Goal: Task Accomplishment & Management: Use online tool/utility

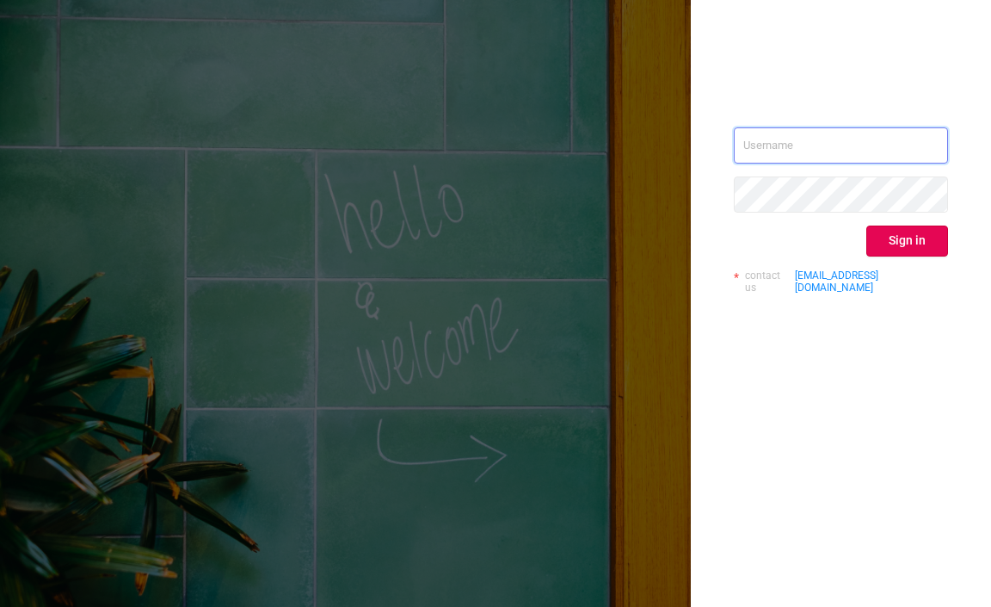
click at [786, 141] on input "text" at bounding box center [841, 145] width 214 height 36
click at [788, 147] on input "text" at bounding box center [841, 145] width 214 height 36
type input "[EMAIL_ADDRESS][DOMAIN_NAME]"
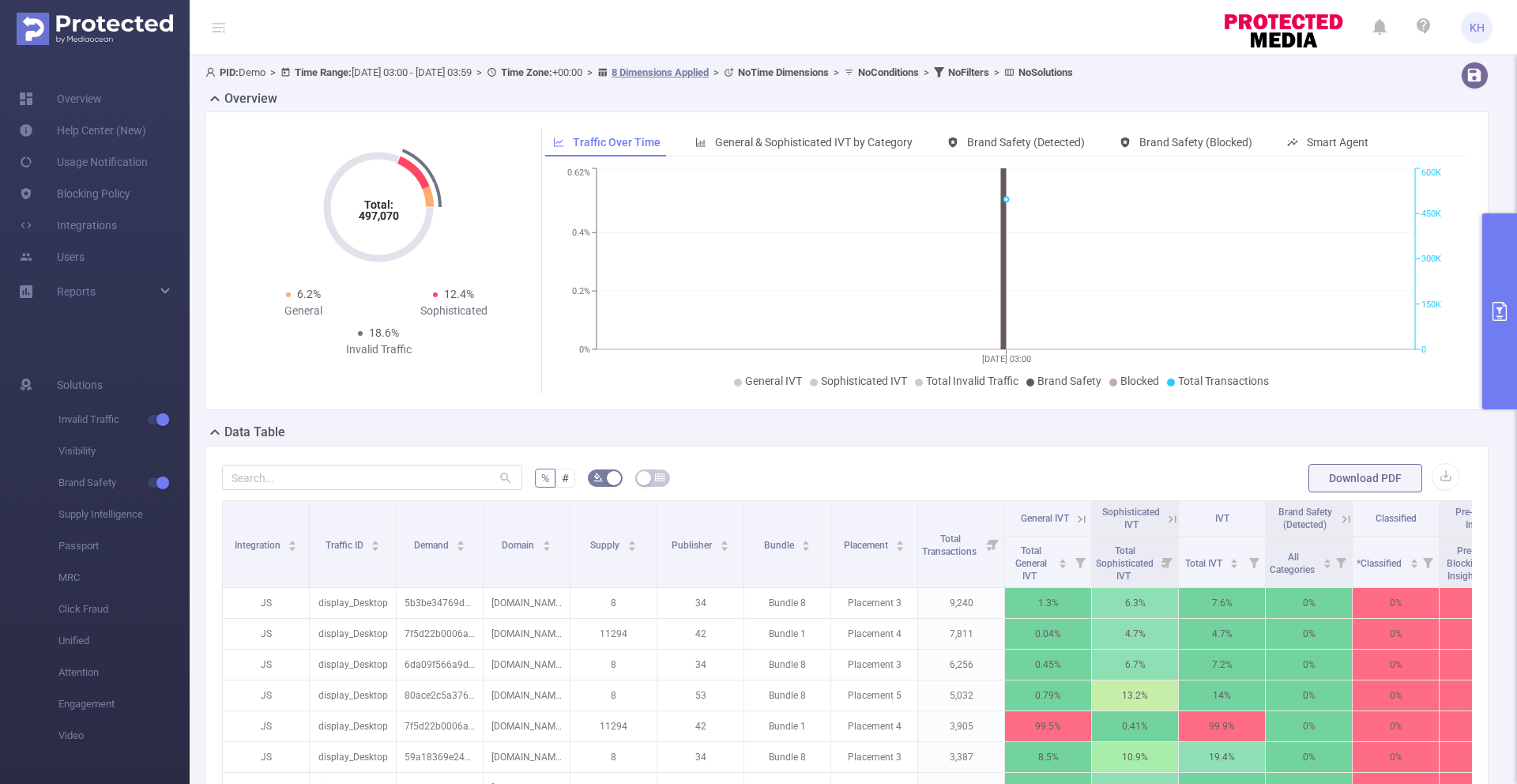
click at [910, 315] on icon "primary" at bounding box center [1500, 311] width 19 height 19
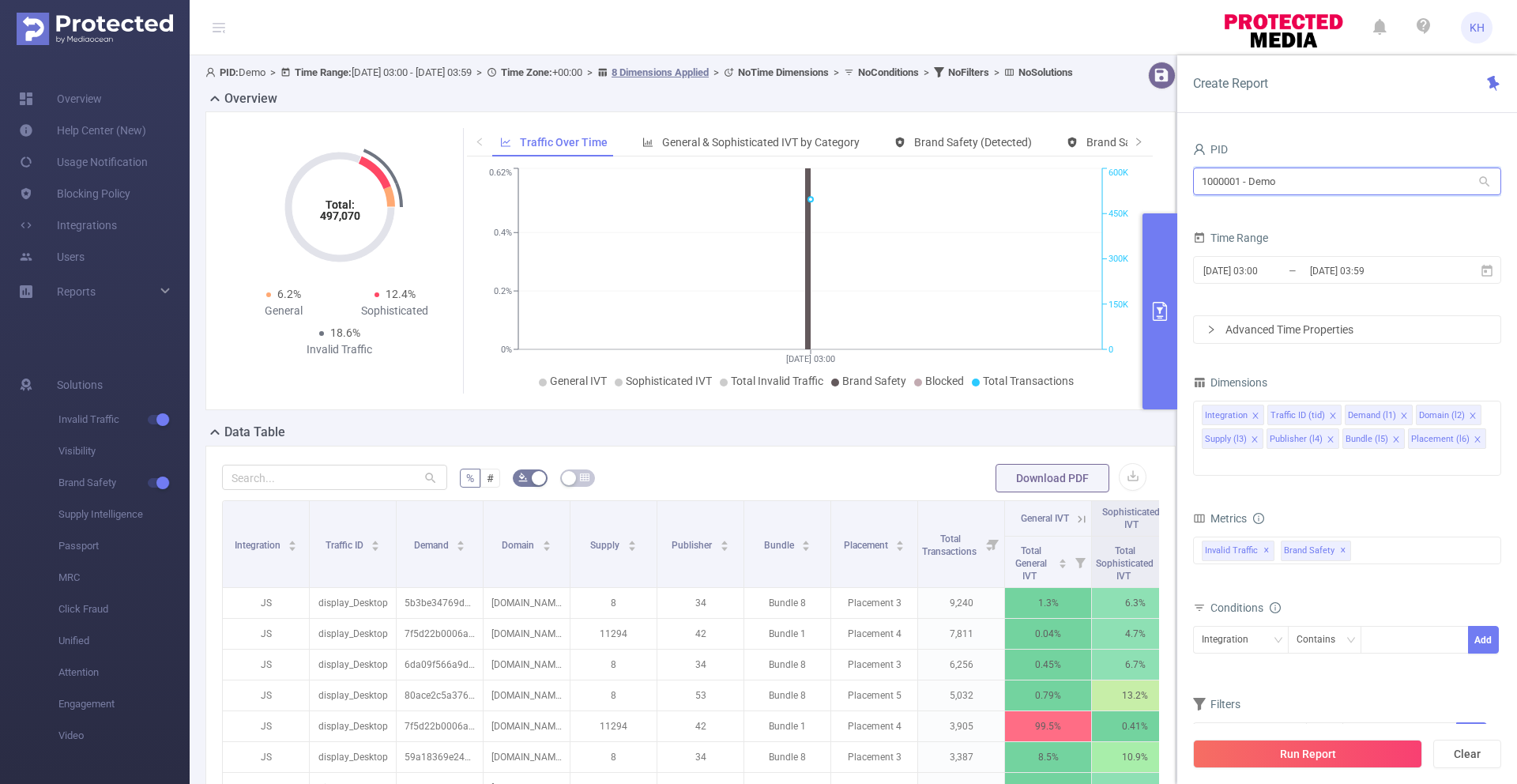
click at [910, 181] on input "1000001 - Demo" at bounding box center [1348, 181] width 309 height 28
type input "1"
type input "ado"
click at [910, 212] on li "1000943 - FT_Adobe_Publicis_JP" at bounding box center [1348, 214] width 309 height 26
click at [910, 272] on input "[DATE] 03:59" at bounding box center [1372, 270] width 128 height 21
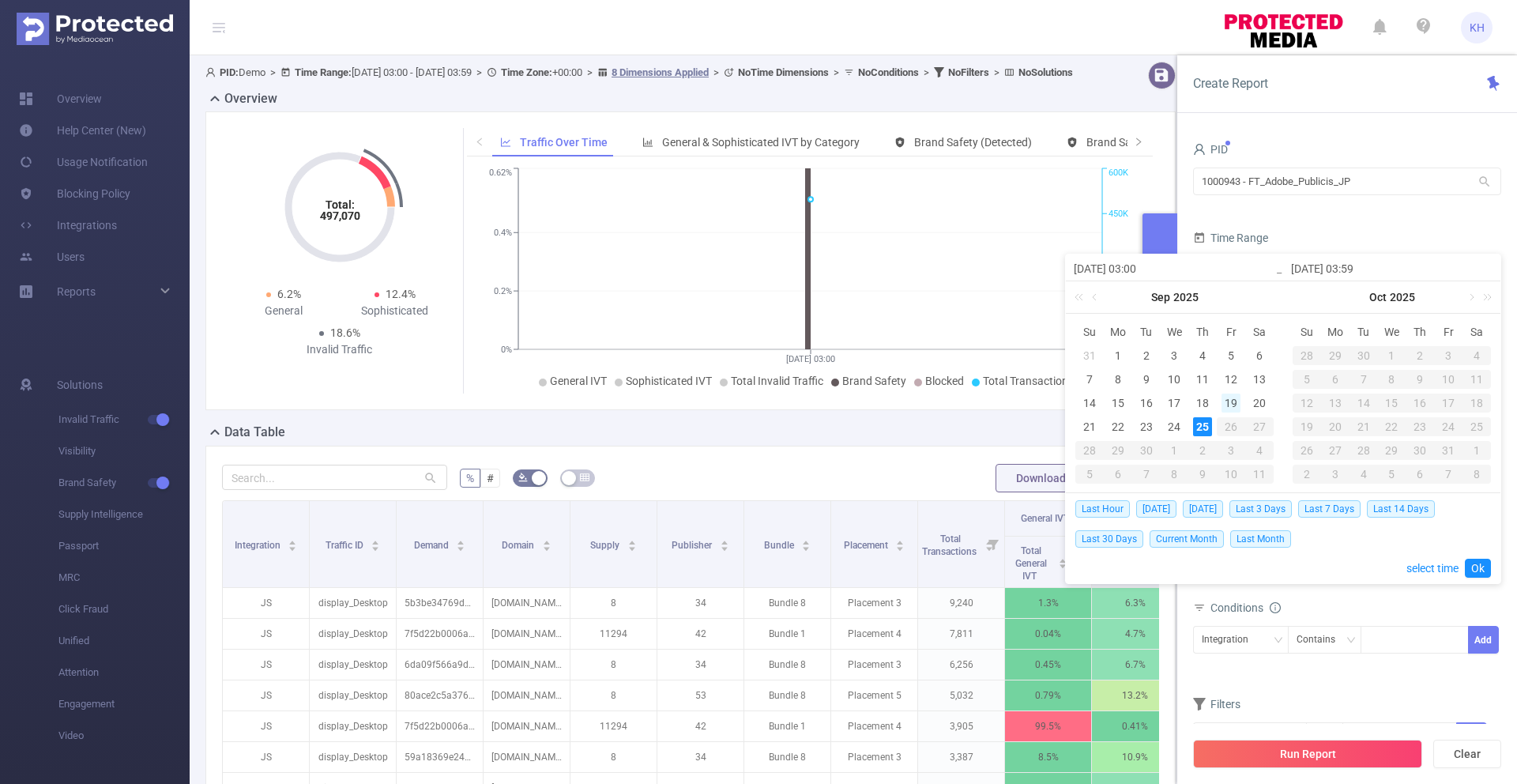
click at [910, 401] on div "19" at bounding box center [1230, 403] width 19 height 19
click at [910, 428] on div "24" at bounding box center [1174, 426] width 19 height 19
type input "[DATE] 03:00"
type input "[DATE] 03:59"
type input "[DATE] 03:00"
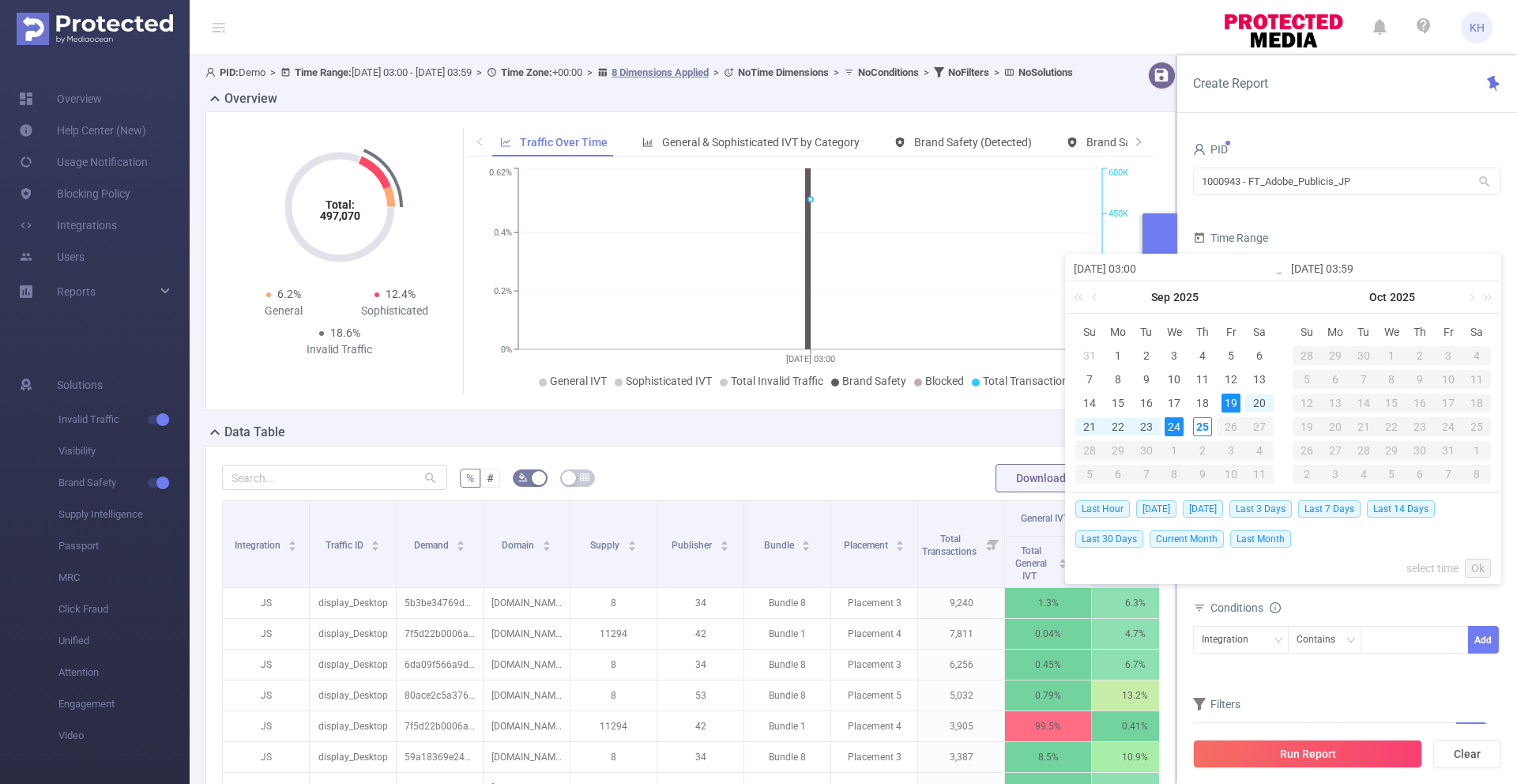
type input "[DATE] 03:59"
click at [910, 427] on div "24" at bounding box center [1174, 426] width 19 height 19
click at [910, 507] on span "[DATE]" at bounding box center [1203, 509] width 40 height 17
type input "[DATE] 00:00"
type input "[DATE] 23:59"
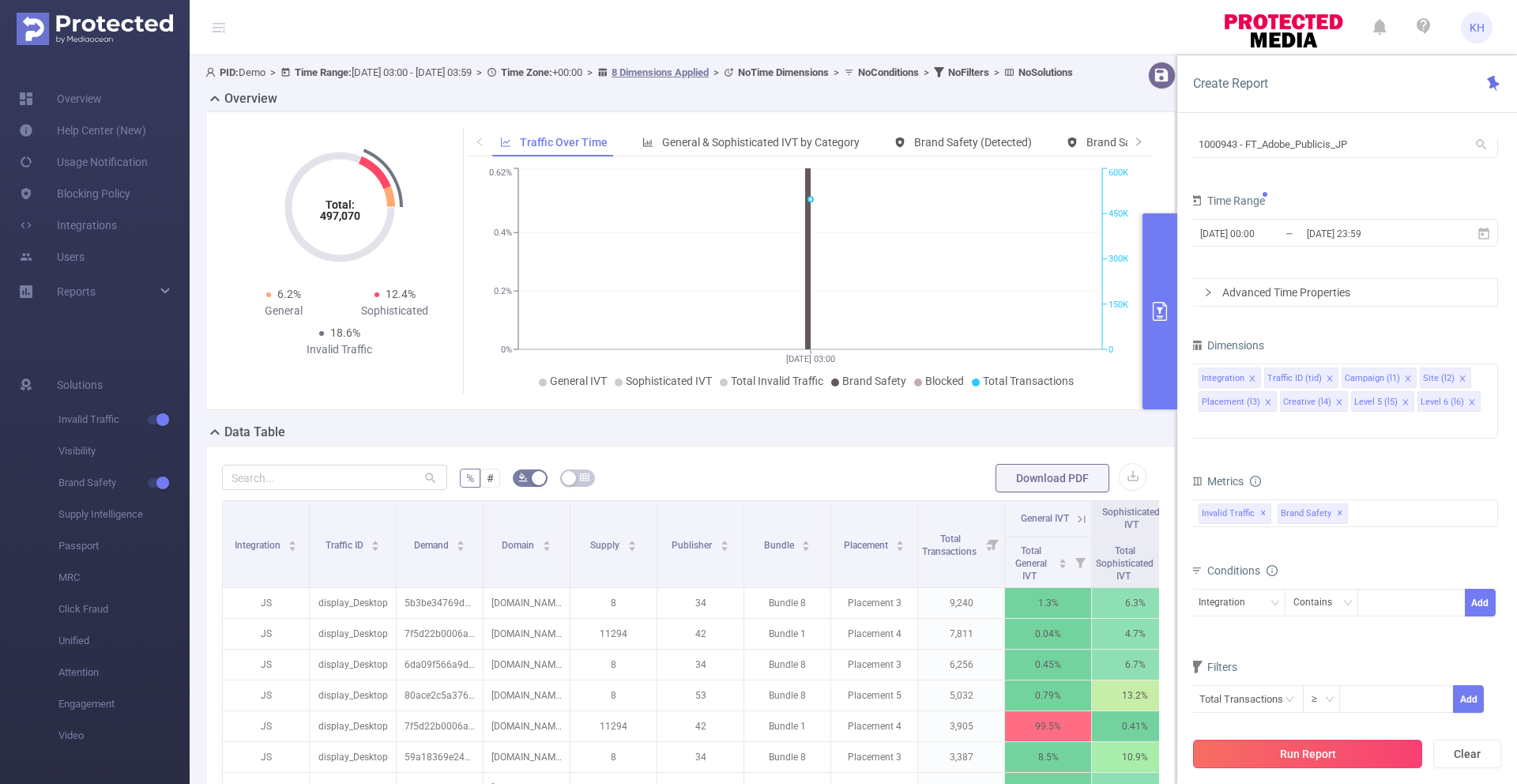
click at [910, 556] on button "Run Report" at bounding box center [1309, 754] width 230 height 28
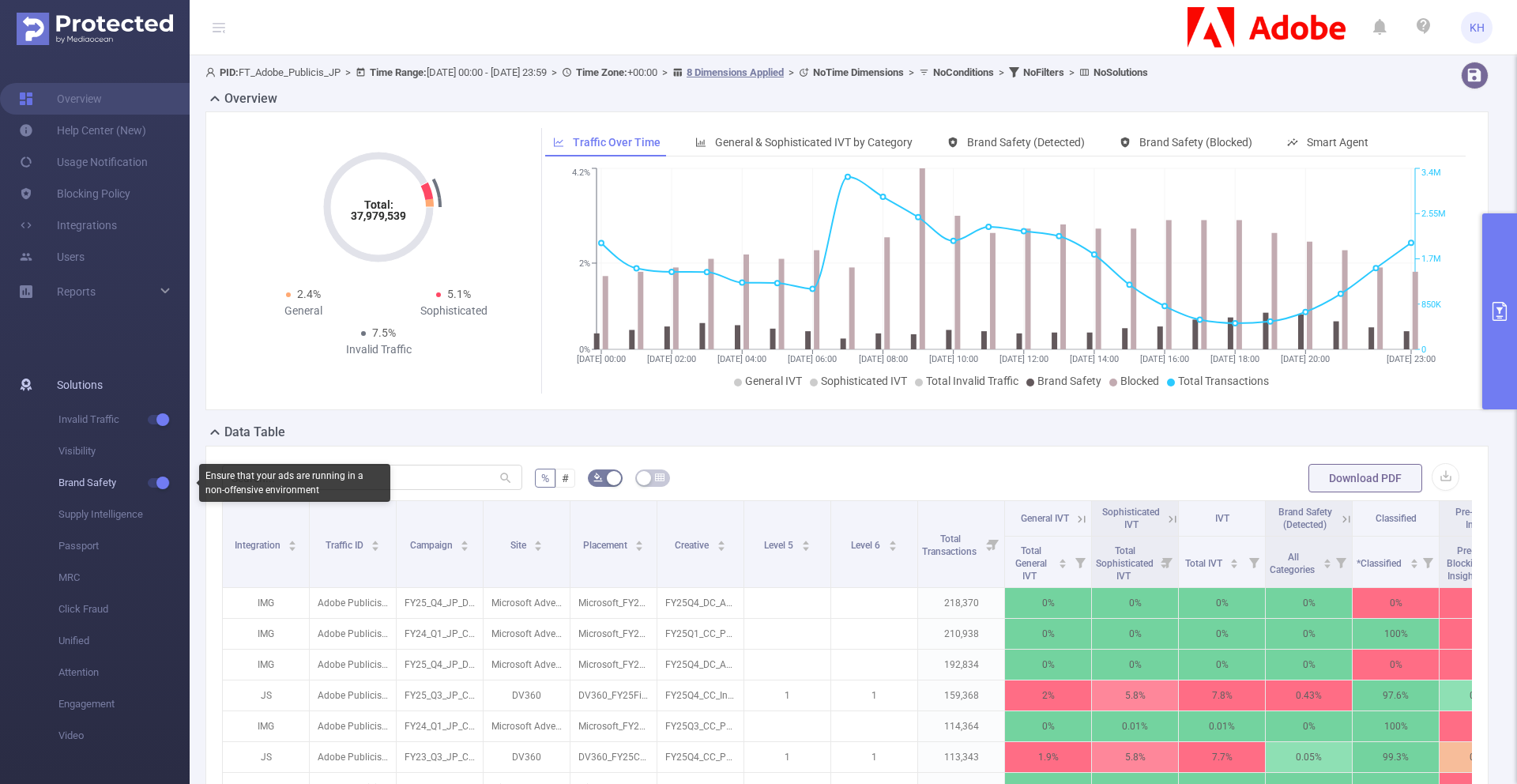
click at [84, 483] on span "Brand Safety" at bounding box center [124, 483] width 131 height 31
click at [83, 483] on span "Brand Safety" at bounding box center [124, 483] width 131 height 31
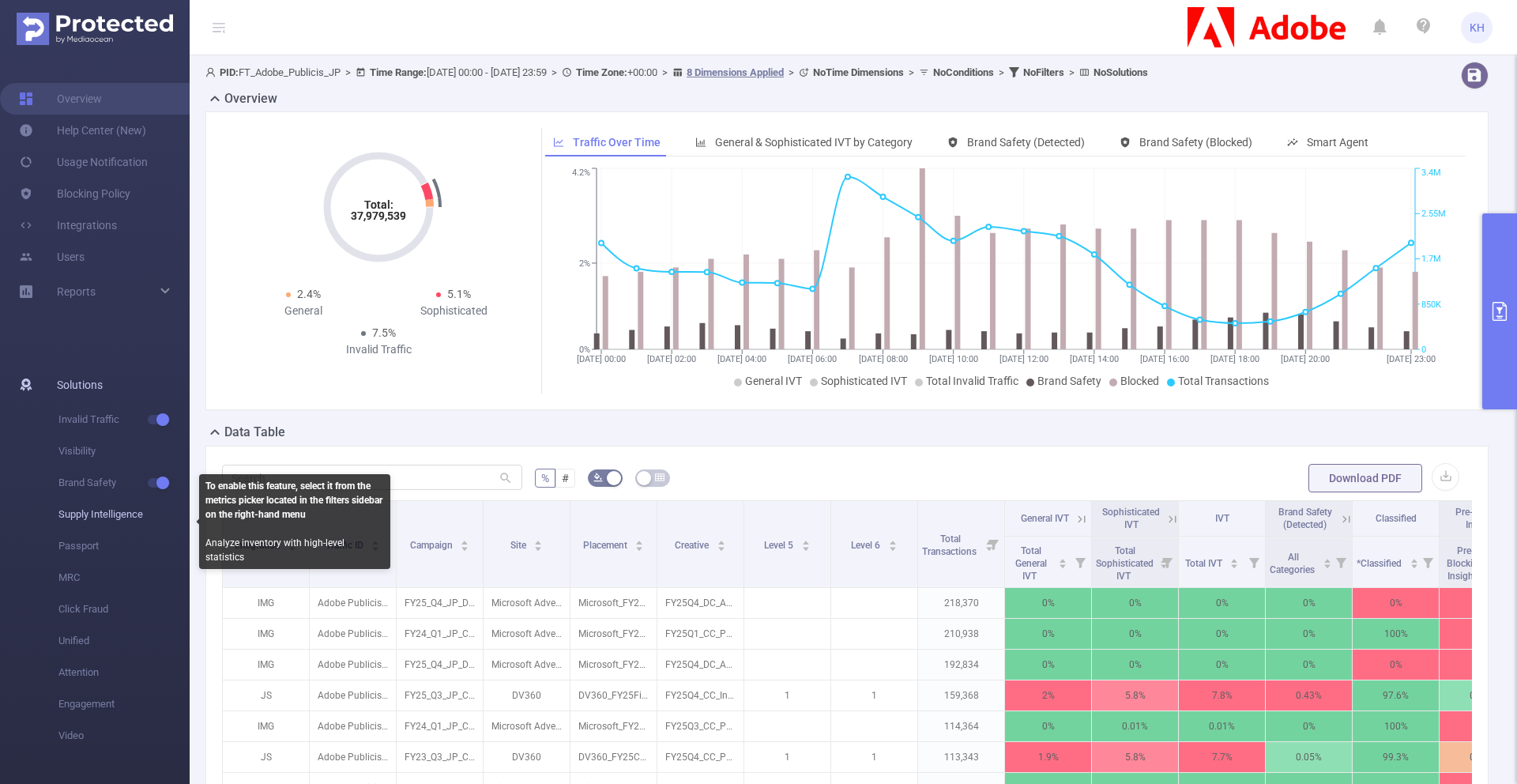
click at [100, 521] on span "Supply Intelligence" at bounding box center [124, 514] width 131 height 31
click at [102, 513] on span "Supply Intelligence" at bounding box center [124, 514] width 131 height 31
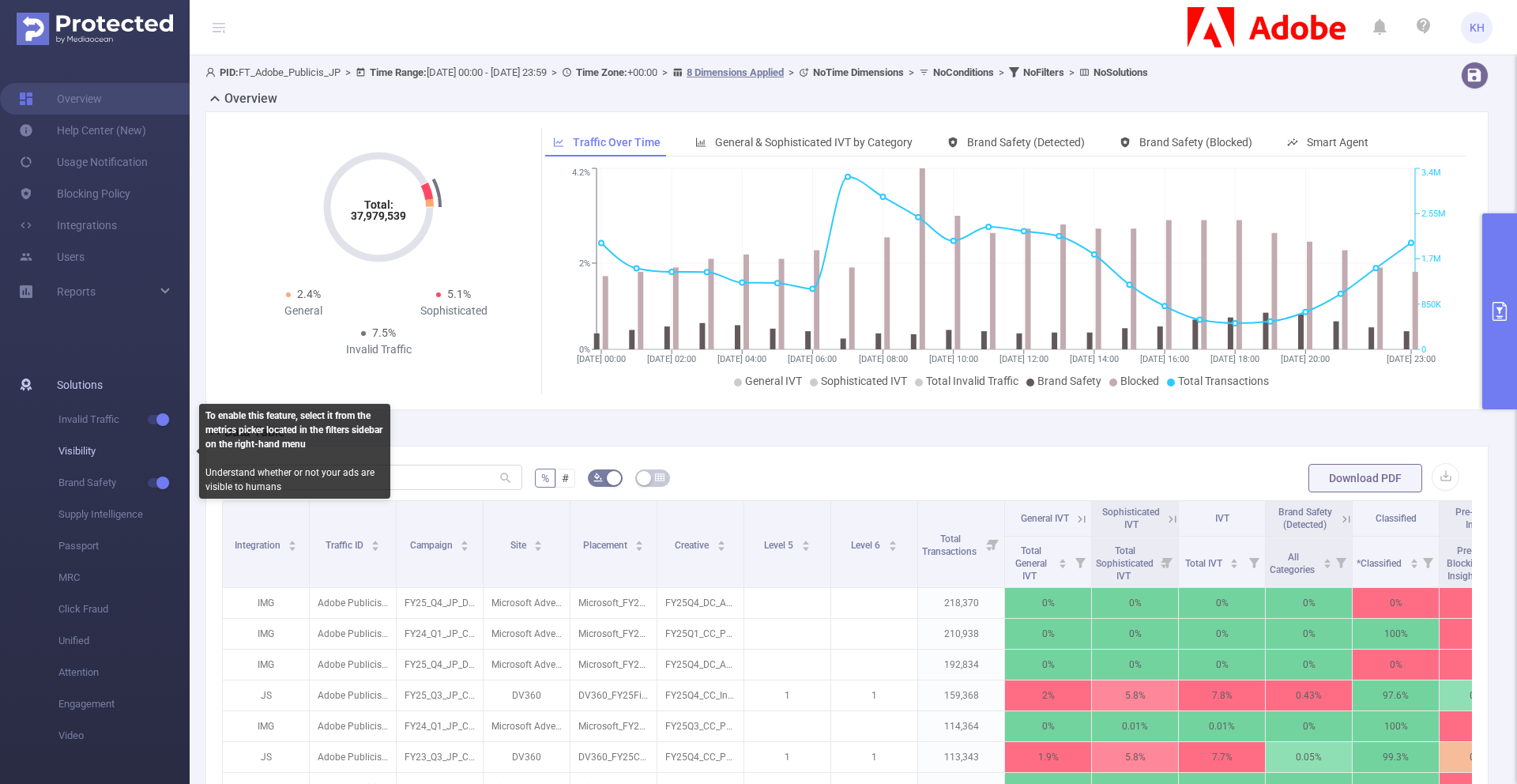
click at [83, 451] on span "Visibility" at bounding box center [124, 451] width 131 height 31
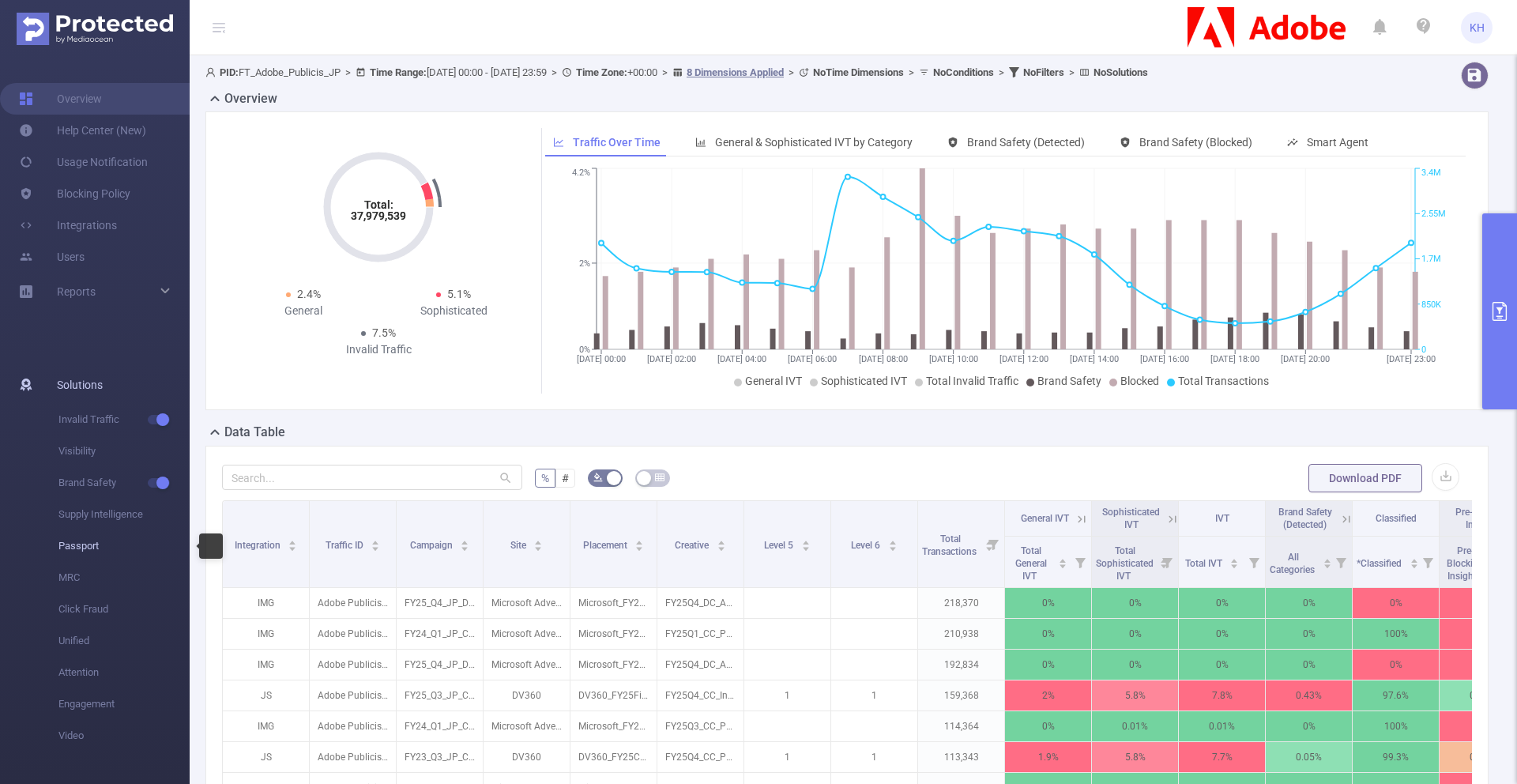
click at [93, 550] on span "Passport" at bounding box center [124, 545] width 131 height 31
click at [910, 308] on button "primary" at bounding box center [1500, 310] width 35 height 196
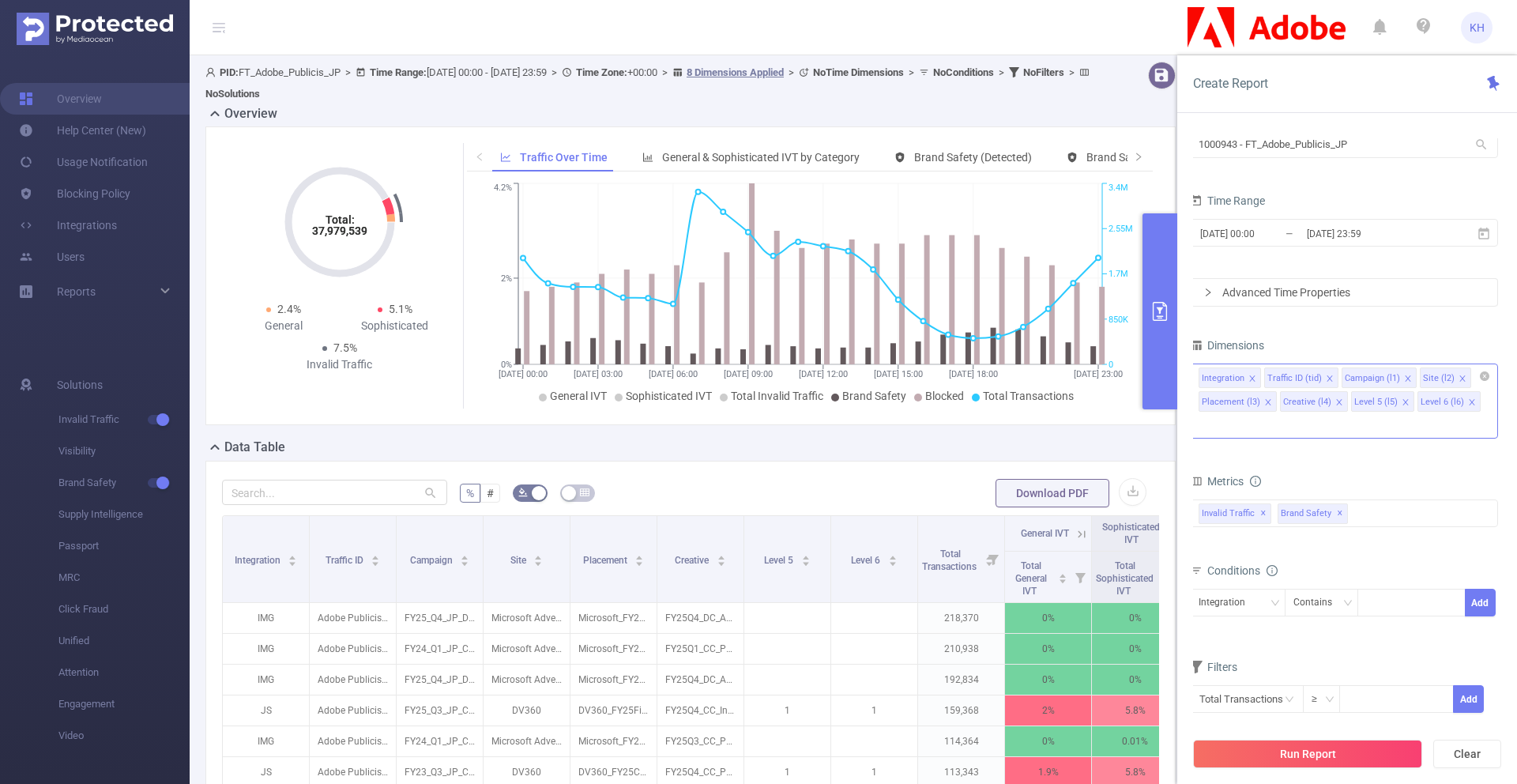
click at [910, 415] on input at bounding box center [1203, 425] width 8 height 20
type input "b"
type input "s"
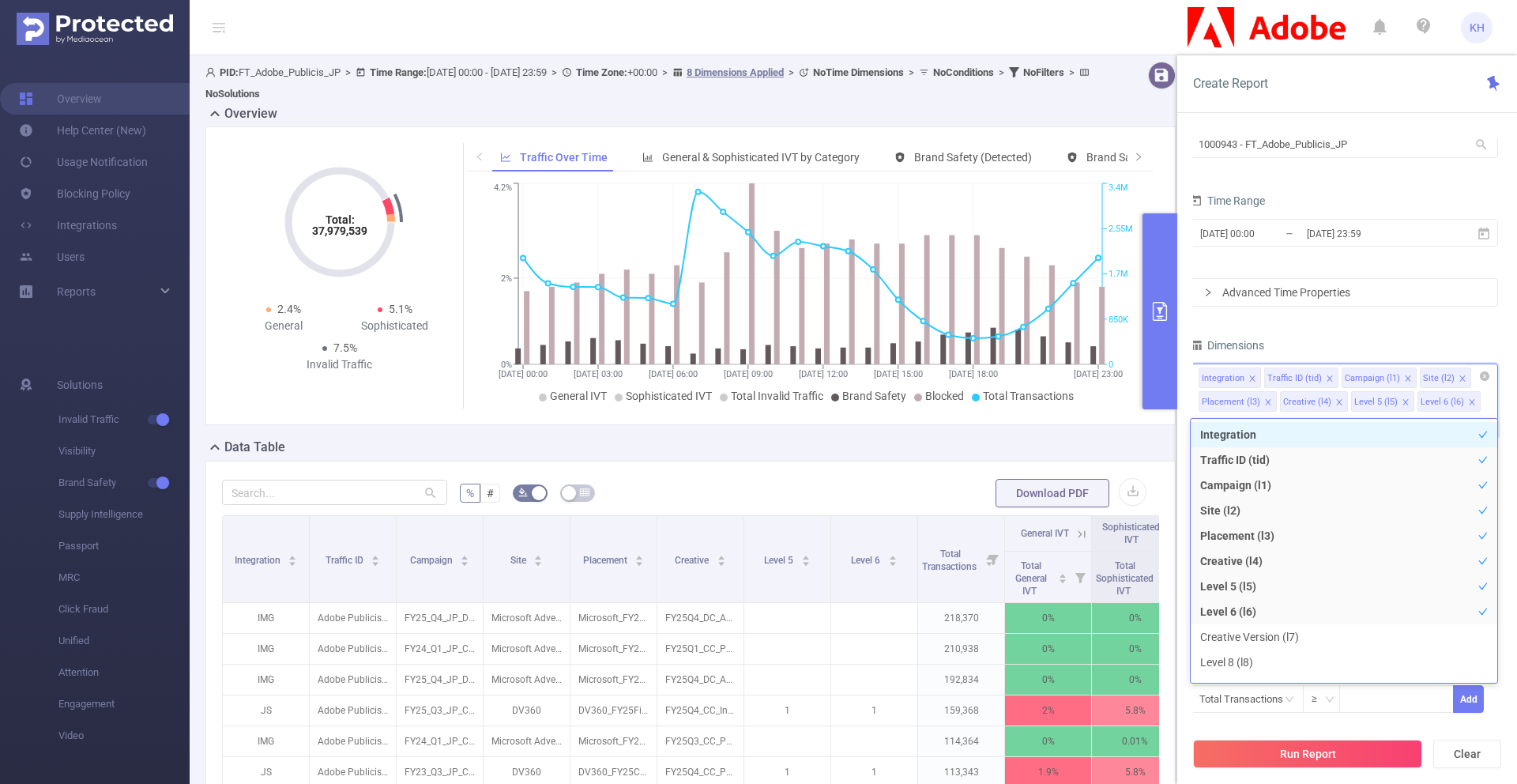
type input "b"
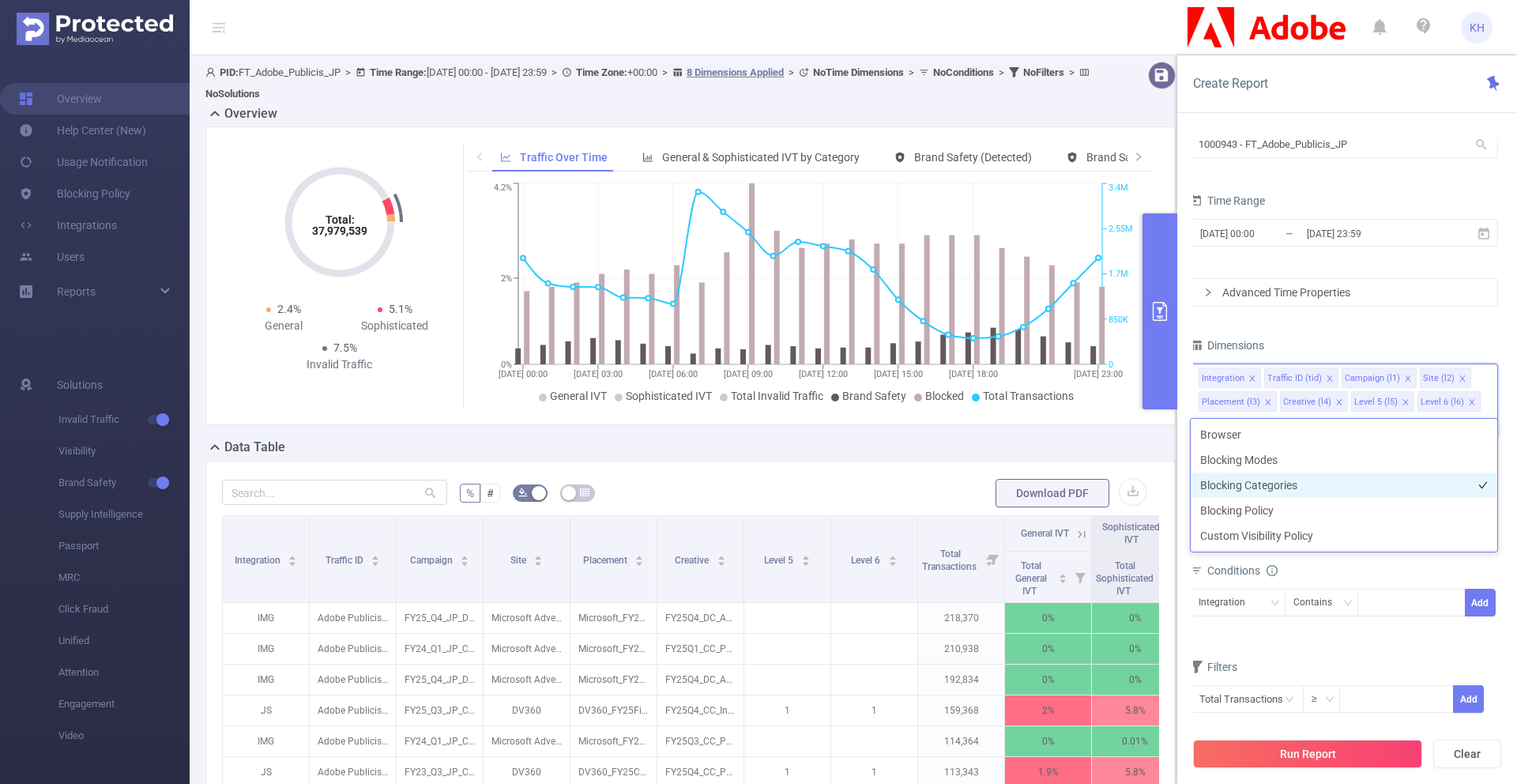
click at [910, 480] on li "Blocking Categories" at bounding box center [1344, 486] width 307 height 26
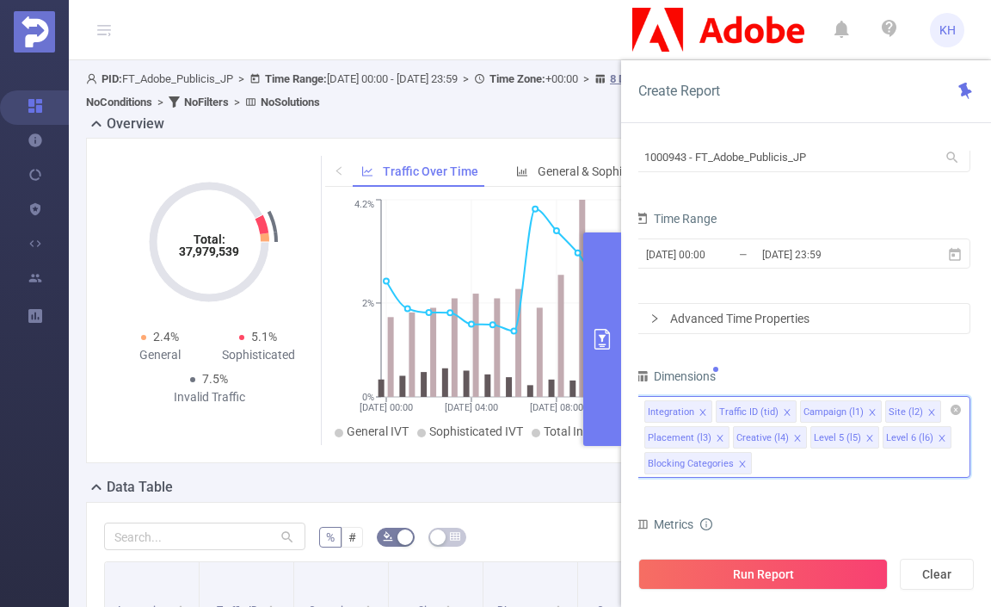
click at [794, 441] on icon "icon: close" at bounding box center [797, 438] width 9 height 9
click at [717, 435] on icon "icon: close" at bounding box center [720, 438] width 6 height 6
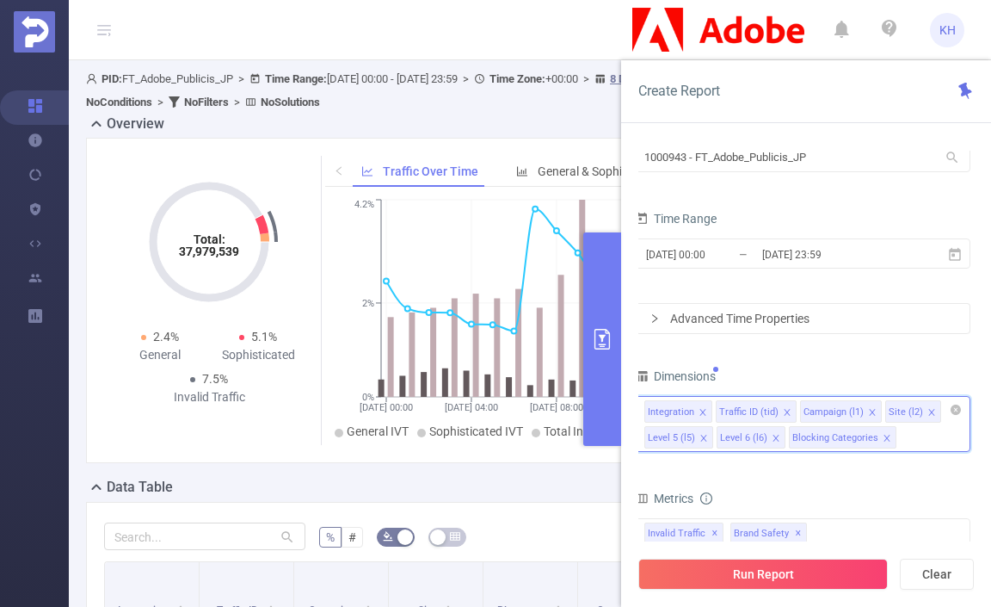
click at [928, 409] on icon "icon: close" at bounding box center [932, 412] width 9 height 9
click at [868, 415] on icon "icon: close" at bounding box center [872, 412] width 9 height 9
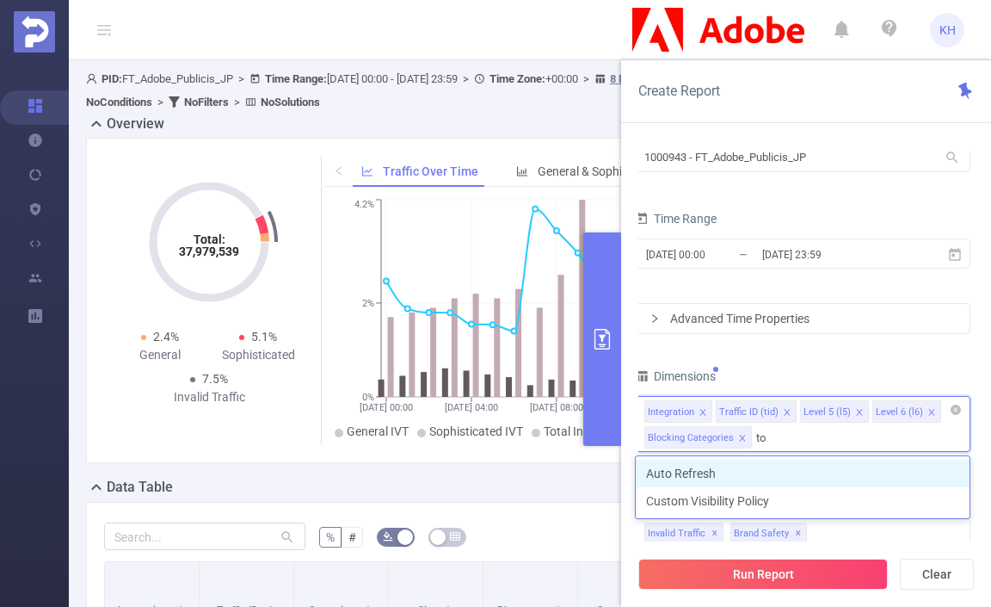
type input "t"
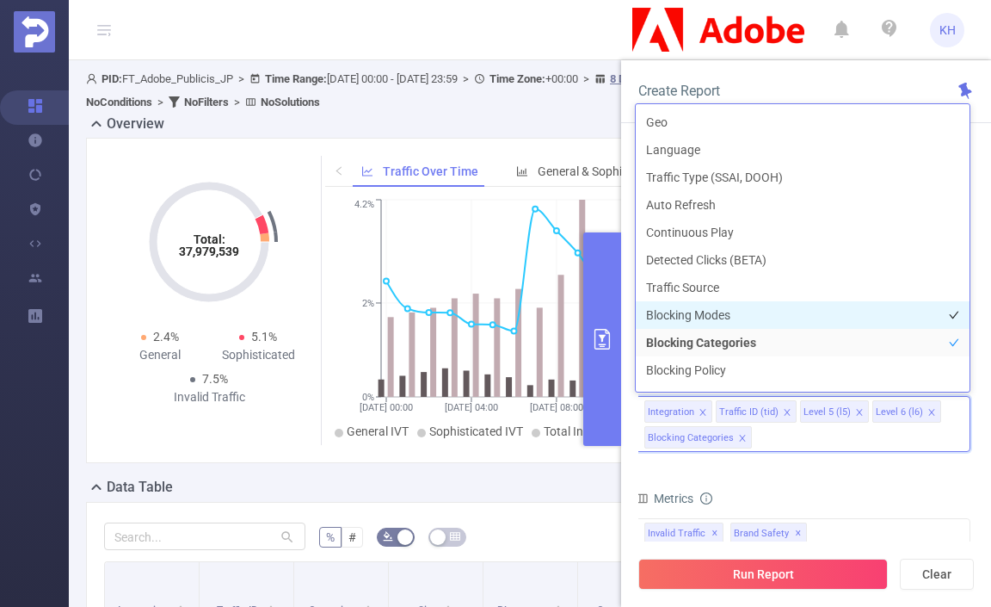
scroll to position [463, 0]
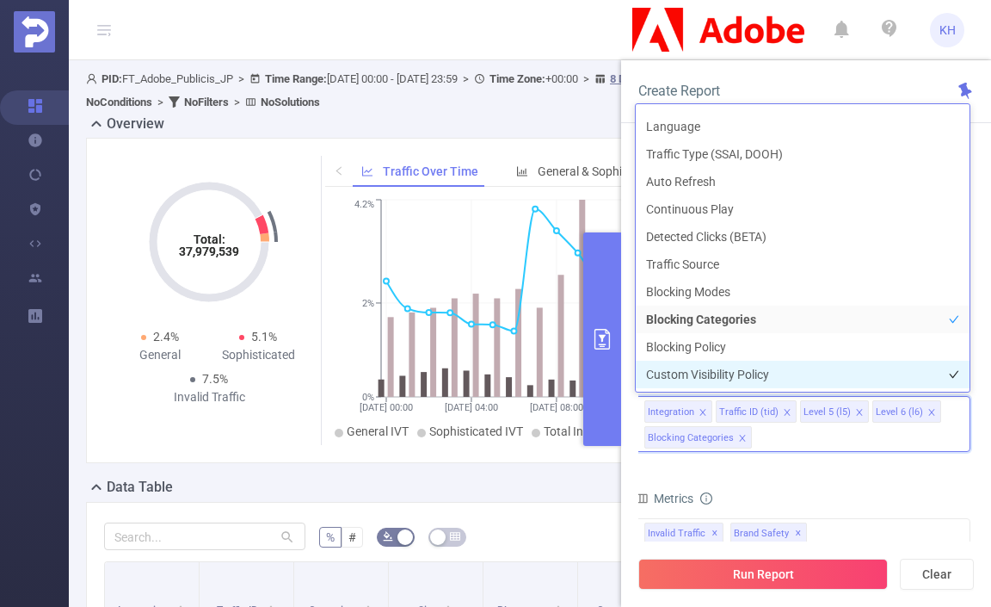
click at [728, 375] on li "Custom Visibility Policy" at bounding box center [803, 375] width 334 height 28
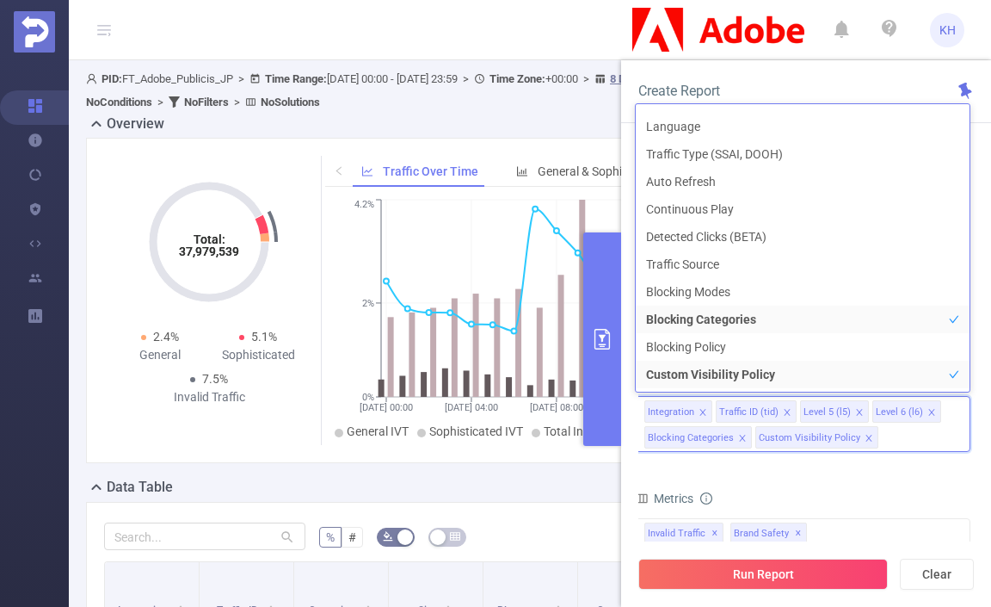
click at [865, 438] on icon "icon: close" at bounding box center [869, 438] width 9 height 9
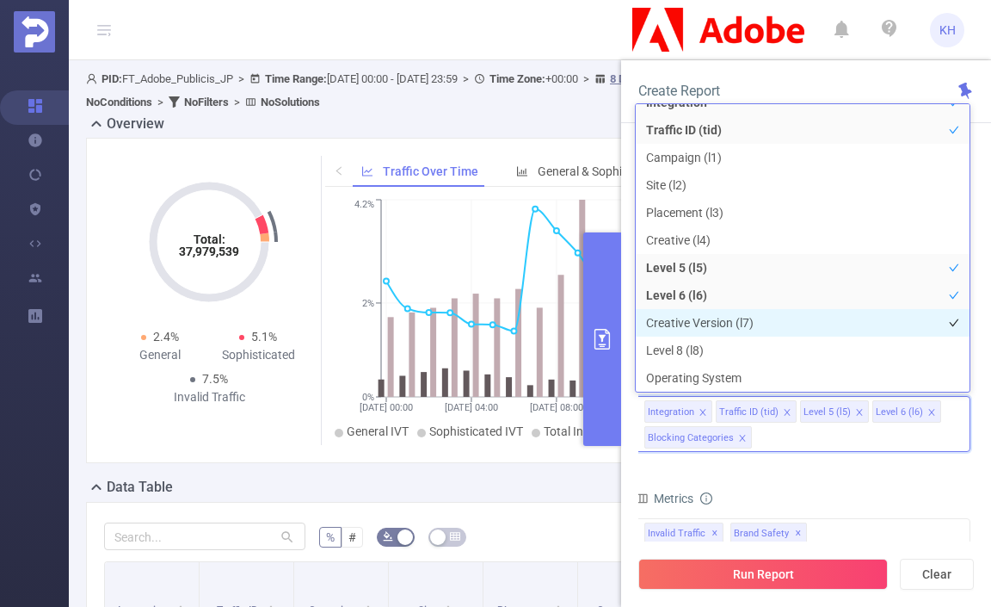
scroll to position [0, 0]
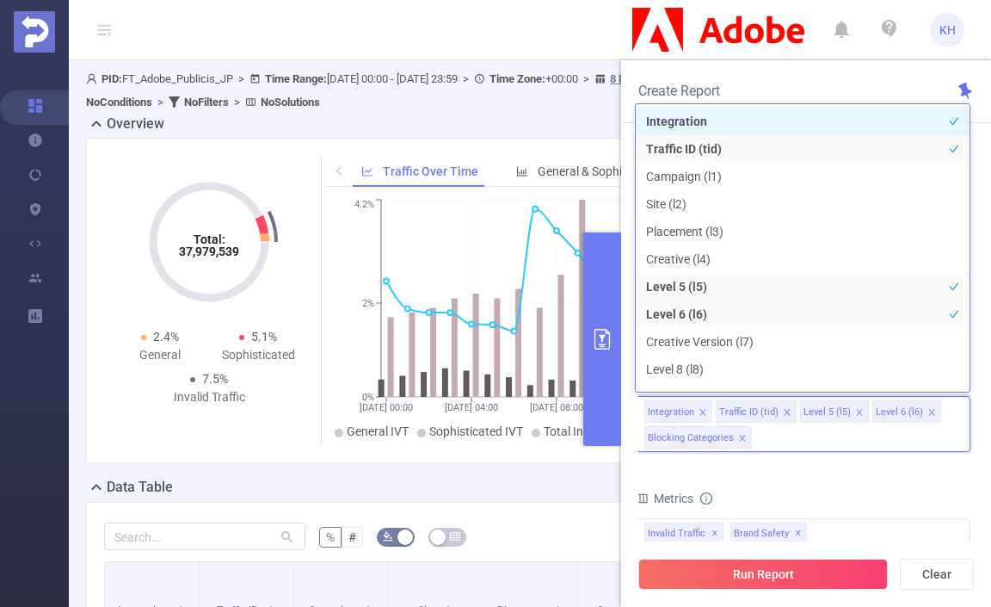
click at [673, 120] on li "Integration" at bounding box center [803, 122] width 334 height 28
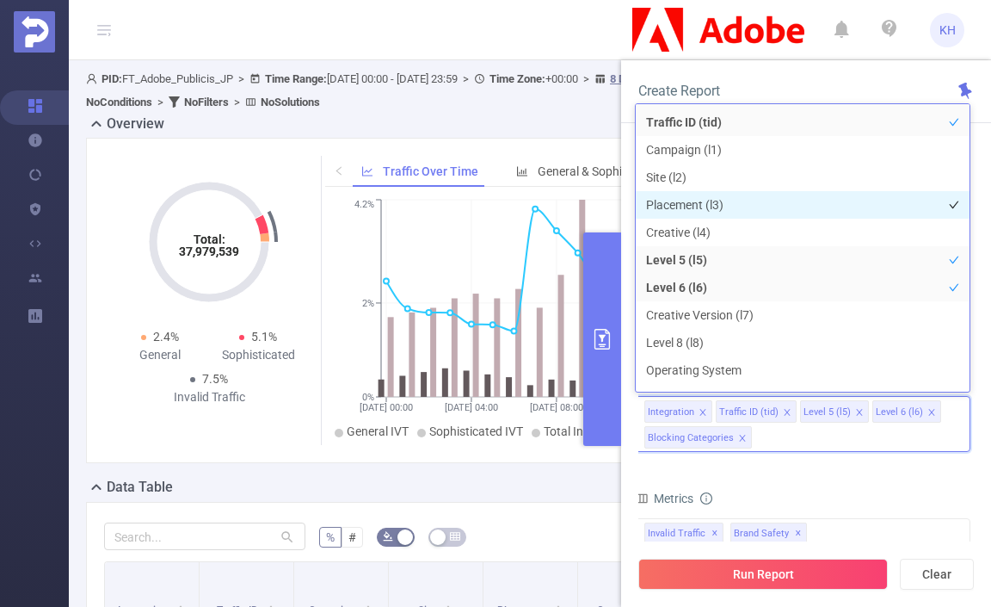
scroll to position [46, 0]
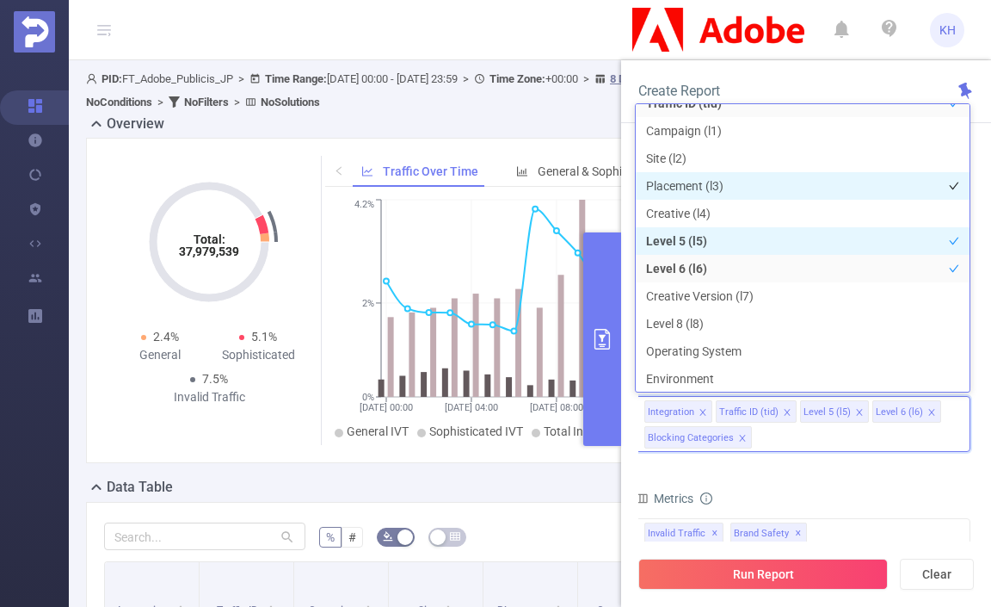
click at [722, 239] on li "Level 5 (l5)" at bounding box center [803, 241] width 334 height 28
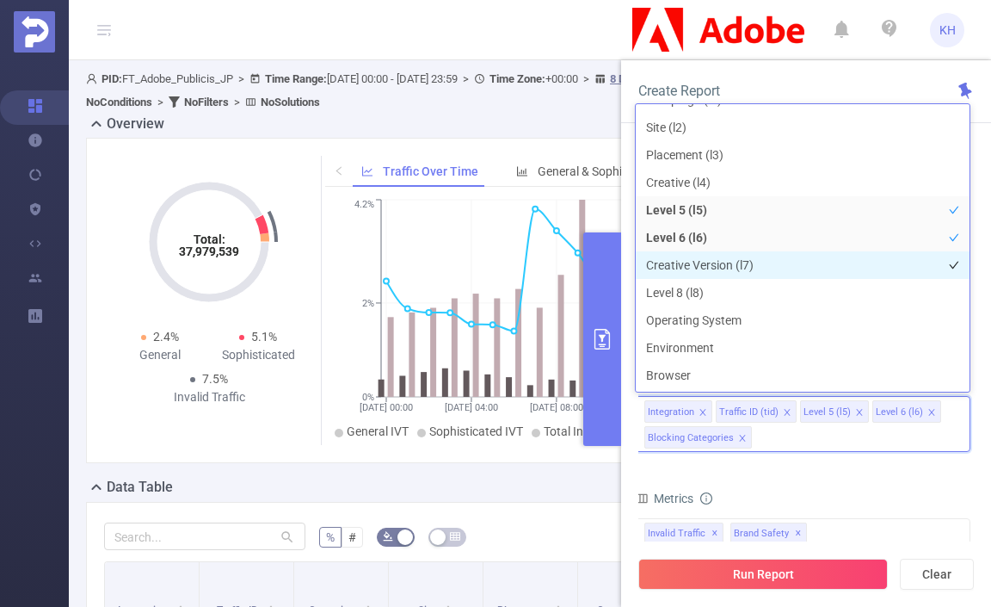
scroll to position [83, 0]
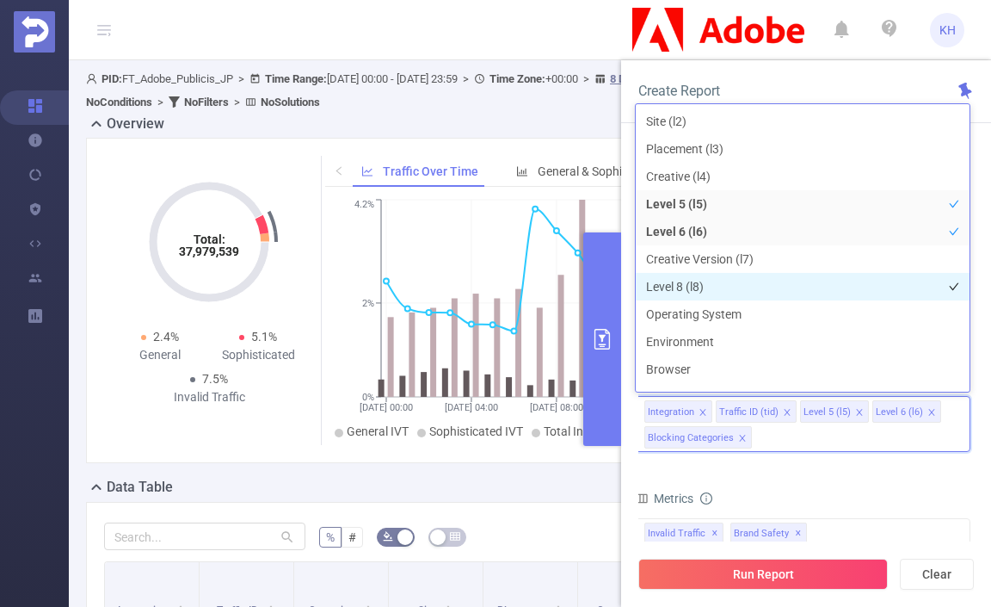
click at [713, 292] on li "Level 8 (l8)" at bounding box center [803, 287] width 334 height 28
click at [712, 289] on li "Level 8 (l8)" at bounding box center [803, 287] width 334 height 28
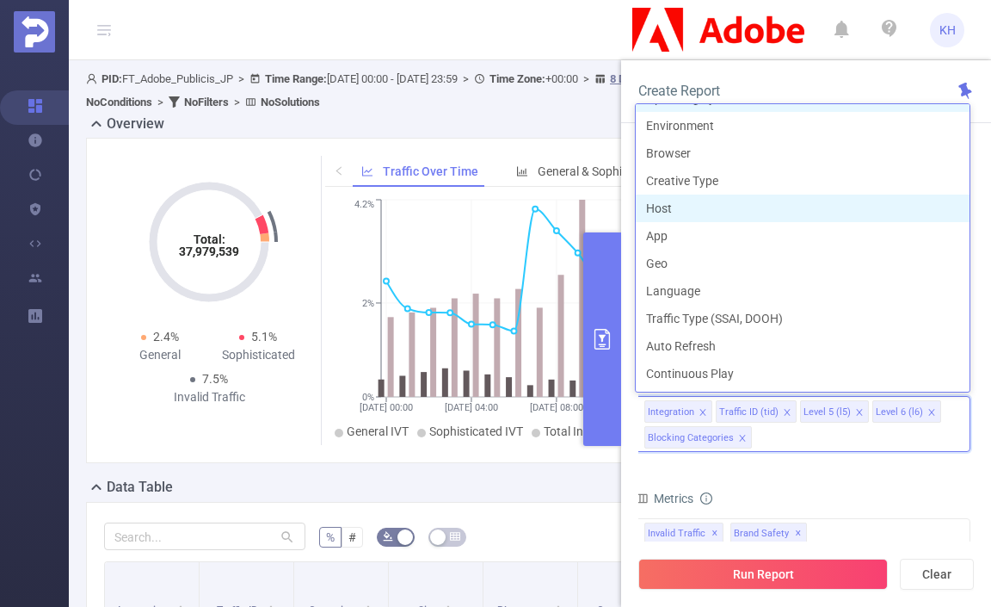
scroll to position [298, 0]
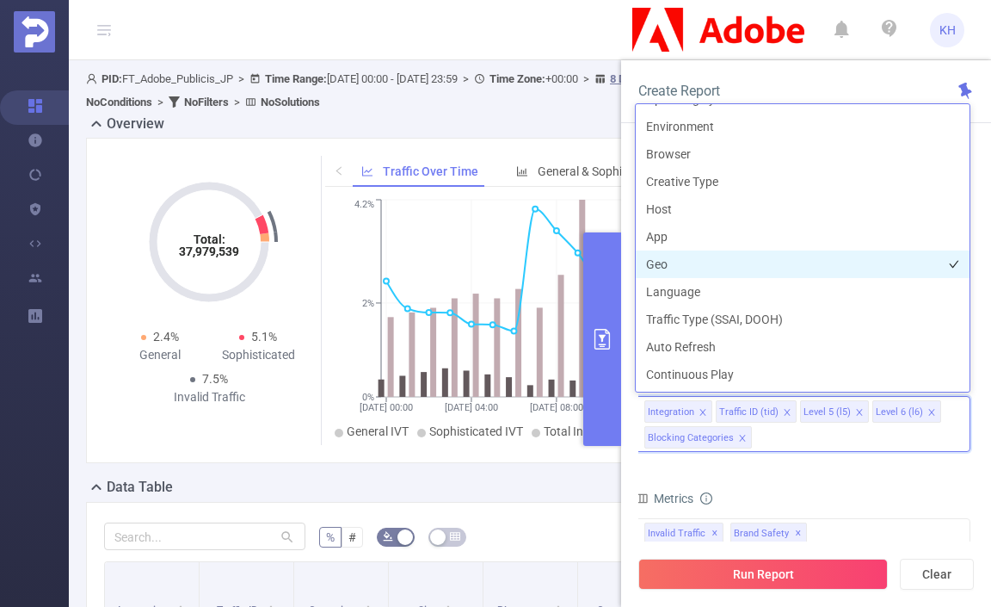
click at [690, 252] on li "Geo" at bounding box center [803, 264] width 334 height 28
click at [690, 258] on li "Geo" at bounding box center [803, 264] width 334 height 28
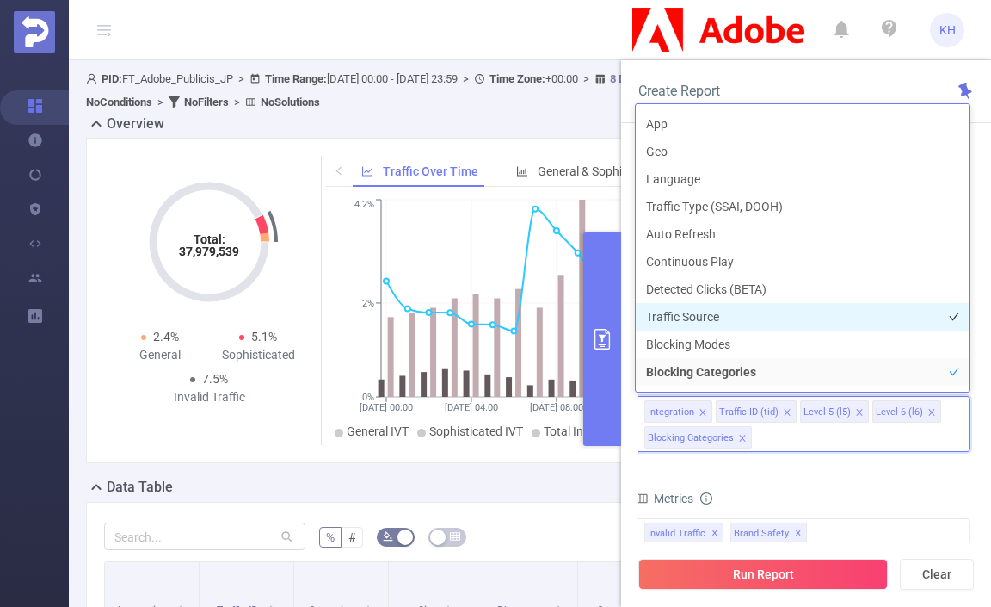
scroll to position [416, 0]
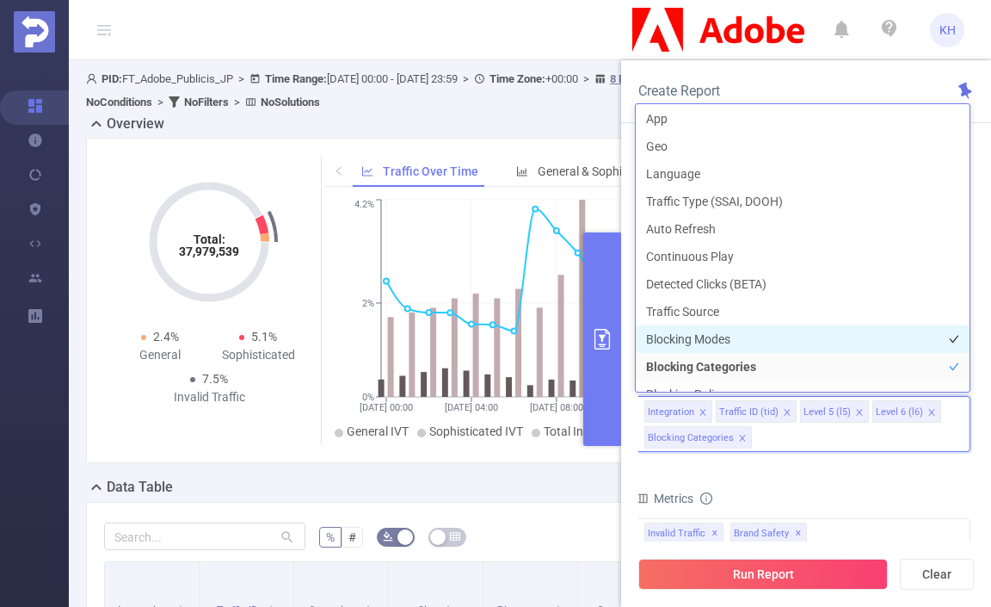
click at [786, 336] on li "Blocking Modes" at bounding box center [803, 339] width 334 height 28
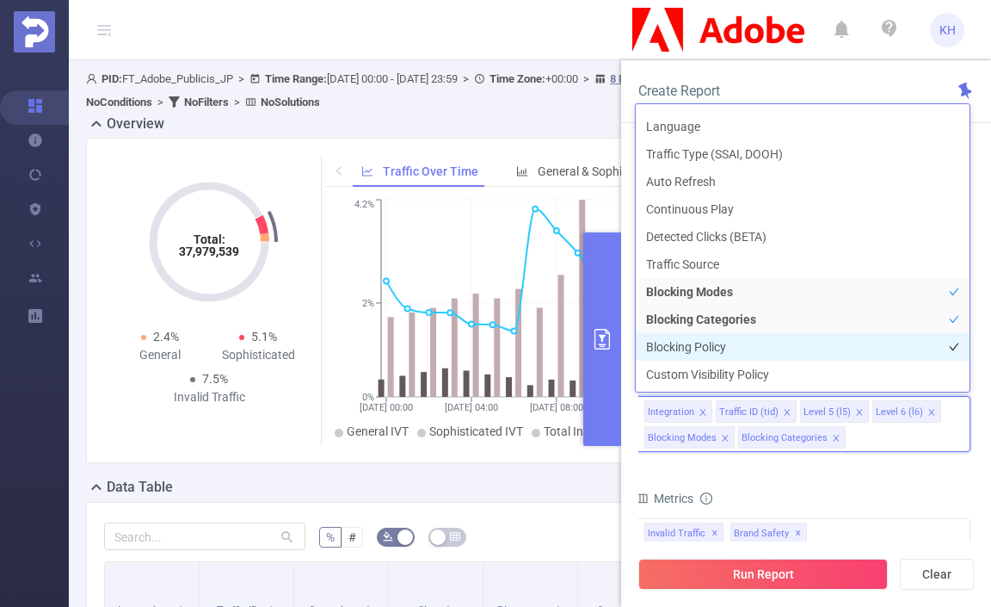
click at [781, 343] on li "Blocking Policy" at bounding box center [803, 347] width 334 height 28
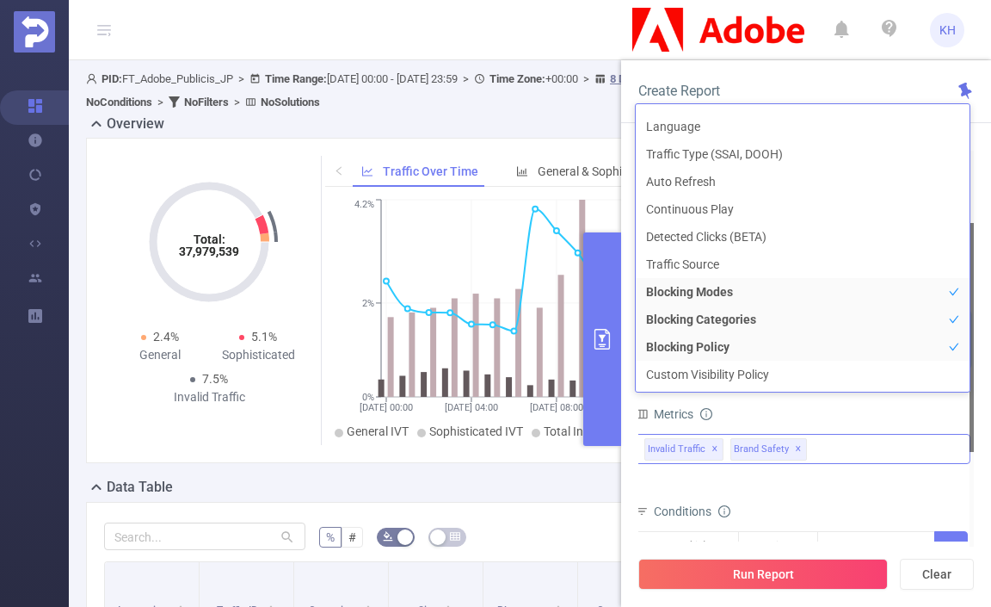
click at [850, 444] on div "Invalid Traffic ✕ Brand Safety ✕" at bounding box center [803, 449] width 336 height 30
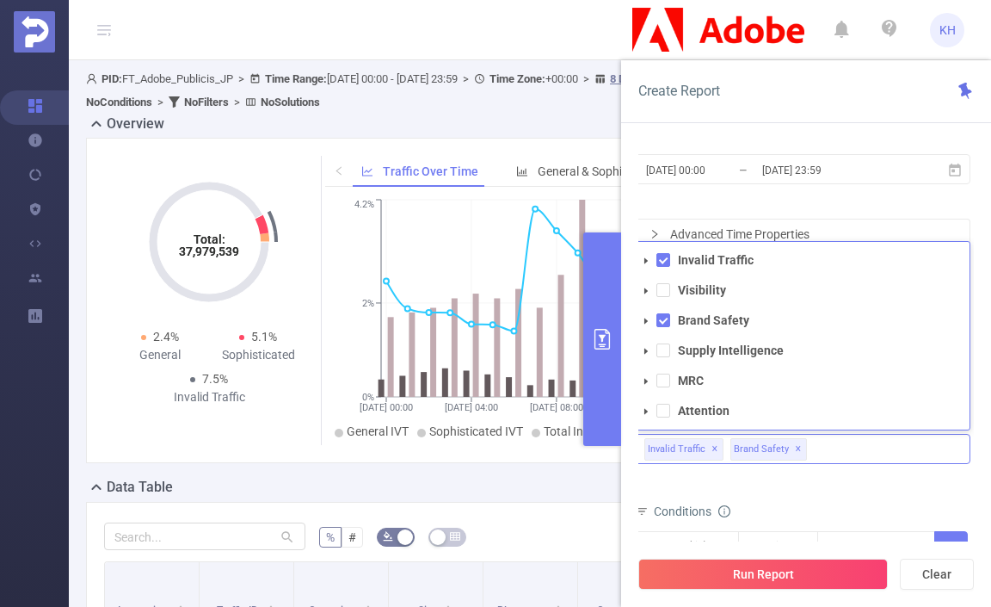
click at [645, 262] on icon "icon: caret-down" at bounding box center [646, 260] width 9 height 9
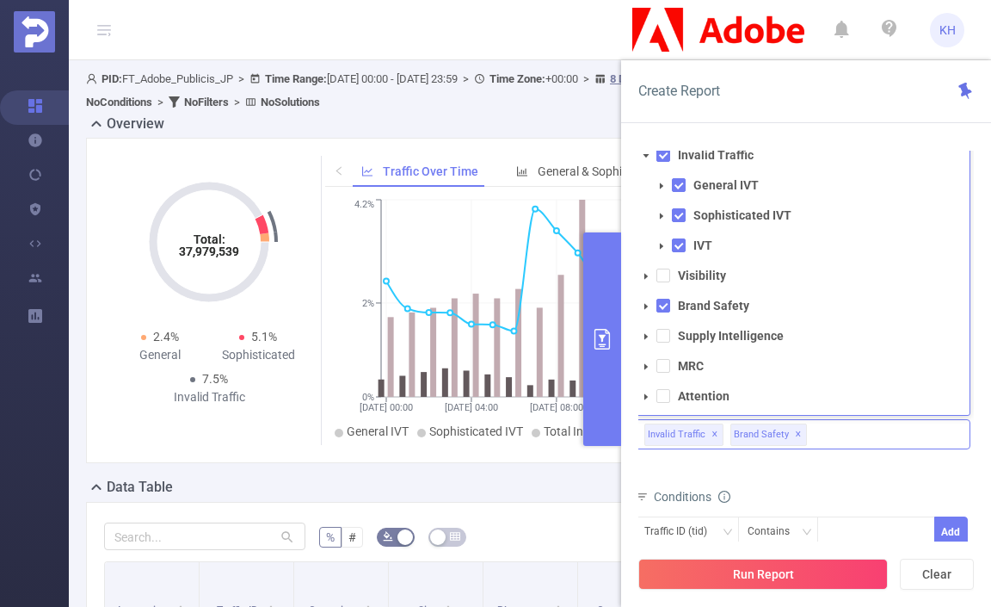
click at [646, 274] on icon "icon: caret-down" at bounding box center [646, 276] width 9 height 9
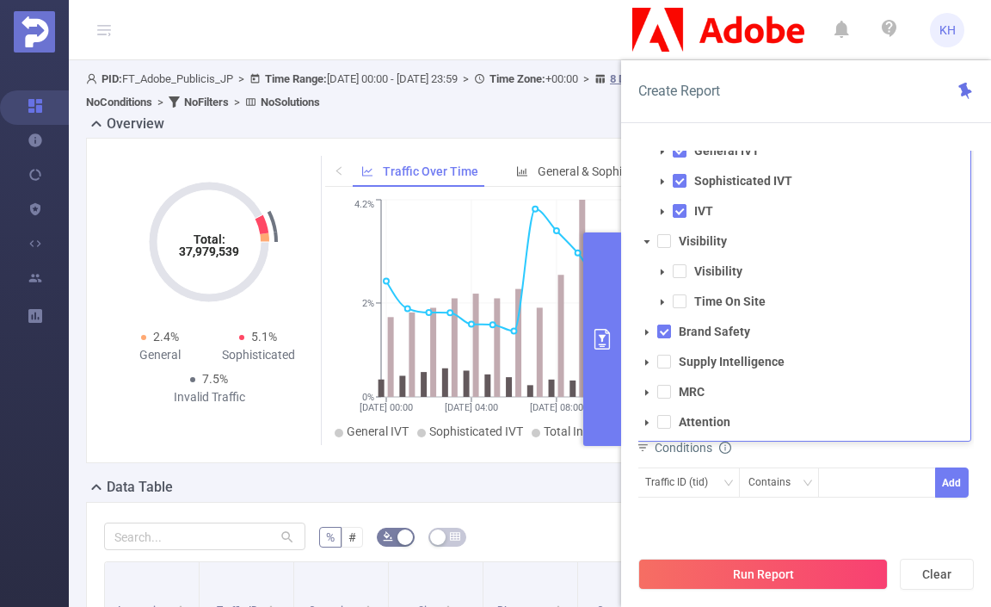
click at [648, 330] on icon "icon: caret-down" at bounding box center [647, 332] width 9 height 9
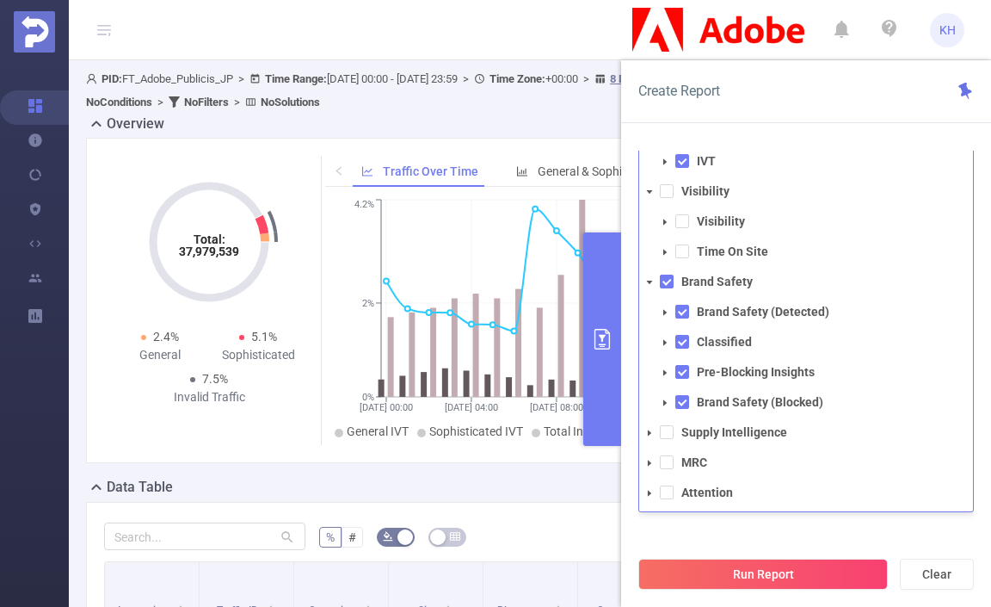
click at [651, 431] on icon "icon: caret-down" at bounding box center [649, 433] width 9 height 9
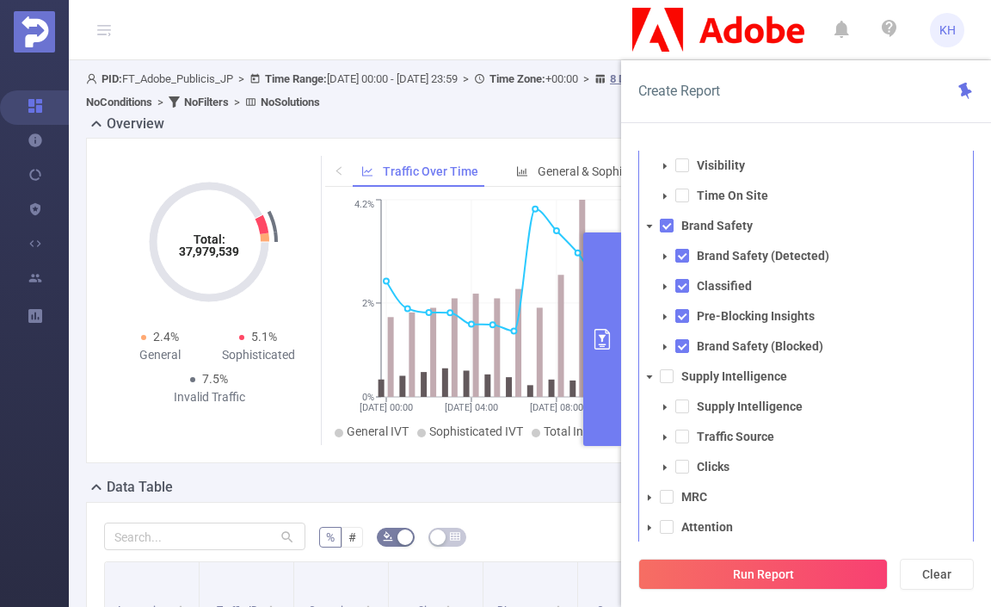
click at [648, 491] on span at bounding box center [649, 497] width 21 height 21
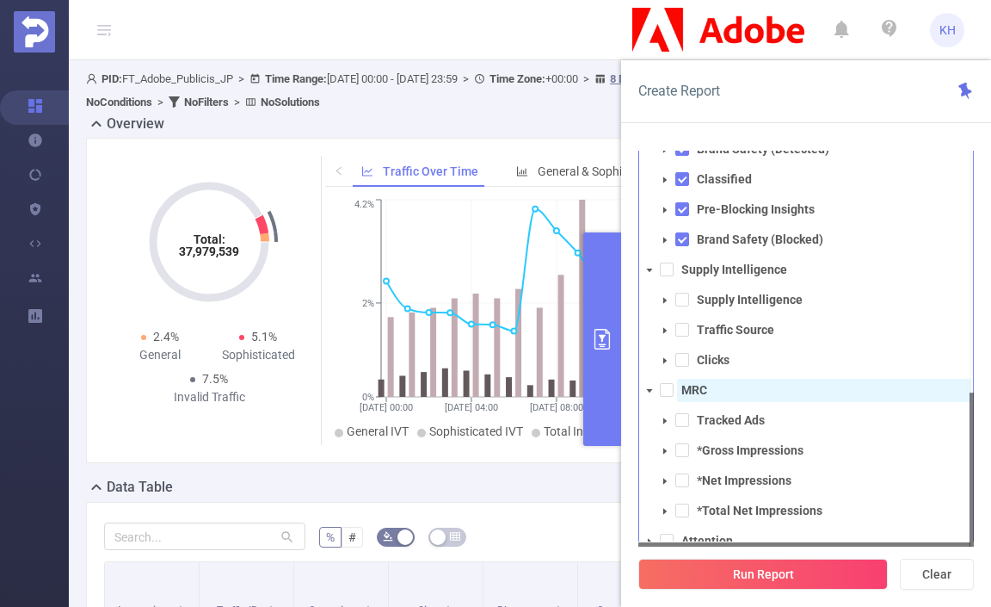
scroll to position [65, 0]
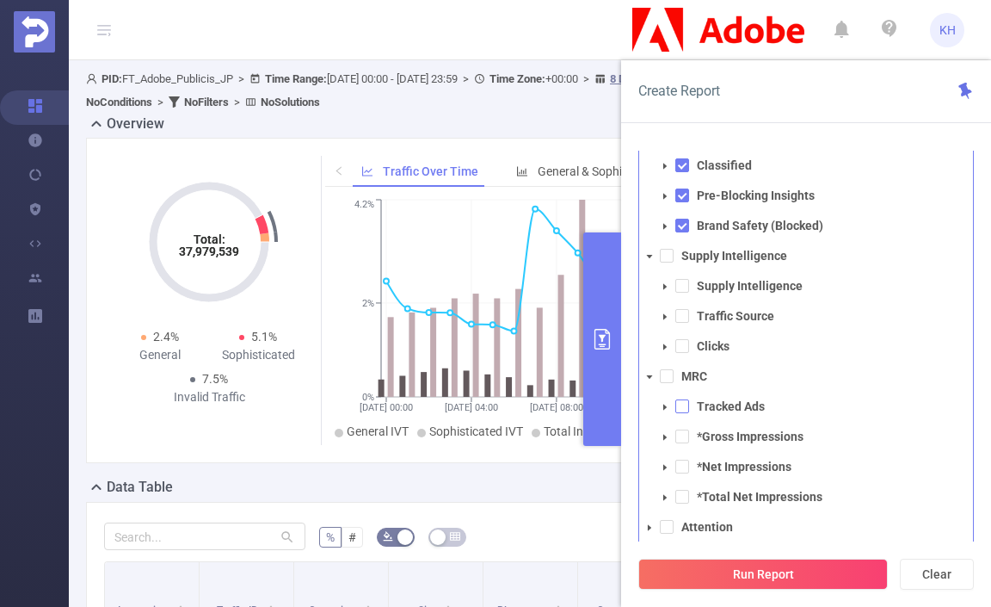
click at [682, 404] on span at bounding box center [683, 406] width 14 height 14
click at [669, 378] on span at bounding box center [667, 376] width 14 height 14
click at [651, 527] on icon "icon: caret-down" at bounding box center [649, 527] width 9 height 9
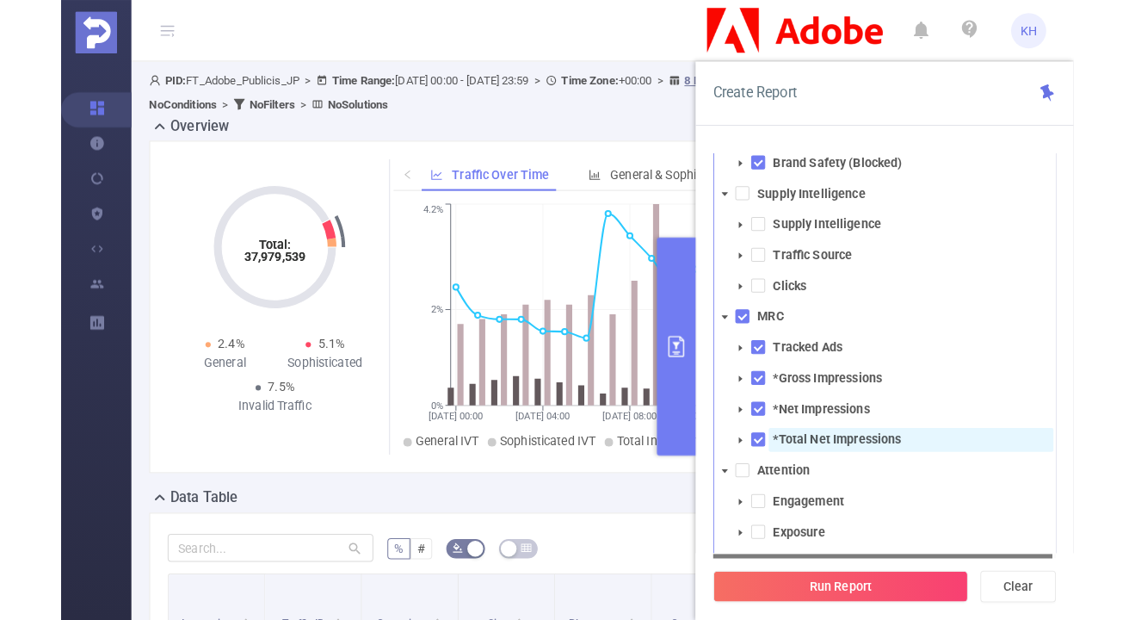
scroll to position [155, 0]
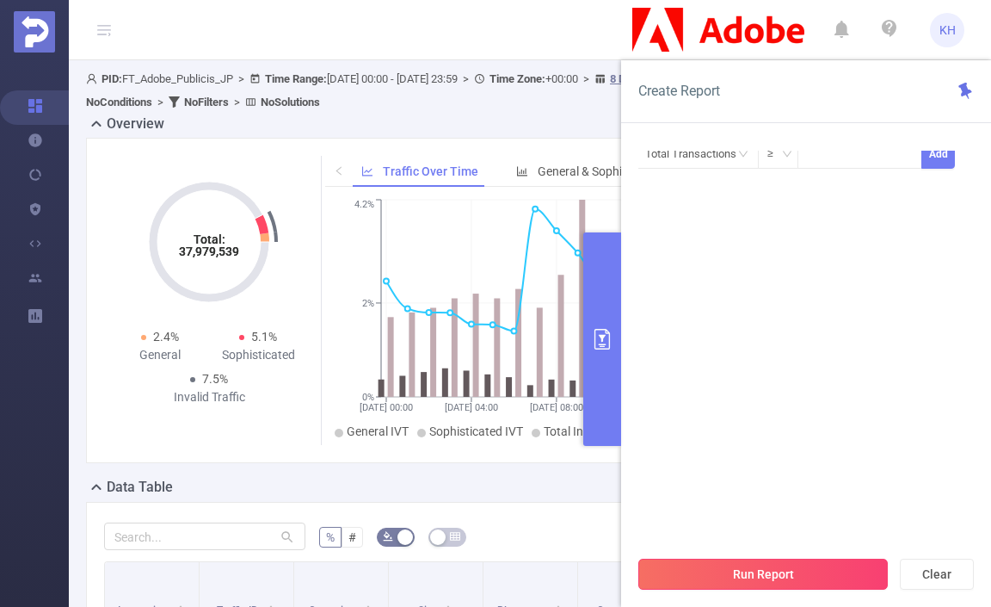
click at [769, 571] on button "Run Report" at bounding box center [764, 574] width 250 height 31
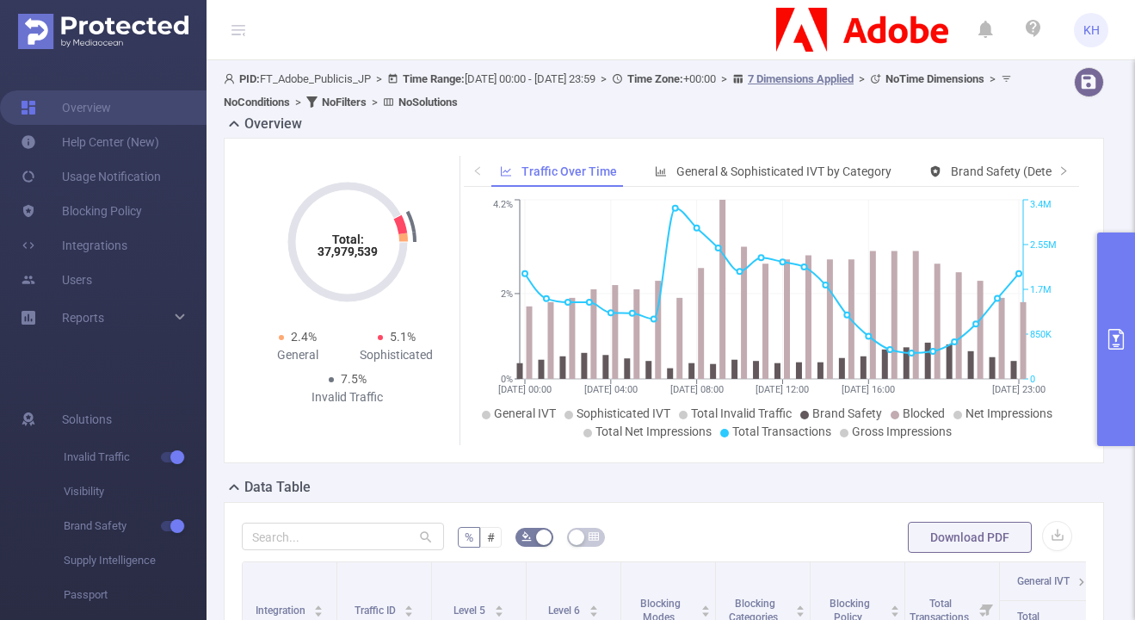
click at [991, 321] on button "primary" at bounding box center [1116, 338] width 38 height 213
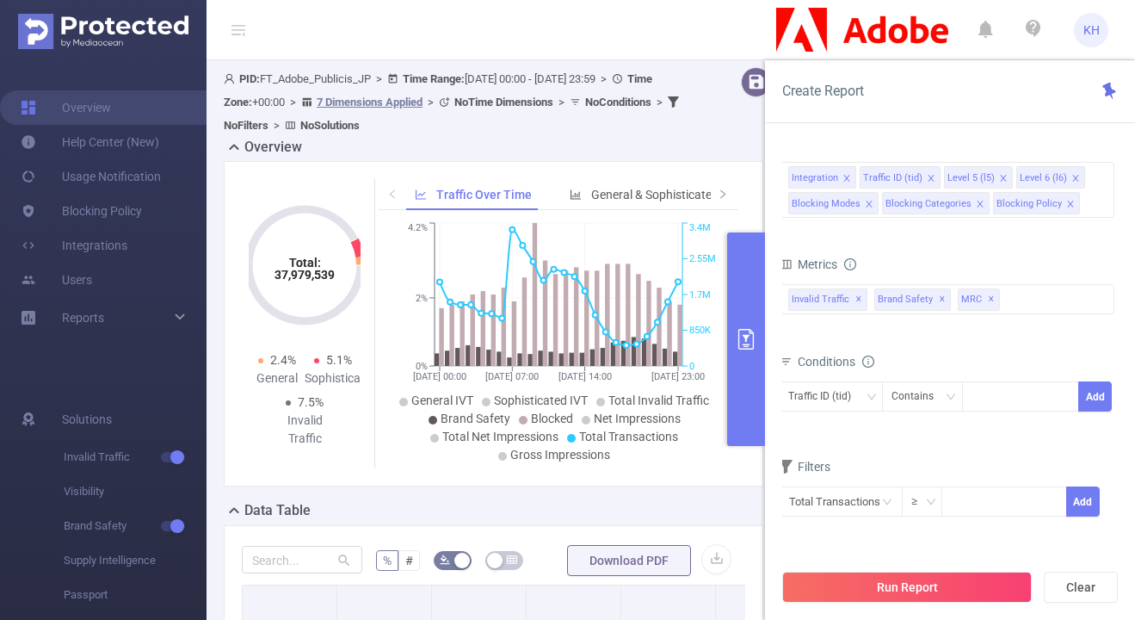
click at [847, 176] on icon "icon: close" at bounding box center [846, 178] width 6 height 6
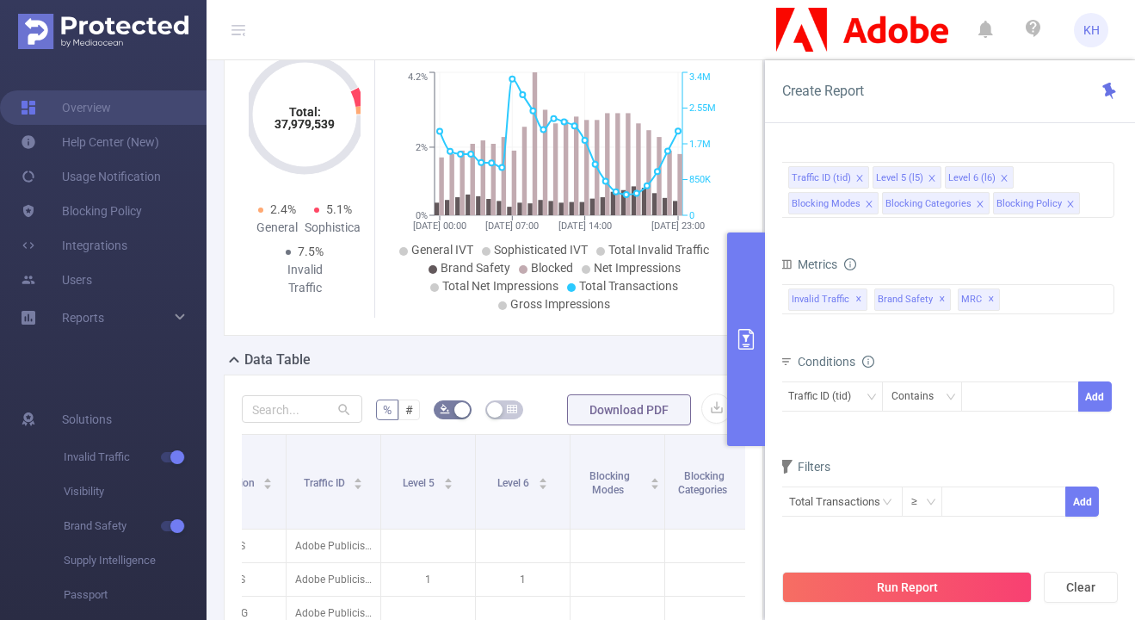
scroll to position [152, 0]
click at [859, 176] on icon "icon: close" at bounding box center [859, 178] width 6 height 6
click at [861, 176] on li "Level 6 (l6)" at bounding box center [895, 177] width 69 height 22
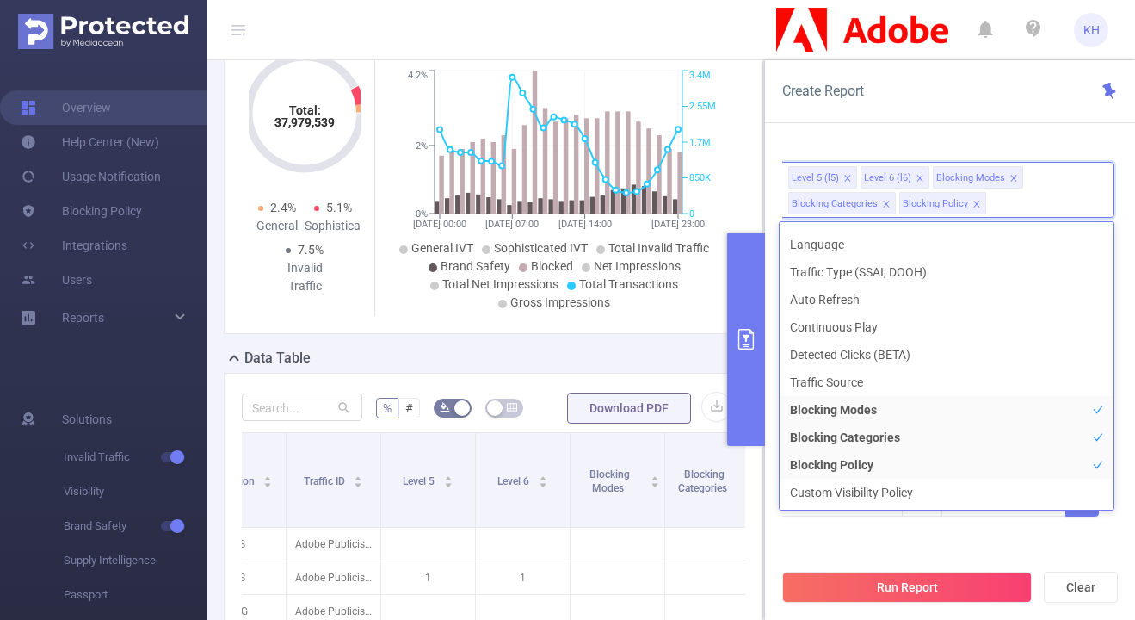
scroll to position [169, 0]
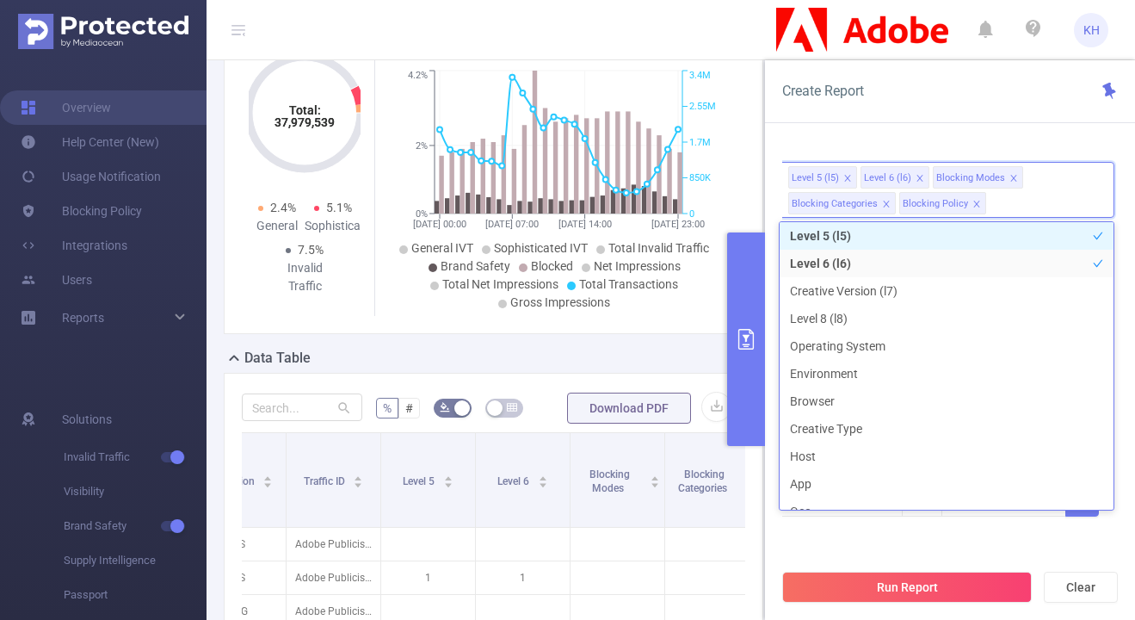
click at [845, 179] on icon "icon: close" at bounding box center [847, 178] width 6 height 6
click at [845, 178] on icon "icon: close" at bounding box center [847, 178] width 6 height 6
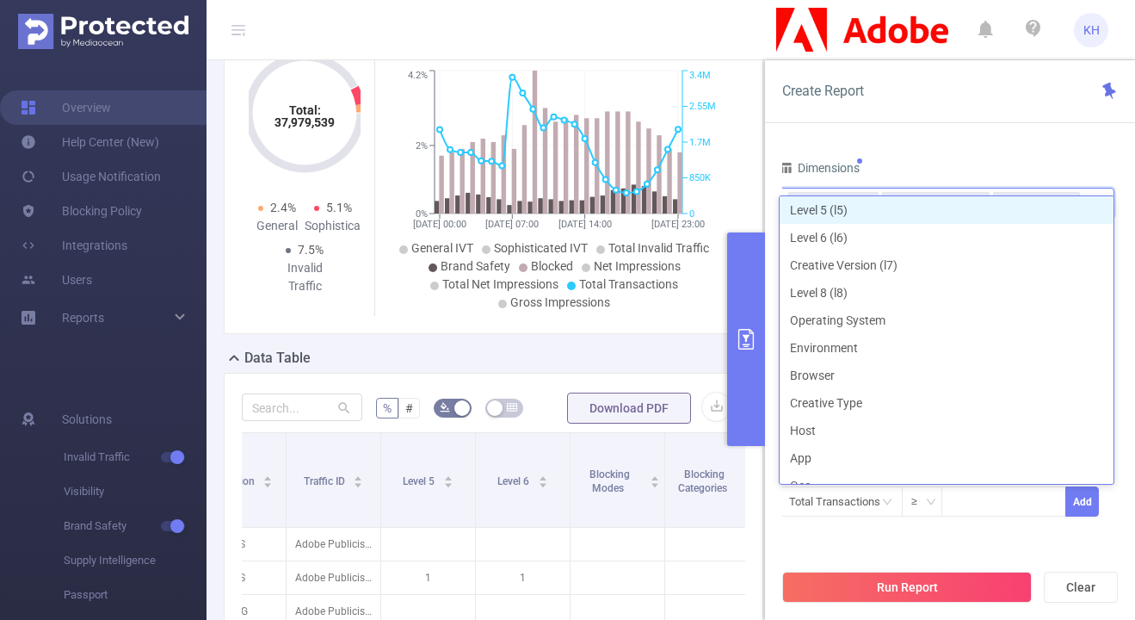
click at [987, 126] on div "Create Report PID 1000943 - FT_Adobe_Publicis_JP 1000943 - FT_Adobe_Publicis_JP…" at bounding box center [950, 339] width 370 height 559
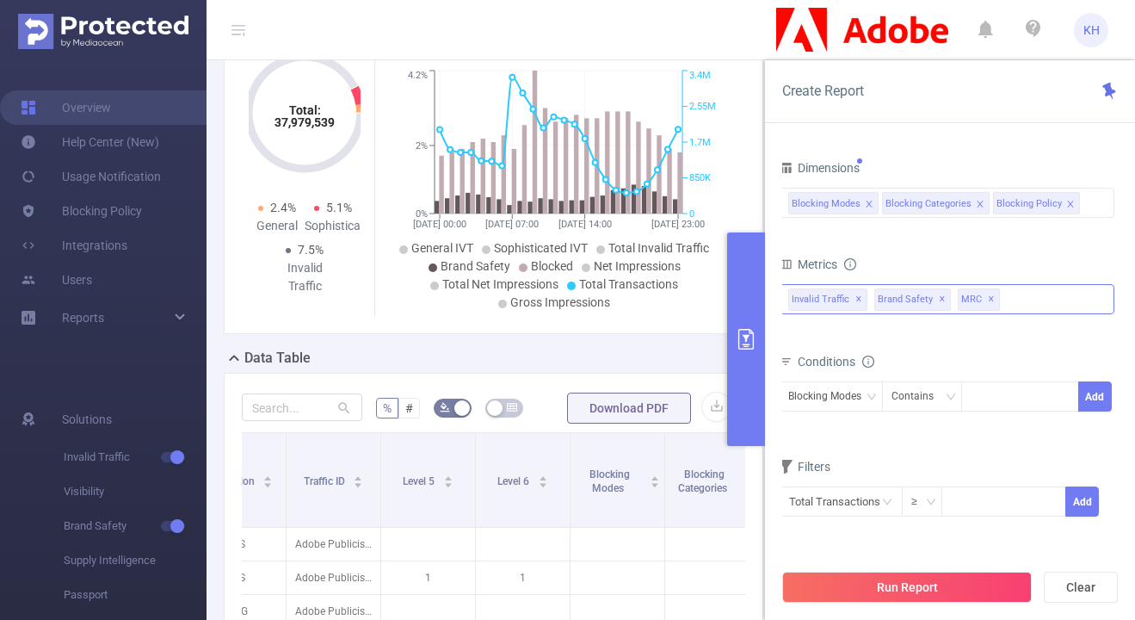
click at [909, 294] on span "Brand Safety ✕" at bounding box center [912, 299] width 77 height 22
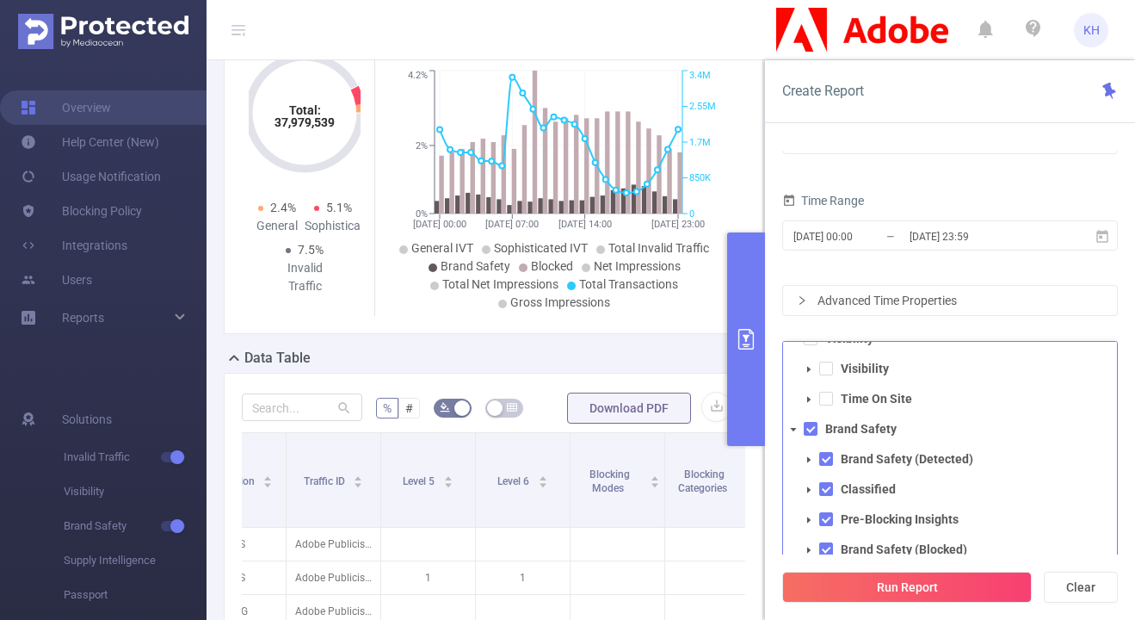
click at [797, 428] on icon "icon: caret-down" at bounding box center [793, 429] width 9 height 9
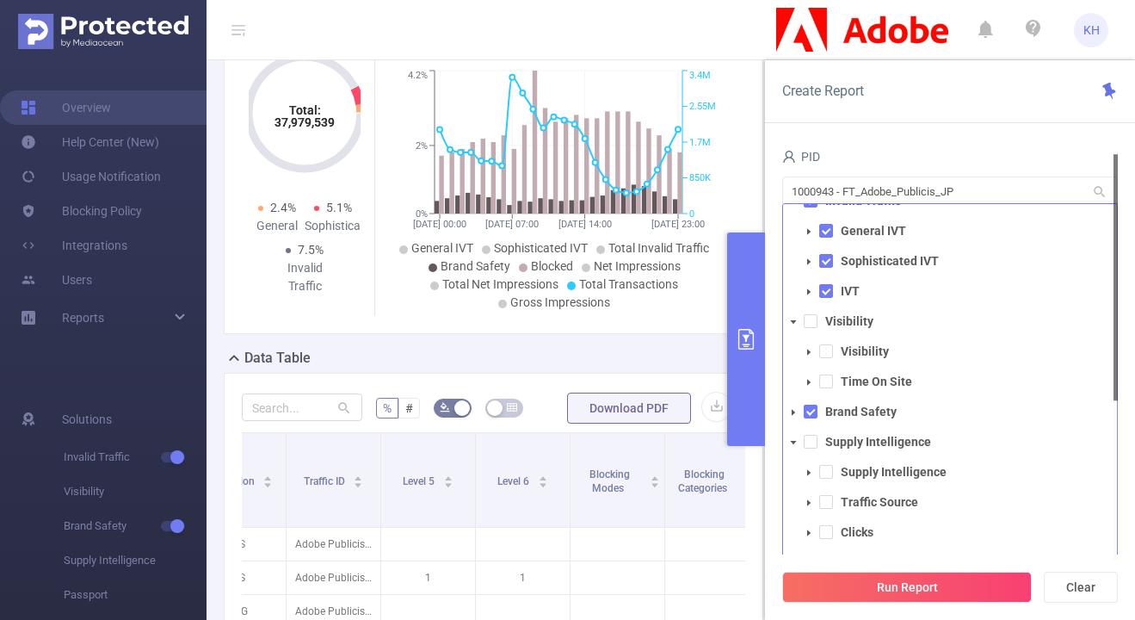
scroll to position [0, 0]
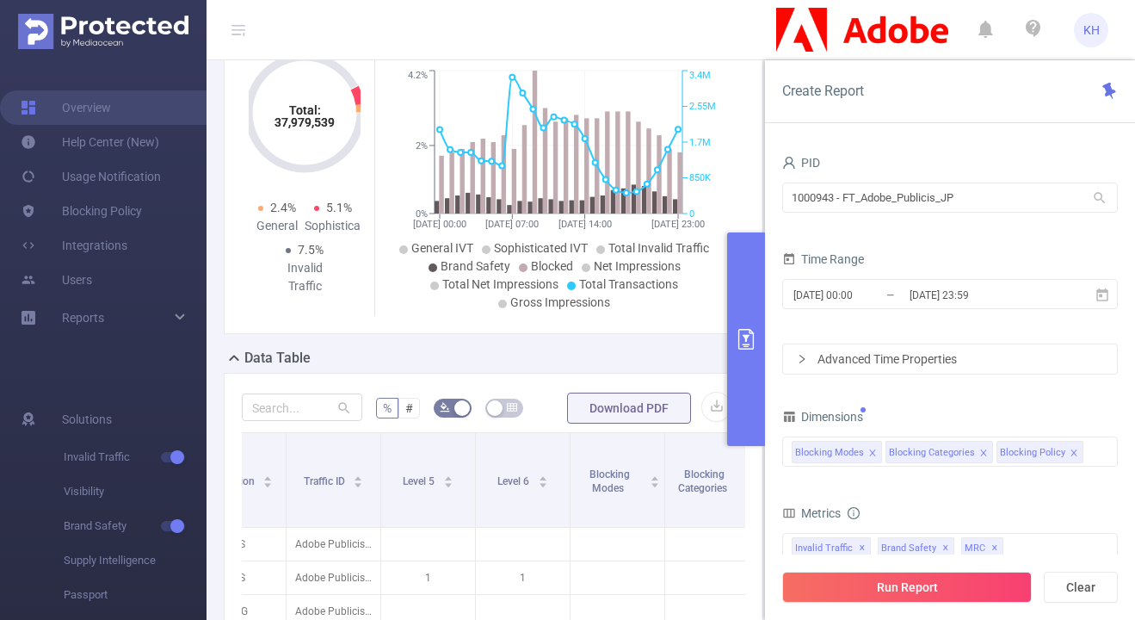
click at [936, 154] on div "PID" at bounding box center [950, 165] width 336 height 28
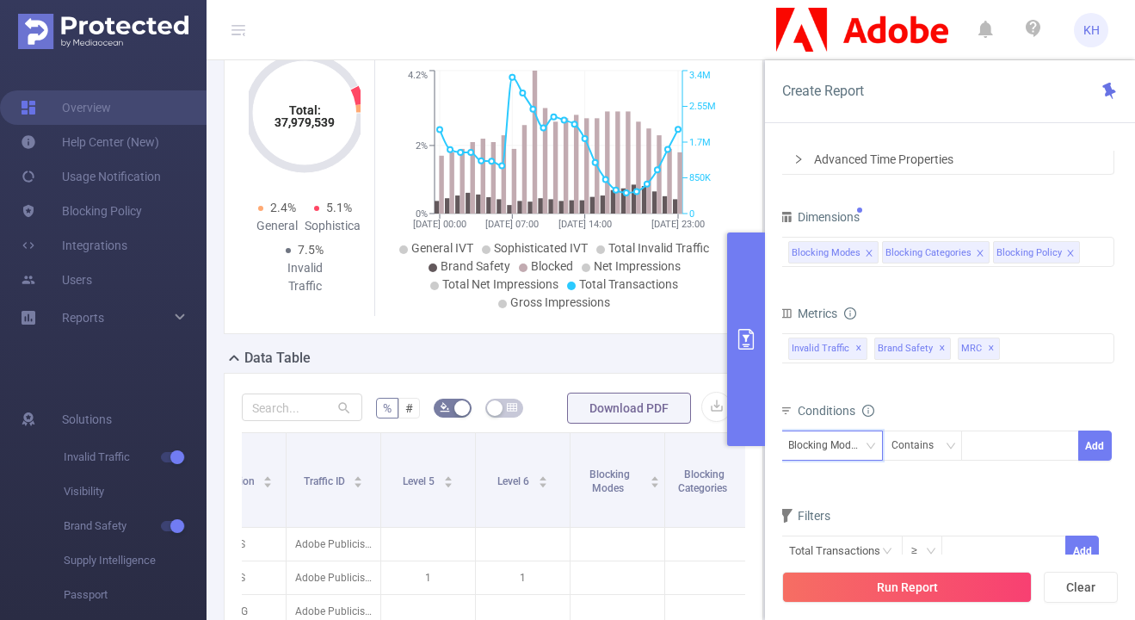
click at [846, 448] on div "Blocking Modes" at bounding box center [830, 445] width 85 height 28
click at [862, 510] on li "Blocking Categories" at bounding box center [842, 509] width 127 height 28
click at [991, 449] on div at bounding box center [1020, 445] width 99 height 28
type input "k"
type input "c"
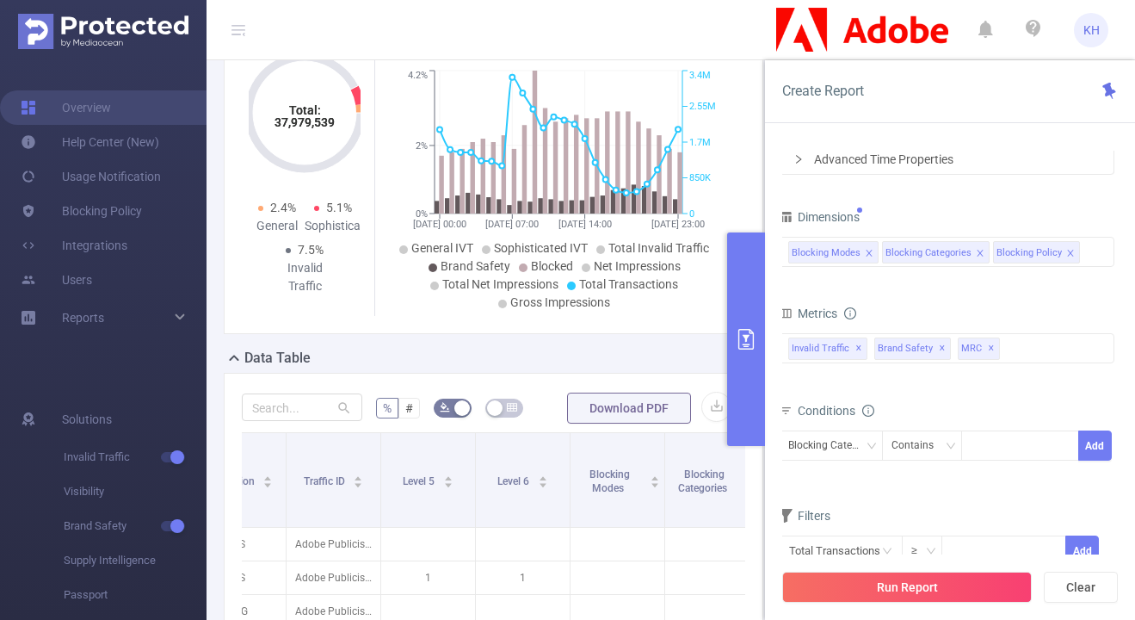
click at [991, 403] on div "Conditions" at bounding box center [947, 412] width 336 height 28
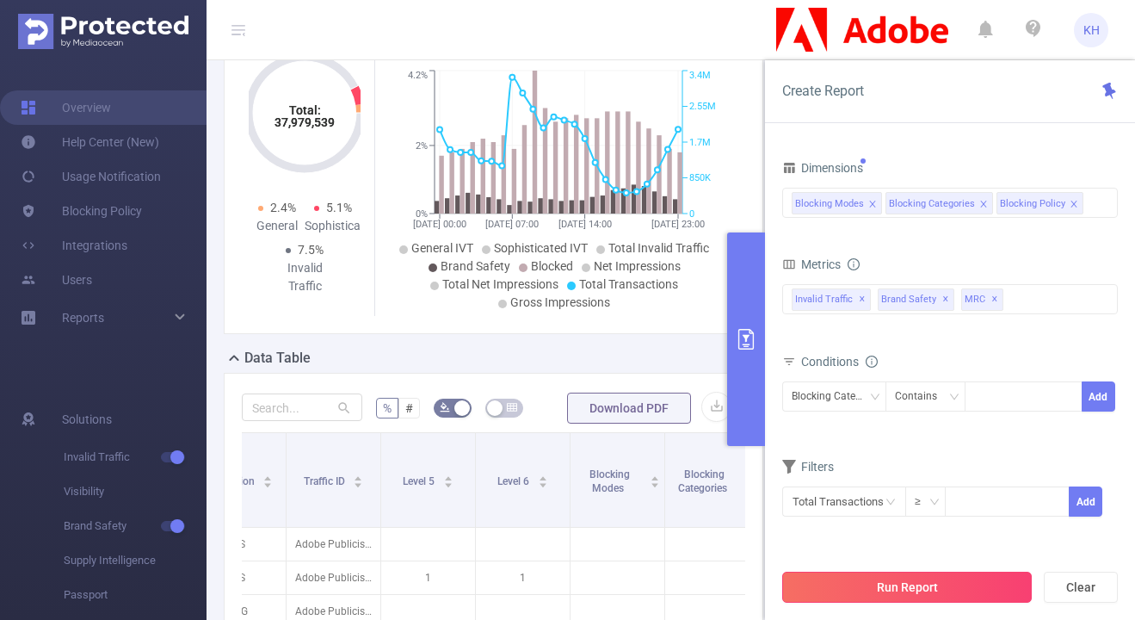
click at [917, 580] on button "Run Report" at bounding box center [907, 586] width 250 height 31
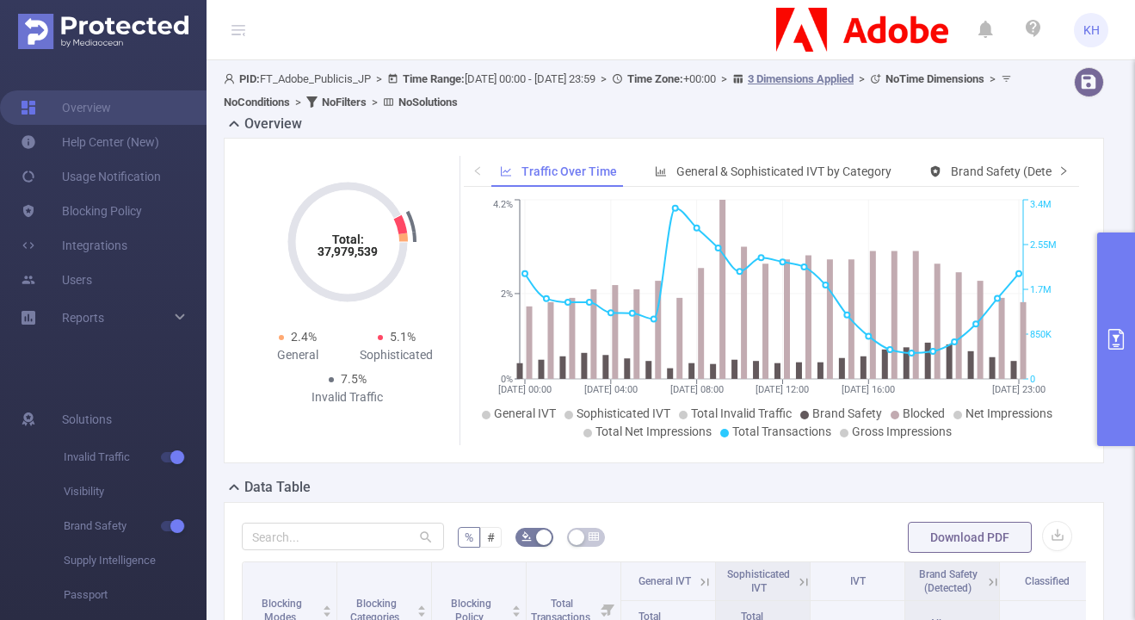
click at [991, 168] on icon "icon: right" at bounding box center [1064, 170] width 10 height 10
click at [803, 177] on span "Brand Safety (Blocked)" at bounding box center [836, 171] width 123 height 14
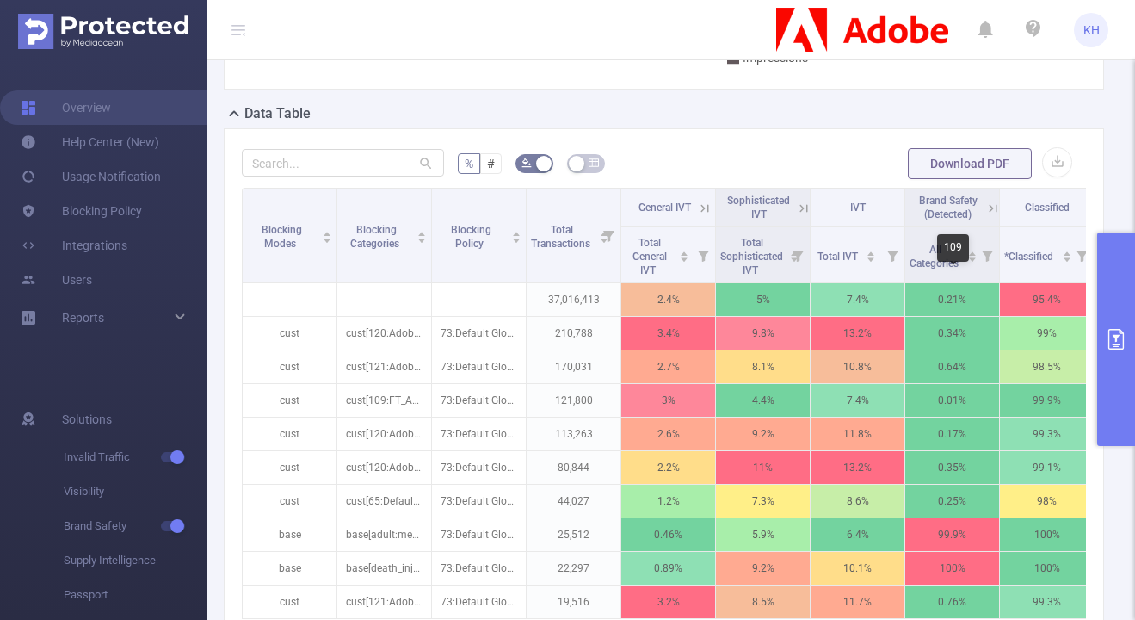
scroll to position [285, 0]
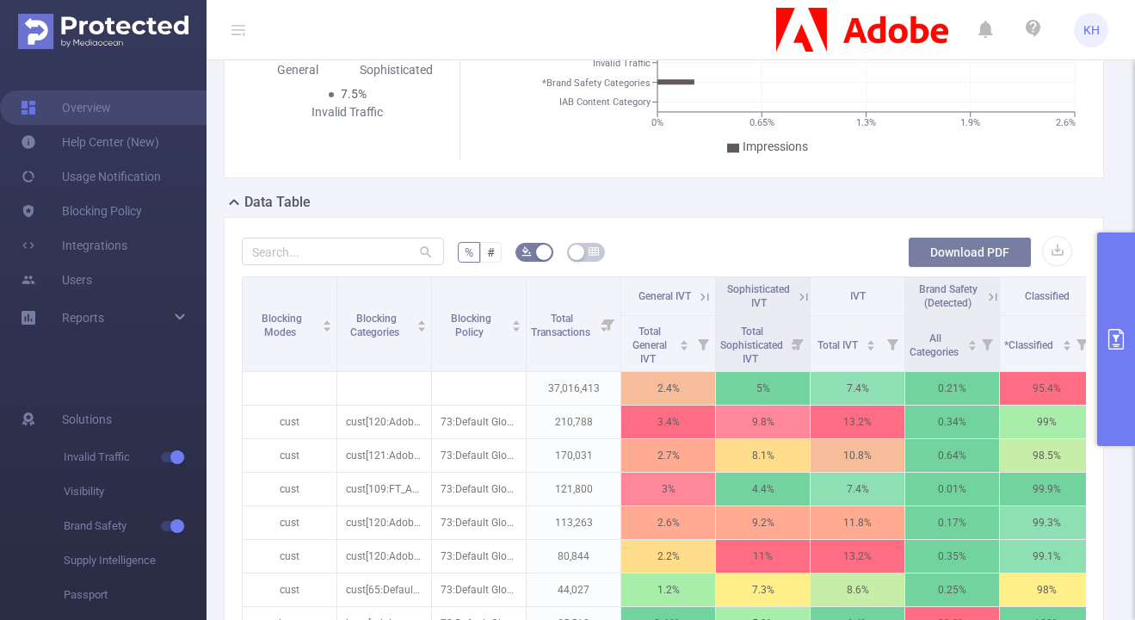
click at [991, 256] on button "Download PDF" at bounding box center [970, 252] width 124 height 31
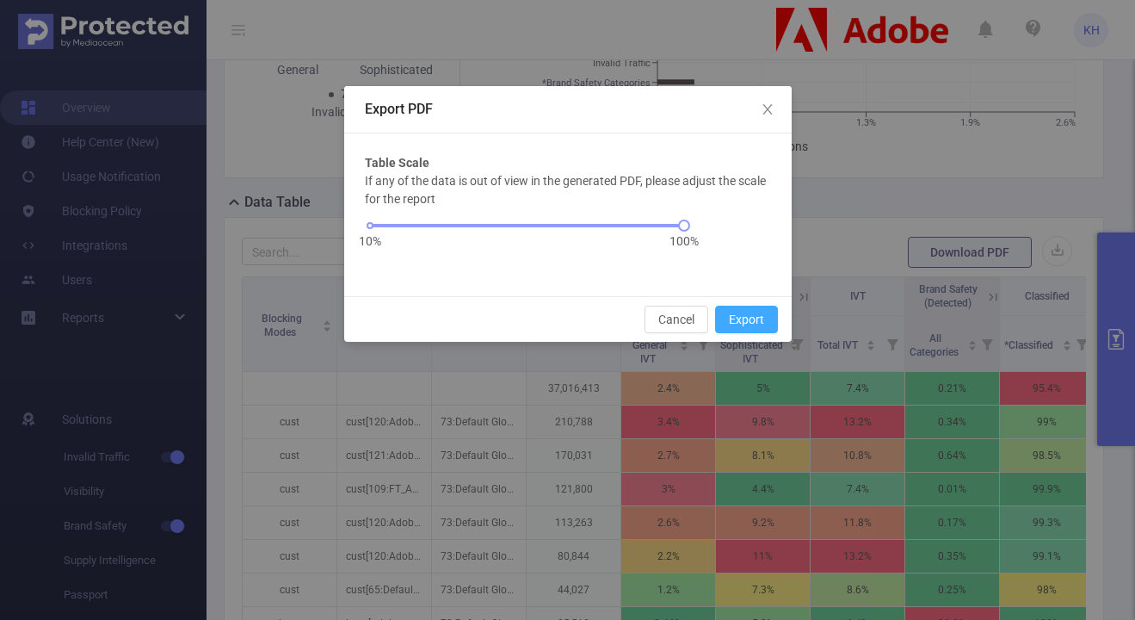
click at [744, 318] on button "Export" at bounding box center [746, 320] width 63 height 28
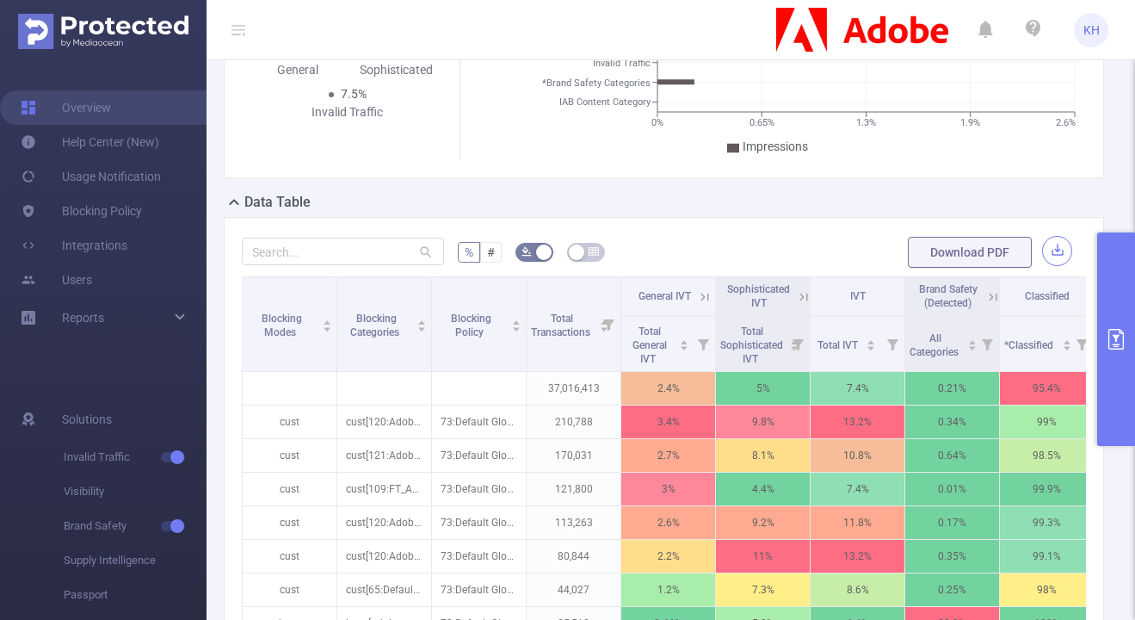
click at [991, 252] on button "button" at bounding box center [1057, 251] width 30 height 30
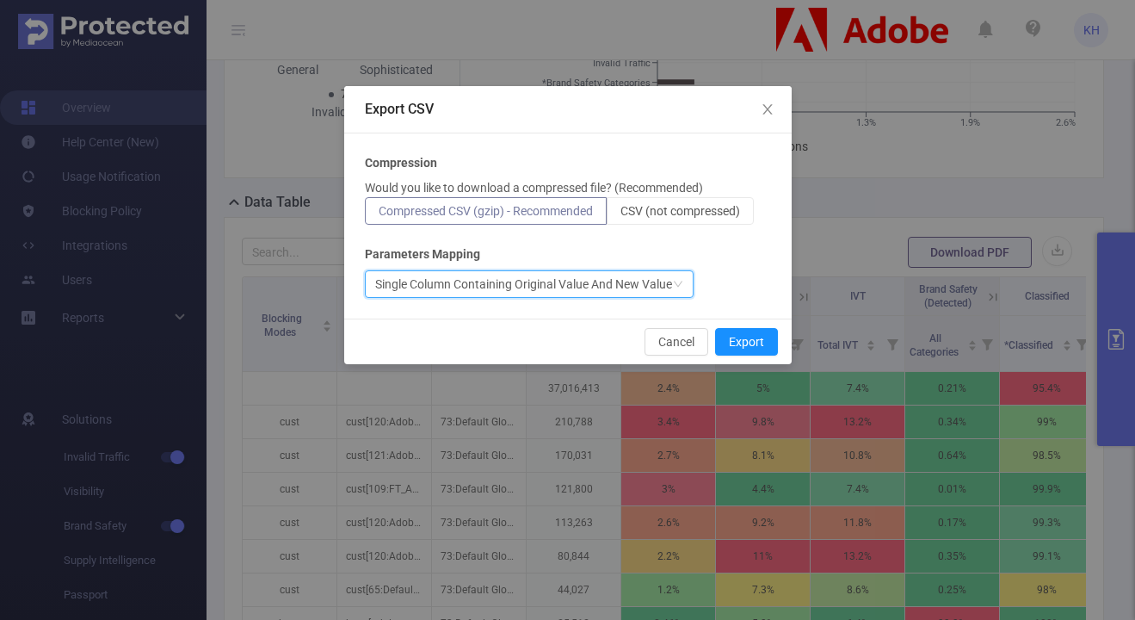
click at [552, 282] on div "Single Column Containing Original Value And New Value" at bounding box center [523, 284] width 297 height 26
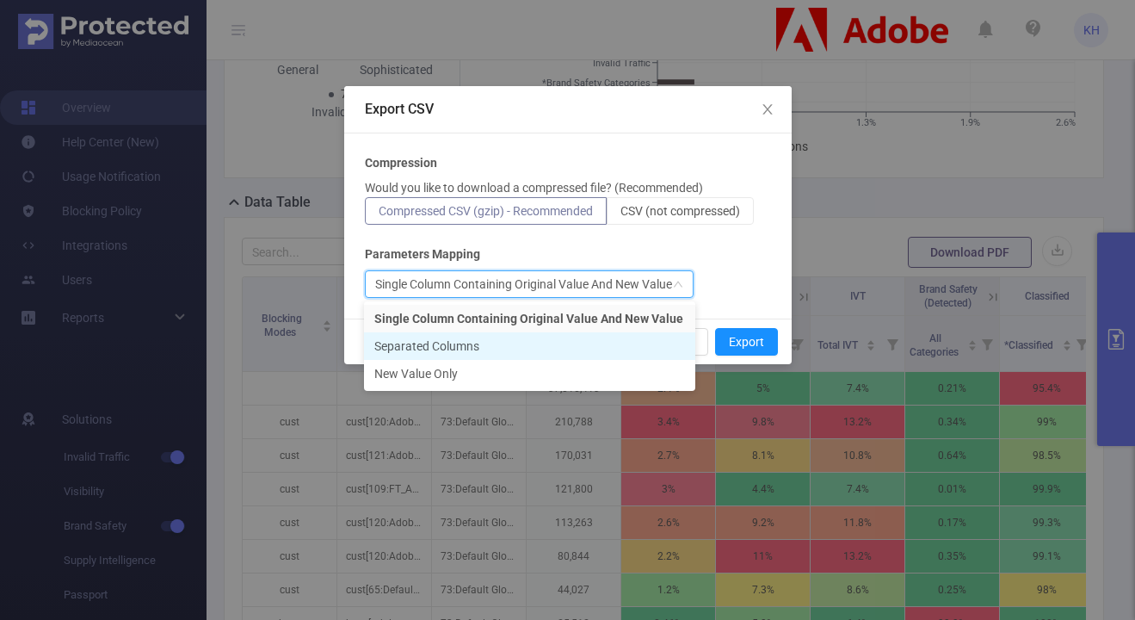
click at [547, 345] on li "Separated Columns" at bounding box center [529, 346] width 331 height 28
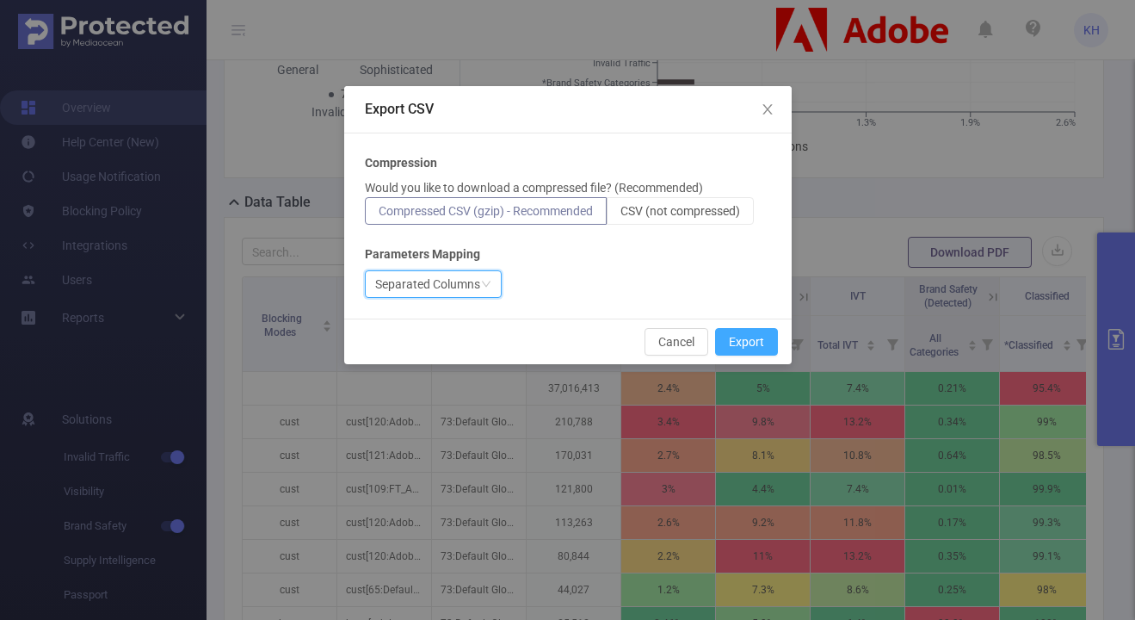
click at [753, 342] on button "Export" at bounding box center [746, 342] width 63 height 28
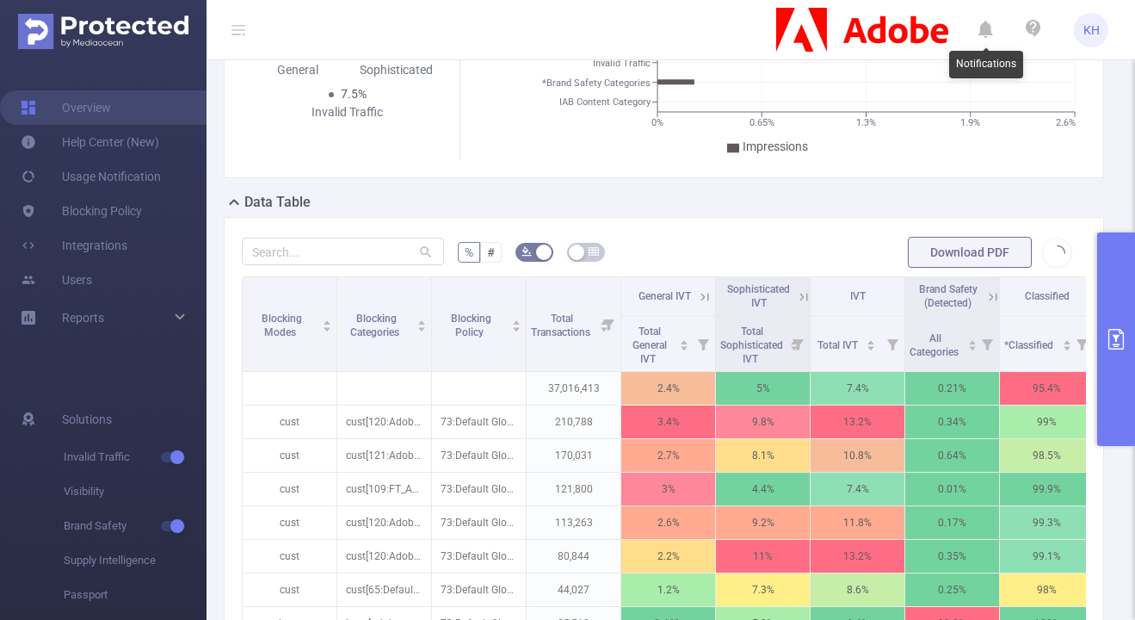
click at [984, 34] on icon at bounding box center [986, 30] width 15 height 24
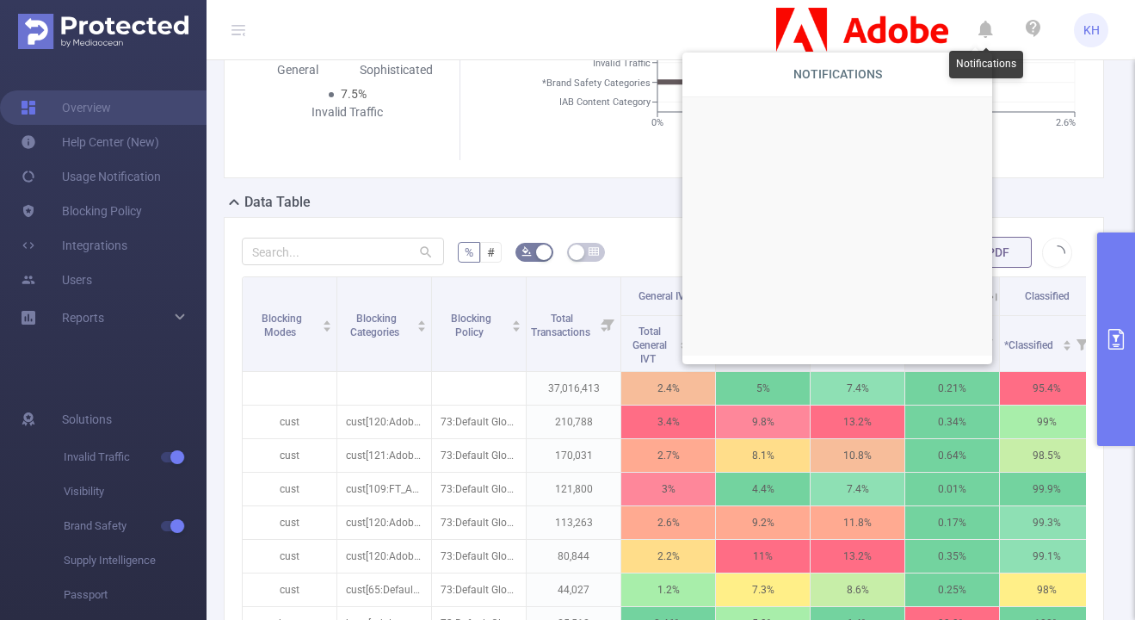
click at [983, 28] on icon at bounding box center [986, 30] width 15 height 24
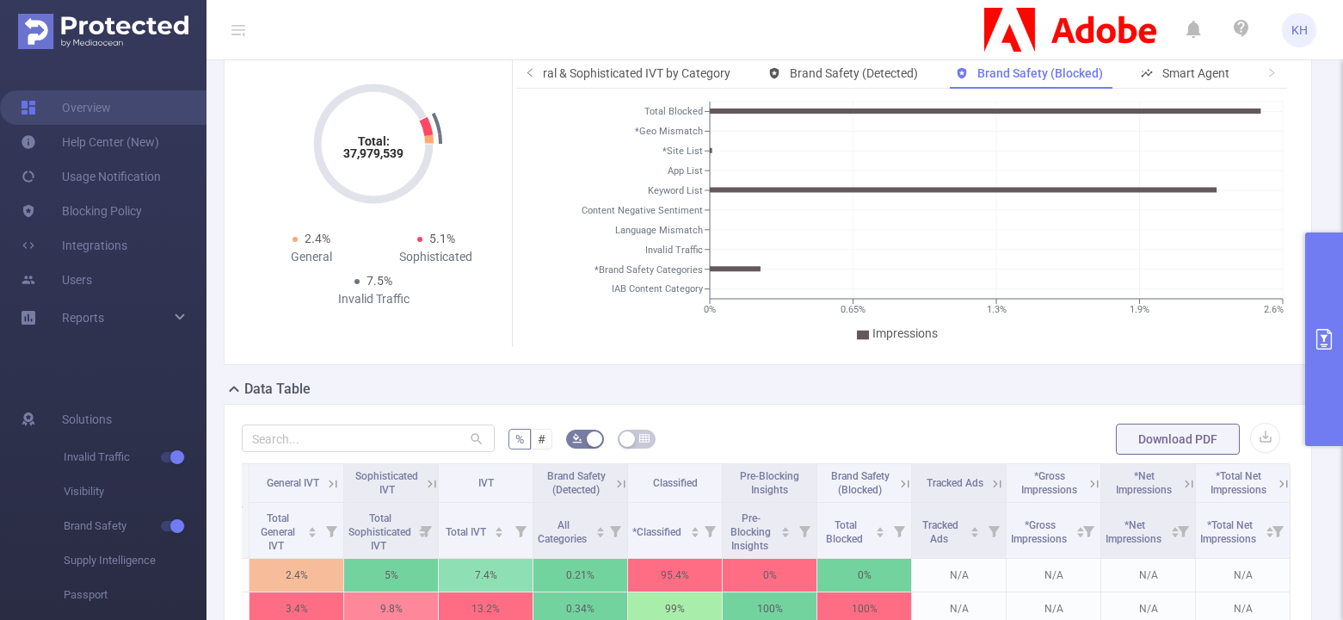
scroll to position [111, 0]
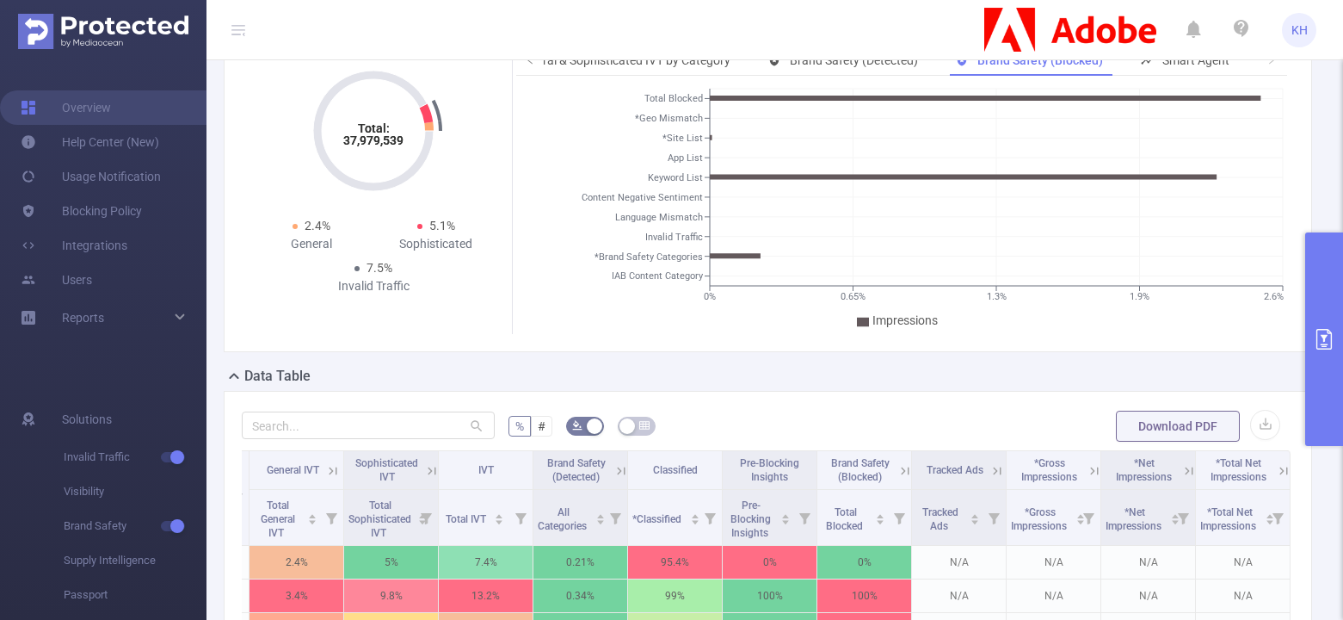
click at [991, 269] on button "primary" at bounding box center [1325, 338] width 38 height 213
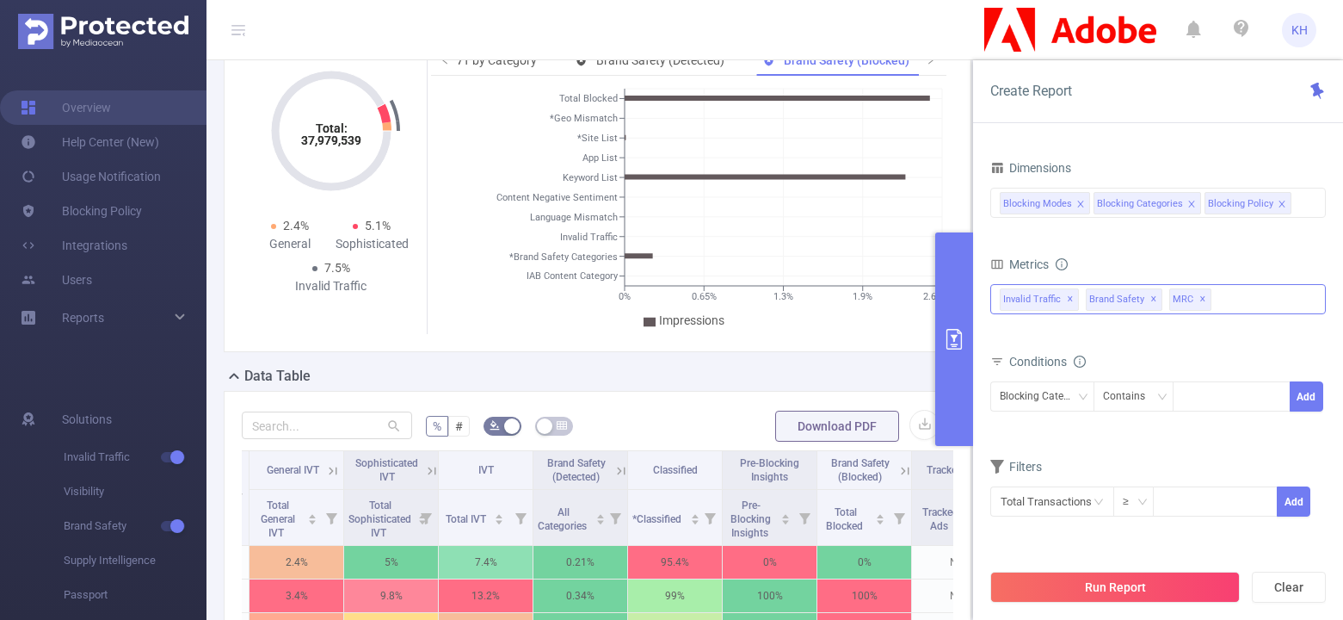
click at [991, 299] on div "Invalid Traffic ✕ Brand Safety ✕ Invalid Traffic General IVT Sophisticated IVT …" at bounding box center [1159, 299] width 336 height 30
click at [991, 134] on div "PID 1000943 - FT_Adobe_Publicis_JP 1000943 - FT_Adobe_Publicis_JP Time Range [D…" at bounding box center [1158, 391] width 370 height 516
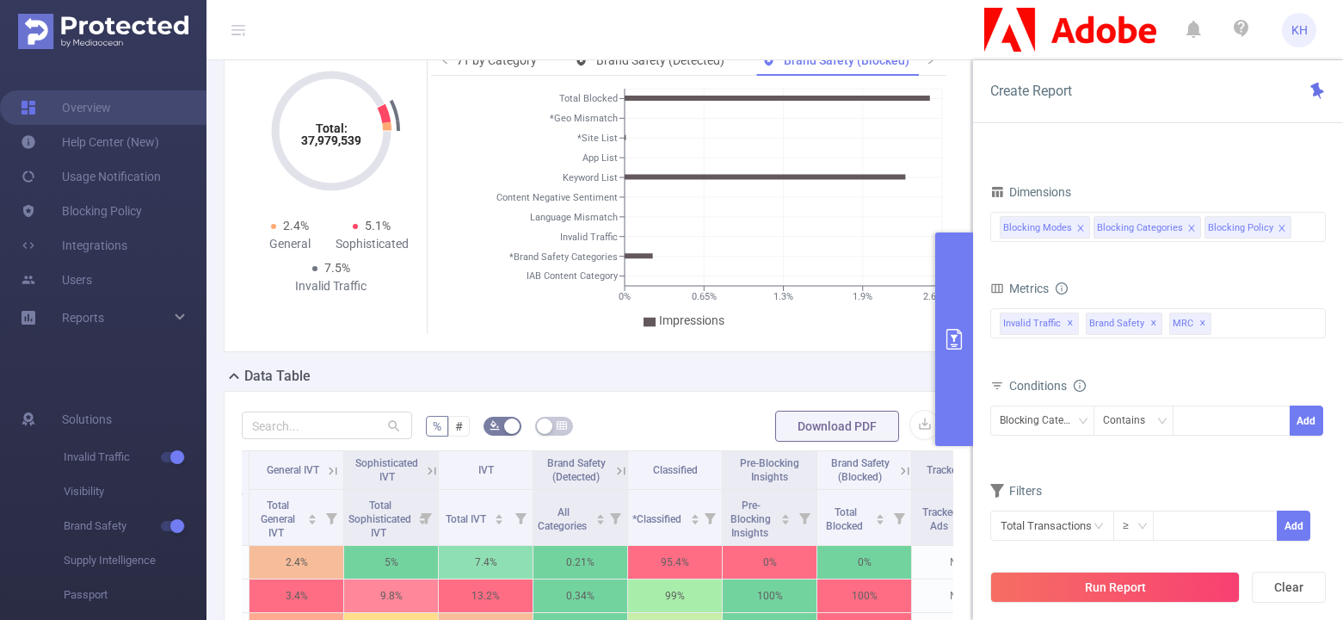
click at [991, 226] on div "Blocking Modes Blocking Categories Blocking Policy" at bounding box center [1158, 227] width 317 height 28
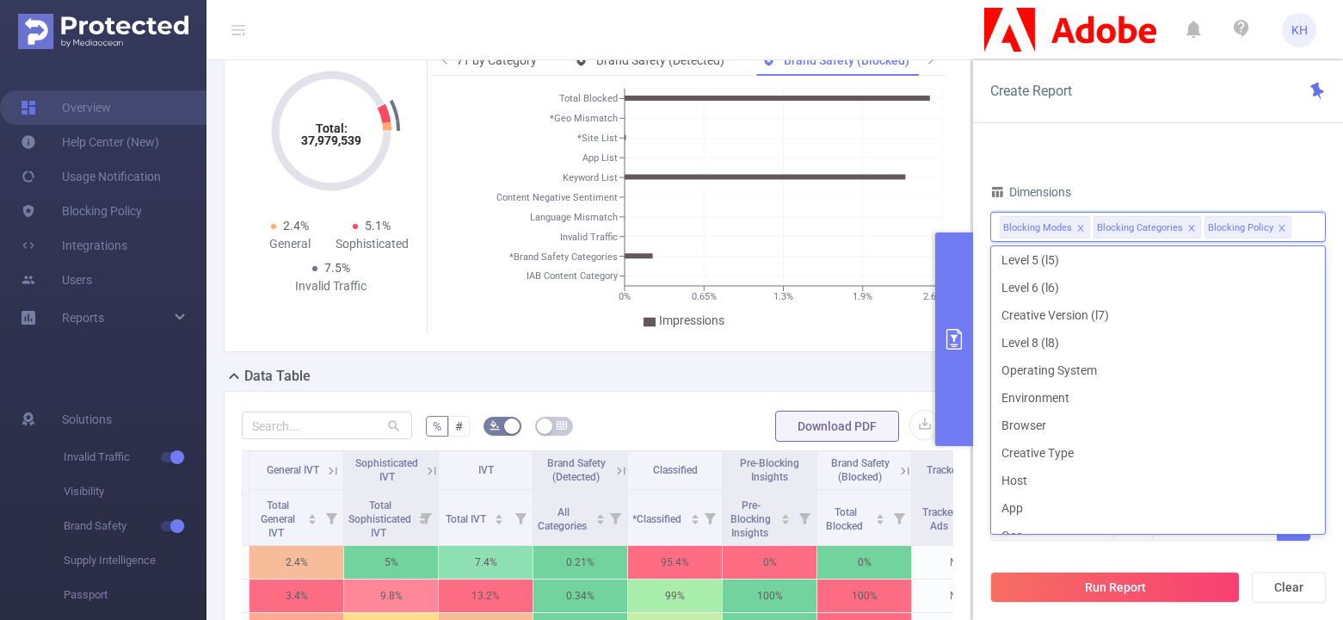
scroll to position [377, 0]
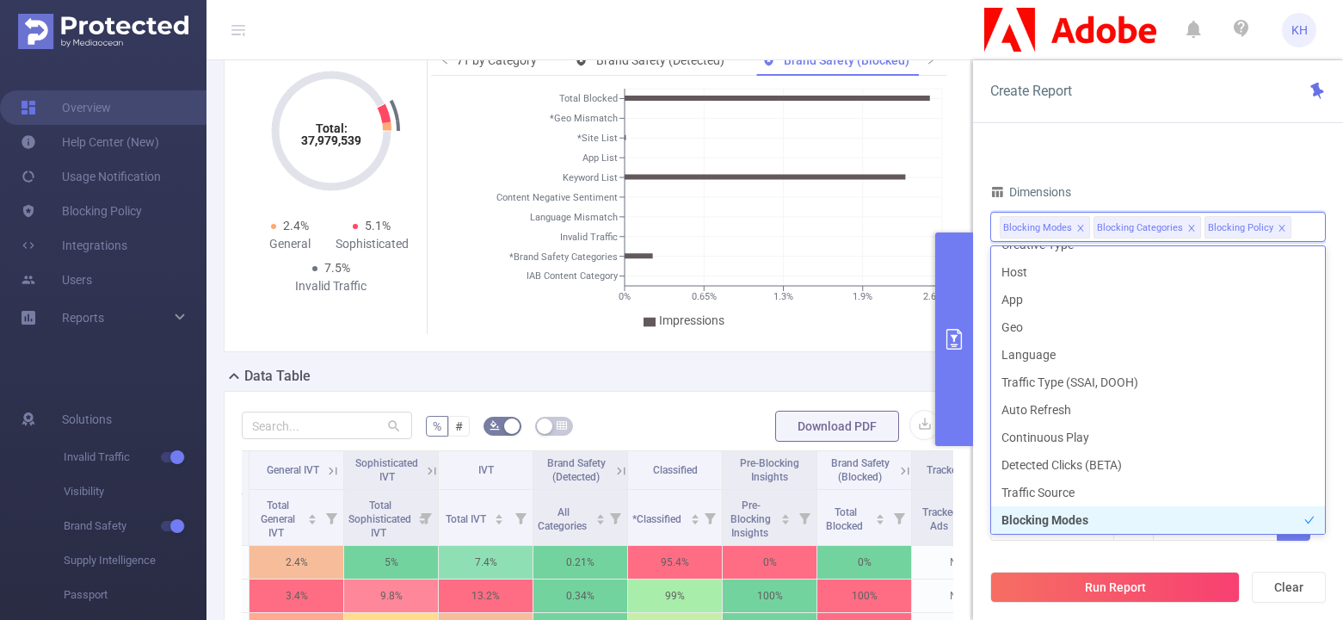
type input "h"
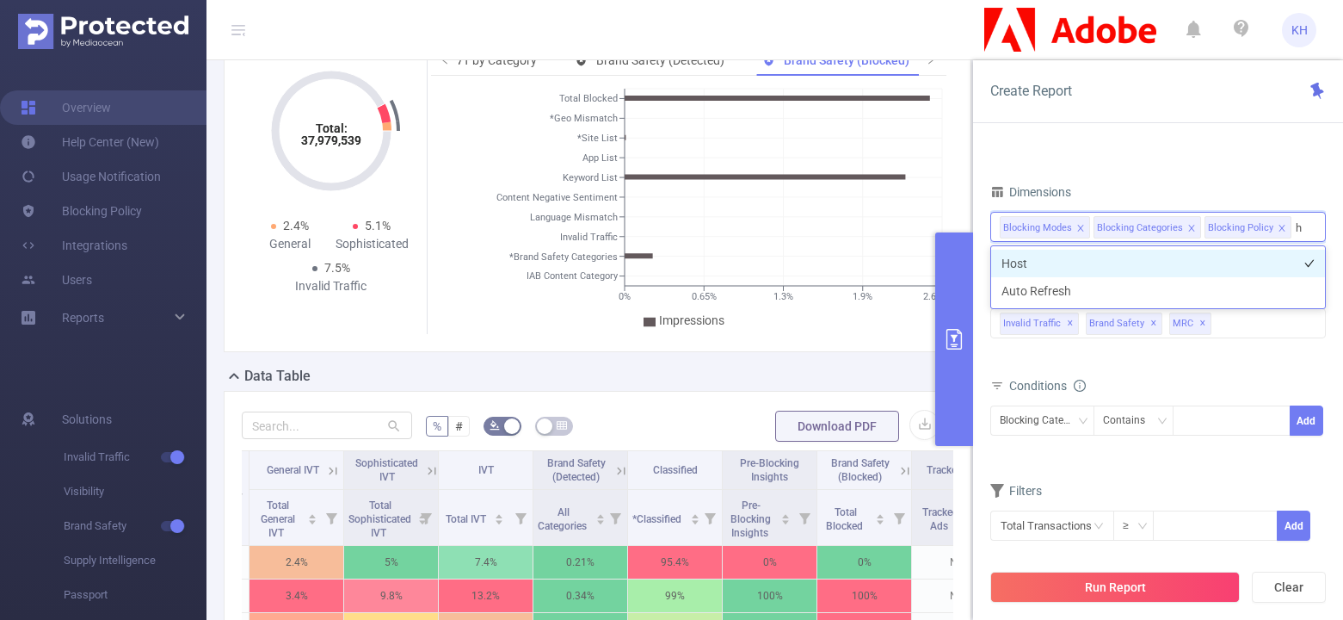
click at [991, 258] on li "Host" at bounding box center [1158, 264] width 334 height 28
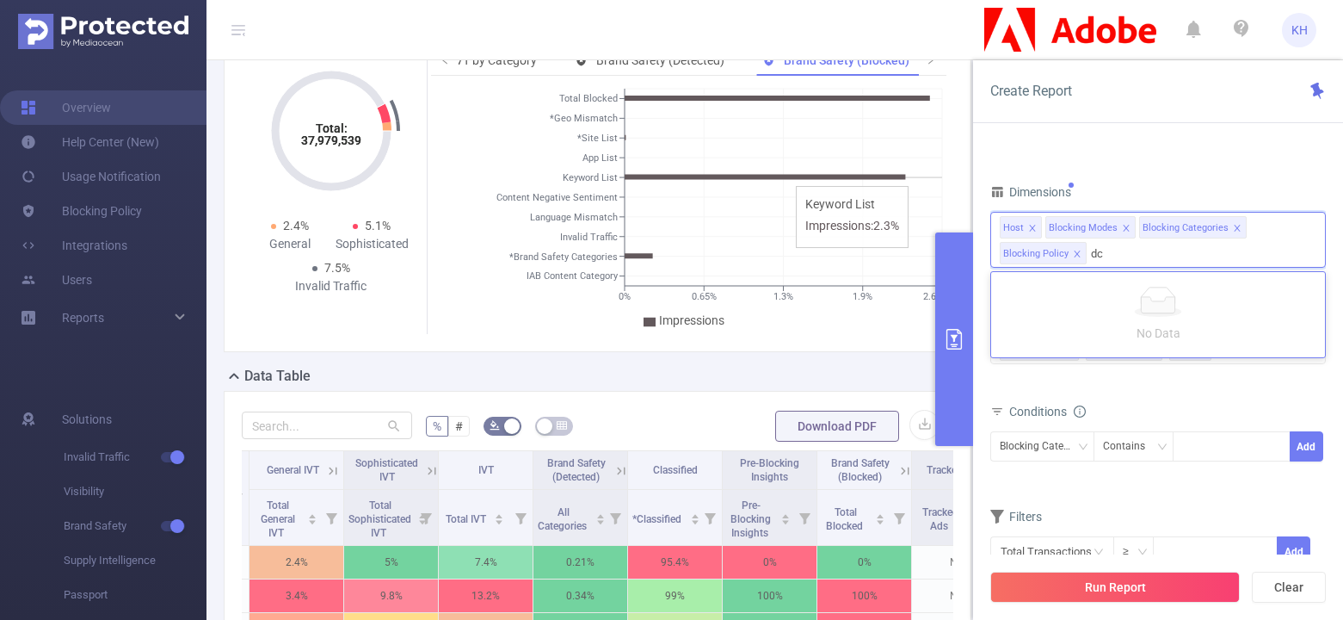
type input "d"
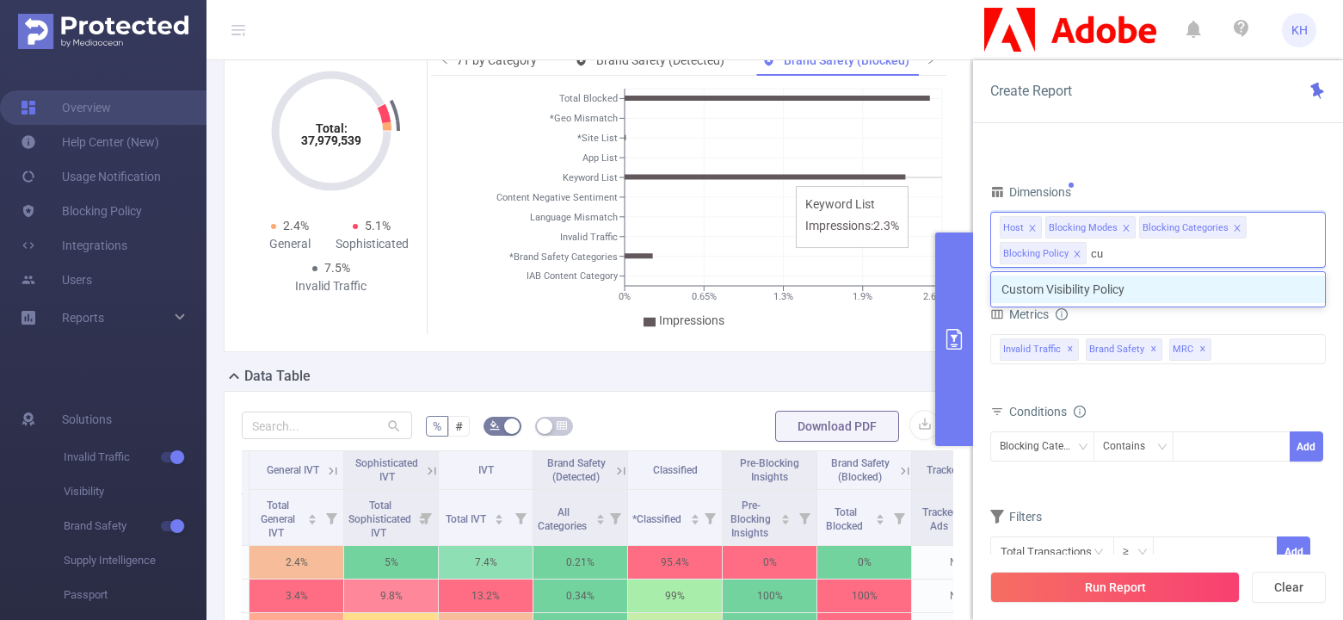
type input "cus"
click at [991, 293] on li "Custom Visibility Policy" at bounding box center [1158, 289] width 334 height 28
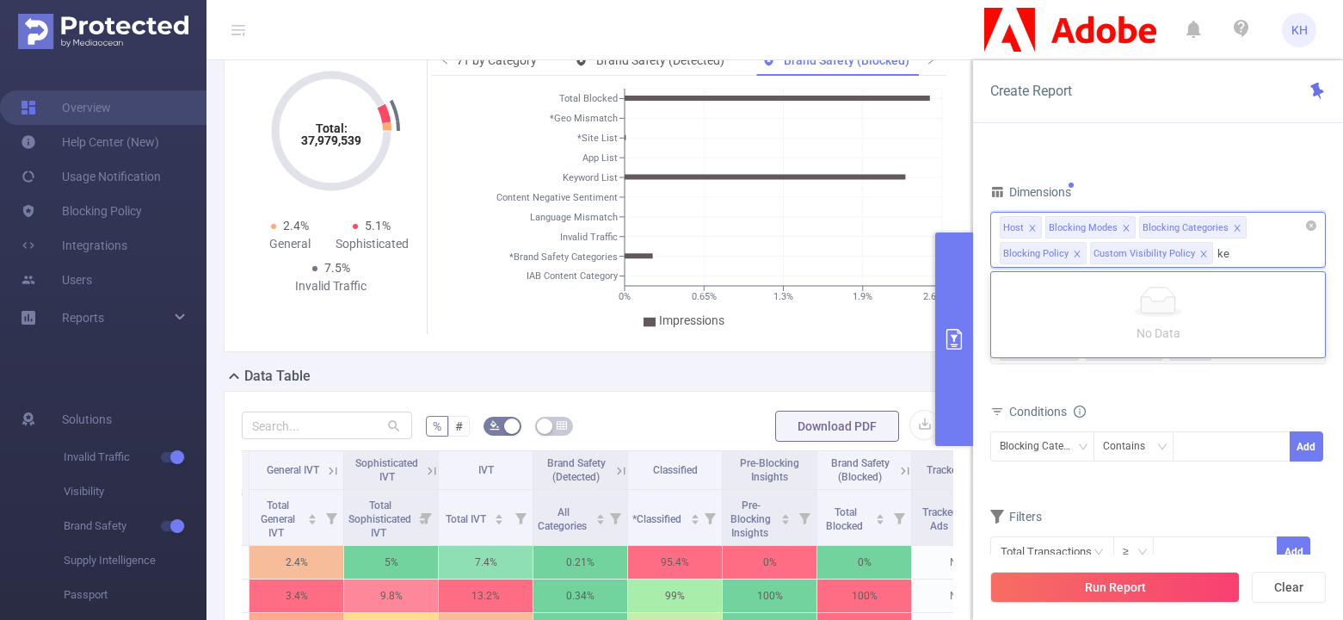
type input "k"
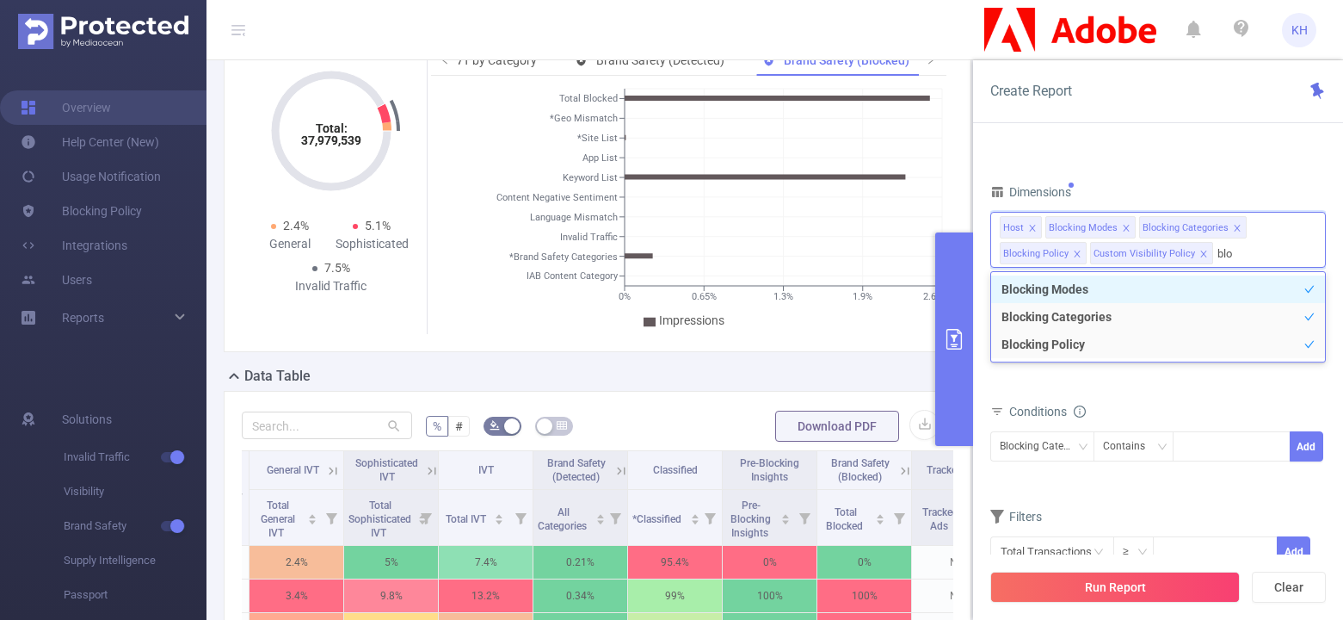
type input "blo"
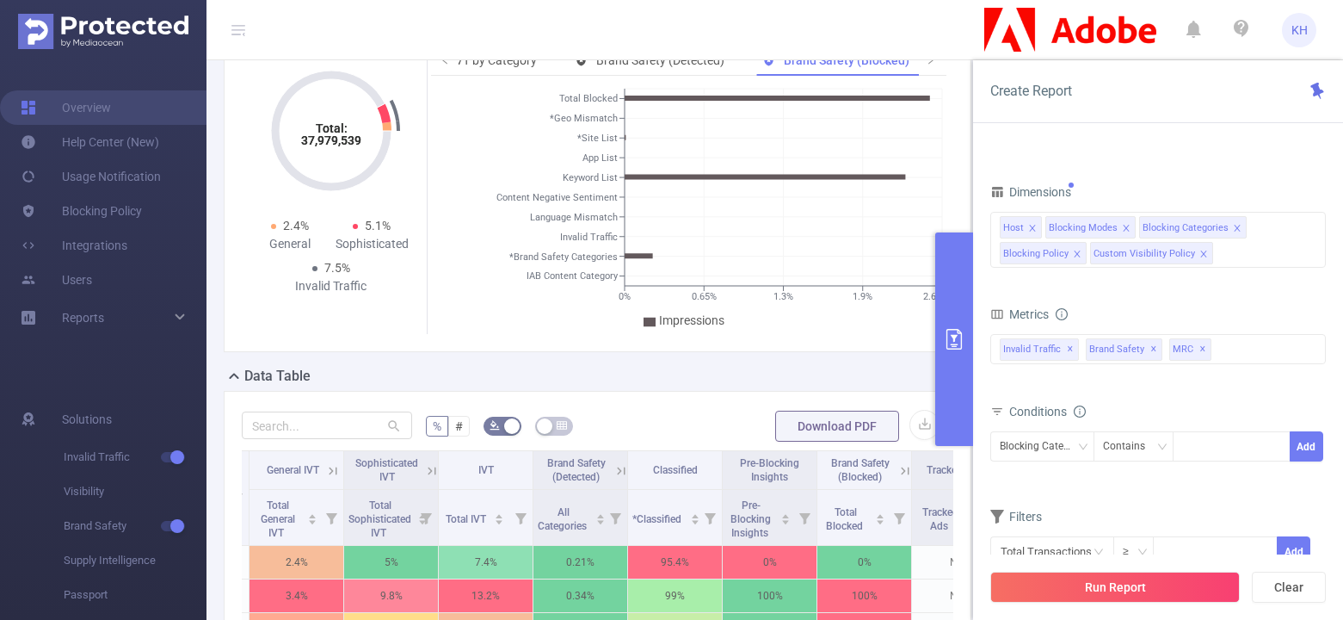
click at [991, 196] on div "Dimensions" at bounding box center [1159, 194] width 336 height 28
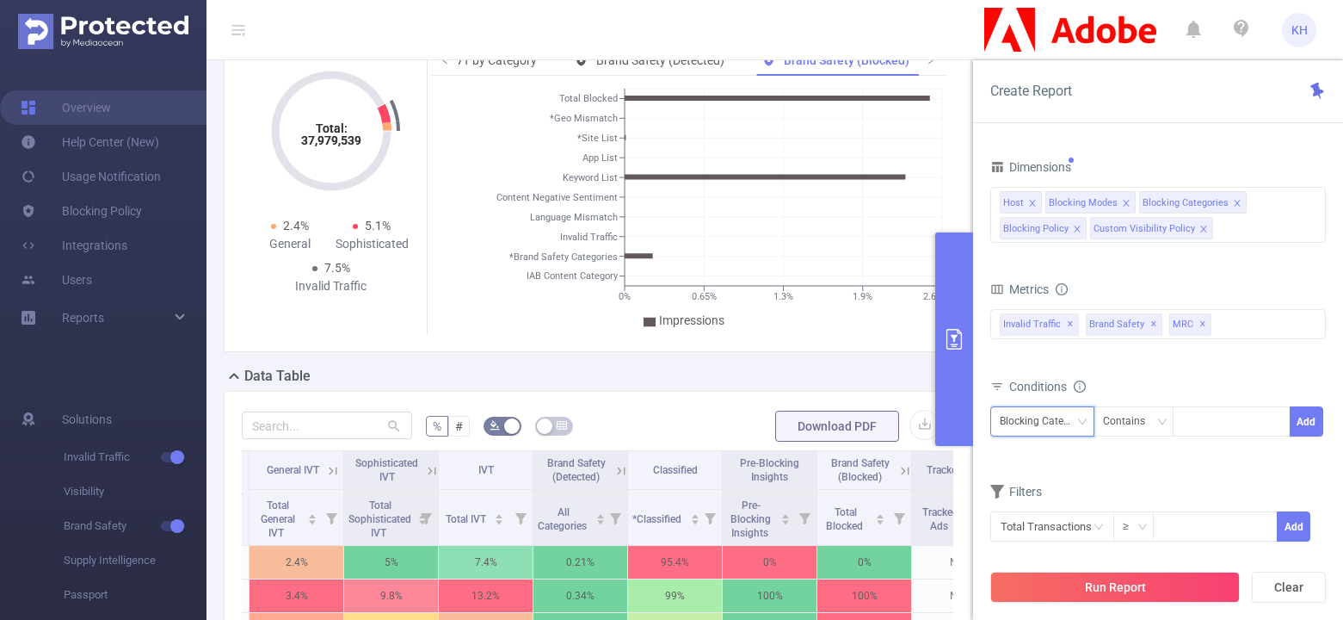
click at [991, 435] on div "Blocking Categories" at bounding box center [1043, 421] width 104 height 30
click at [991, 378] on div "Conditions" at bounding box center [1159, 388] width 336 height 28
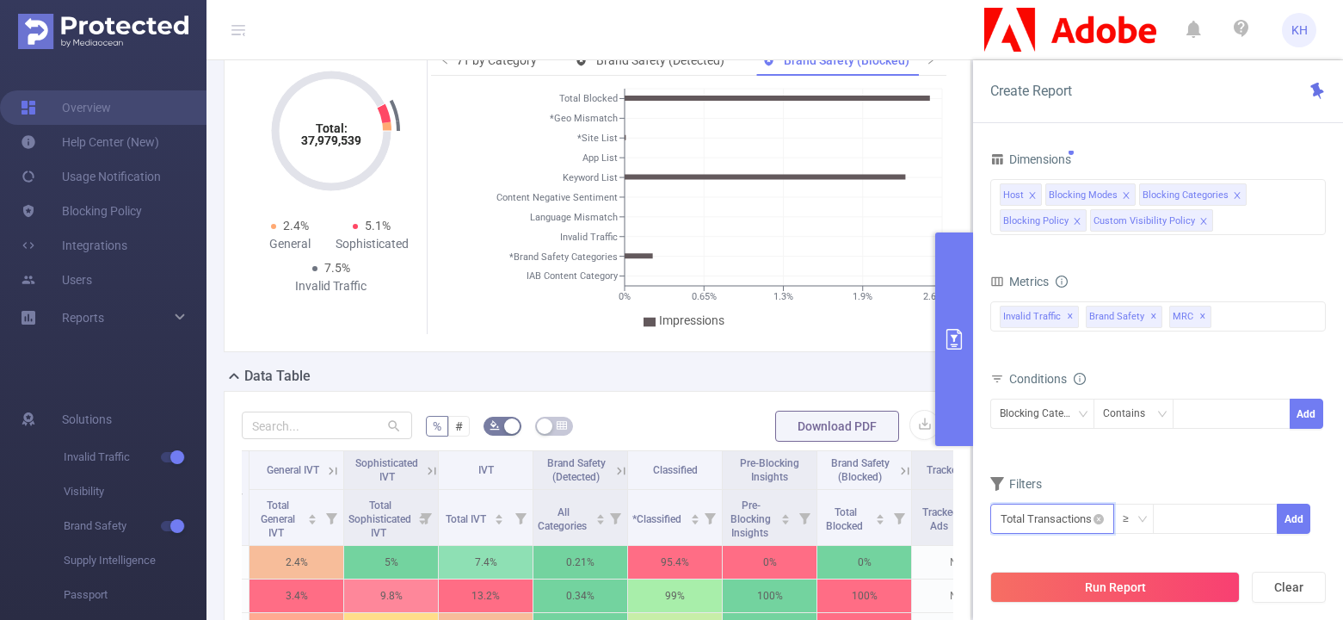
click at [991, 524] on input "text" at bounding box center [1053, 518] width 124 height 30
click at [991, 414] on li "Brand Safety" at bounding box center [1053, 418] width 124 height 28
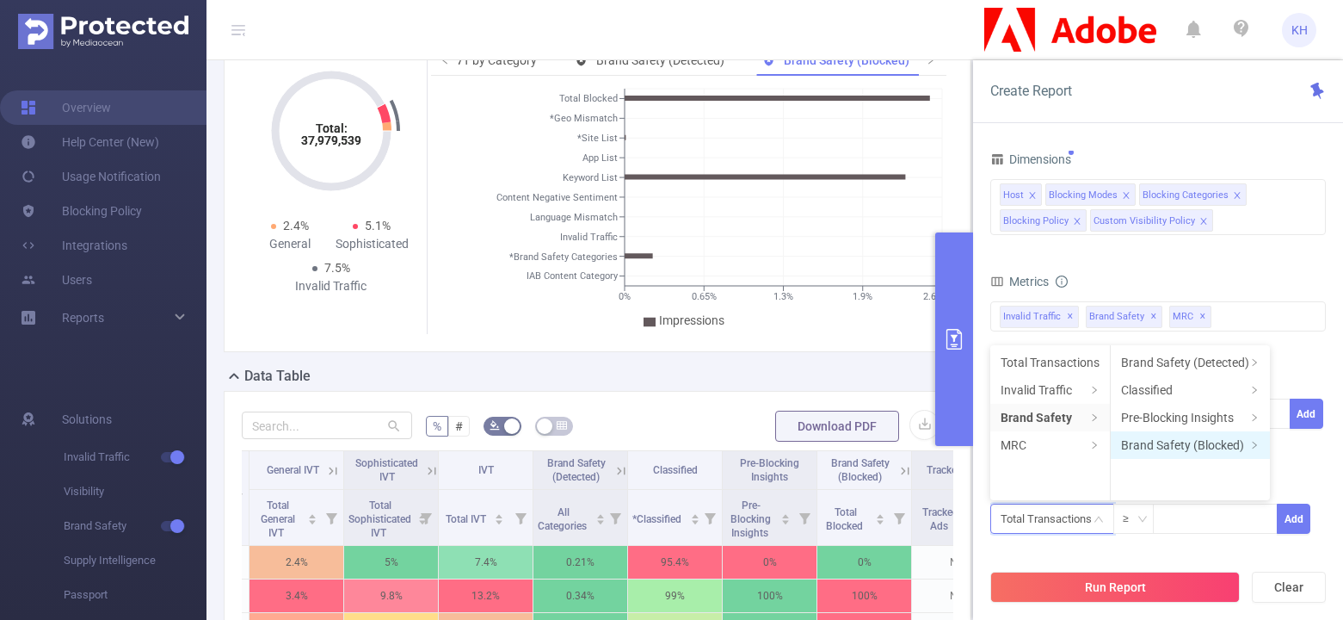
click at [991, 442] on li "Brand Safety (Blocked)" at bounding box center [1190, 445] width 159 height 28
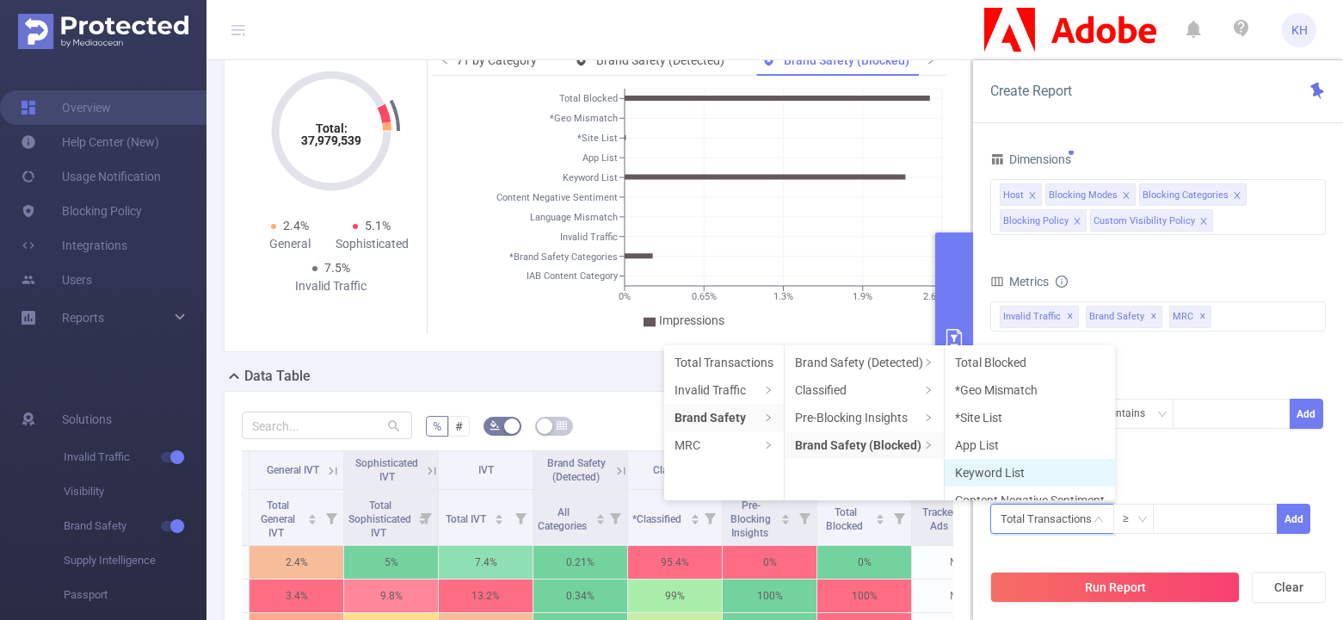
click at [991, 468] on li "Keyword List" at bounding box center [1030, 473] width 170 height 28
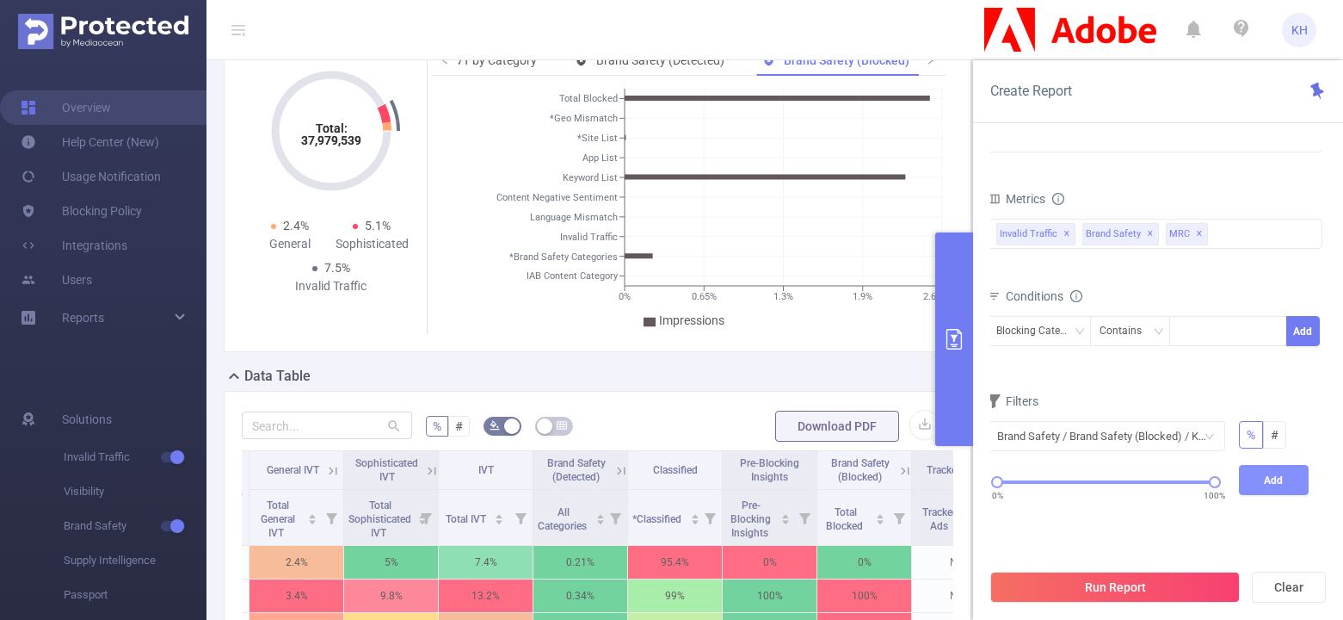
click at [991, 475] on button "Add" at bounding box center [1274, 480] width 71 height 30
drag, startPoint x: 1216, startPoint y: 478, endPoint x: 1198, endPoint y: 484, distance: 18.8
click at [991, 484] on div at bounding box center [1200, 482] width 12 height 12
click at [991, 479] on button "Add" at bounding box center [1274, 480] width 71 height 30
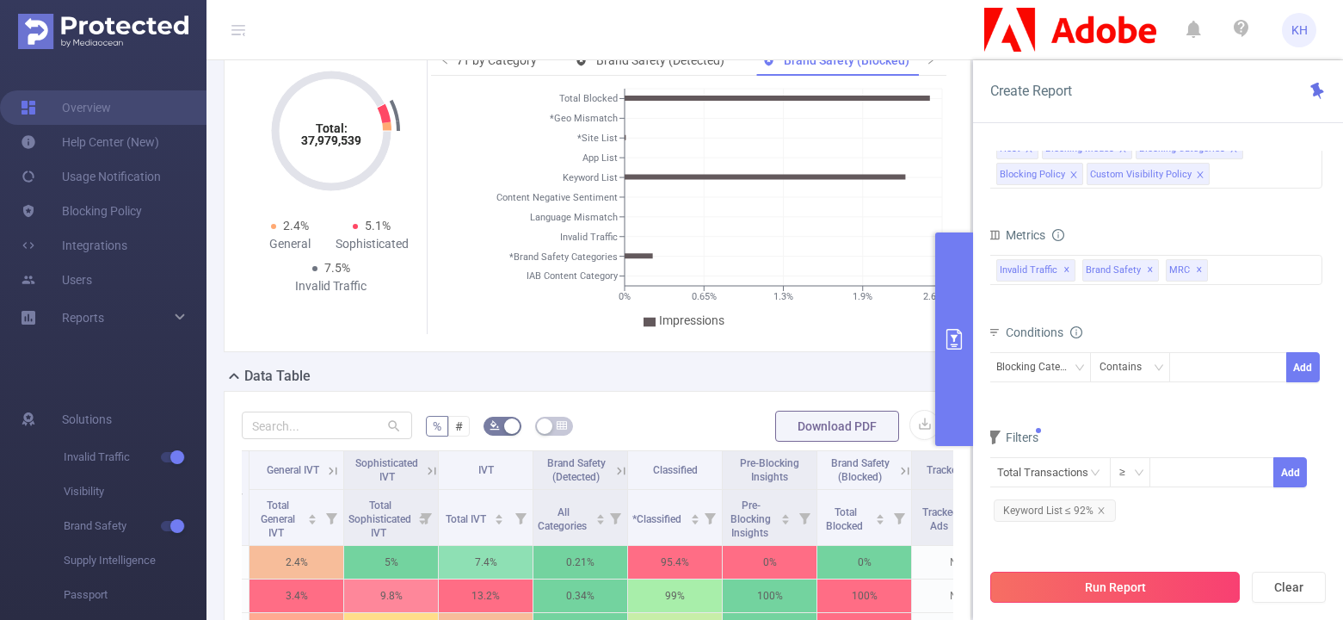
click at [991, 594] on button "Run Report" at bounding box center [1116, 586] width 250 height 31
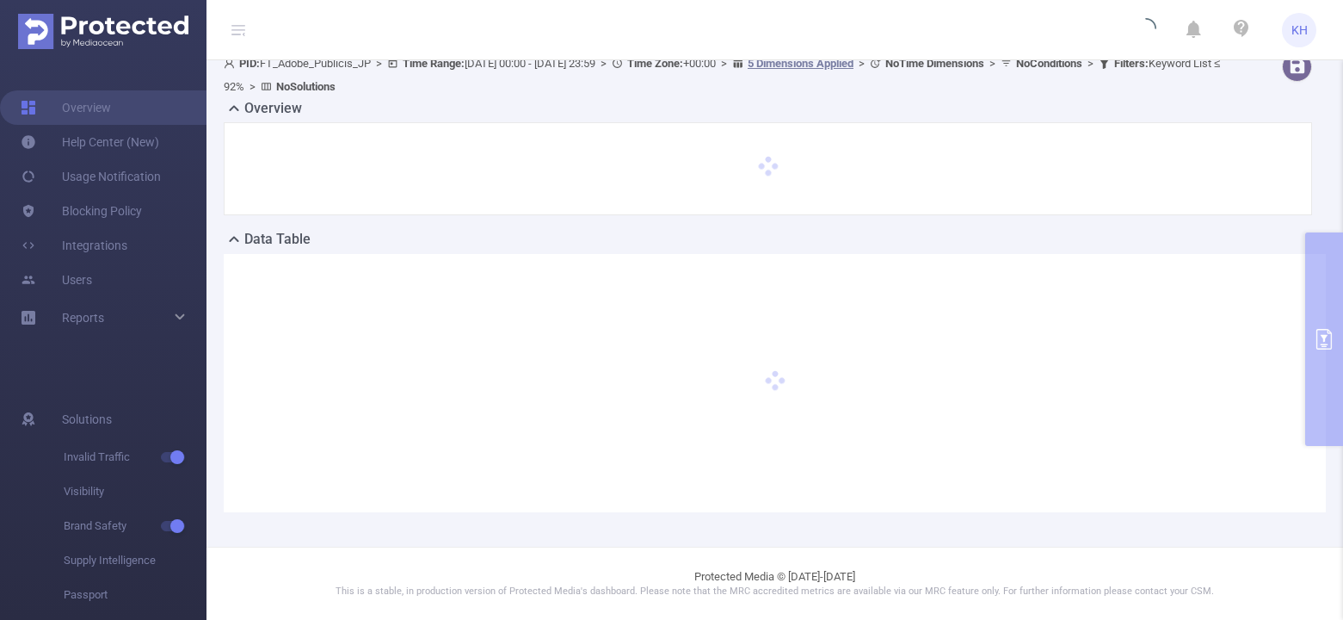
scroll to position [15, 0]
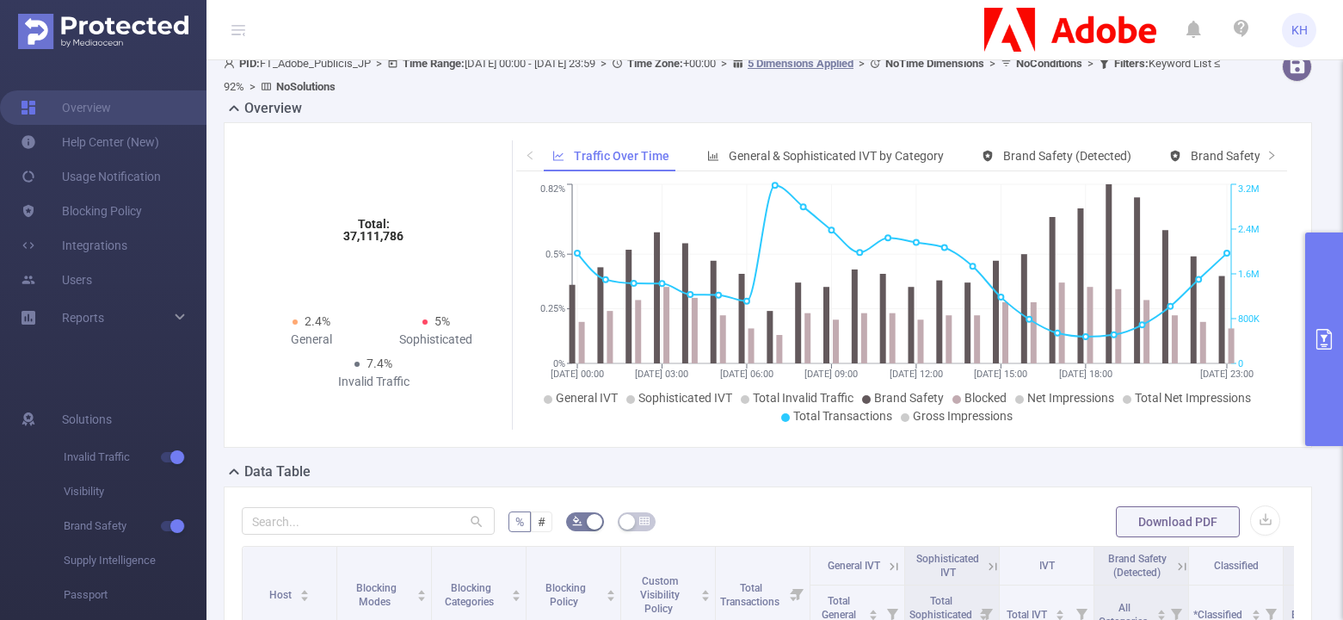
scroll to position [111, 0]
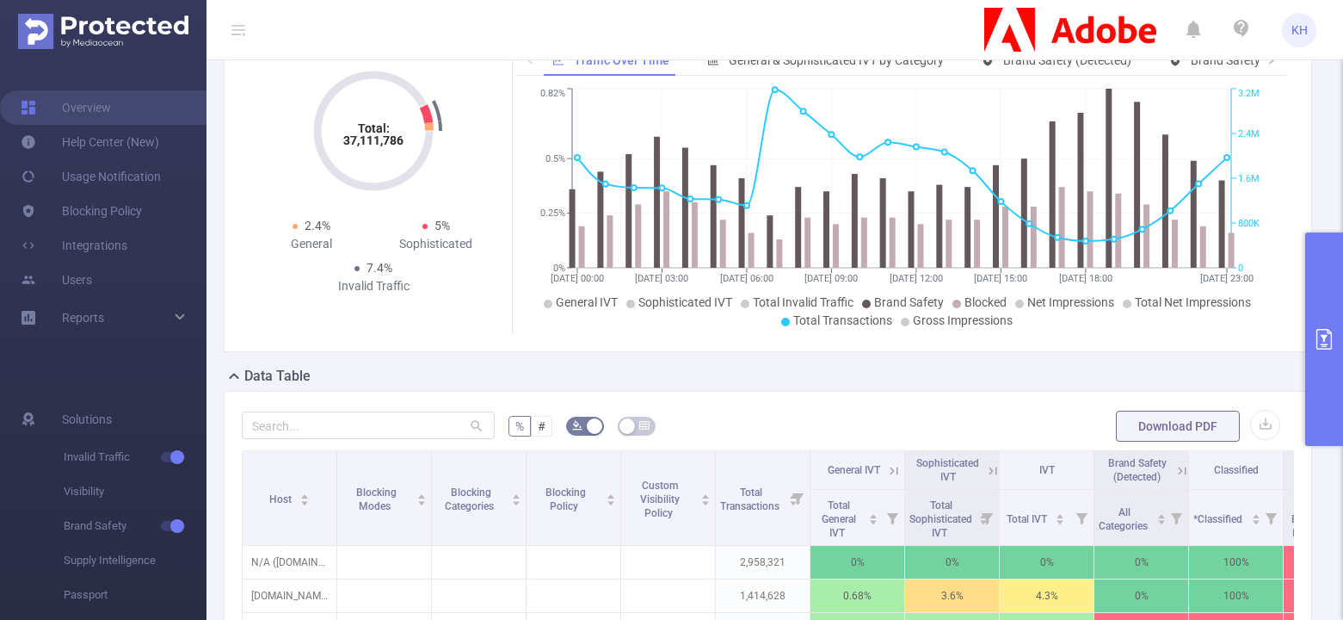
click at [219, 285] on div "Total: 37,111,786 Total: 37,111,786 2.4% General 5% Sophisticated 7.4% Invalid …" at bounding box center [768, 189] width 1102 height 325
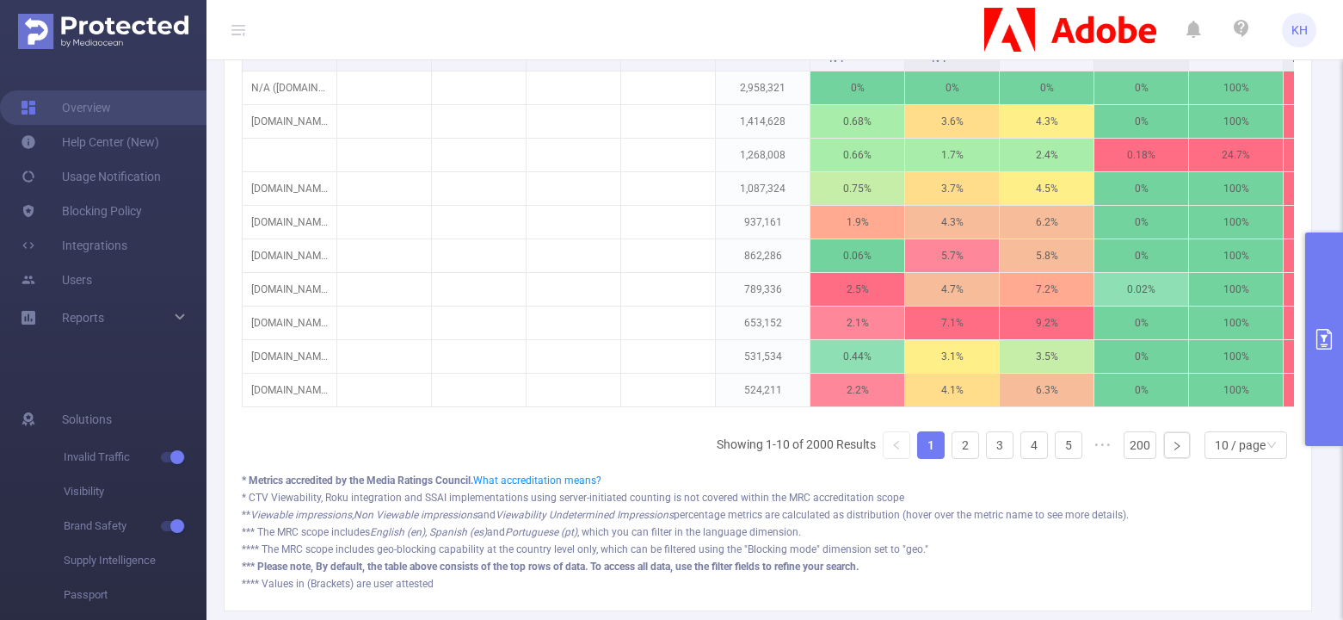
scroll to position [0, 0]
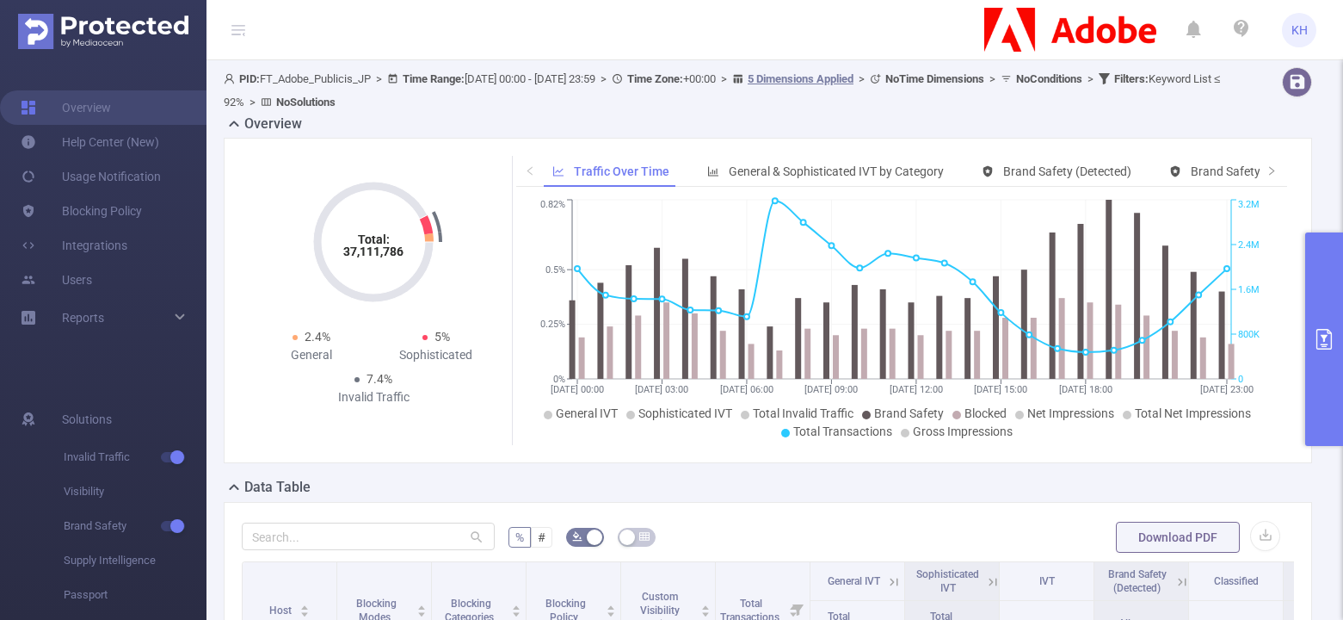
click at [250, 27] on header "KH" at bounding box center [671, 30] width 1343 height 60
click at [242, 28] on icon at bounding box center [239, 30] width 14 height 14
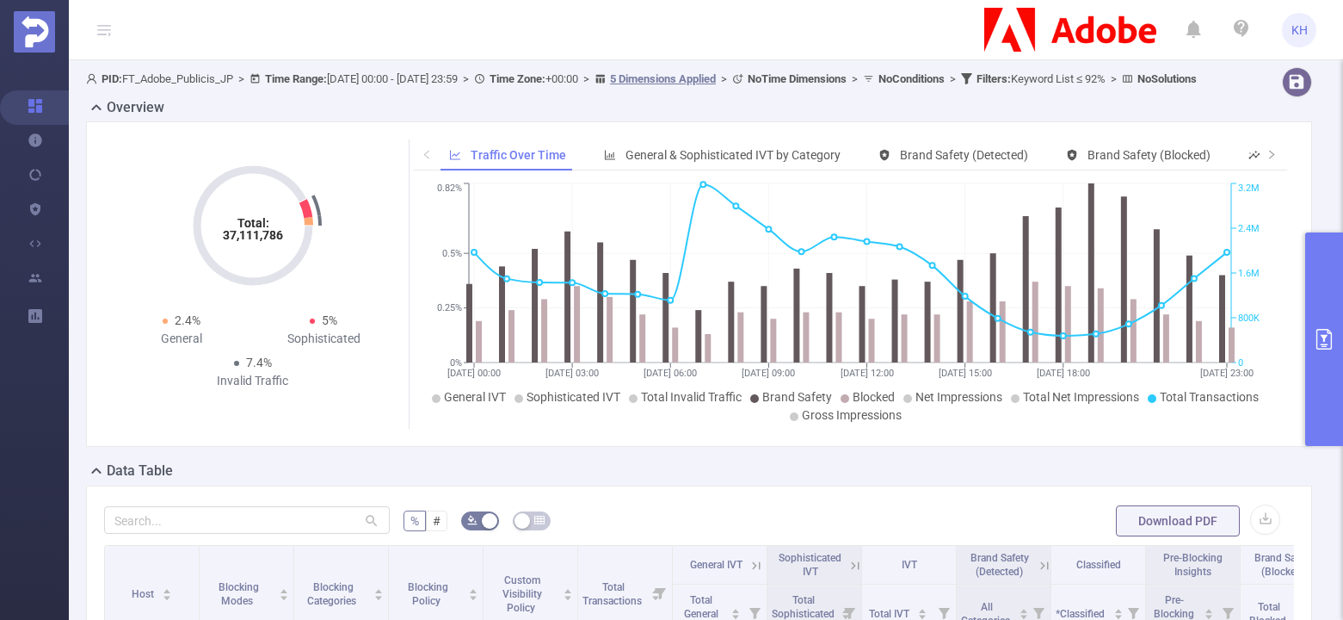
click at [100, 31] on icon at bounding box center [104, 30] width 14 height 14
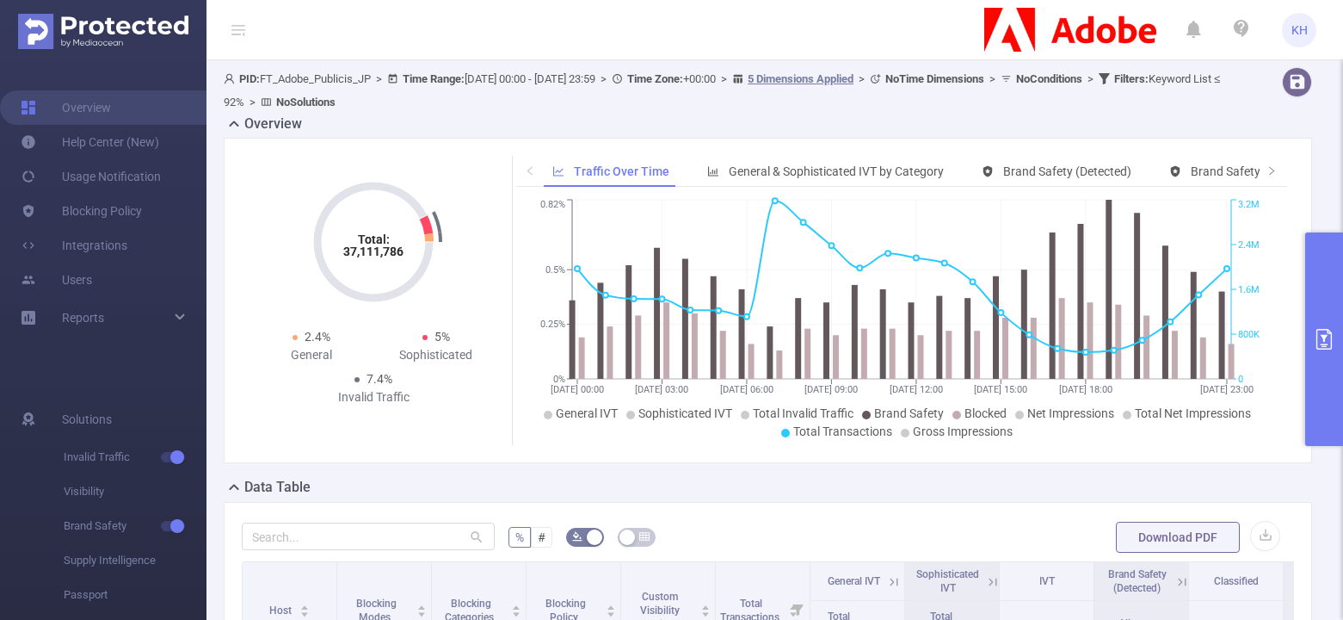
click at [991, 26] on span "KH" at bounding box center [1300, 30] width 16 height 34
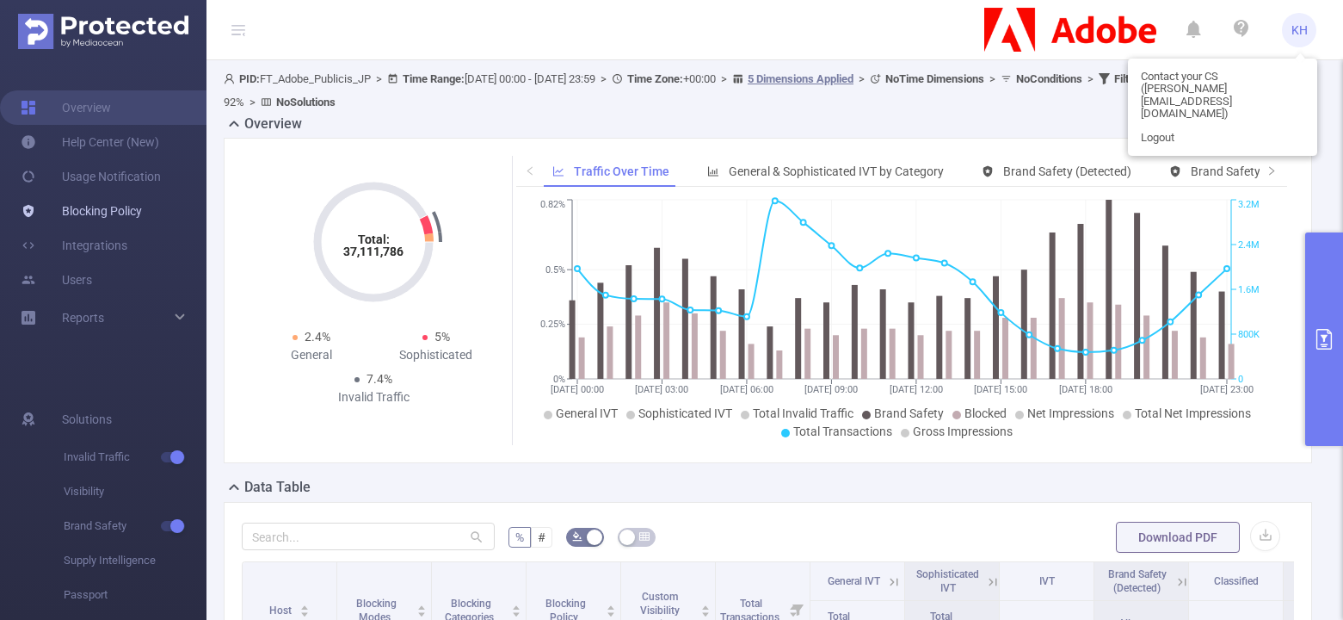
click at [102, 215] on link "Blocking Policy" at bounding box center [81, 211] width 121 height 34
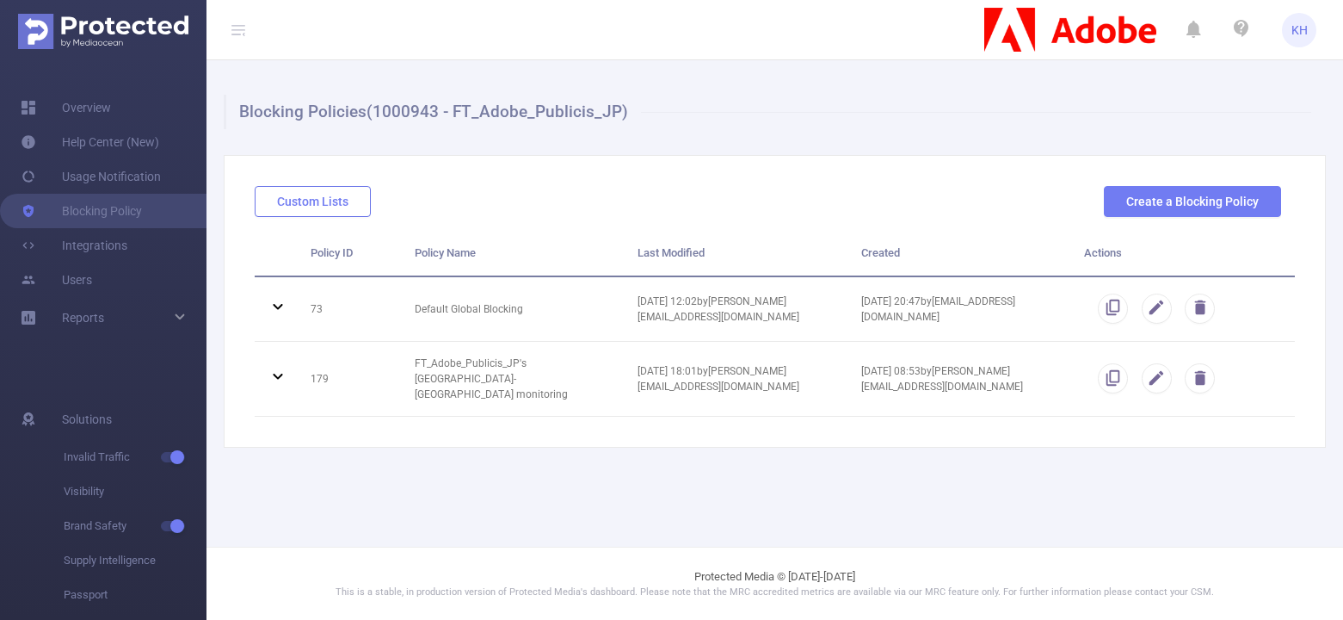
click at [306, 202] on button "Custom Lists" at bounding box center [313, 201] width 116 height 31
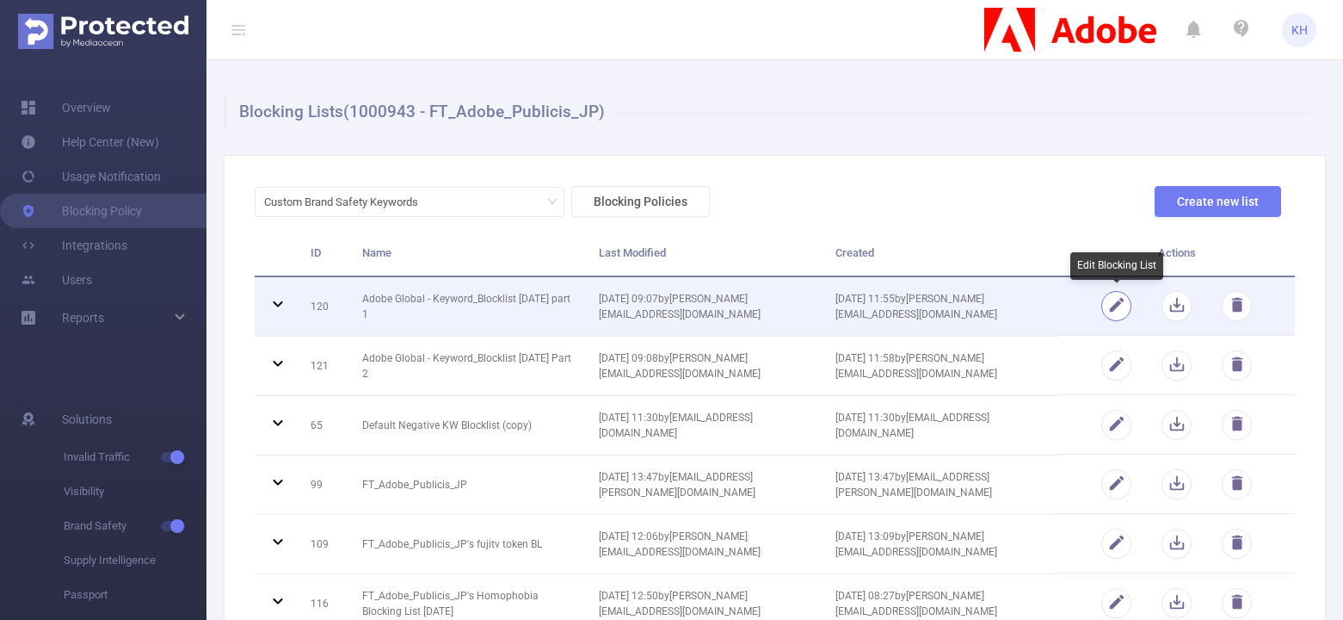
click at [991, 299] on button "button" at bounding box center [1117, 306] width 30 height 30
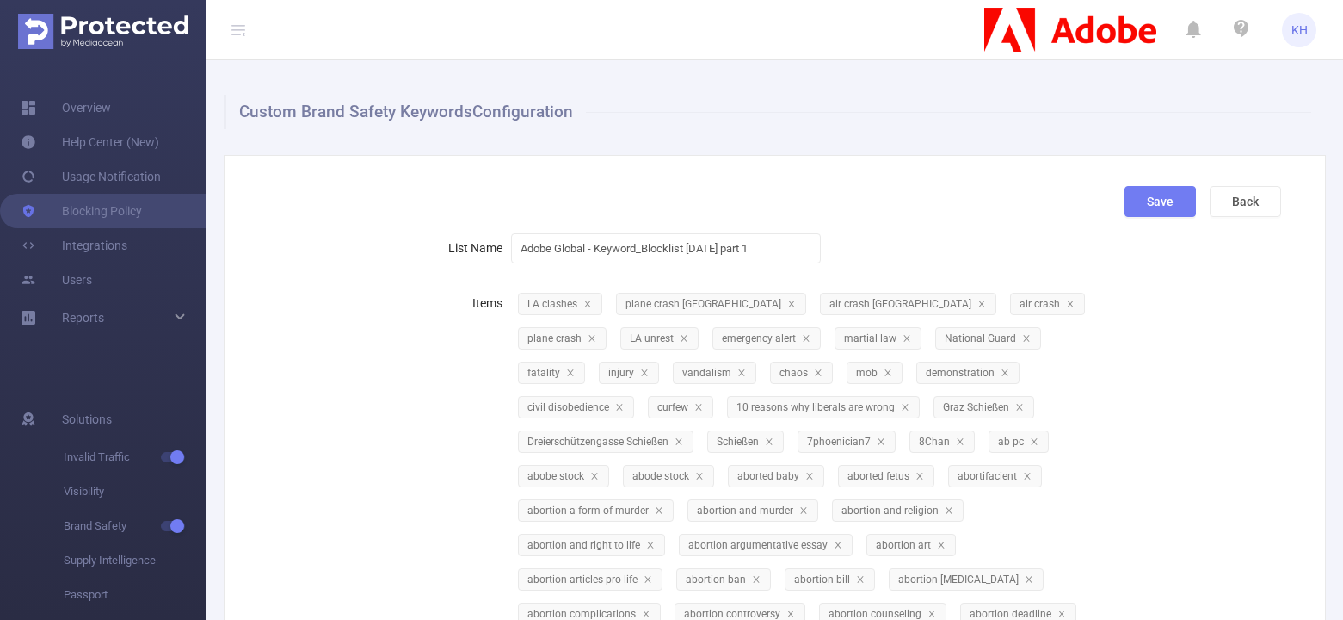
click at [363, 220] on div "Save Back" at bounding box center [768, 208] width 1040 height 45
click at [78, 203] on link "Blocking Policy" at bounding box center [81, 211] width 121 height 34
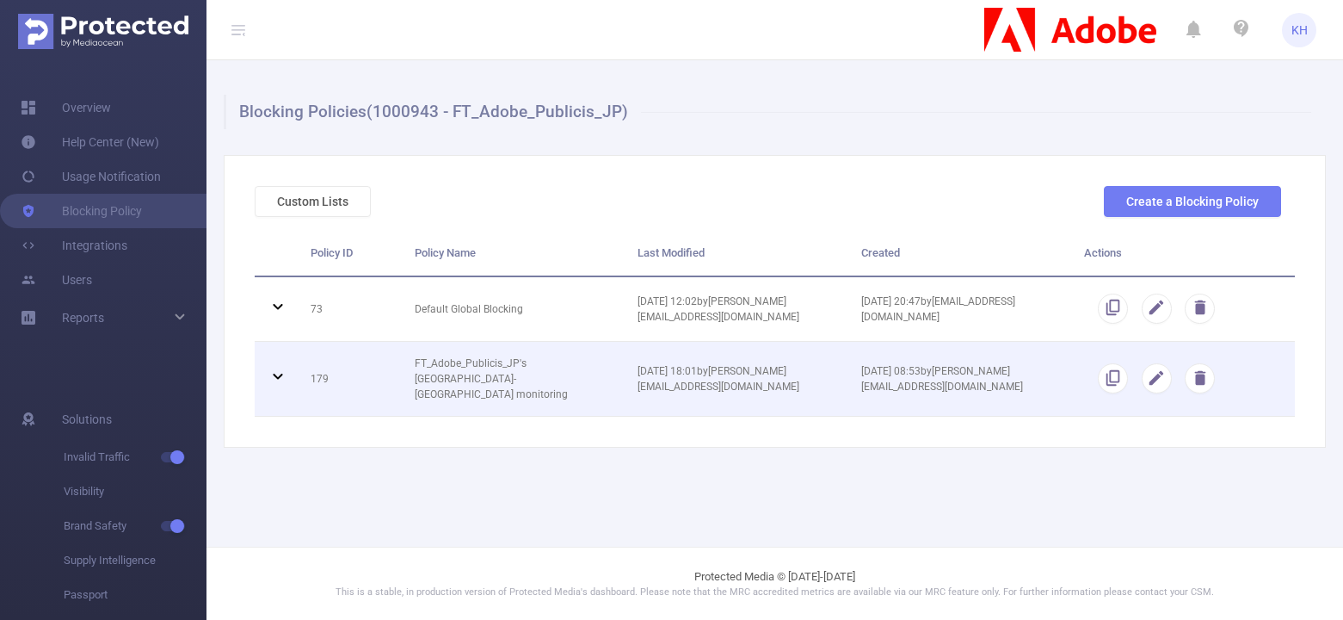
click at [280, 367] on icon at bounding box center [278, 376] width 21 height 21
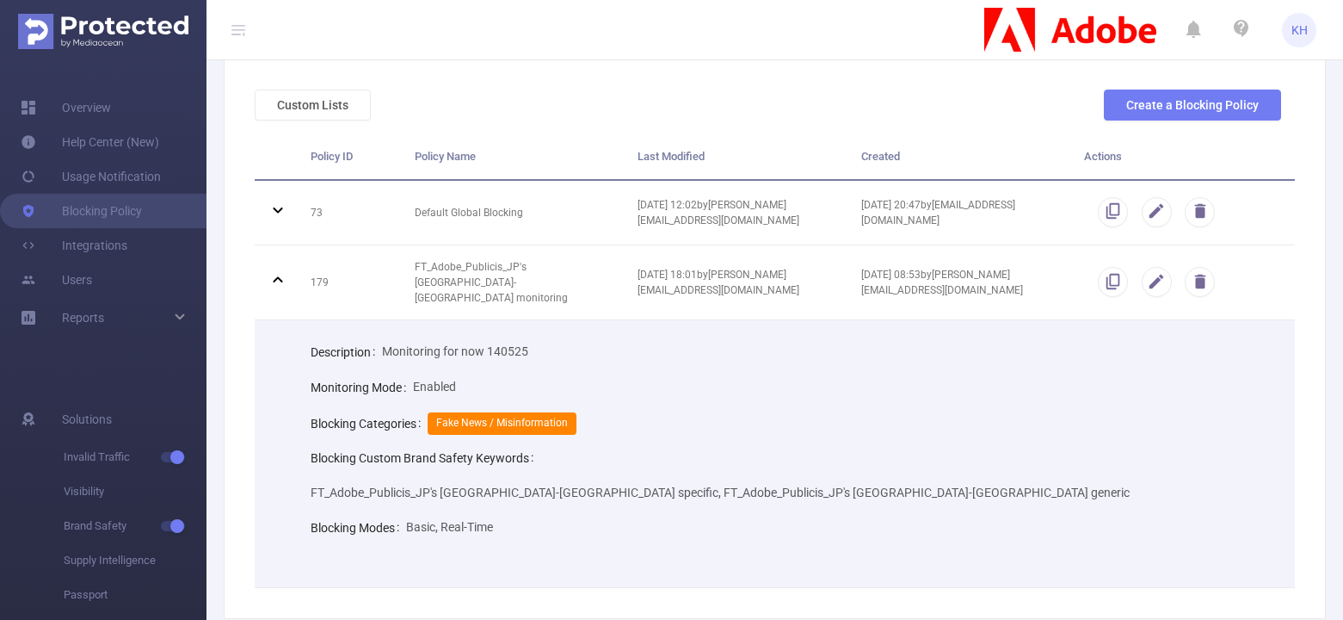
scroll to position [115, 0]
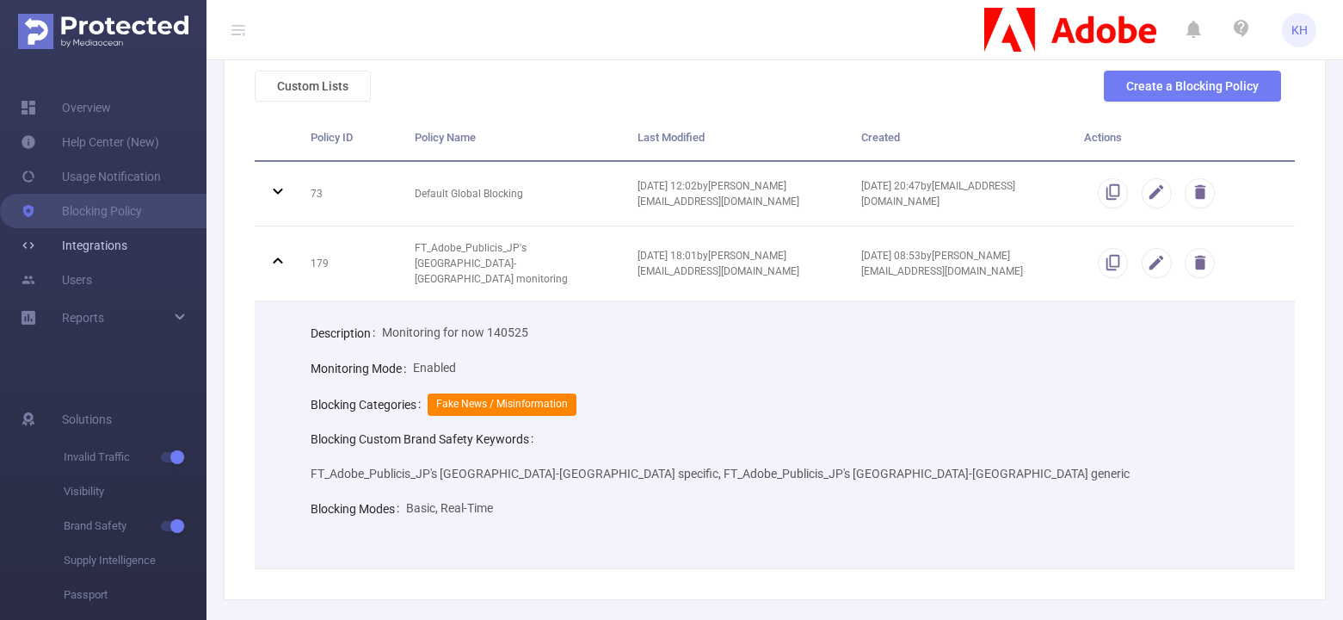
click at [112, 242] on link "Integrations" at bounding box center [74, 245] width 107 height 34
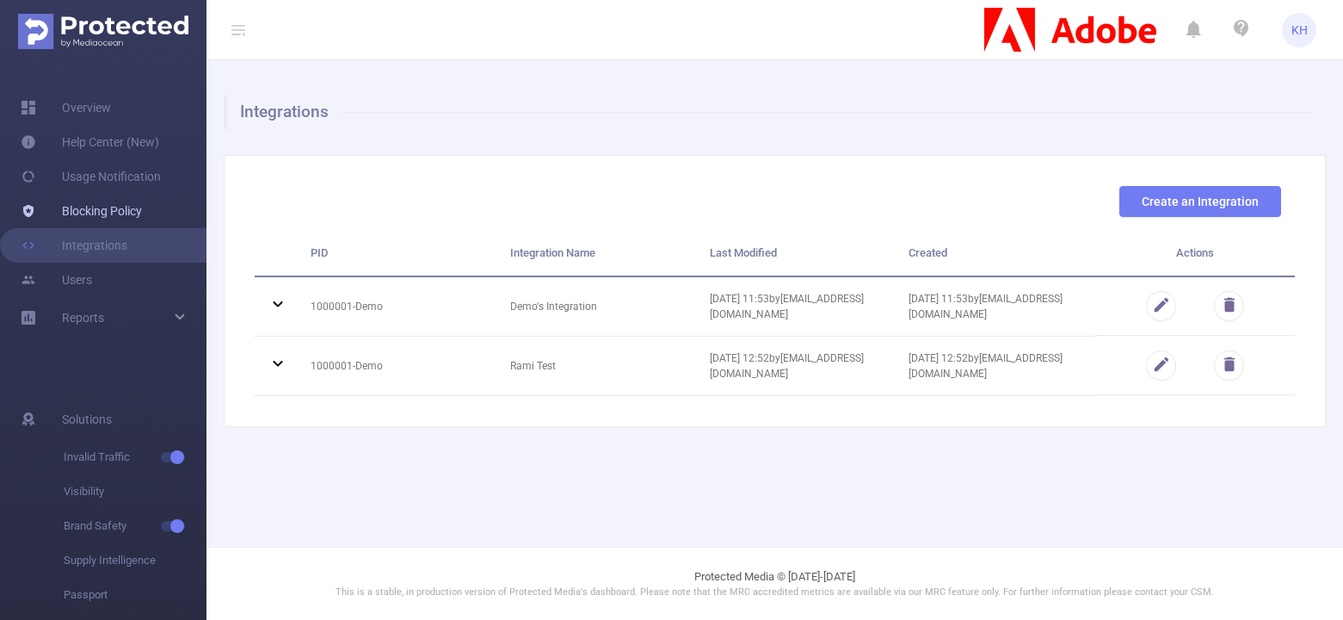
click at [85, 214] on link "Blocking Policy" at bounding box center [81, 211] width 121 height 34
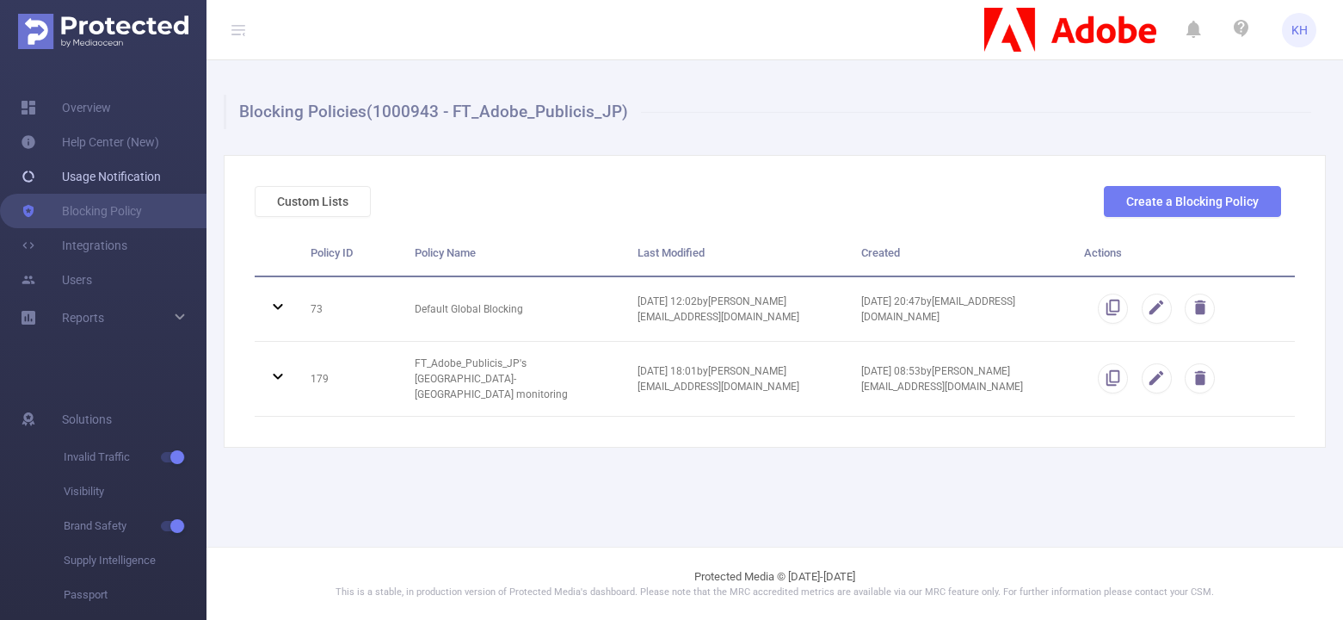
click at [96, 175] on link "Usage Notification" at bounding box center [91, 176] width 140 height 34
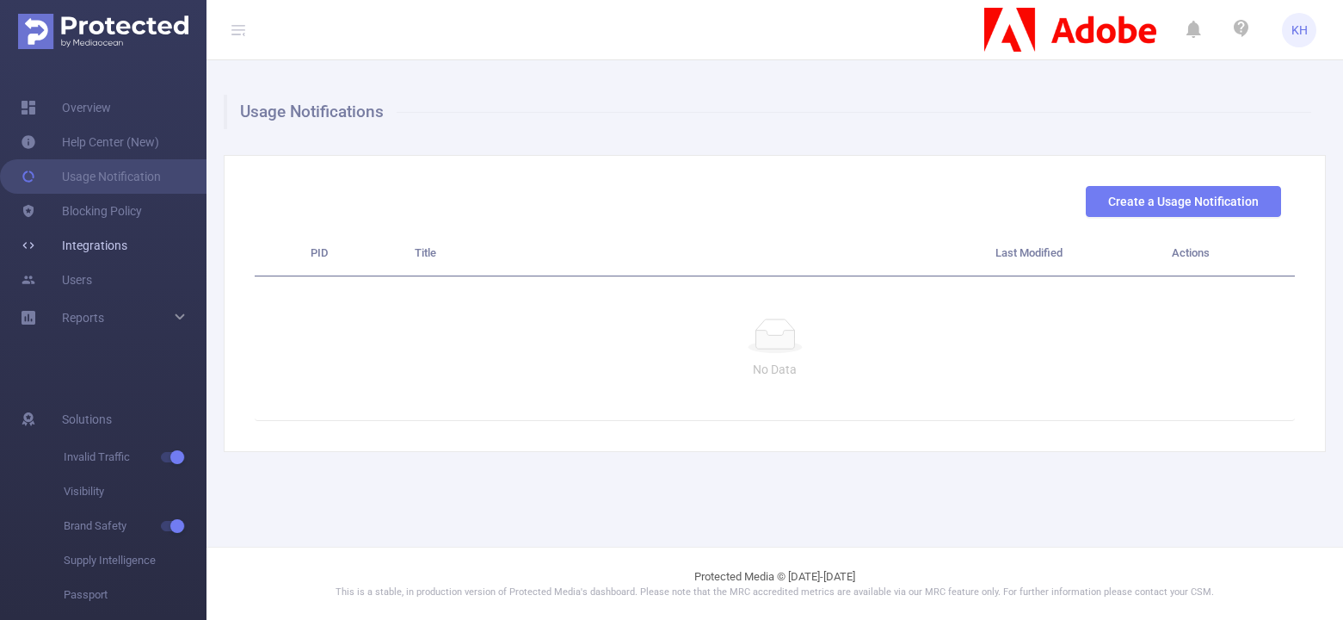
click at [87, 248] on link "Integrations" at bounding box center [74, 245] width 107 height 34
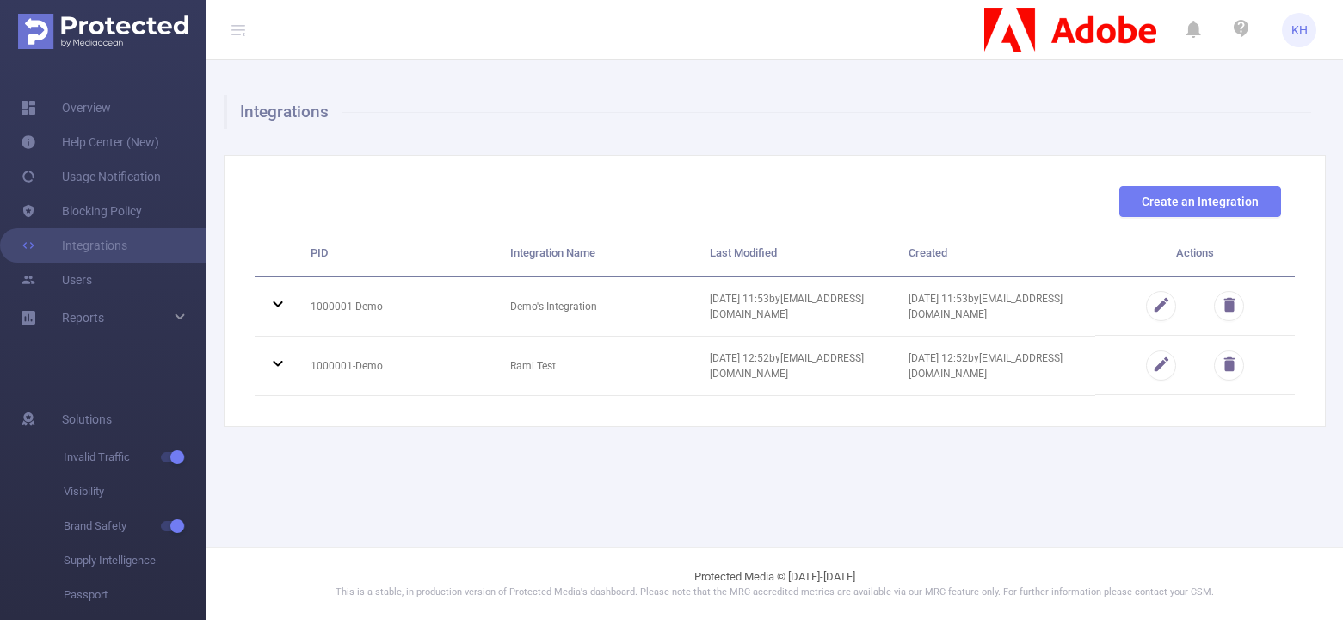
click at [883, 189] on div "Create an Integration" at bounding box center [768, 208] width 1040 height 45
click at [92, 278] on link "Users" at bounding box center [56, 279] width 71 height 34
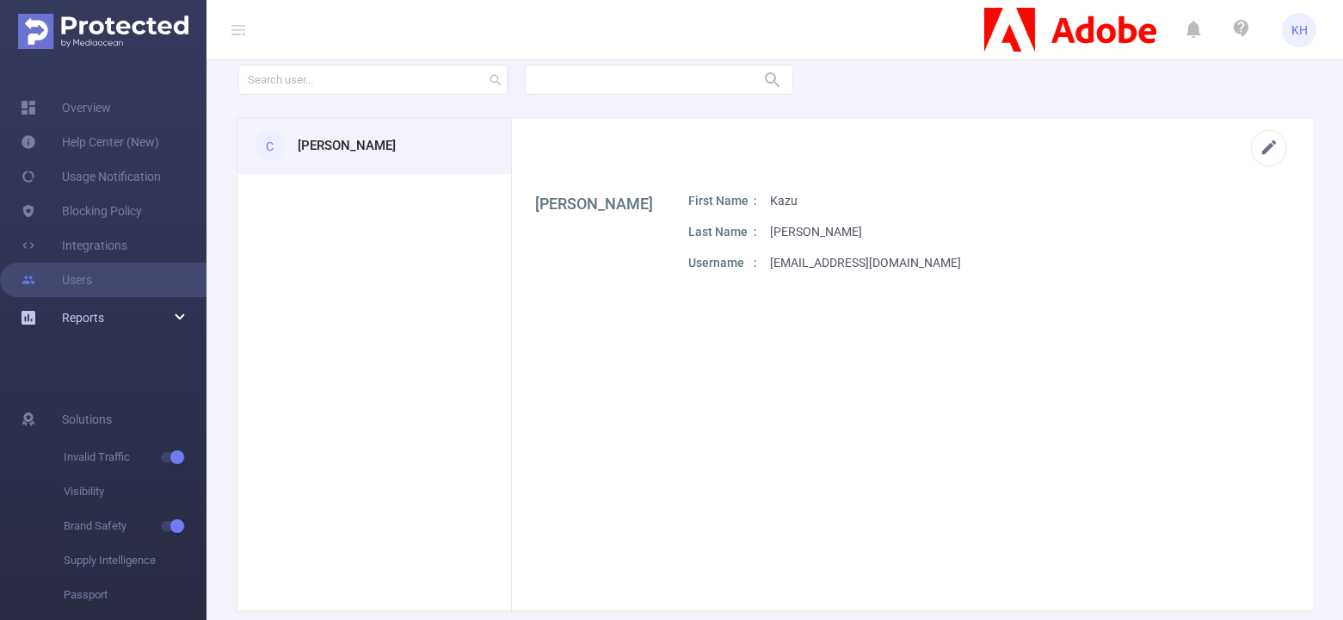
click at [96, 318] on span "Reports" at bounding box center [83, 318] width 42 height 14
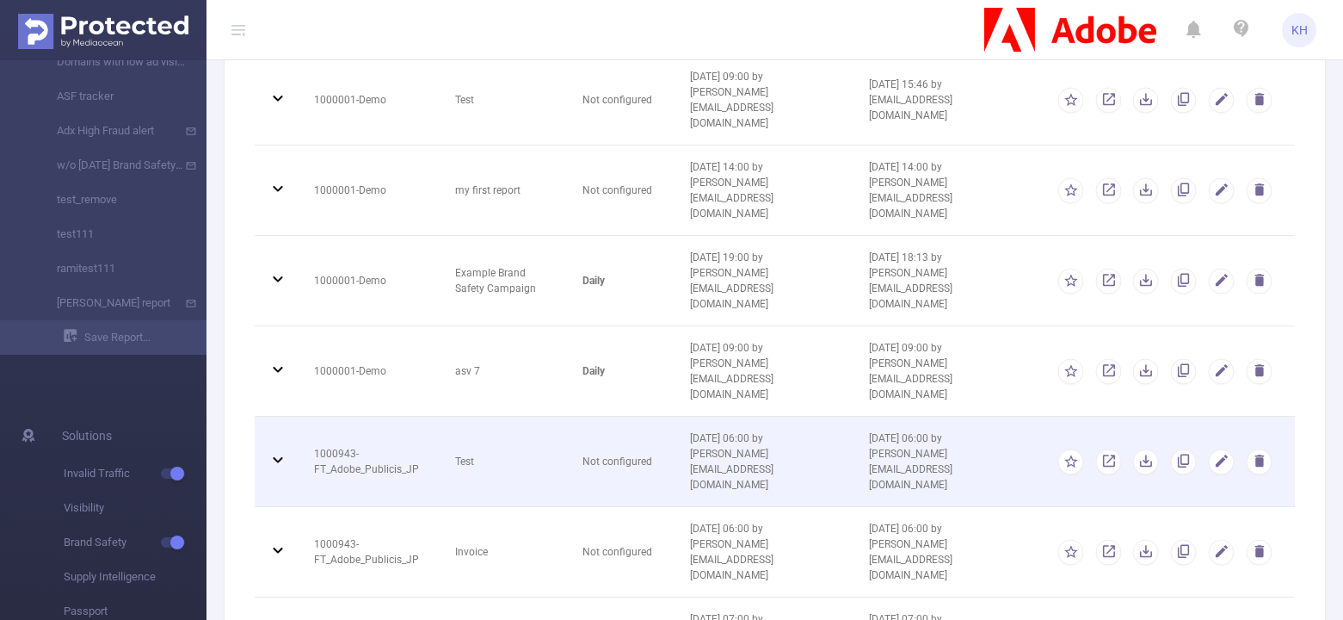
scroll to position [836, 0]
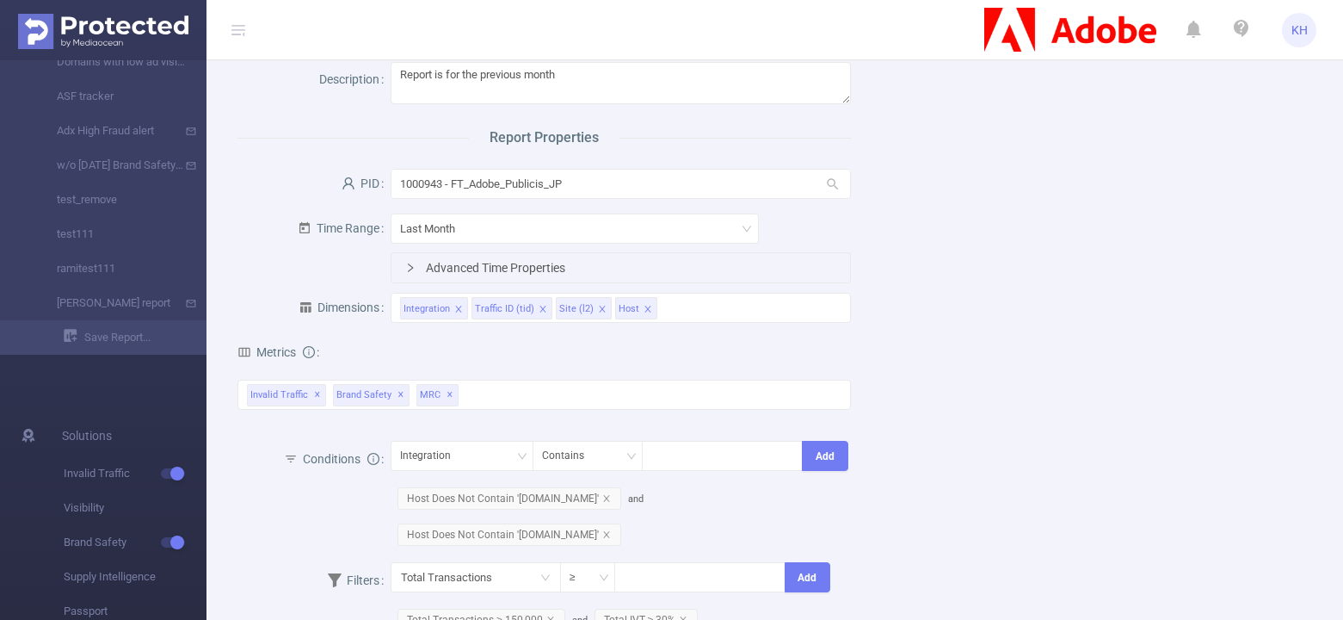
scroll to position [107, 0]
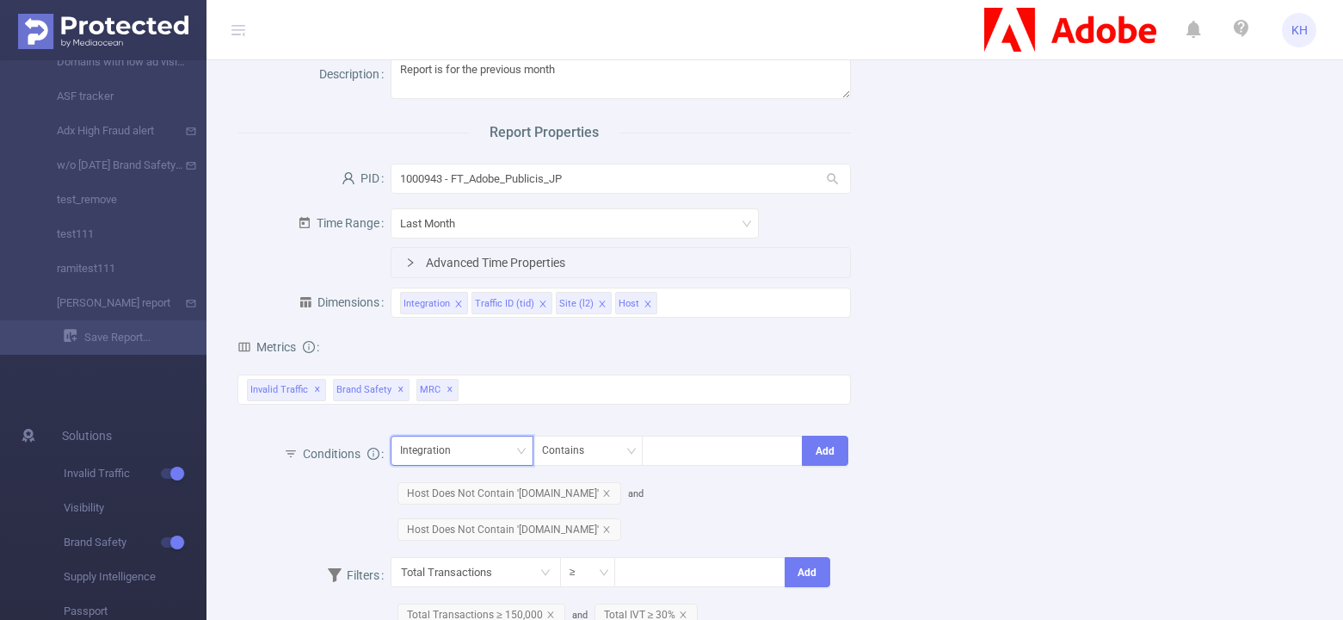
click at [481, 453] on div "Integration" at bounding box center [462, 450] width 124 height 28
click at [489, 412] on div "total Total General IVT Data Centers Disclosed Bots Known Crawlers Irregular Ac…" at bounding box center [545, 399] width 614 height 51
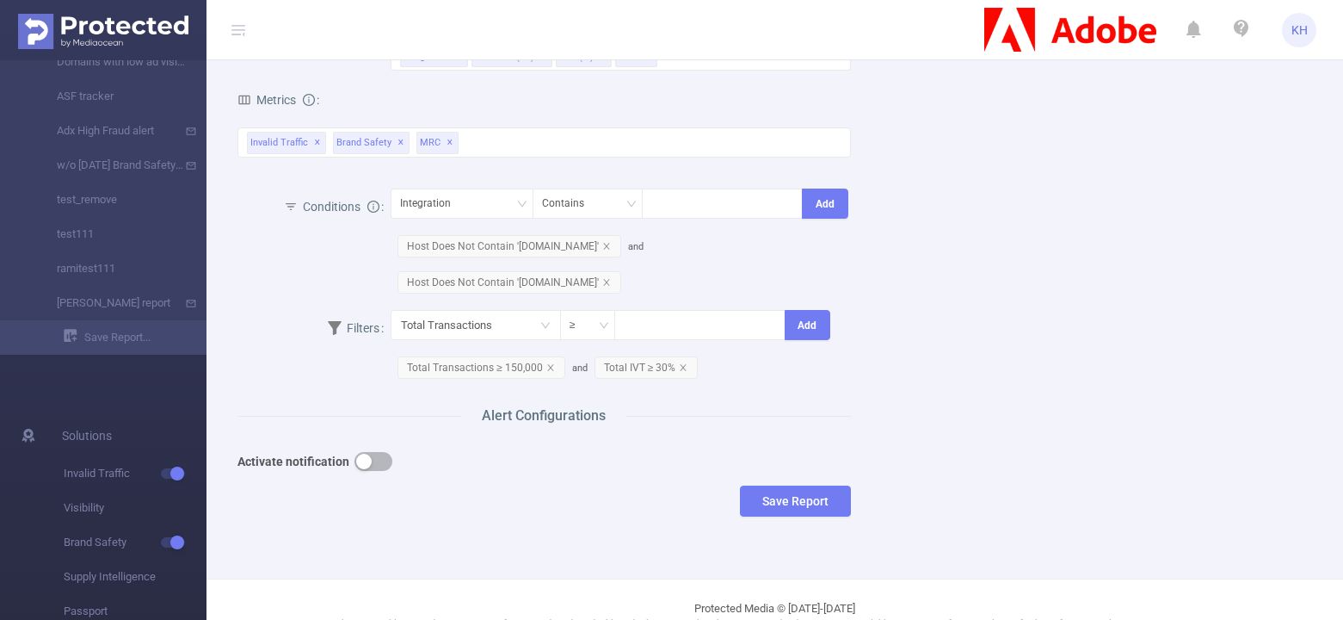
scroll to position [386, 0]
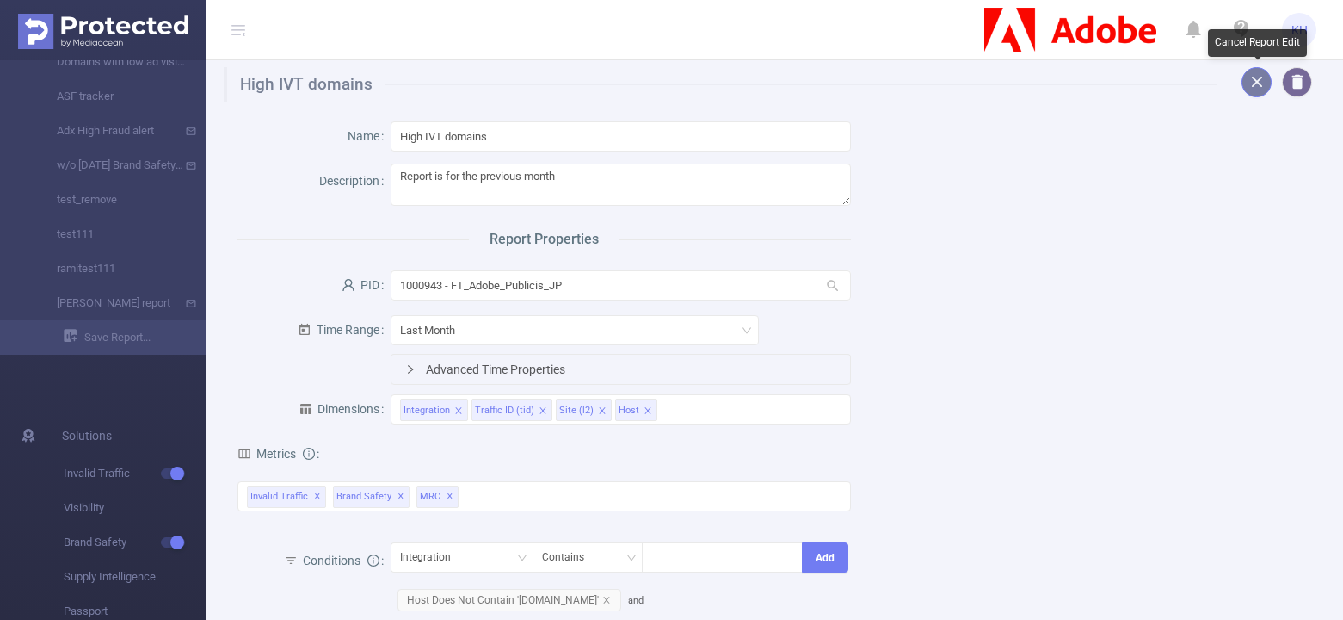
click at [991, 82] on button "button" at bounding box center [1257, 82] width 30 height 30
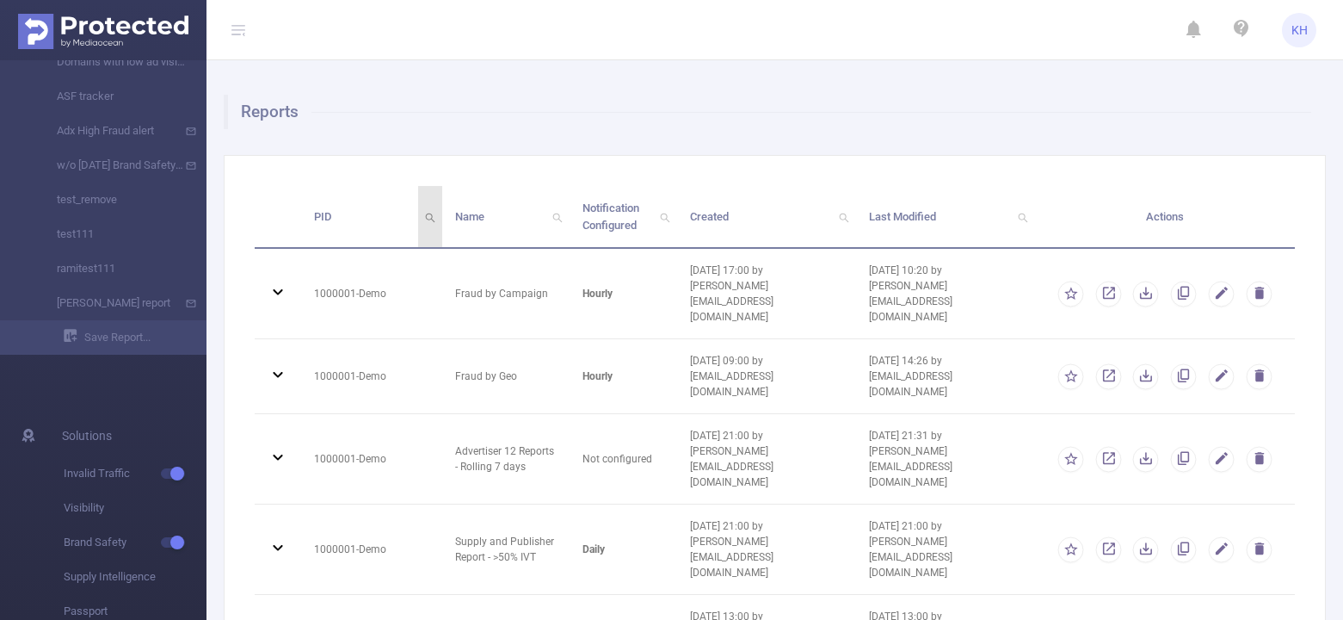
click at [423, 222] on icon "icon: search" at bounding box center [430, 216] width 24 height 61
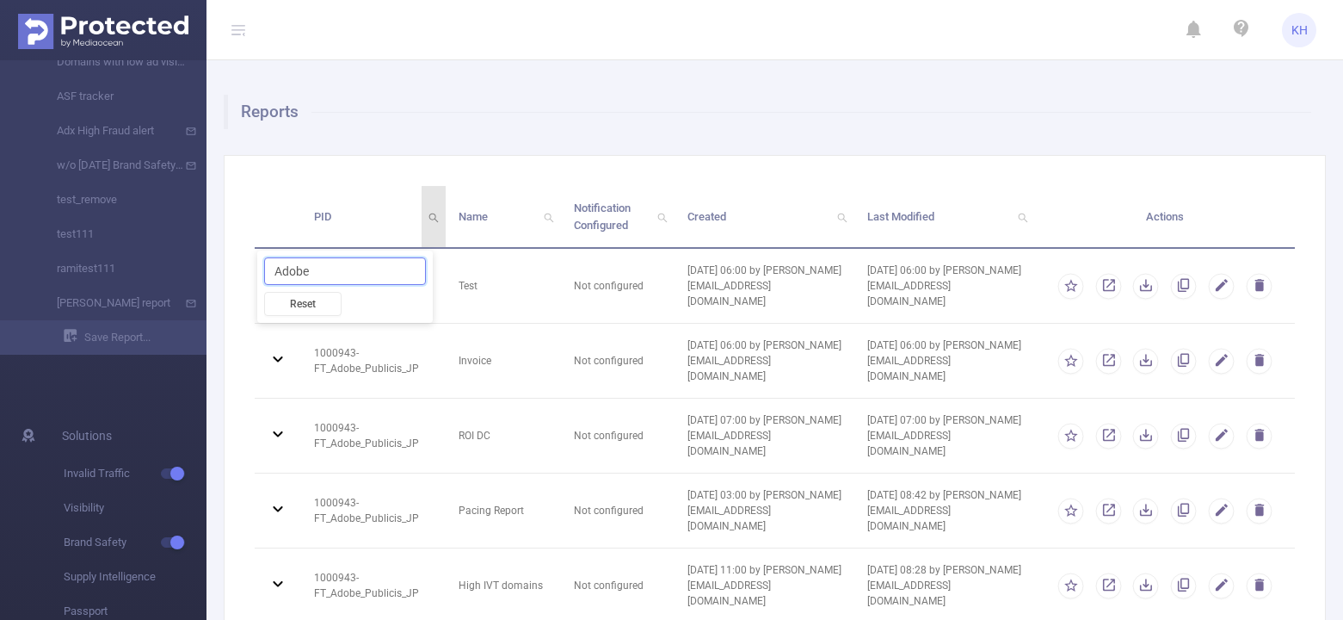
type input "Adobe"
click at [365, 167] on div "PID Name Notification Configured Created Last Modified Actions 1000943 - FT_Ado…" at bounding box center [775, 554] width 1102 height 799
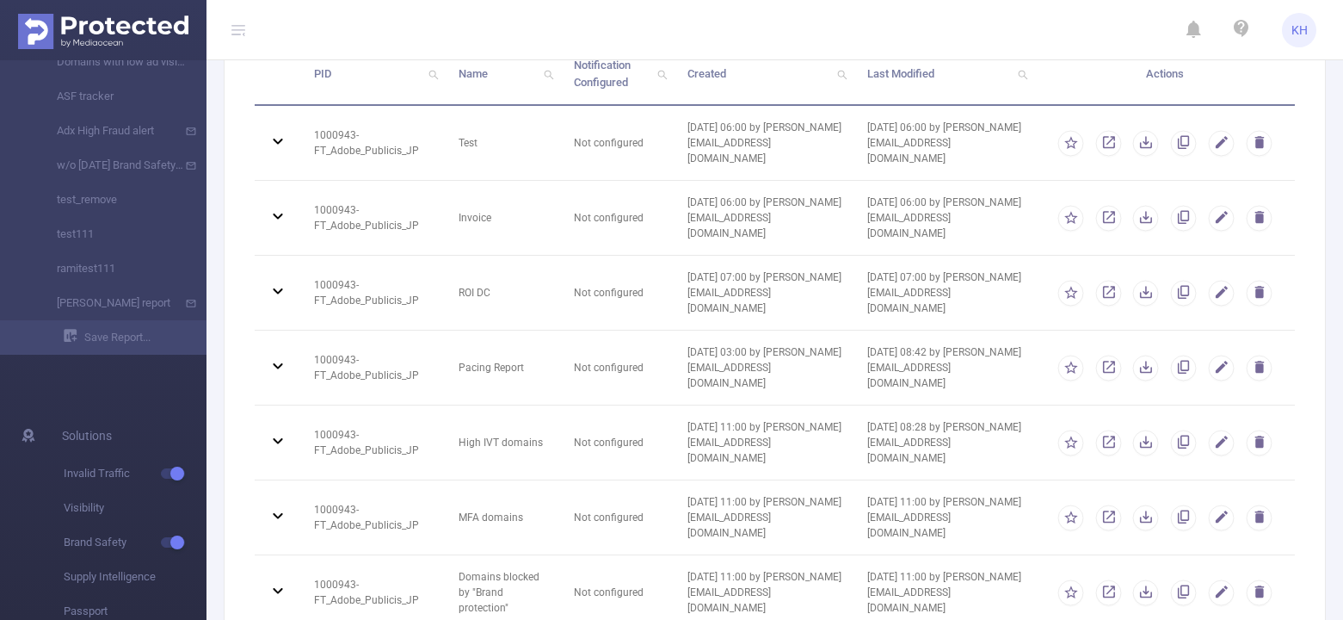
scroll to position [125, 0]
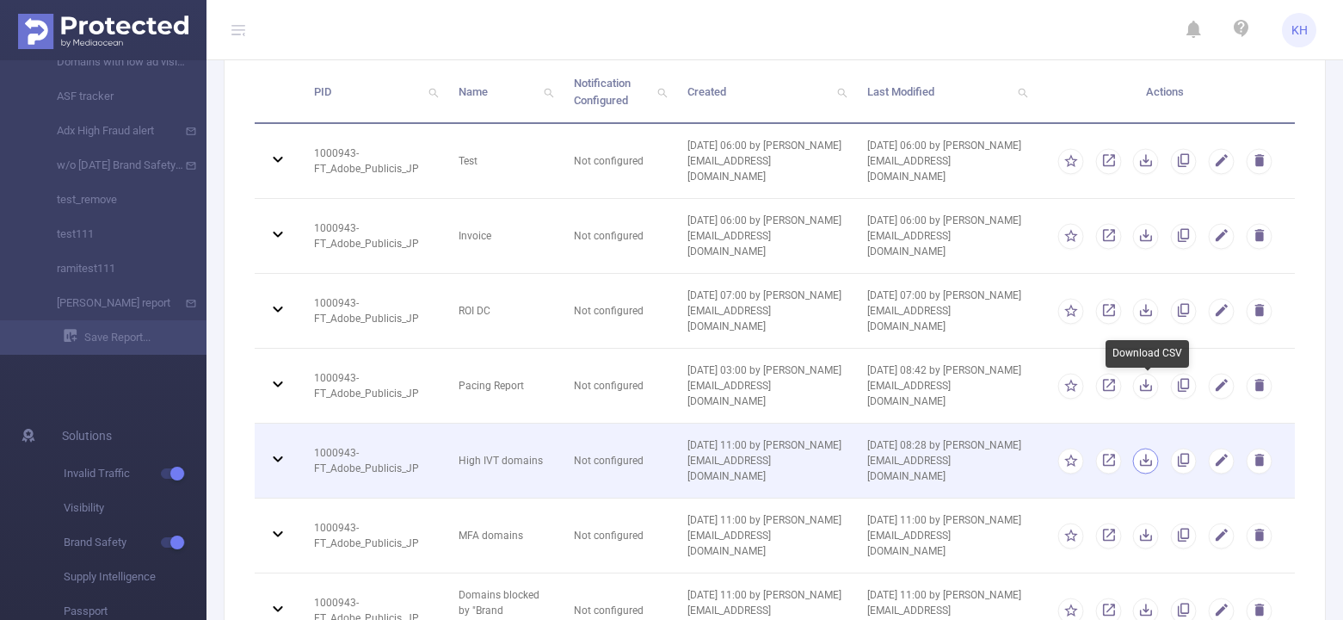
click at [991, 448] on button "button" at bounding box center [1146, 461] width 26 height 26
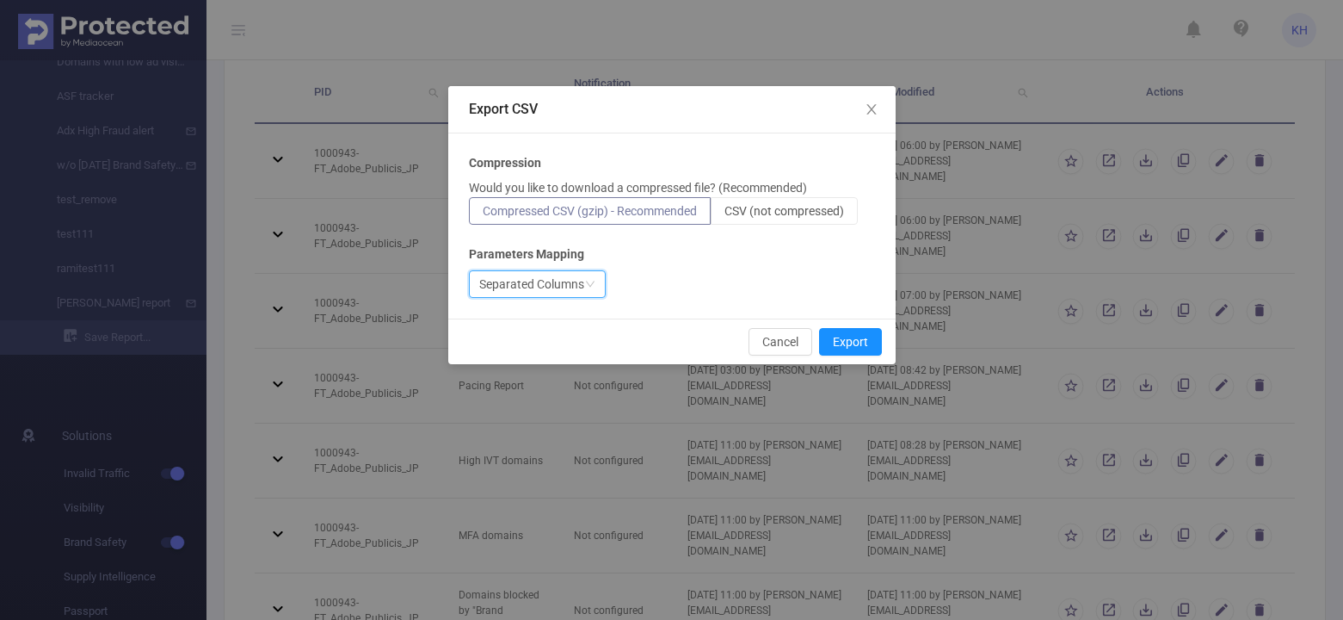
click at [562, 280] on div "Separated Columns" at bounding box center [531, 284] width 105 height 26
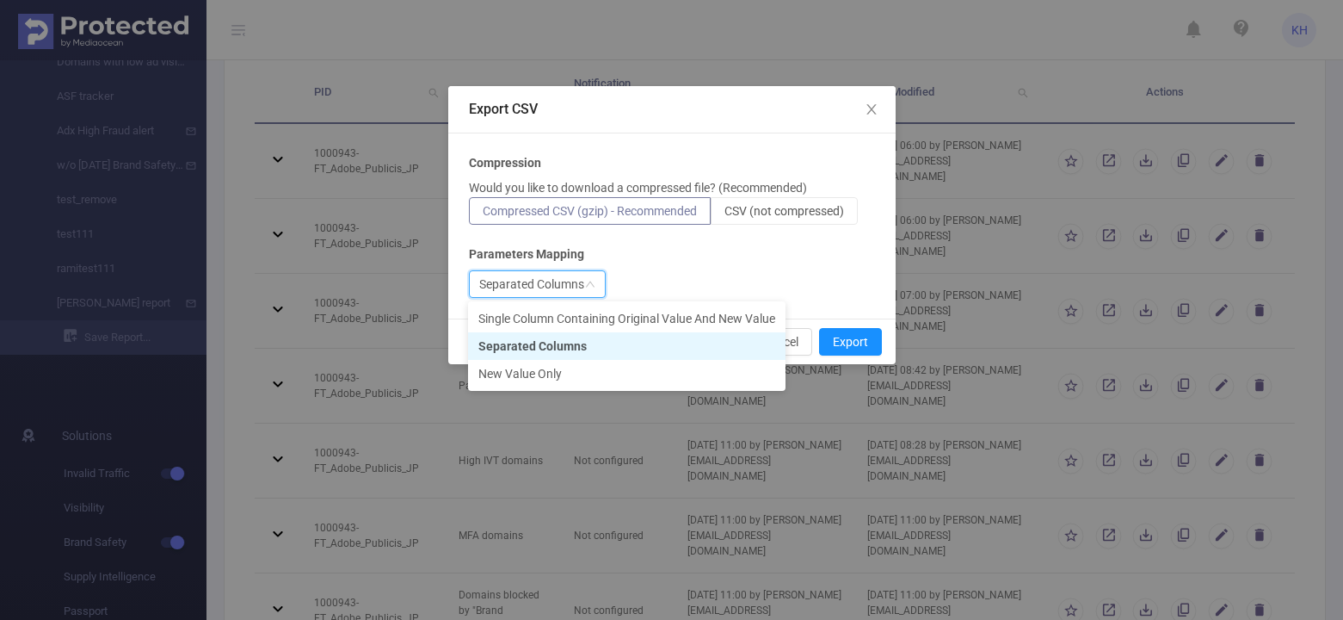
click at [553, 349] on li "Separated Columns" at bounding box center [627, 346] width 318 height 28
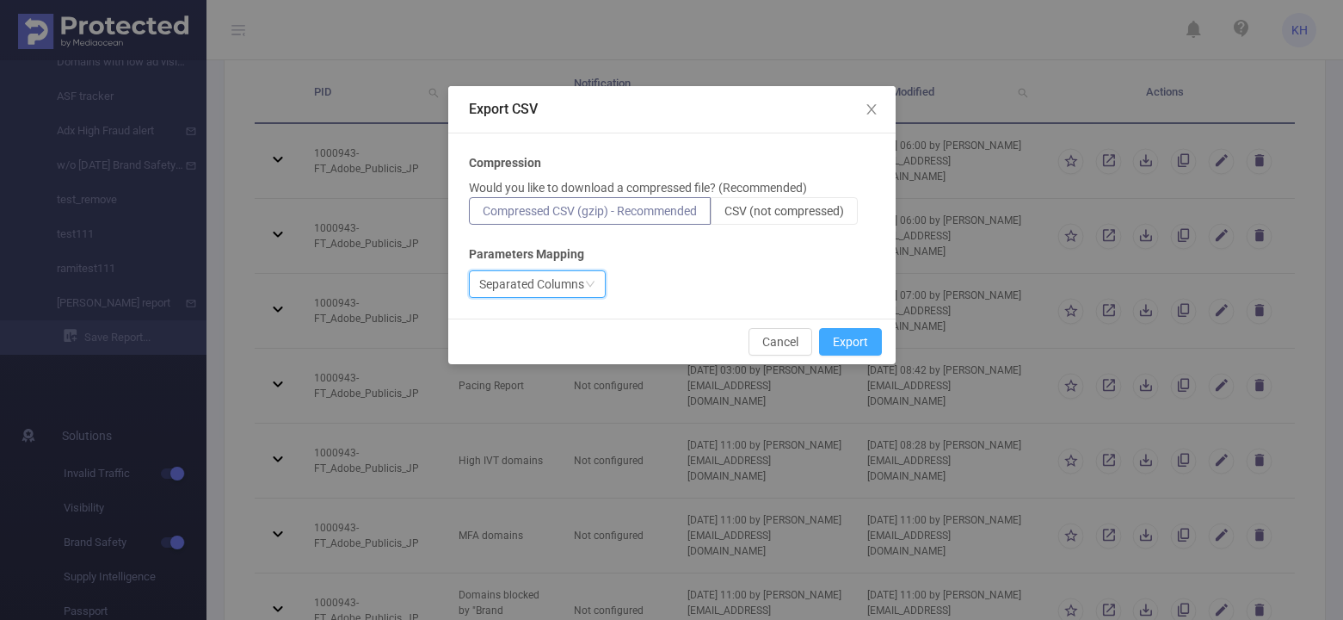
click at [843, 338] on button "Export" at bounding box center [850, 342] width 63 height 28
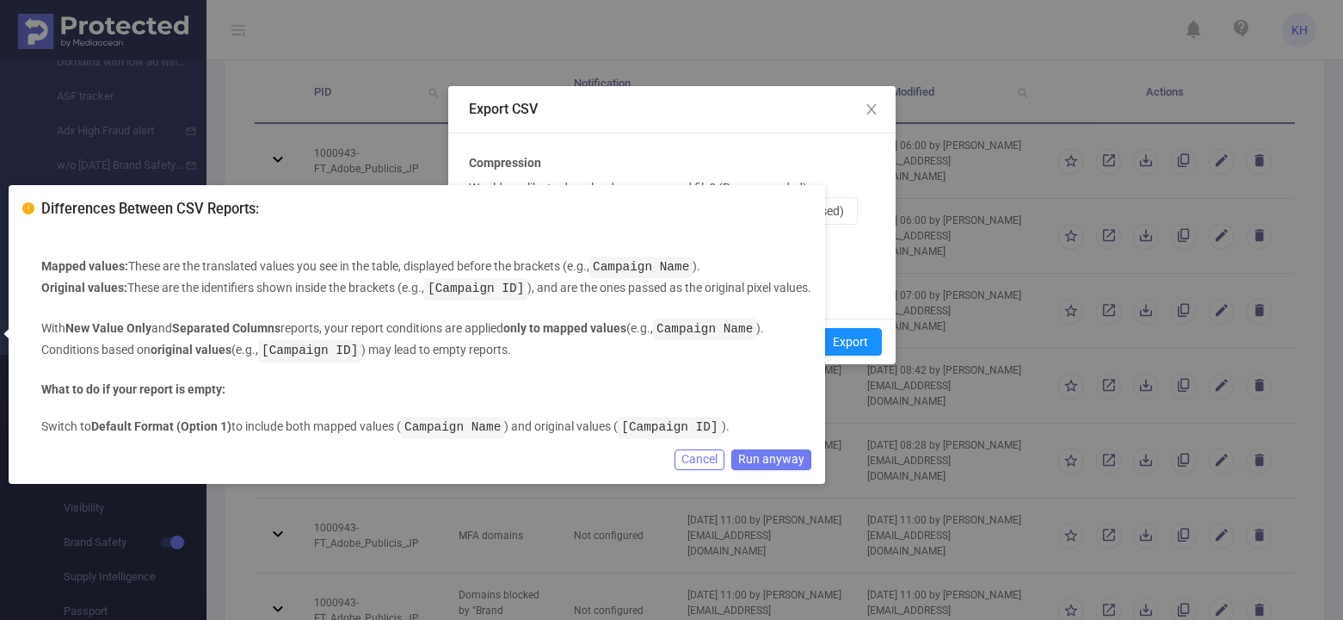
click at [775, 462] on button "Run anyway" at bounding box center [772, 459] width 80 height 21
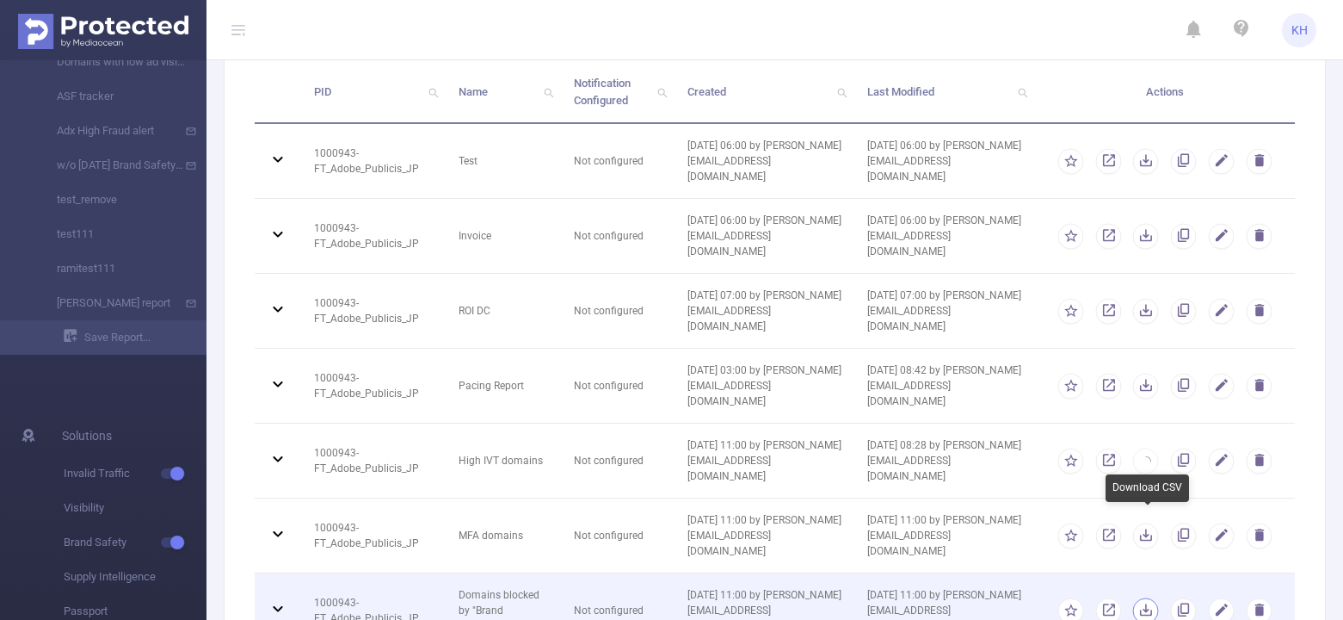
click at [991, 597] on button "button" at bounding box center [1146, 610] width 26 height 26
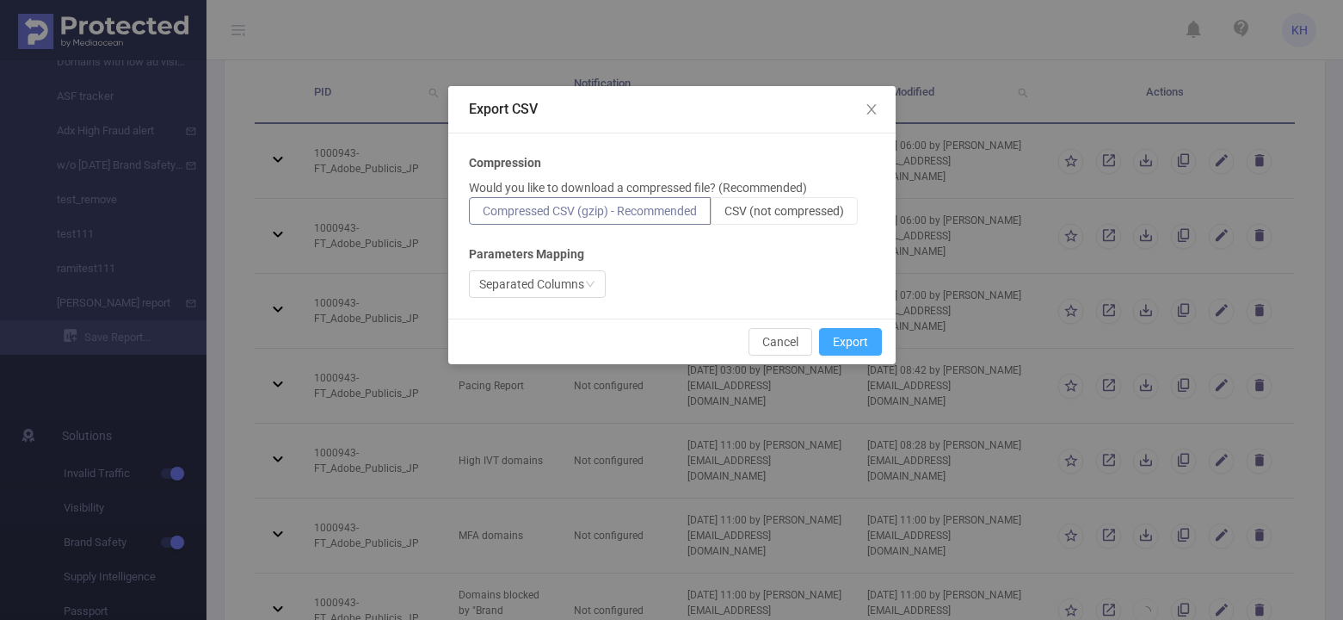
click at [859, 343] on button "Export" at bounding box center [850, 342] width 63 height 28
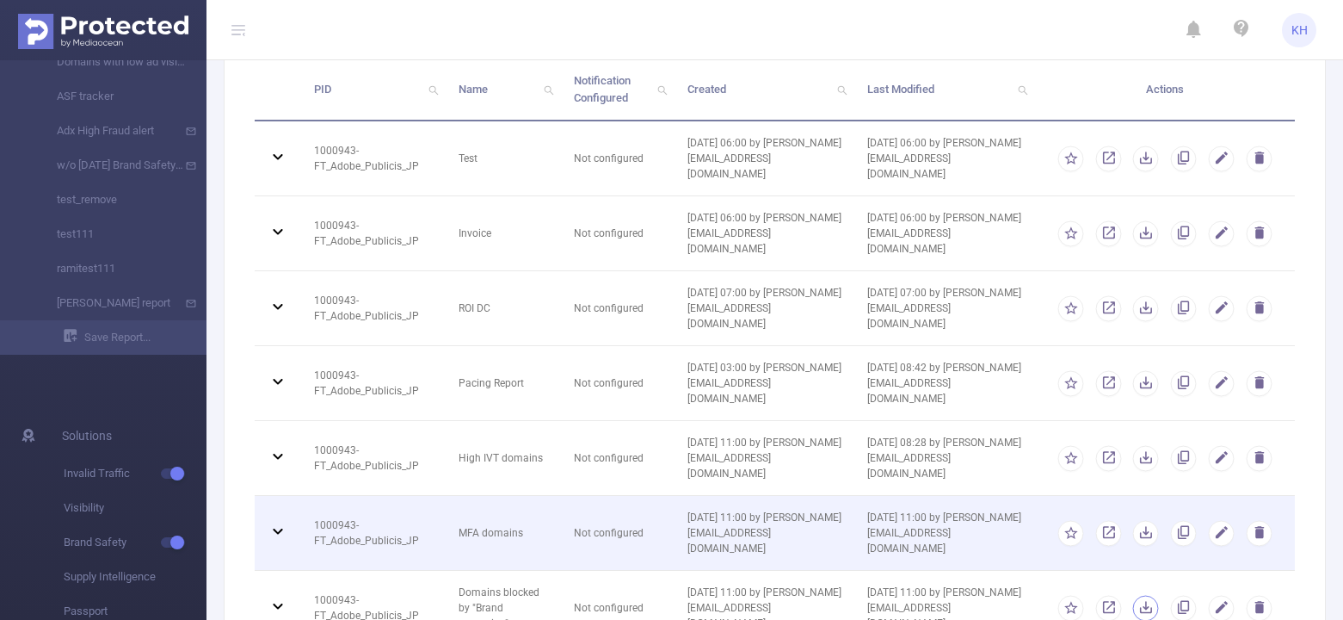
scroll to position [133, 0]
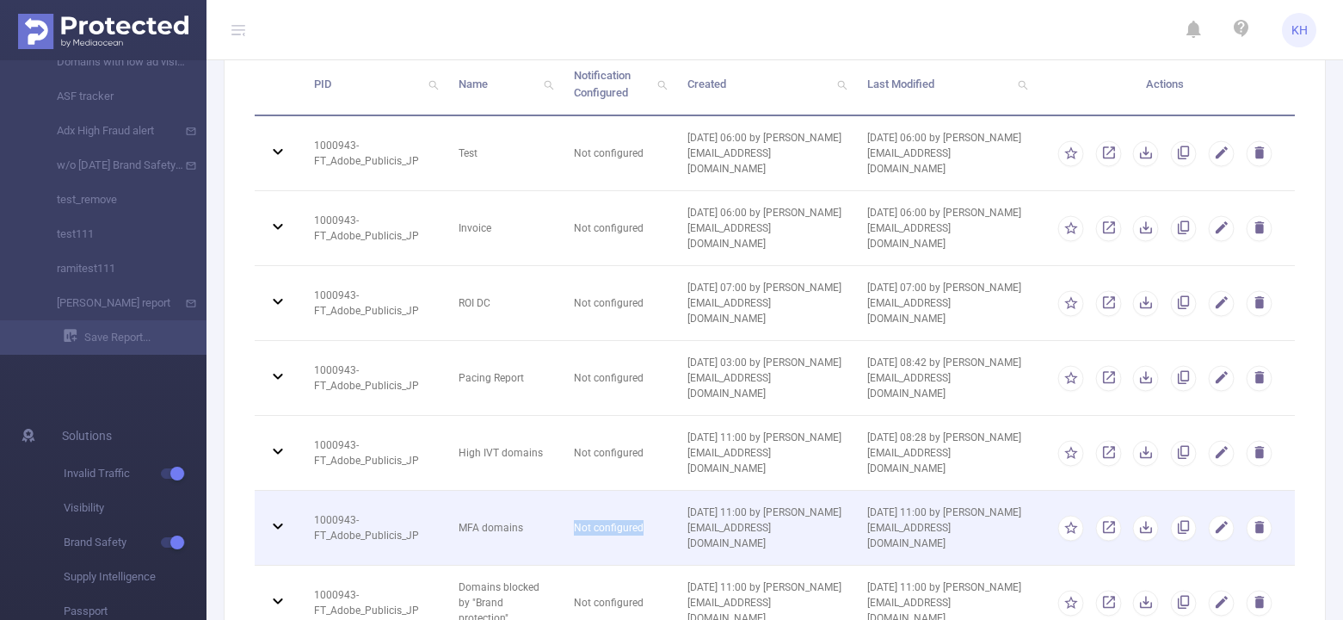
drag, startPoint x: 642, startPoint y: 449, endPoint x: 548, endPoint y: 439, distance: 94.4
click at [561, 491] on td "Not configured" at bounding box center [617, 528] width 113 height 75
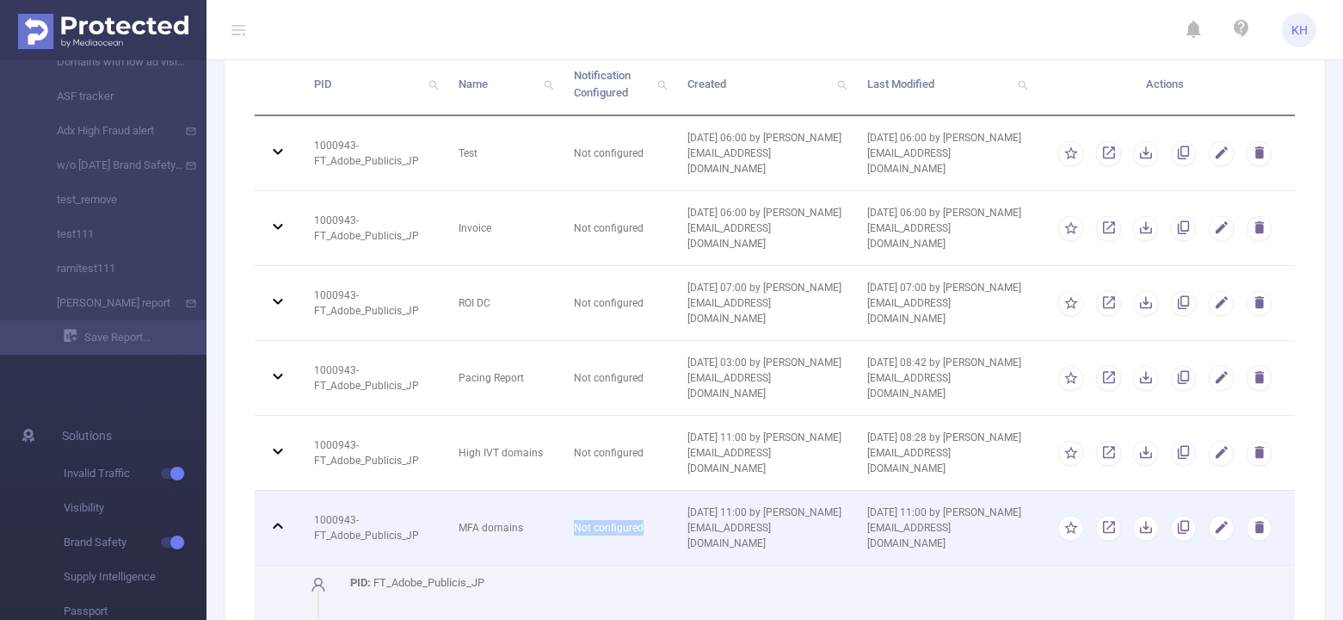
click at [561, 491] on td "Not configured" at bounding box center [617, 528] width 113 height 75
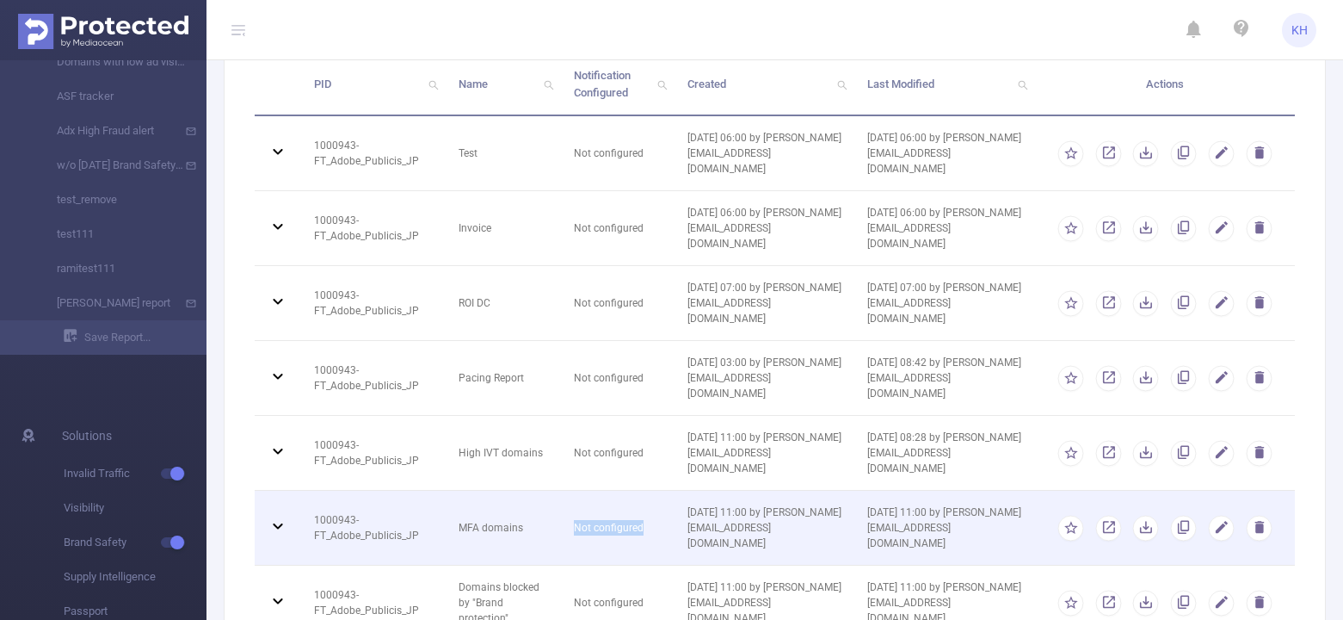
drag, startPoint x: 542, startPoint y: 424, endPoint x: 624, endPoint y: 447, distance: 84.8
click at [624, 491] on td "Not configured" at bounding box center [617, 528] width 113 height 75
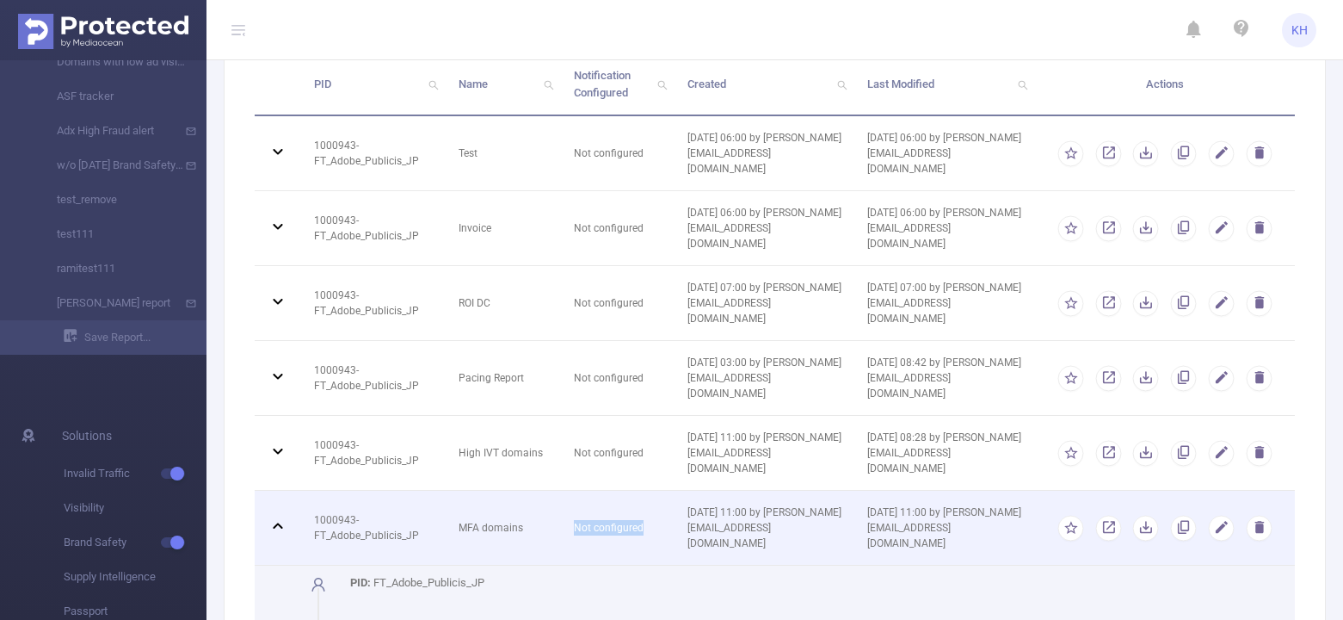
click at [624, 491] on td "Not configured" at bounding box center [617, 528] width 113 height 75
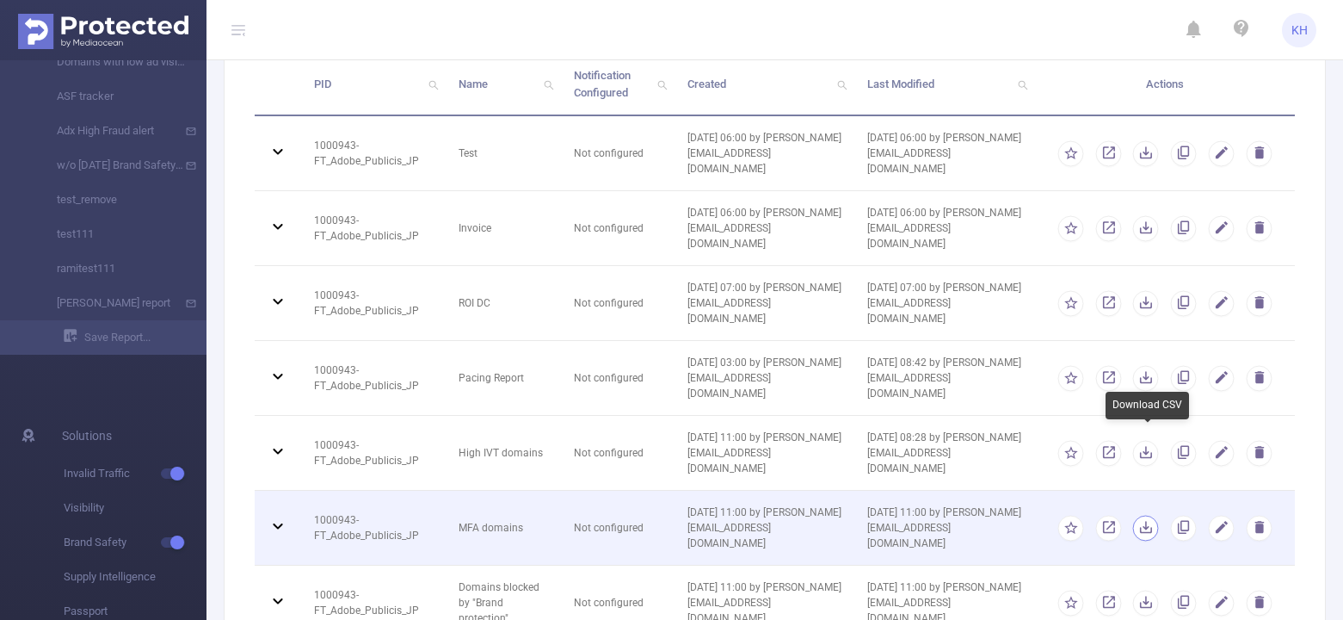
click at [991, 515] on button "button" at bounding box center [1146, 528] width 26 height 26
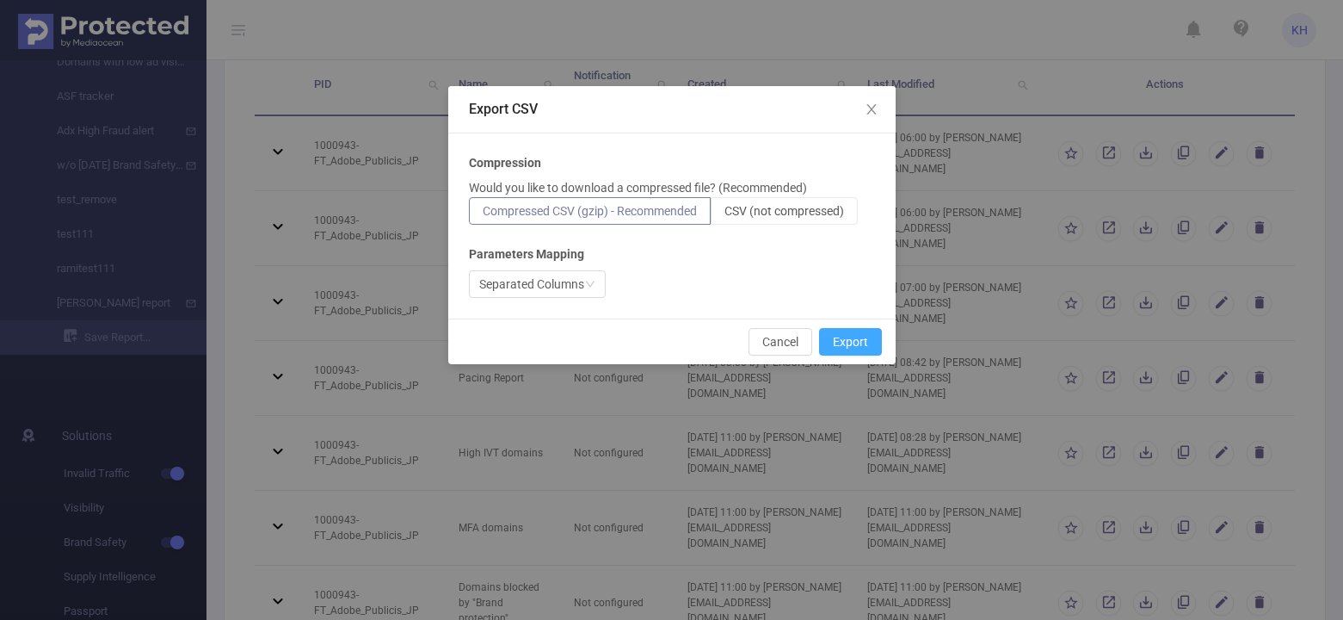
click at [849, 343] on button "Export" at bounding box center [850, 342] width 63 height 28
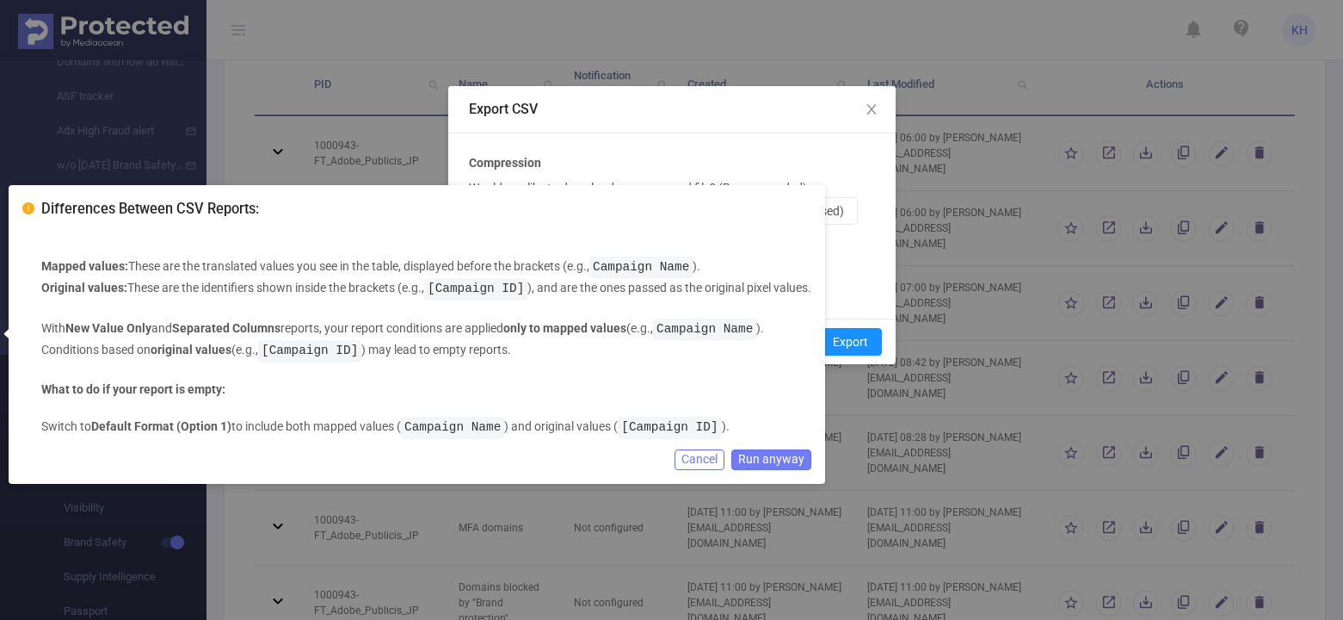
click at [784, 459] on button "Run anyway" at bounding box center [772, 459] width 80 height 21
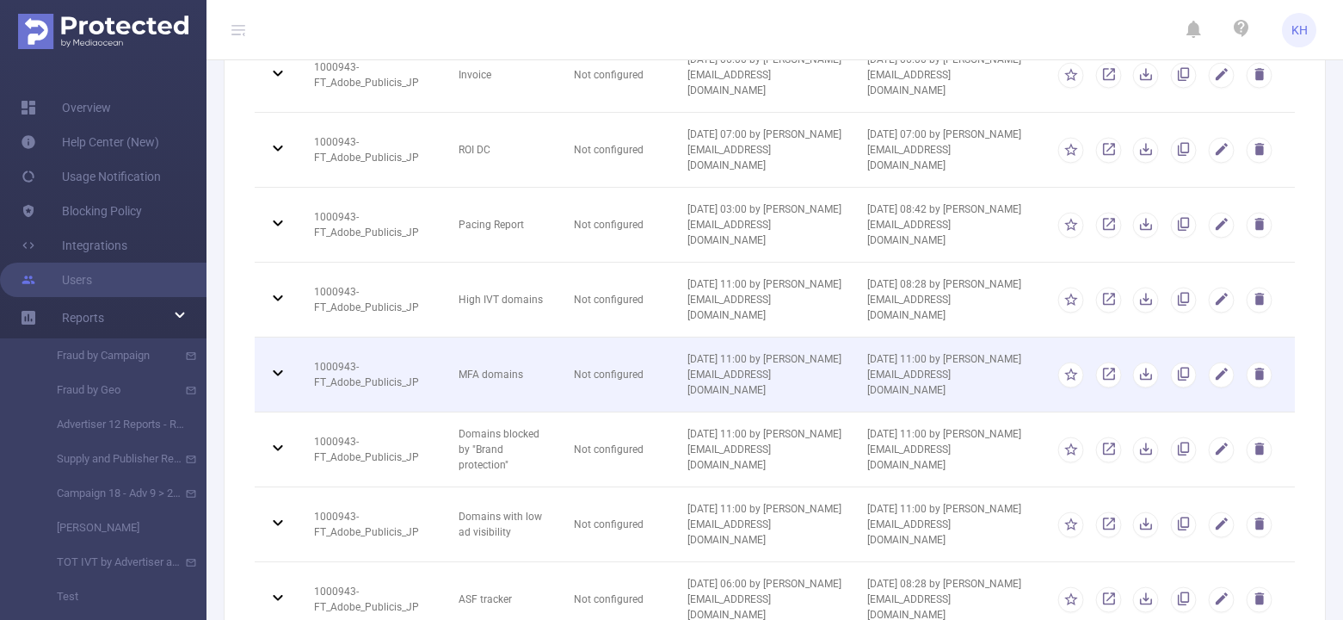
scroll to position [0, 0]
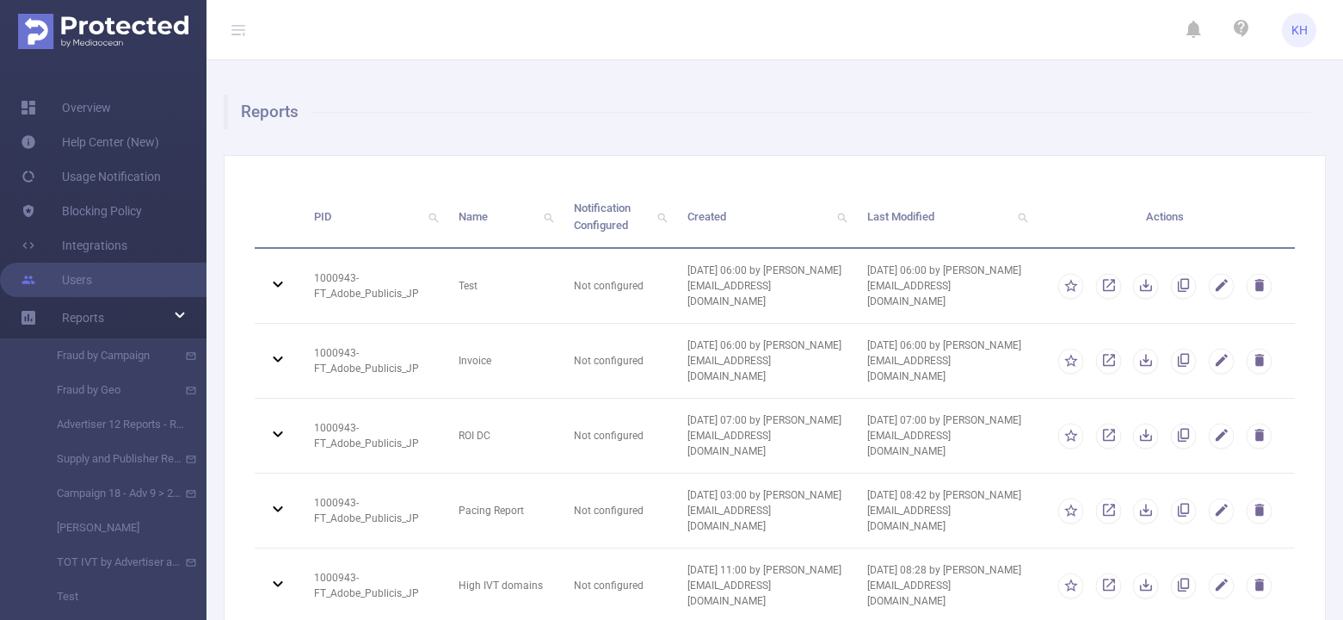
click at [318, 82] on div "Reports PID Name Notification Configured Created Last Modified Actions 1000943 …" at bounding box center [775, 524] width 1137 height 928
click at [82, 278] on link "Users" at bounding box center [56, 279] width 71 height 34
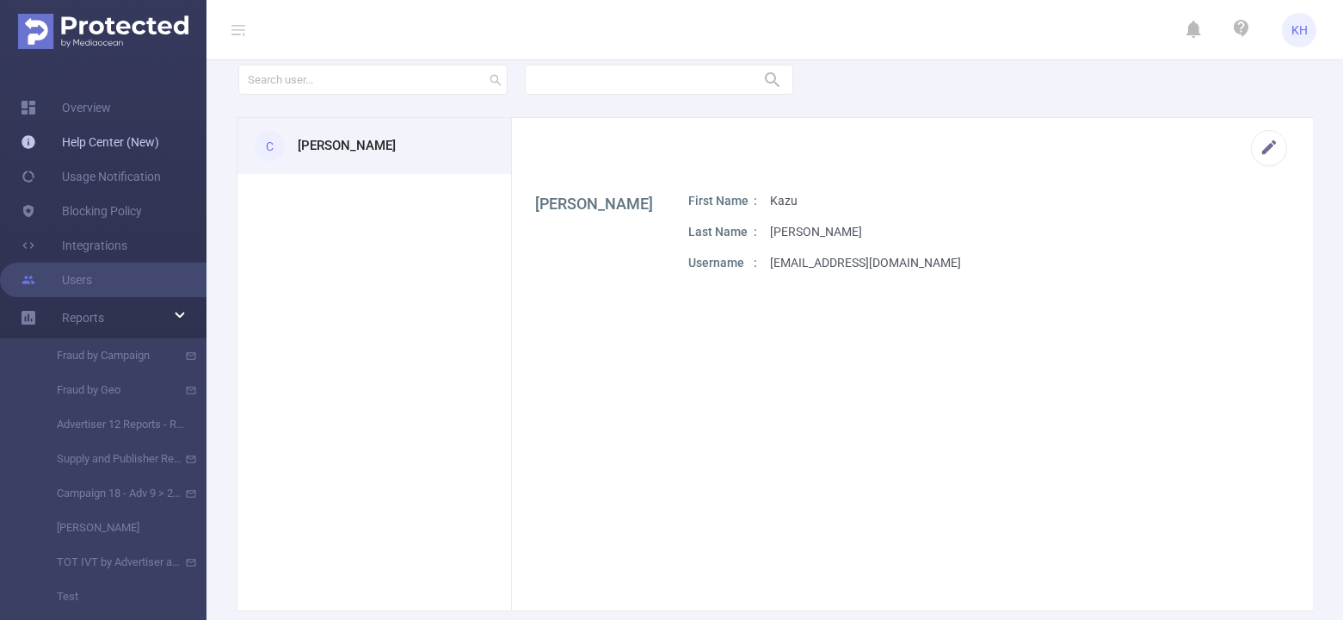
click at [83, 147] on link "Help Center (New)" at bounding box center [90, 142] width 139 height 34
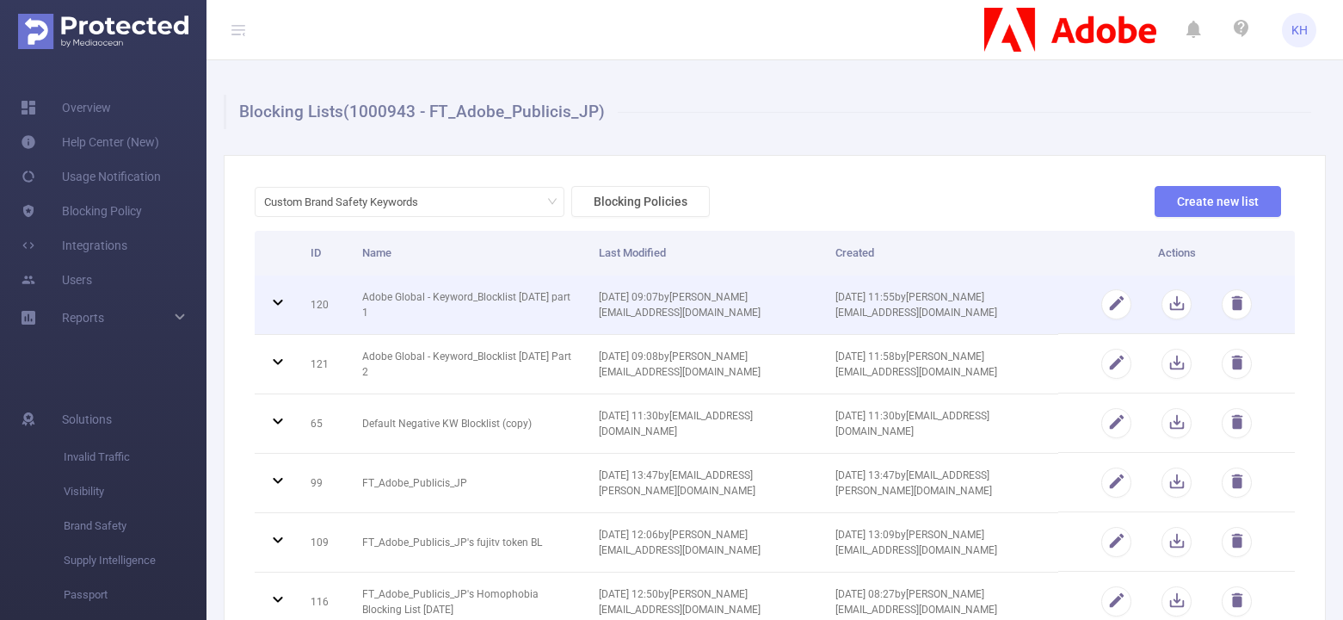
click at [276, 305] on icon at bounding box center [278, 302] width 21 height 21
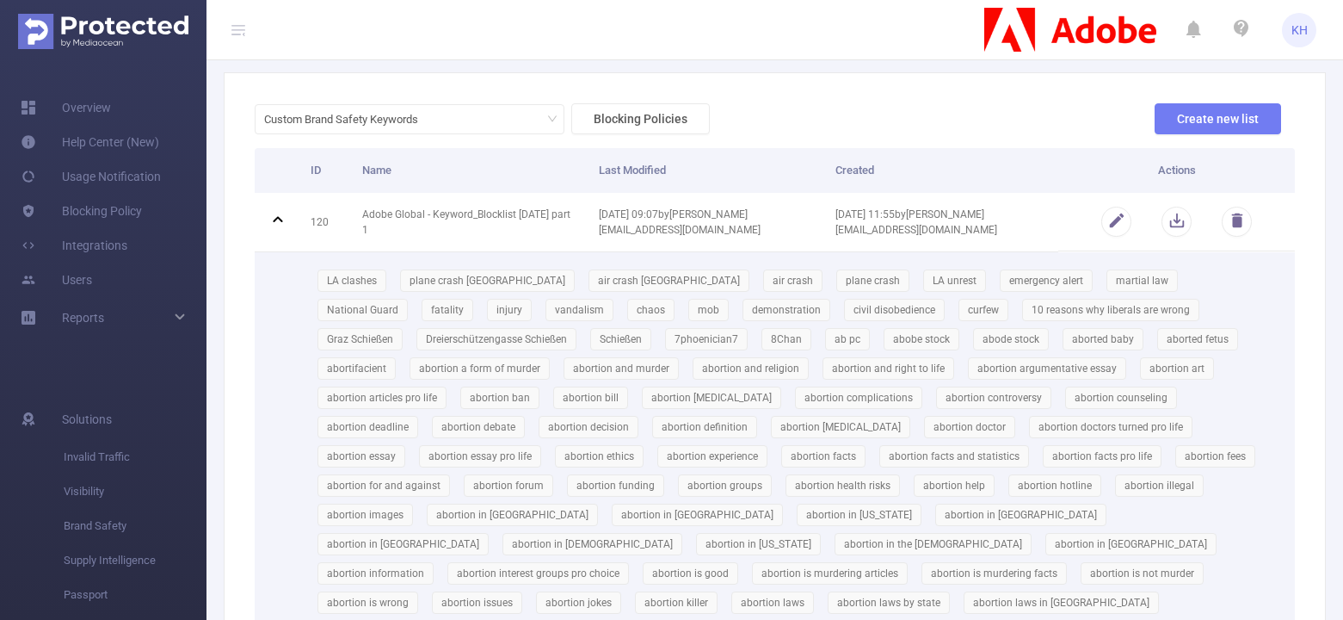
scroll to position [27, 0]
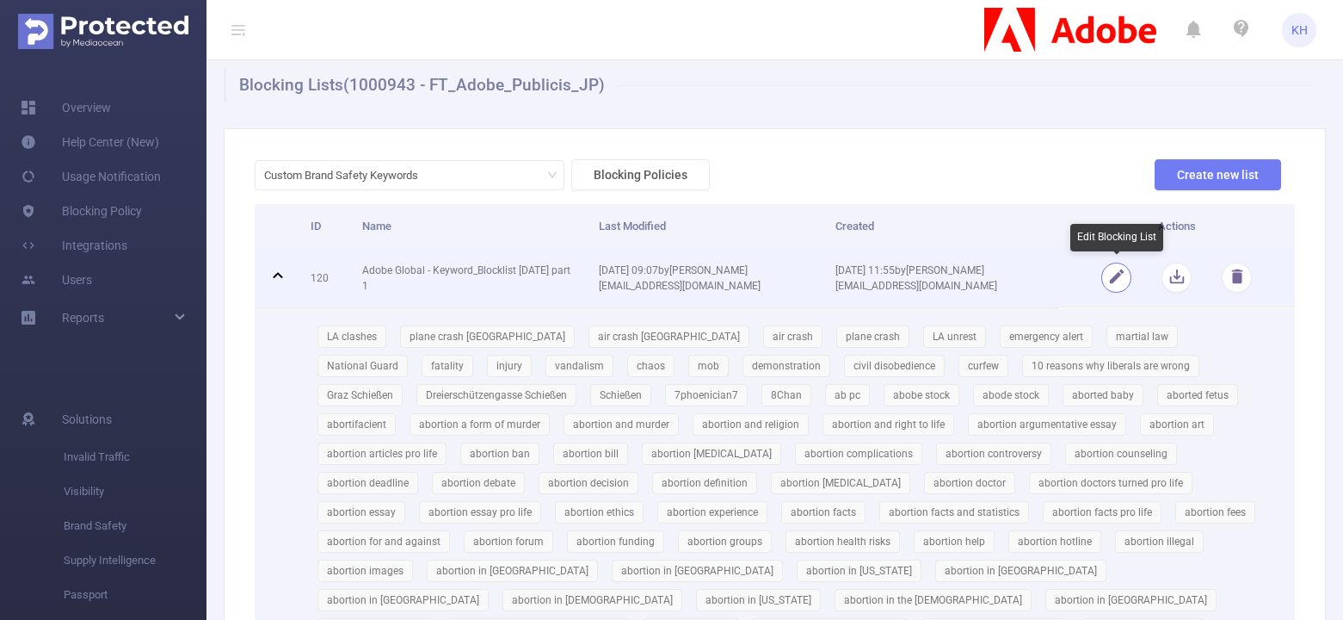
click at [1114, 268] on button "button" at bounding box center [1117, 277] width 30 height 30
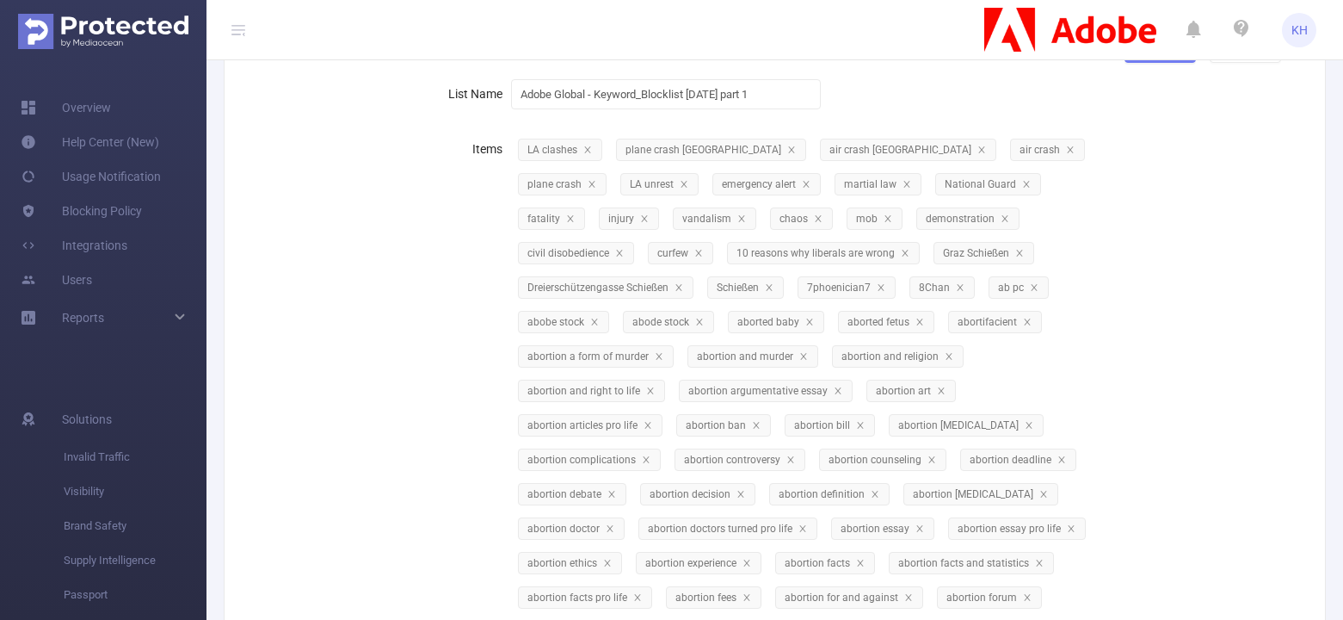
scroll to position [0, 0]
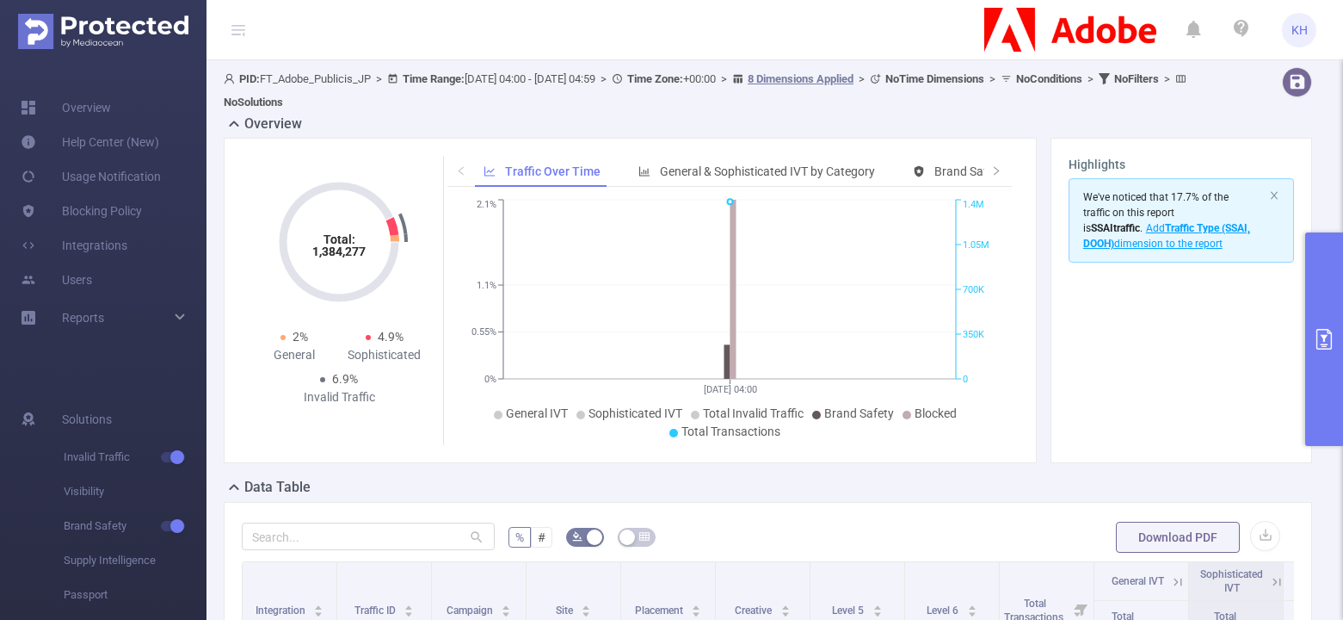
click at [1325, 338] on icon "primary" at bounding box center [1324, 339] width 15 height 21
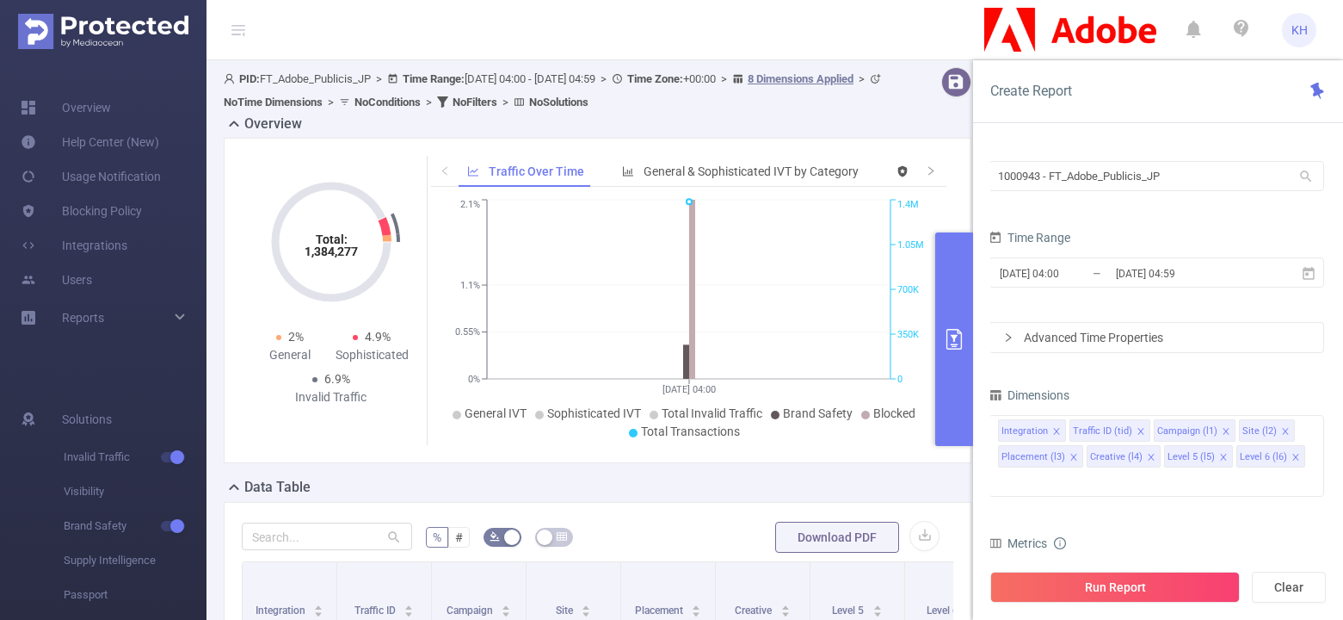
click at [1128, 338] on div "Advanced Time Properties" at bounding box center [1157, 337] width 334 height 29
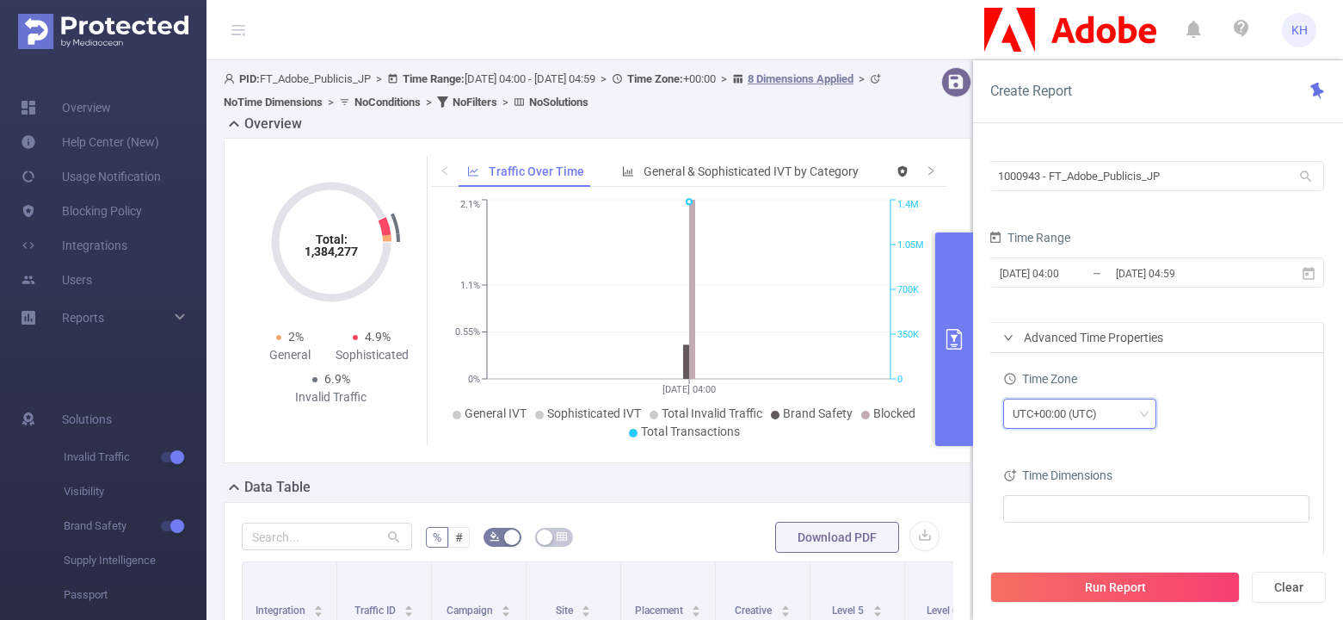
click at [1075, 404] on div "UTC+00:00 (UTC)" at bounding box center [1061, 413] width 96 height 28
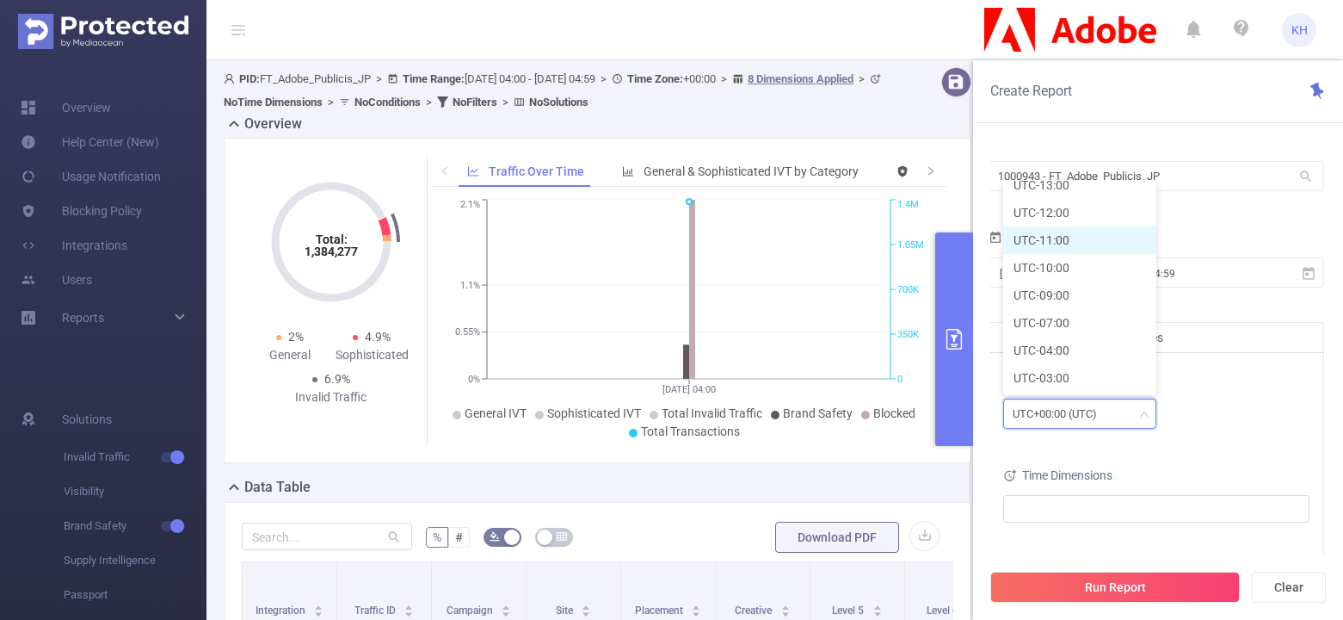
scroll to position [134, 0]
click at [1069, 281] on li "UTC-09:00" at bounding box center [1079, 284] width 153 height 28
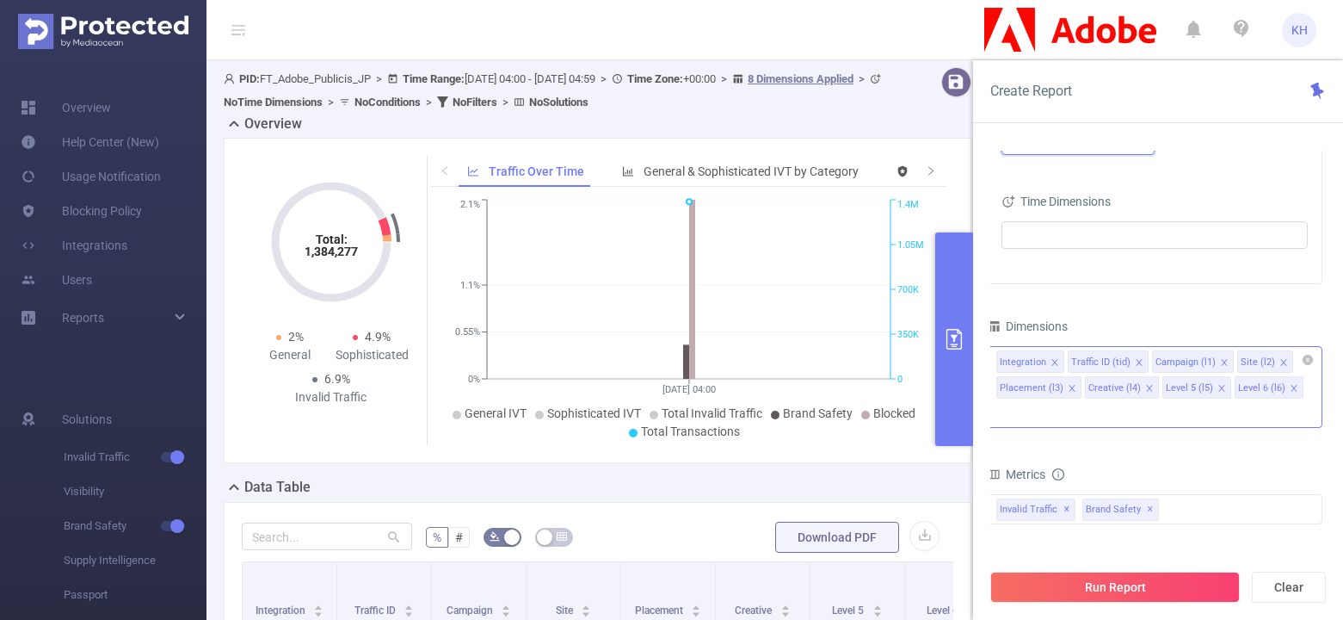
click at [1281, 363] on icon "icon: close" at bounding box center [1284, 362] width 6 height 6
click at [1220, 362] on icon "icon: close" at bounding box center [1224, 362] width 9 height 9
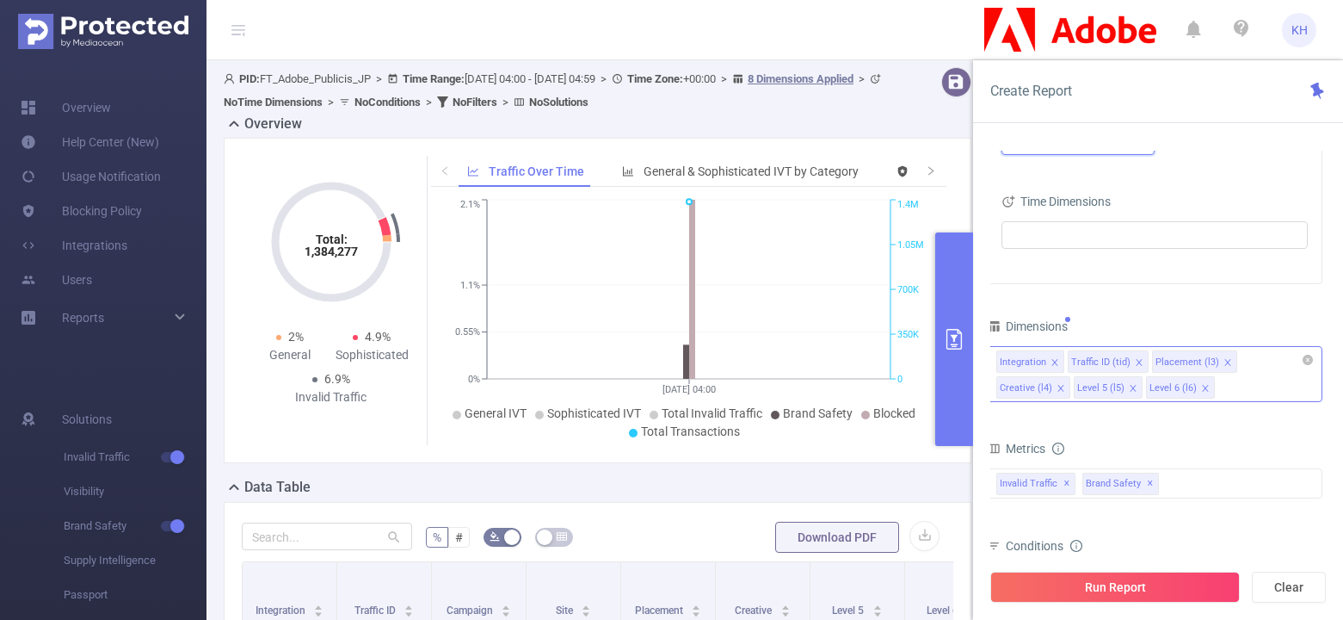
click at [1129, 389] on icon "icon: close" at bounding box center [1133, 388] width 9 height 9
click at [1130, 386] on icon "icon: close" at bounding box center [1133, 388] width 6 height 6
click at [1188, 480] on div "Invalid Traffic ✕ Brand Safety ✕" at bounding box center [1155, 483] width 336 height 30
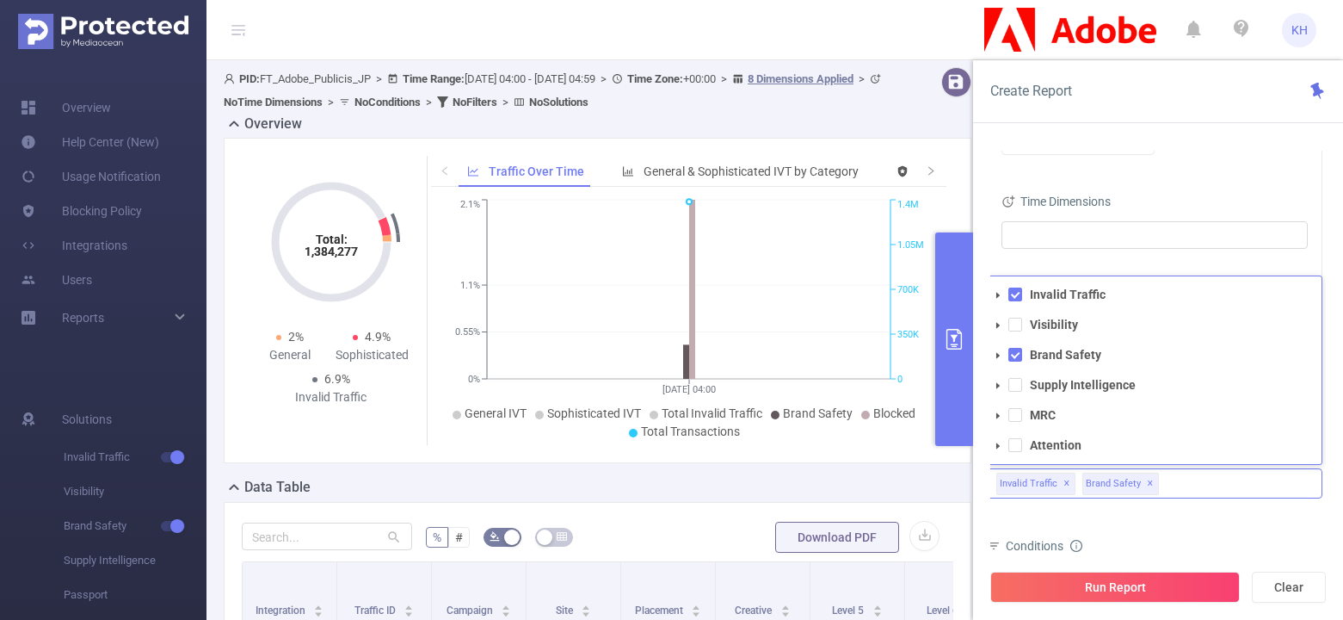
click at [999, 294] on icon "icon: caret-down" at bounding box center [998, 295] width 9 height 9
click at [996, 361] on span at bounding box center [998, 355] width 21 height 21
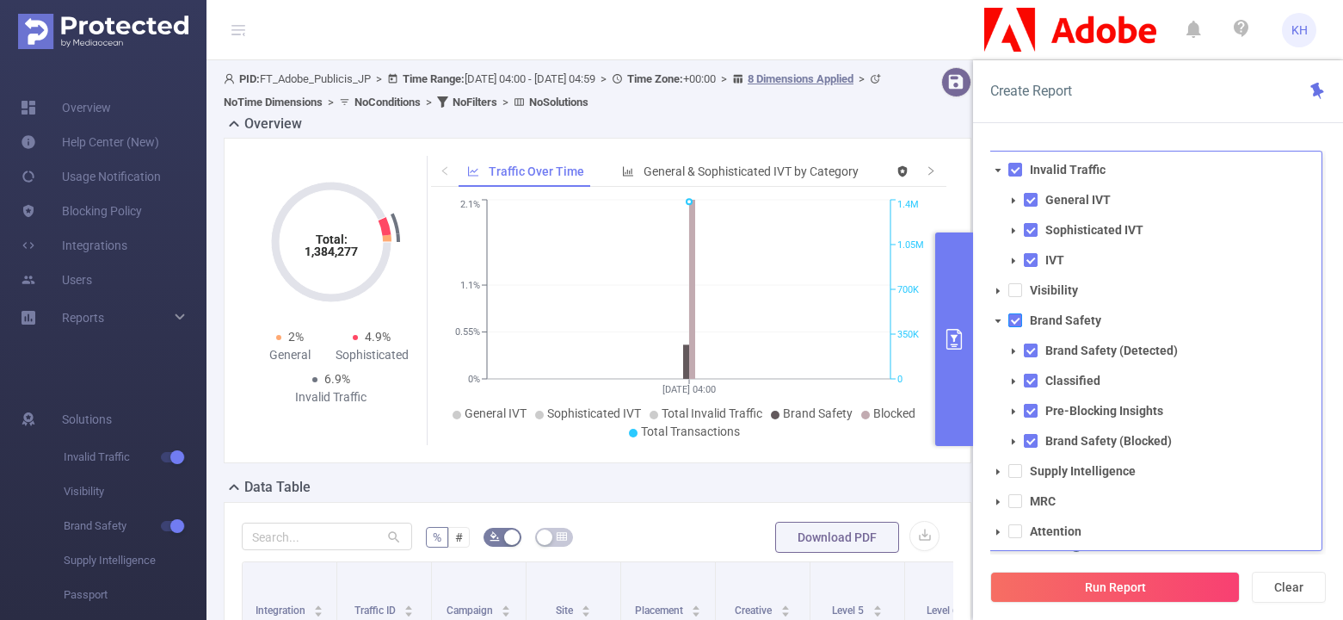
click at [1016, 319] on span at bounding box center [1016, 320] width 14 height 14
click at [1041, 441] on span "Brand Safety (Blocked)" at bounding box center [1180, 440] width 279 height 23
click at [1033, 413] on span at bounding box center [1031, 411] width 14 height 14
click at [1032, 413] on span at bounding box center [1031, 411] width 14 height 14
click at [1014, 438] on icon "icon: caret-down" at bounding box center [1013, 441] width 9 height 9
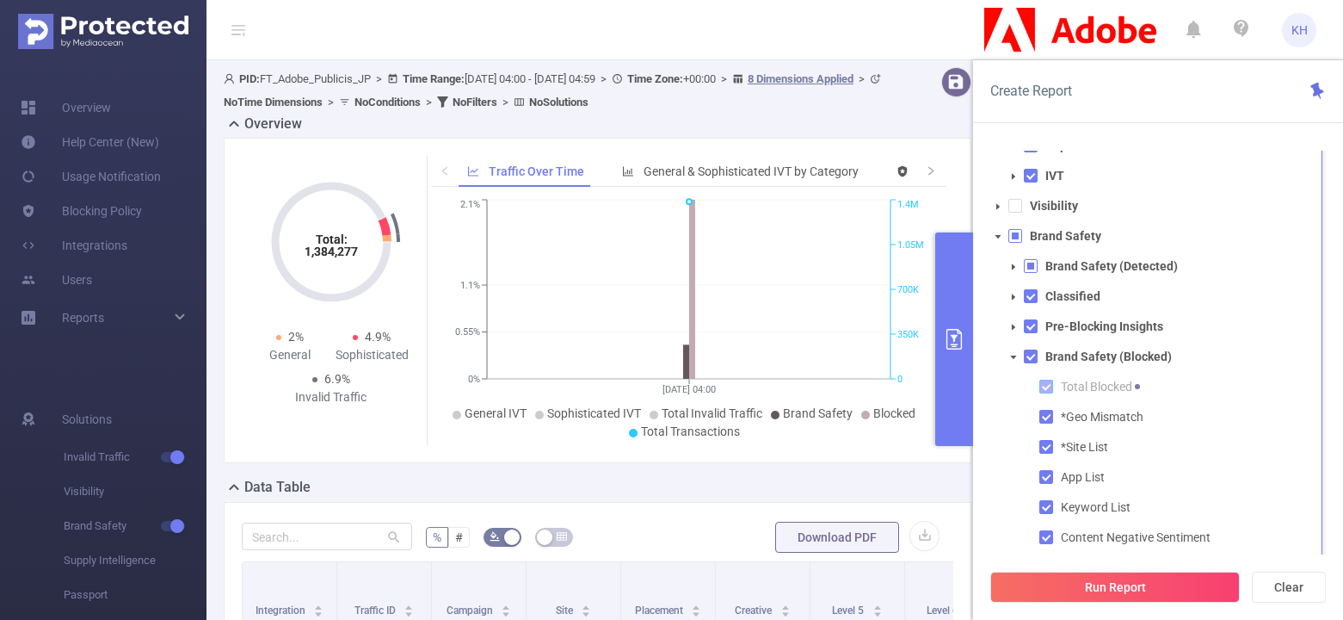
click at [1048, 384] on span at bounding box center [1047, 387] width 14 height 14
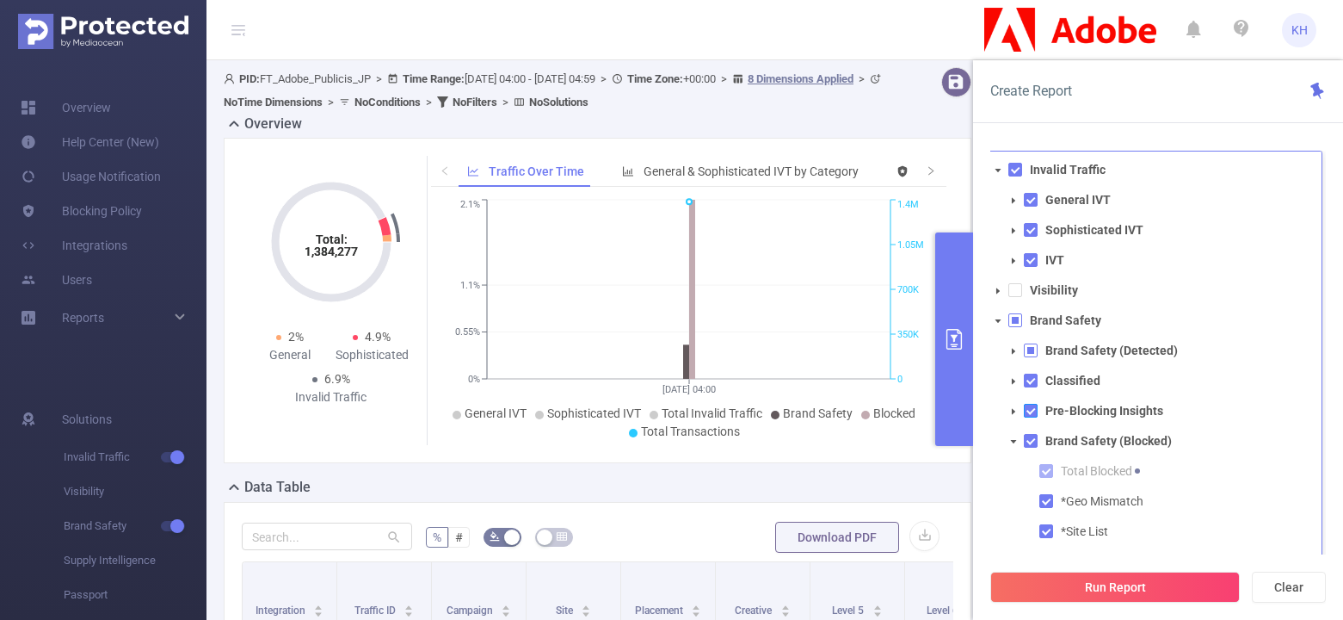
click at [1036, 409] on span at bounding box center [1031, 411] width 14 height 14
click at [1031, 384] on span at bounding box center [1031, 380] width 14 height 14
click at [1030, 377] on span at bounding box center [1031, 380] width 14 height 14
click at [1016, 382] on icon "icon: caret-down" at bounding box center [1013, 381] width 9 height 9
click at [1017, 323] on span at bounding box center [1016, 320] width 14 height 14
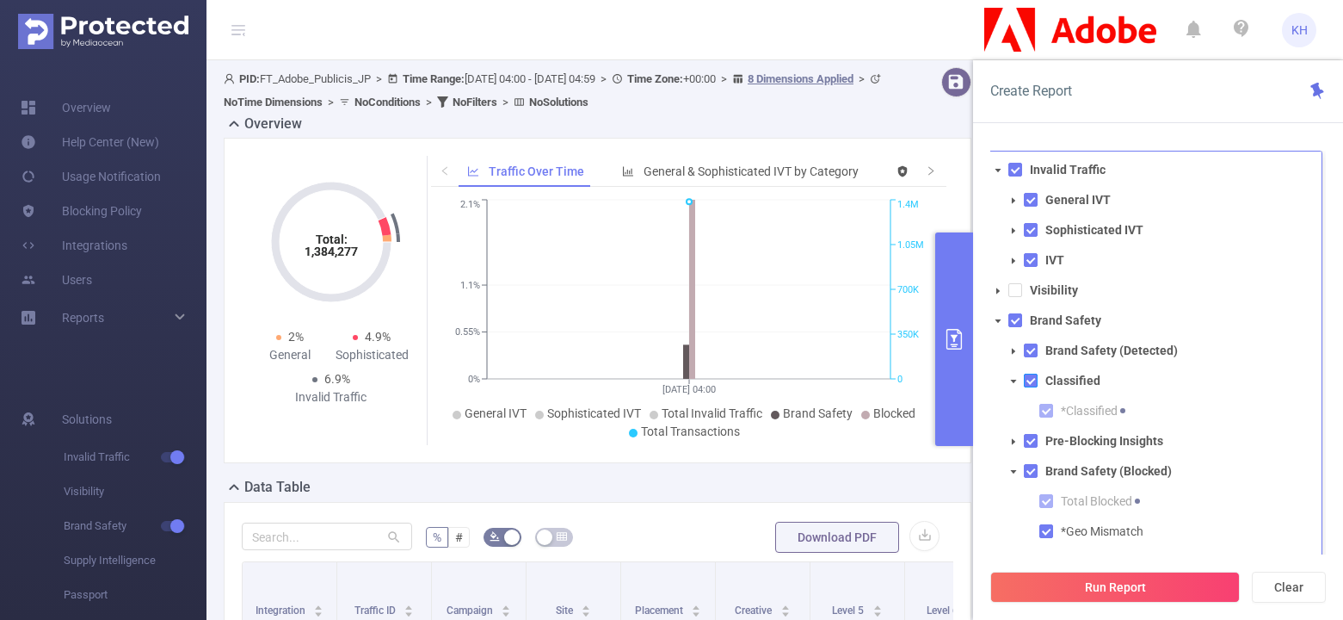
click at [1031, 376] on span at bounding box center [1031, 380] width 14 height 14
click at [1034, 350] on span at bounding box center [1031, 350] width 14 height 14
click at [1032, 443] on span at bounding box center [1031, 441] width 14 height 14
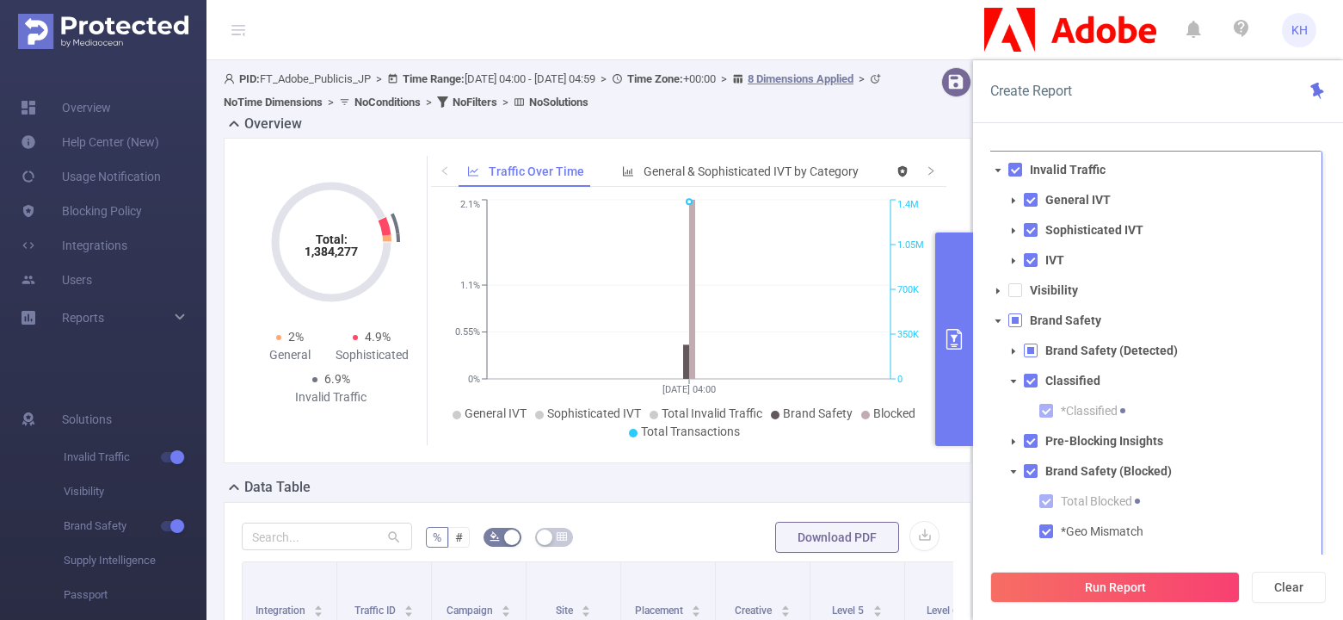
click at [1016, 437] on icon "icon: caret-down" at bounding box center [1013, 441] width 9 height 9
click at [1043, 473] on span at bounding box center [1047, 471] width 14 height 14
click at [1032, 384] on span at bounding box center [1031, 380] width 14 height 14
click at [1037, 351] on span at bounding box center [1031, 350] width 14 height 14
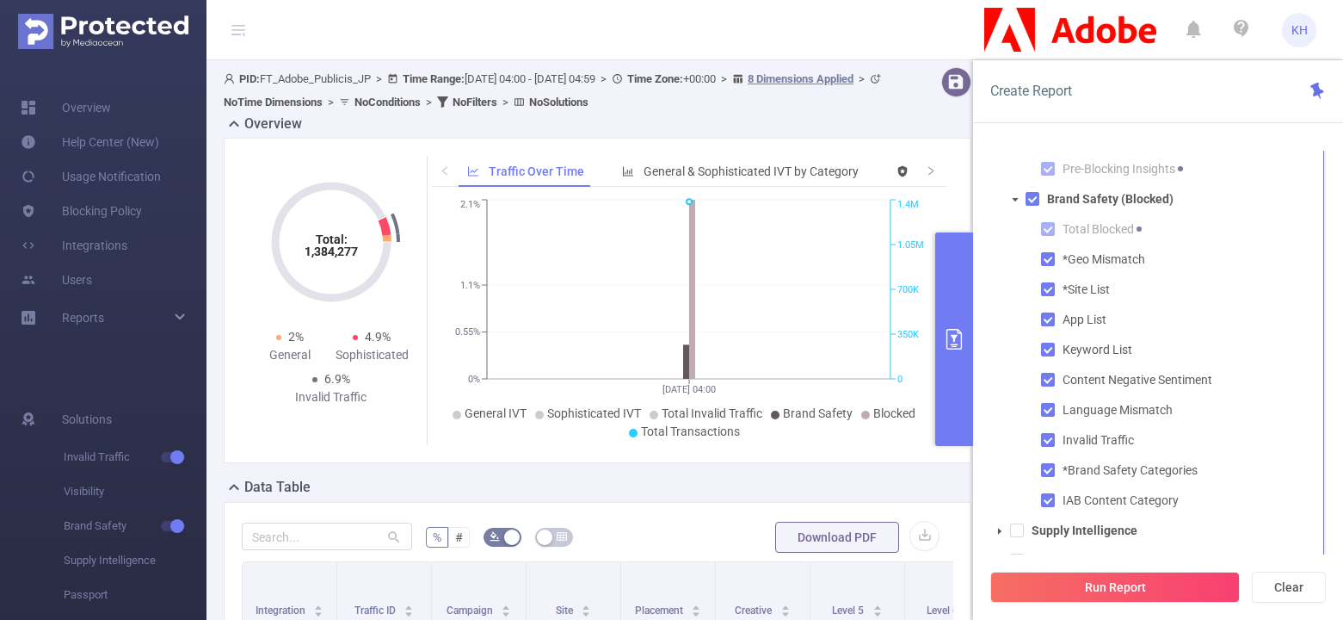
scroll to position [97, 0]
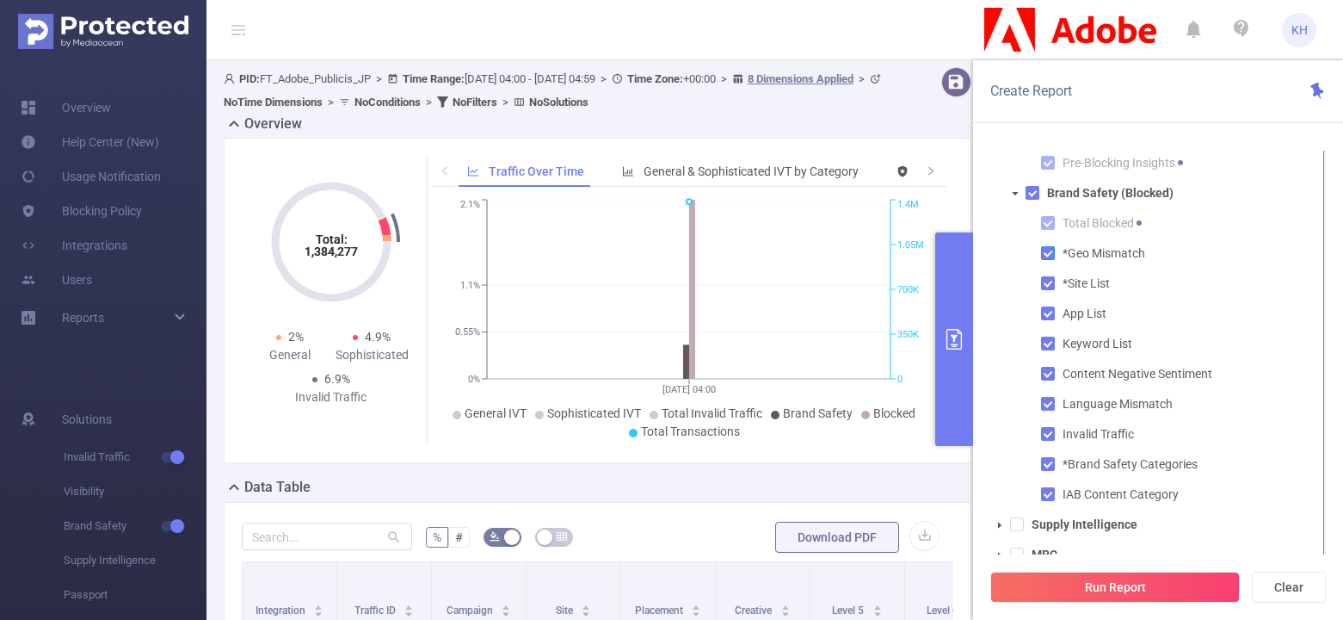
click at [1047, 250] on span at bounding box center [1048, 253] width 14 height 14
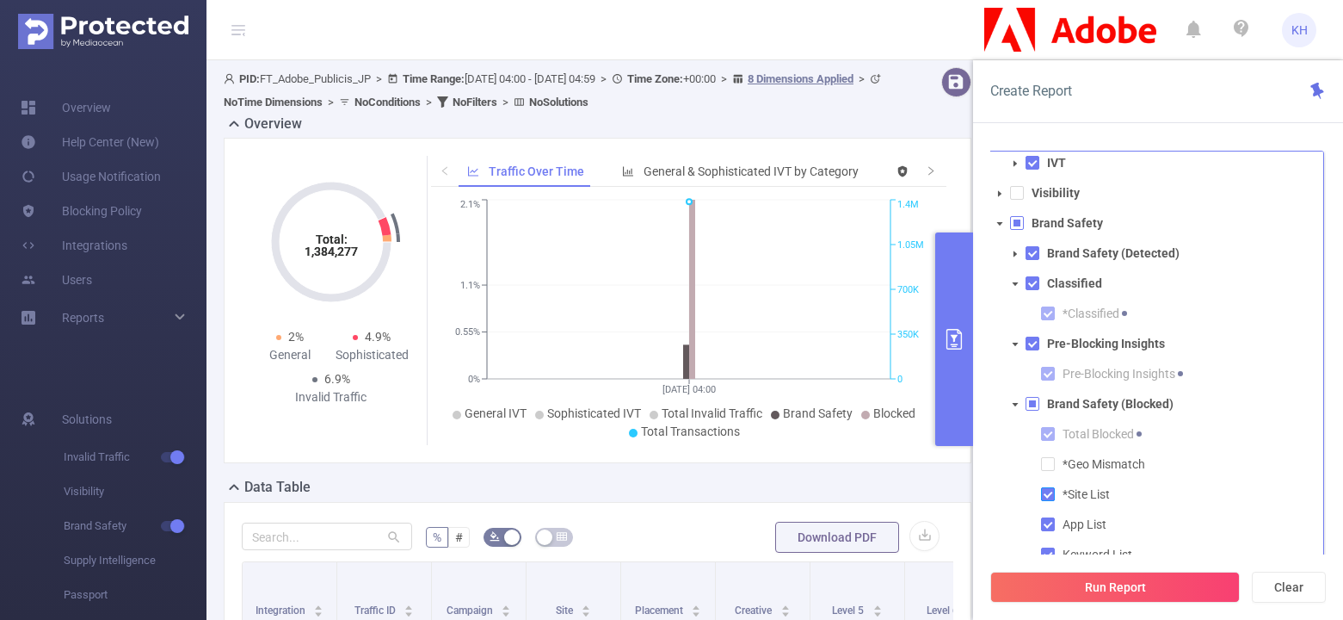
click at [1049, 491] on span at bounding box center [1048, 494] width 14 height 14
click at [1049, 518] on span at bounding box center [1048, 524] width 14 height 14
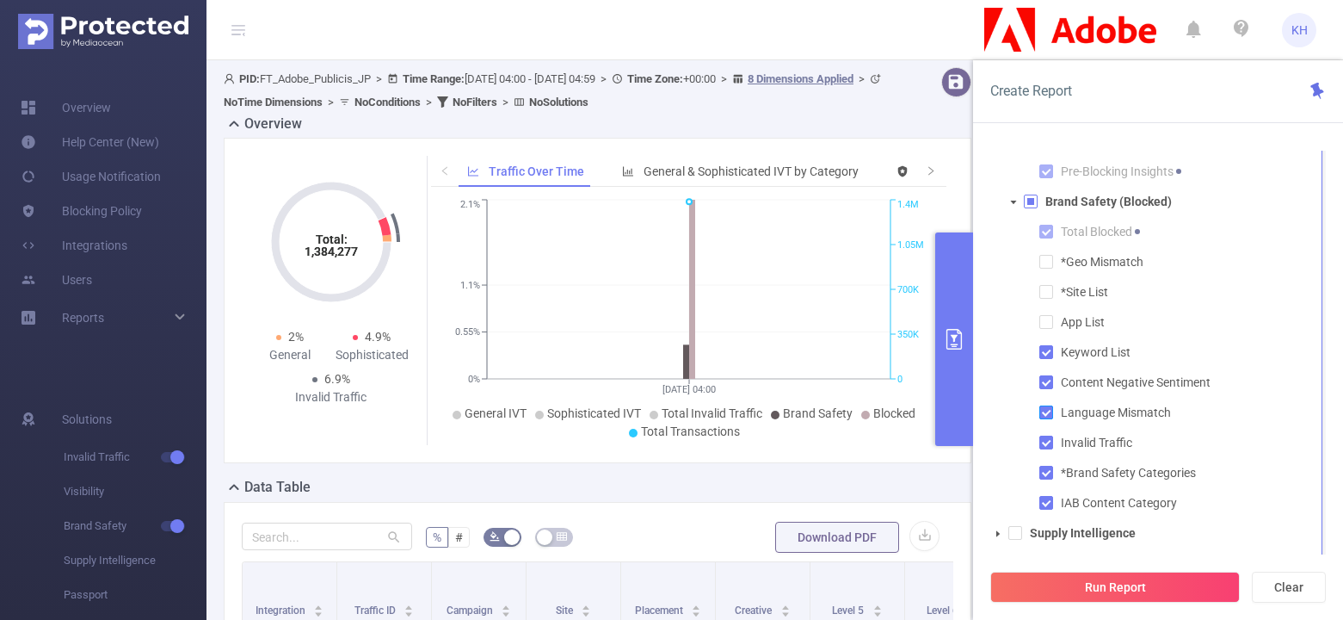
click at [1048, 413] on span at bounding box center [1047, 412] width 14 height 14
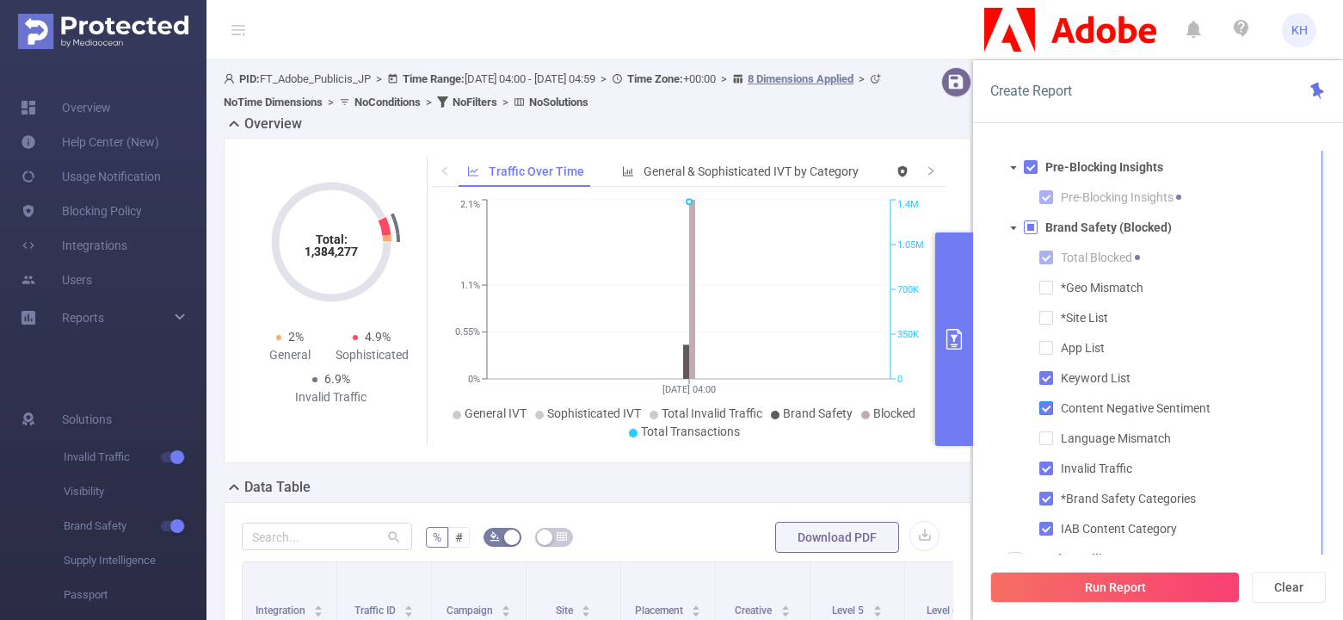
click at [1045, 405] on span at bounding box center [1047, 408] width 14 height 14
click at [1046, 495] on span at bounding box center [1047, 498] width 14 height 14
click at [1049, 528] on span at bounding box center [1047, 529] width 14 height 14
click at [1050, 465] on span at bounding box center [1047, 468] width 14 height 14
click at [1050, 255] on span at bounding box center [1047, 257] width 14 height 14
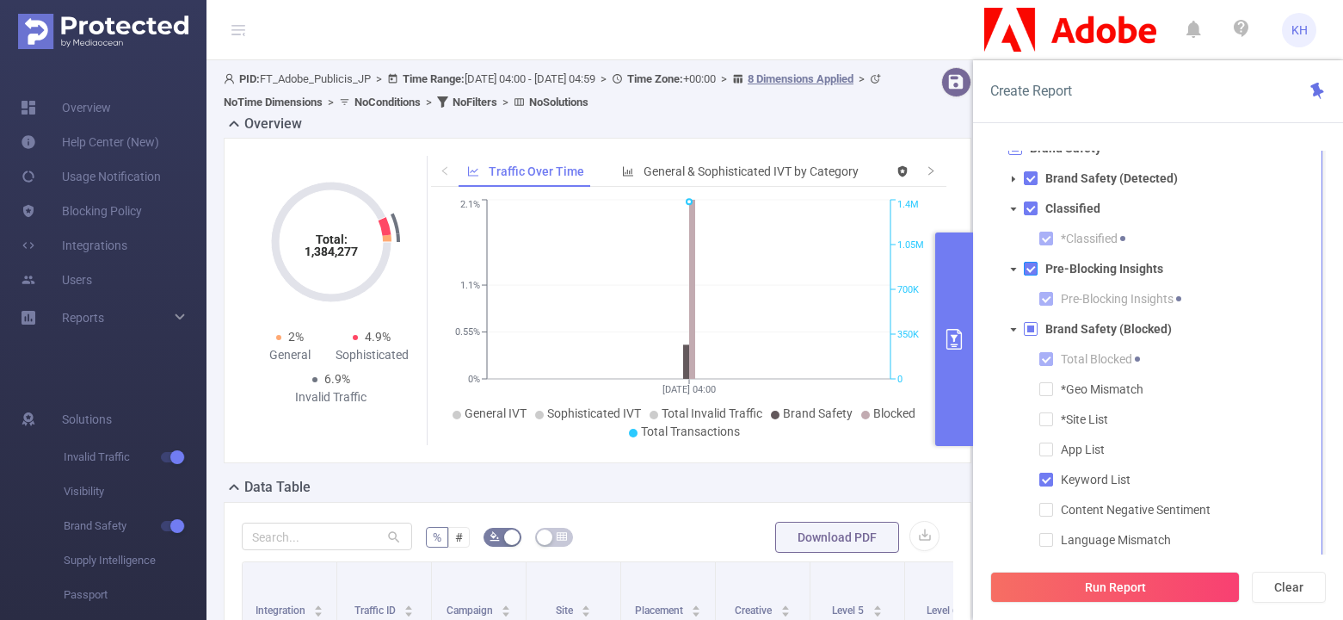
click at [1030, 267] on span at bounding box center [1031, 269] width 14 height 14
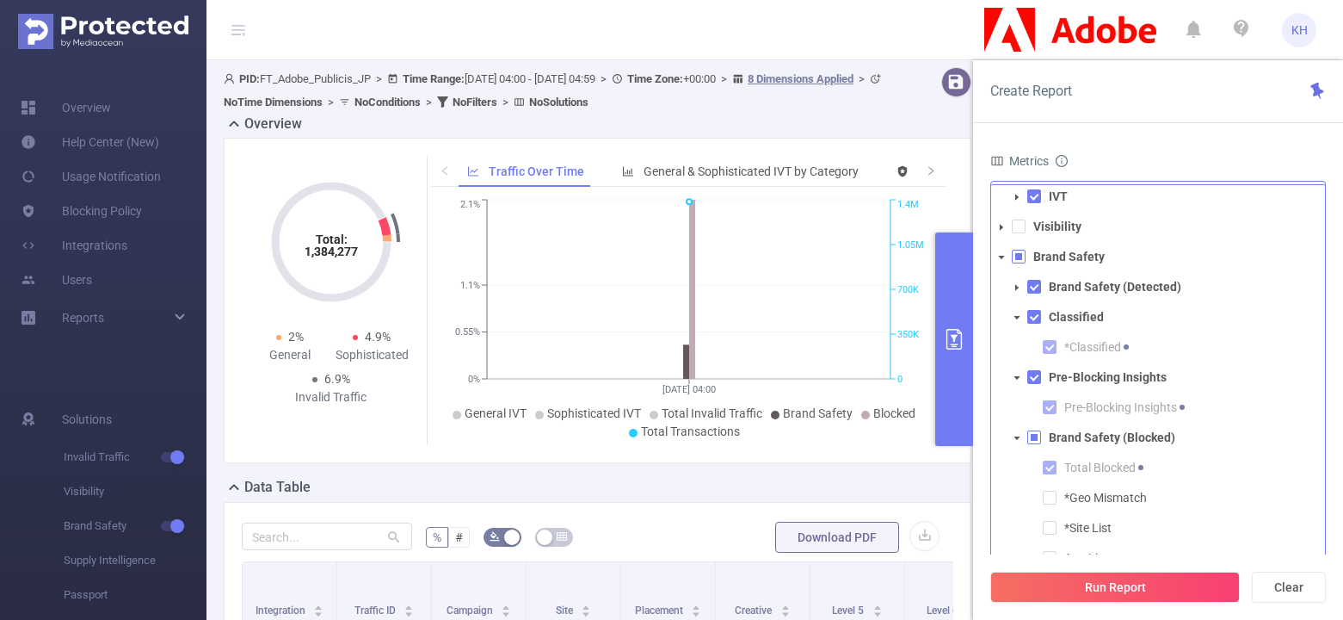
click at [1001, 230] on icon "icon: caret-down" at bounding box center [1001, 227] width 9 height 9
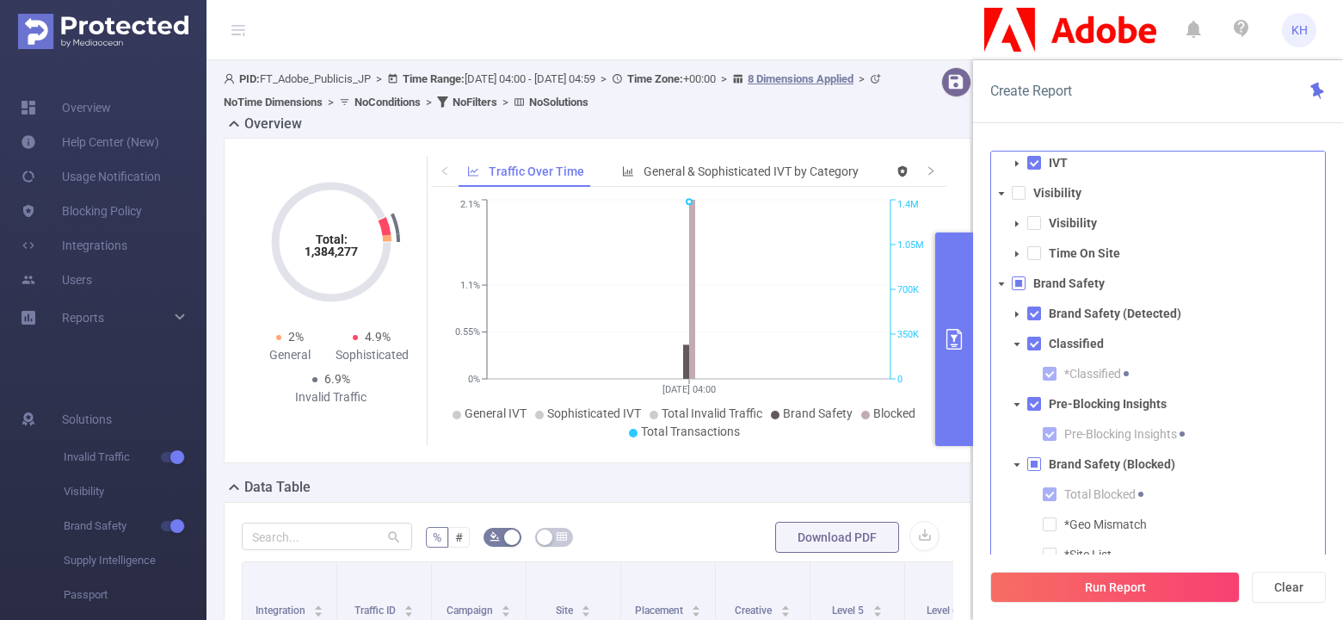
click at [1003, 190] on icon "icon: caret-down" at bounding box center [1001, 193] width 9 height 9
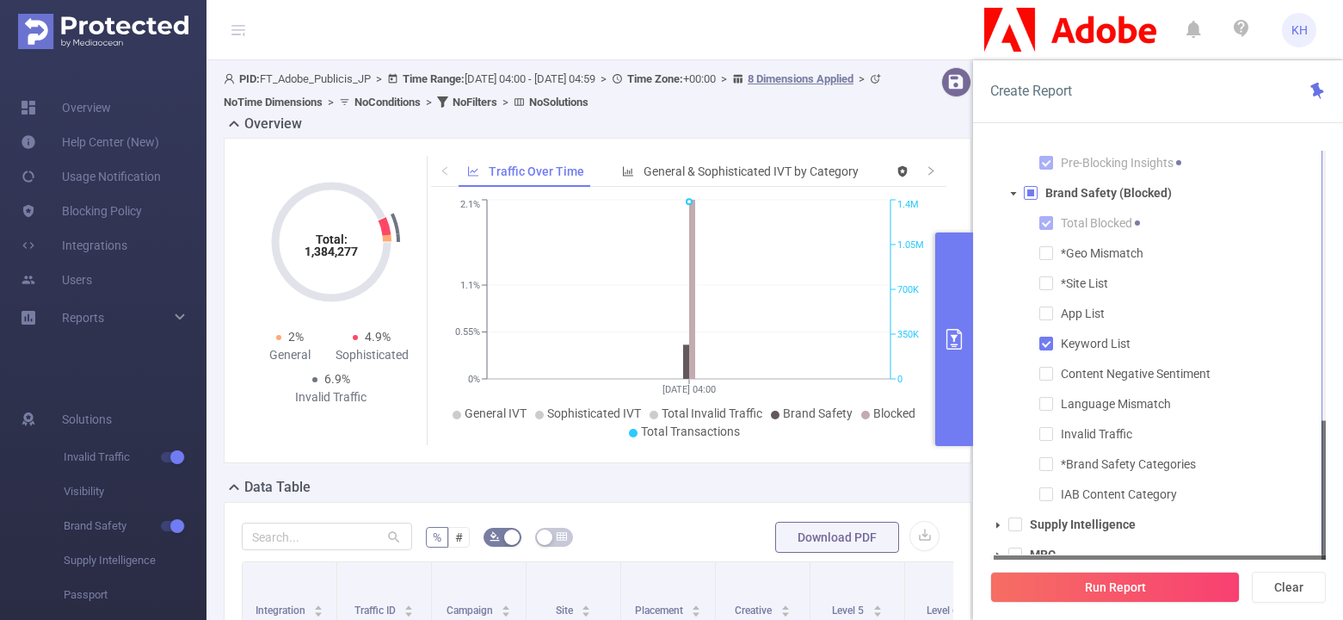
scroll to position [142, 0]
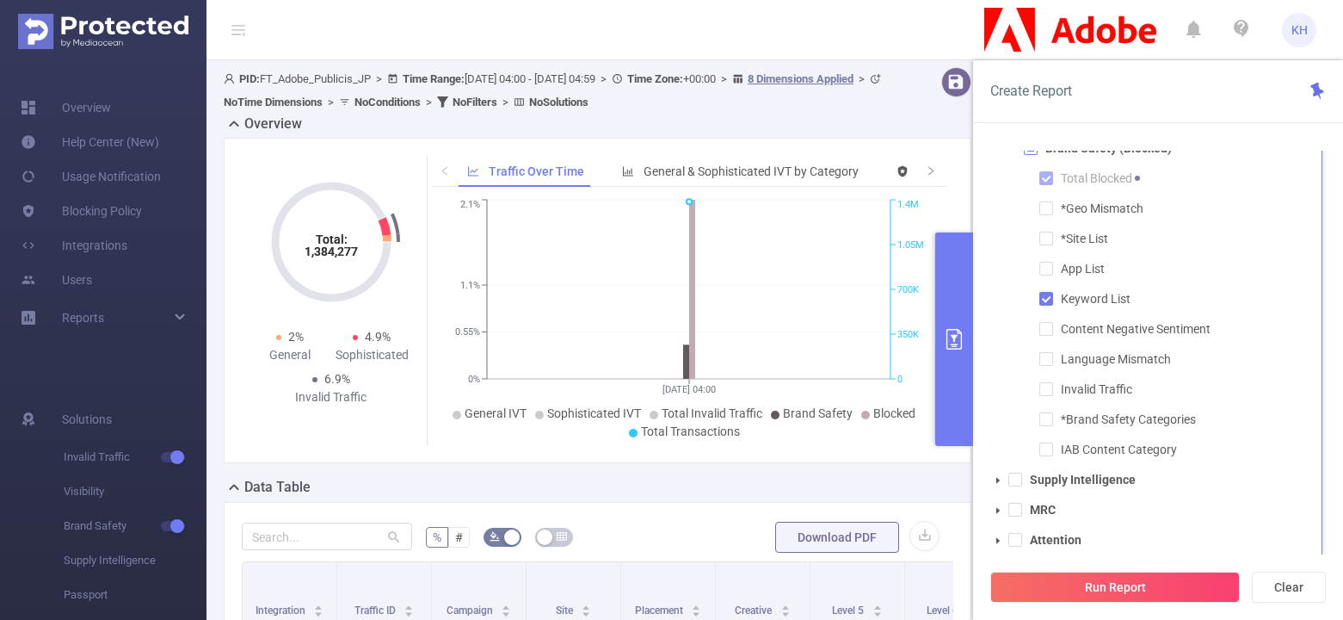
click at [999, 479] on icon "icon: caret-down" at bounding box center [998, 480] width 3 height 6
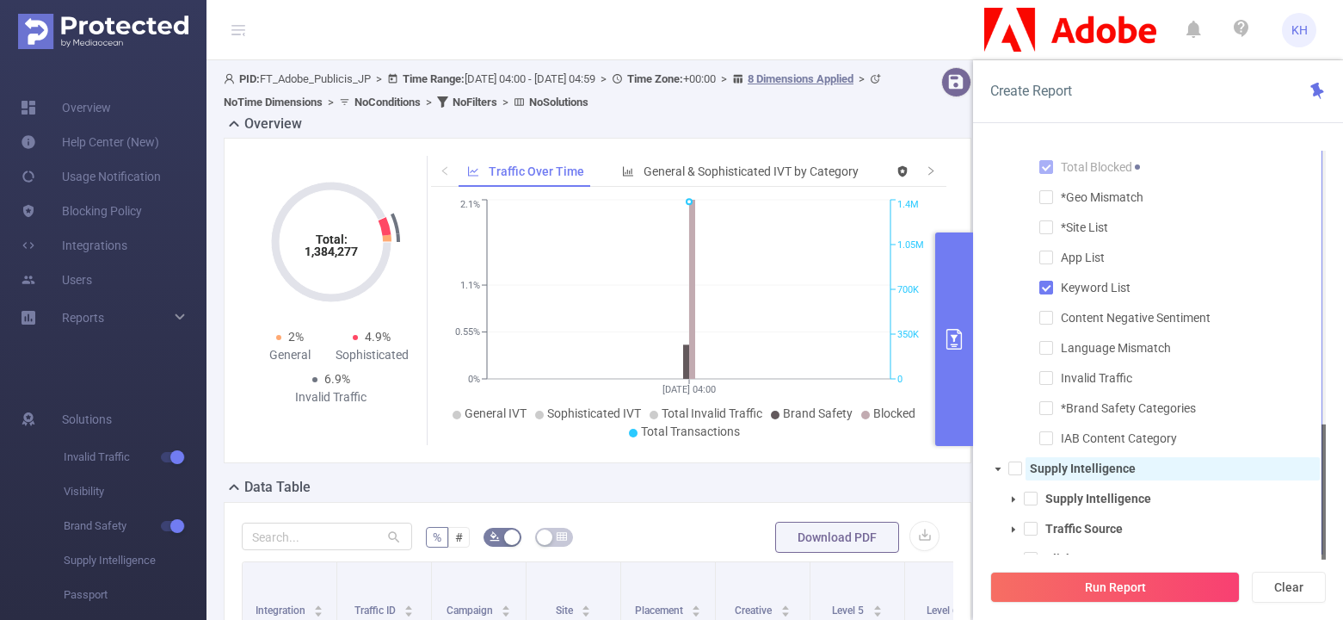
scroll to position [232, 0]
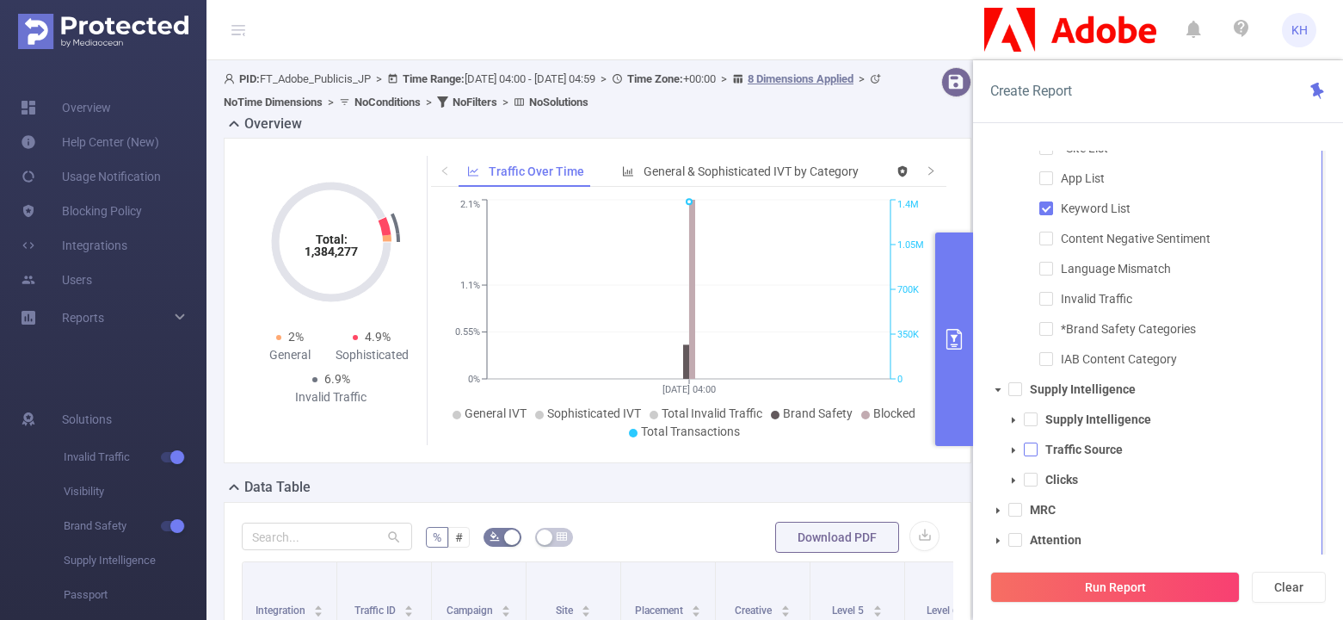
click at [1033, 446] on span at bounding box center [1031, 449] width 14 height 14
click at [1032, 417] on span at bounding box center [1031, 419] width 14 height 14
click at [1001, 537] on icon "icon: caret-down" at bounding box center [998, 540] width 9 height 9
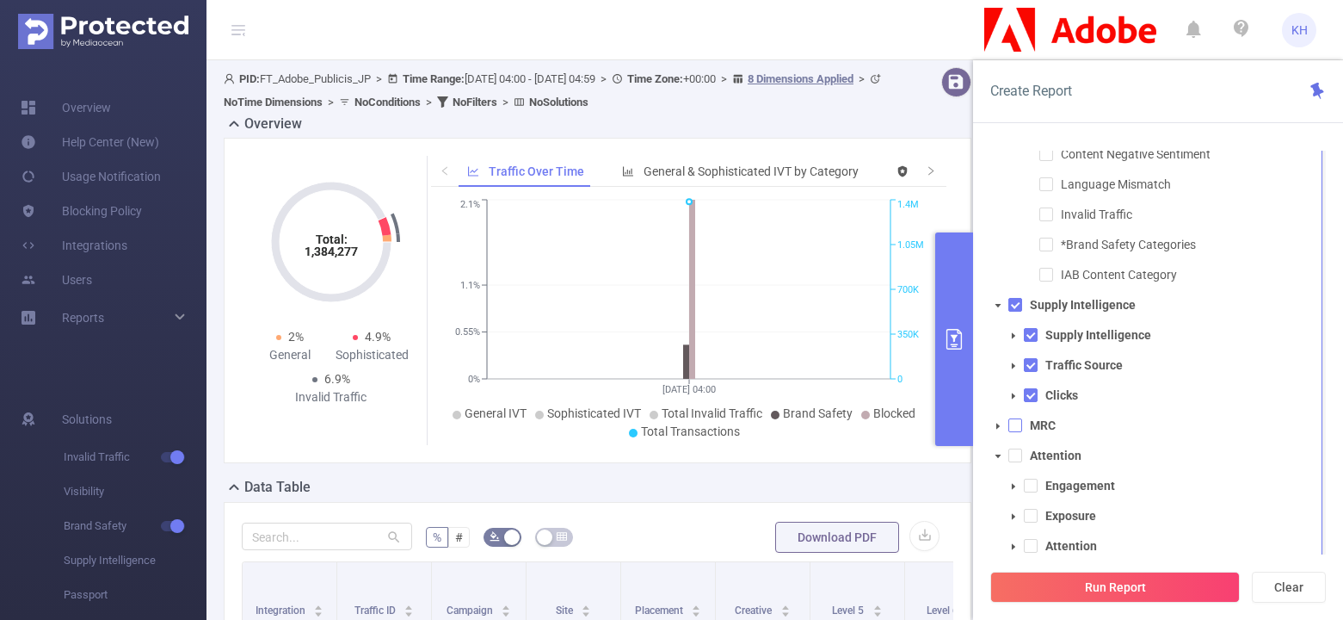
scroll to position [323, 0]
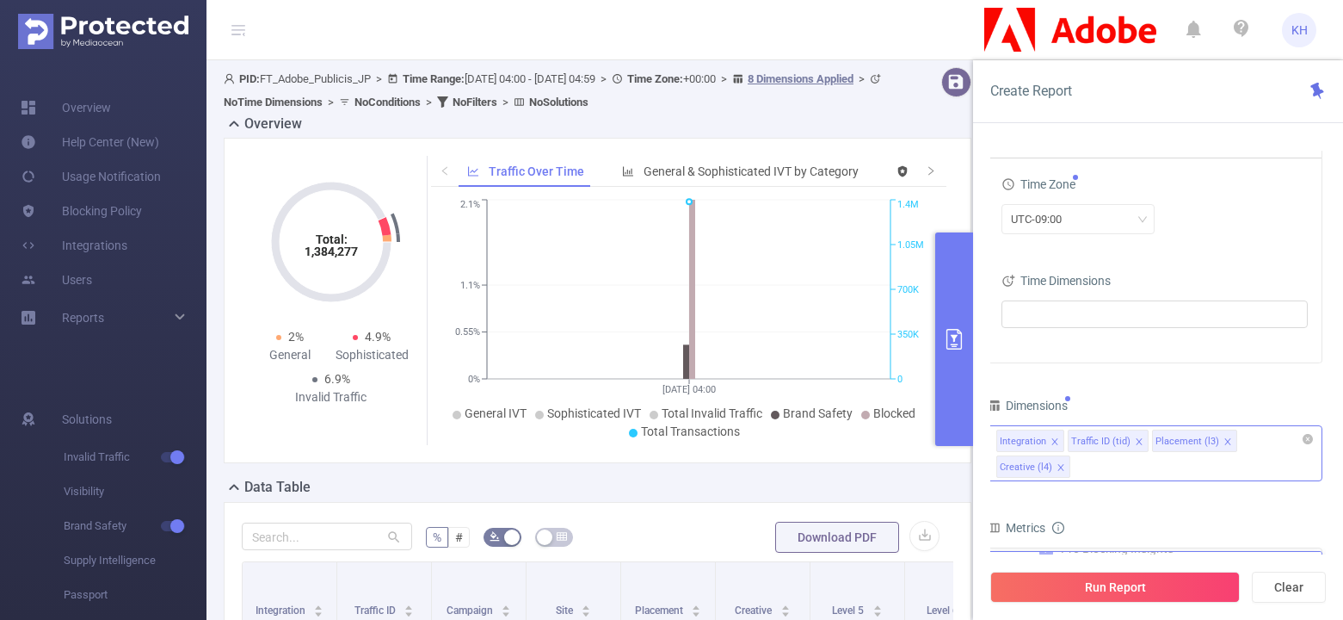
click at [1224, 442] on icon "icon: close" at bounding box center [1228, 441] width 9 height 9
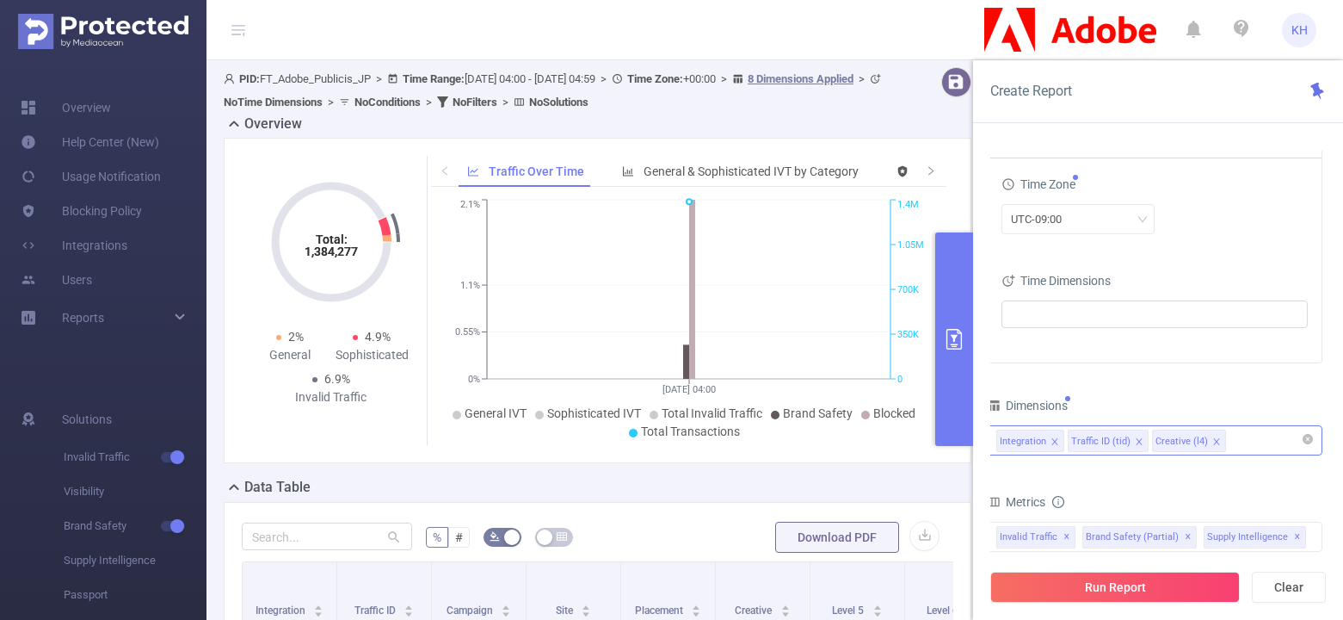
click at [1215, 441] on icon "icon: close" at bounding box center [1217, 441] width 9 height 9
click at [1183, 436] on div "Integration Traffic ID (tid)" at bounding box center [1155, 440] width 317 height 28
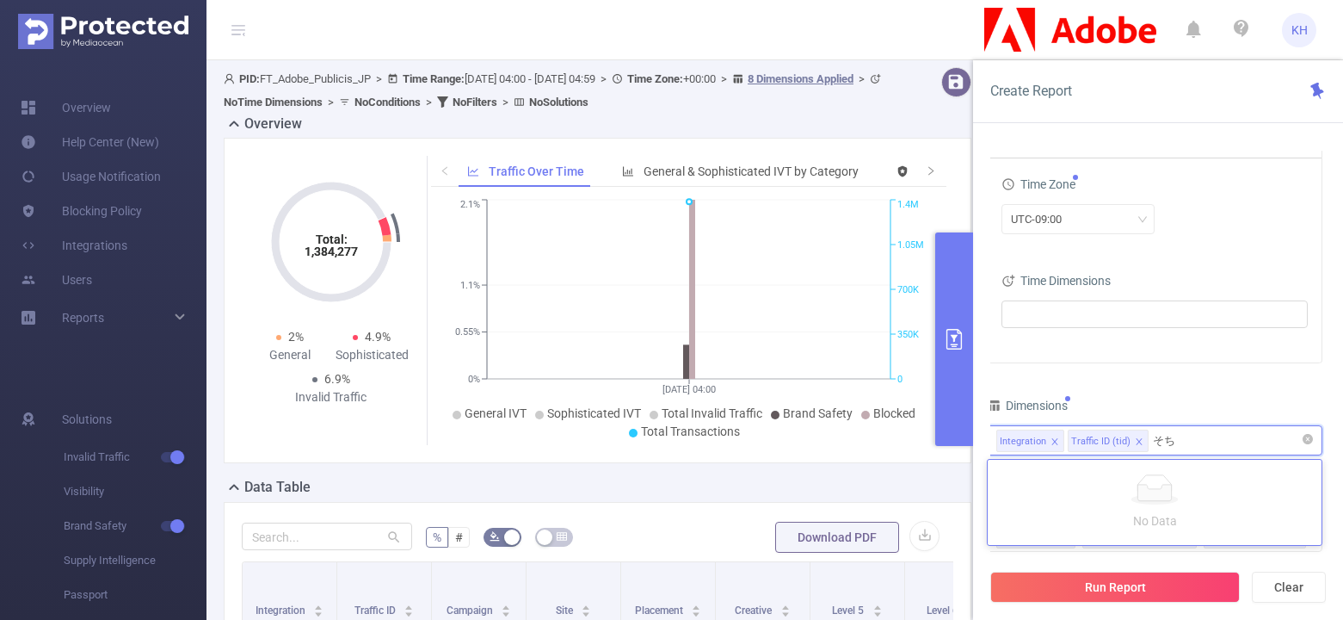
type input "そ"
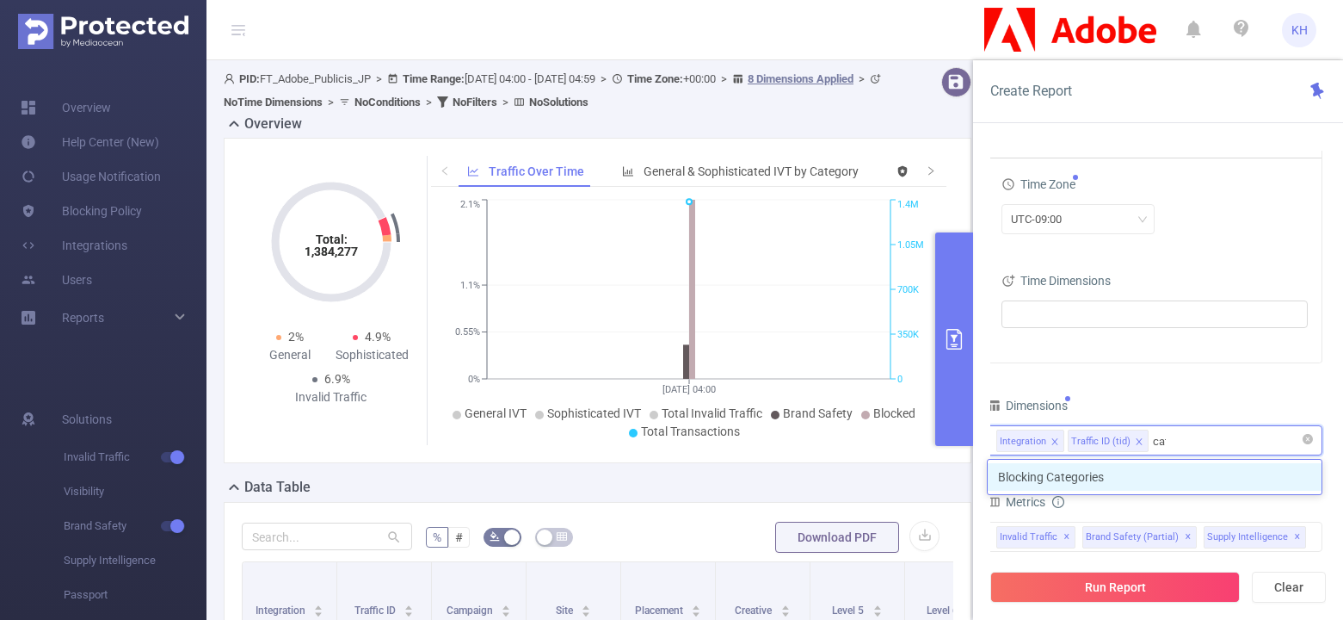
type input "cate"
click at [1133, 477] on li "Blocking Categories" at bounding box center [1155, 477] width 334 height 28
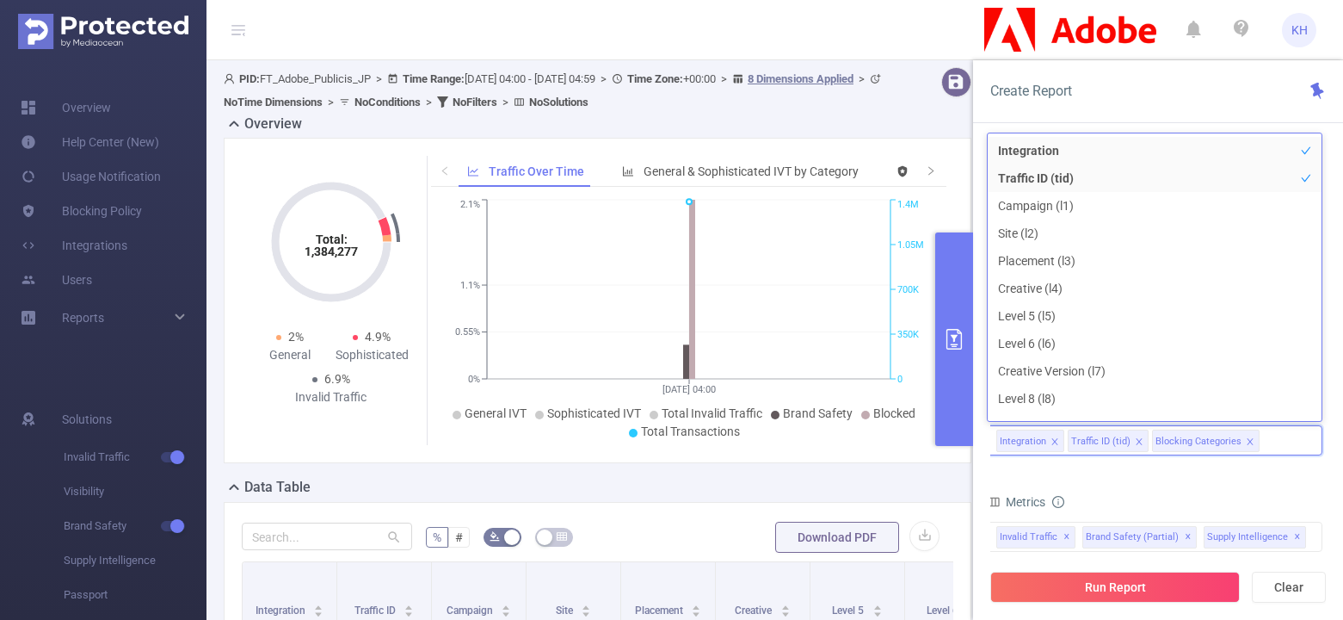
click at [1135, 445] on icon "icon: close" at bounding box center [1139, 442] width 9 height 10
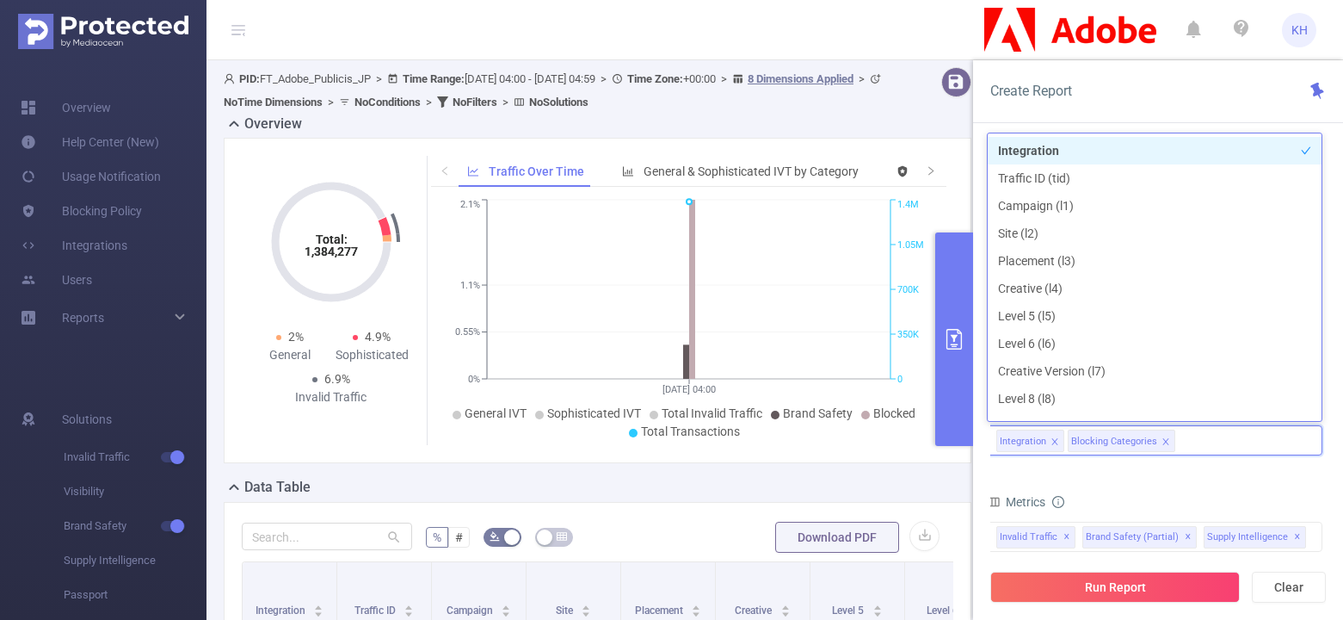
click at [1054, 440] on icon "icon: close" at bounding box center [1055, 441] width 6 height 6
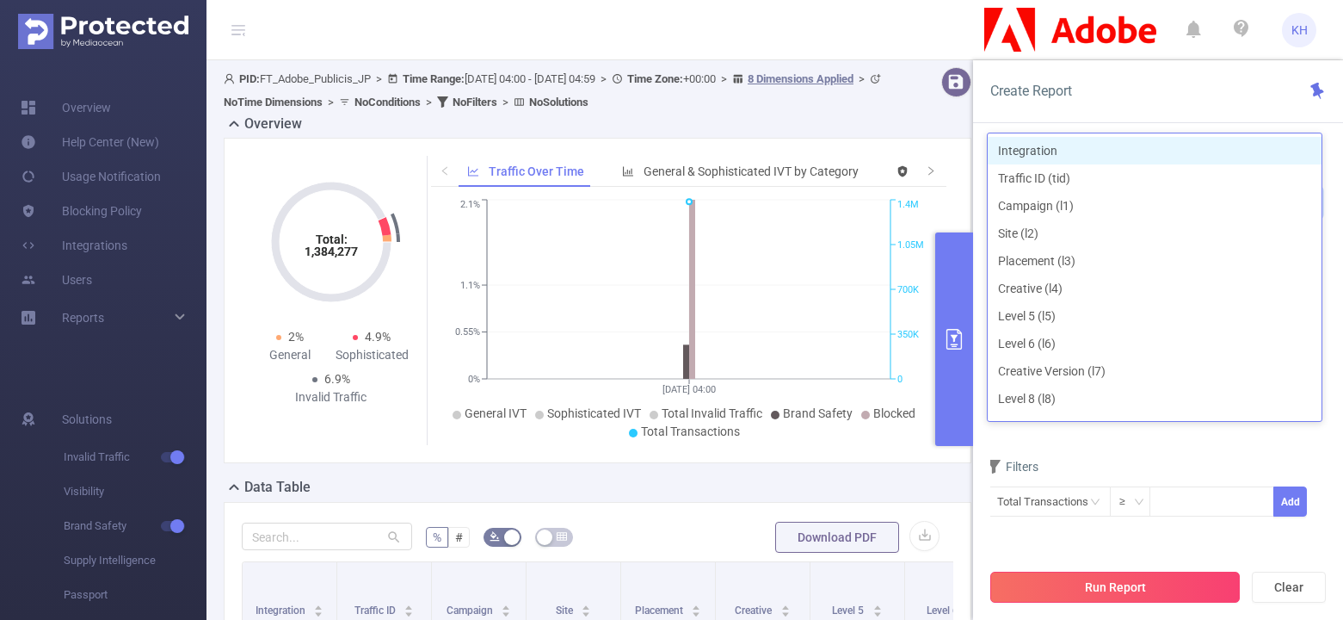
click at [1142, 583] on button "Run Report" at bounding box center [1116, 586] width 250 height 31
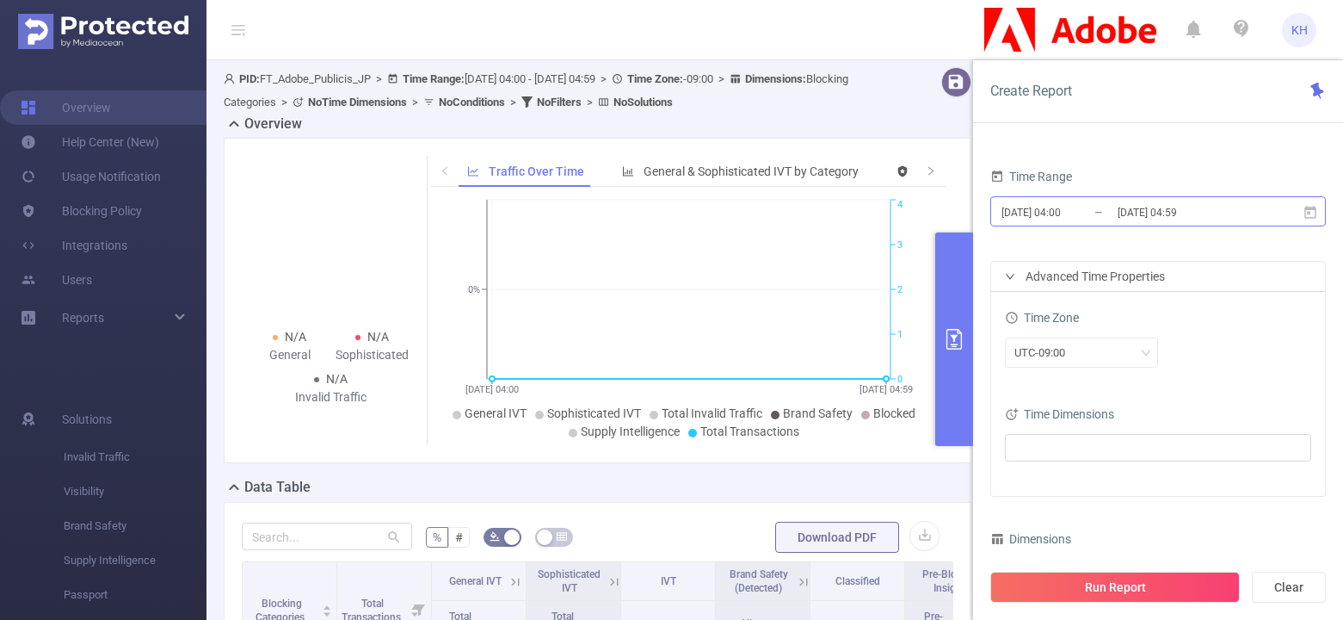
click at [1253, 207] on input "2025-09-25 04:59" at bounding box center [1185, 212] width 139 height 23
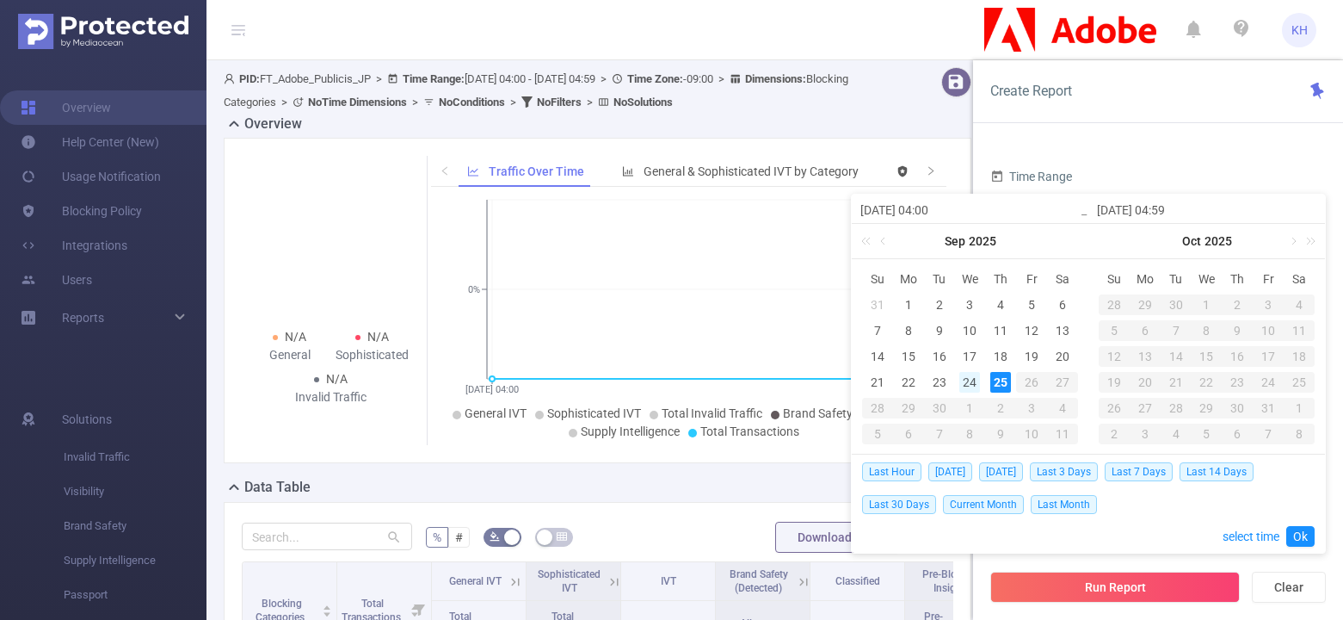
click at [971, 382] on div "24" at bounding box center [970, 382] width 21 height 21
click at [967, 378] on div "24" at bounding box center [970, 382] width 21 height 21
type input "2025-09-24 04:00"
type input "2025-09-24 04:59"
type input "2025-09-24 04:00"
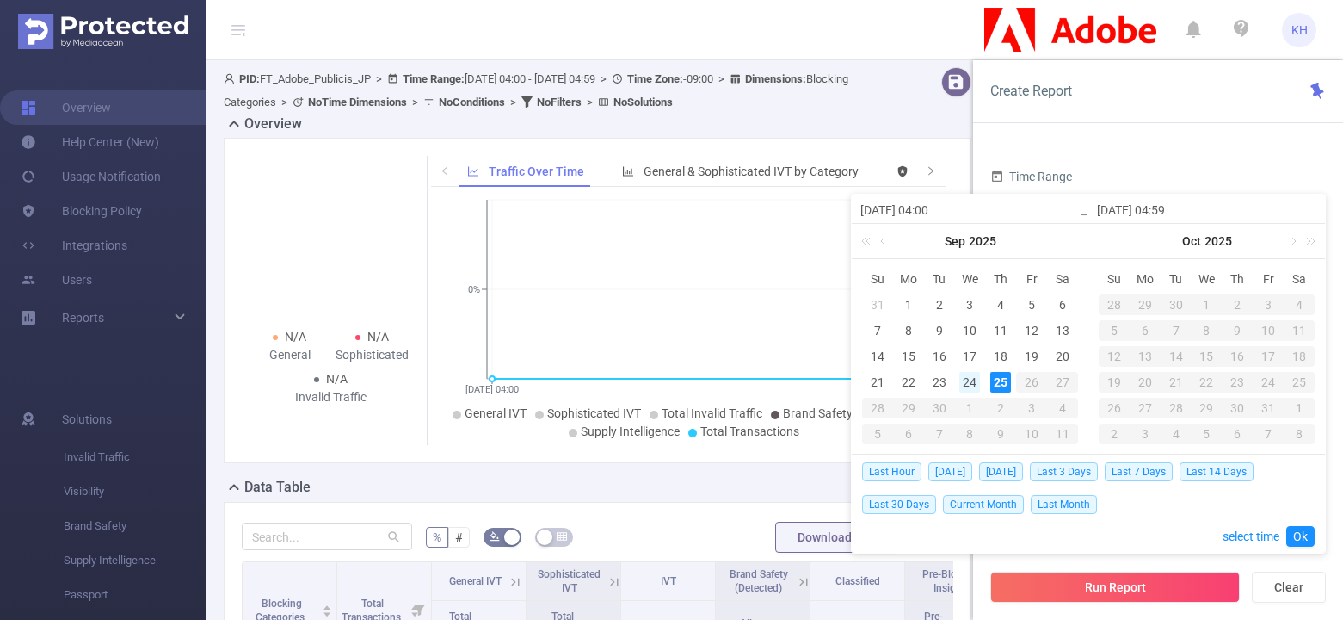
type input "2025-09-24 04:59"
click at [1306, 535] on link "Ok" at bounding box center [1301, 536] width 28 height 21
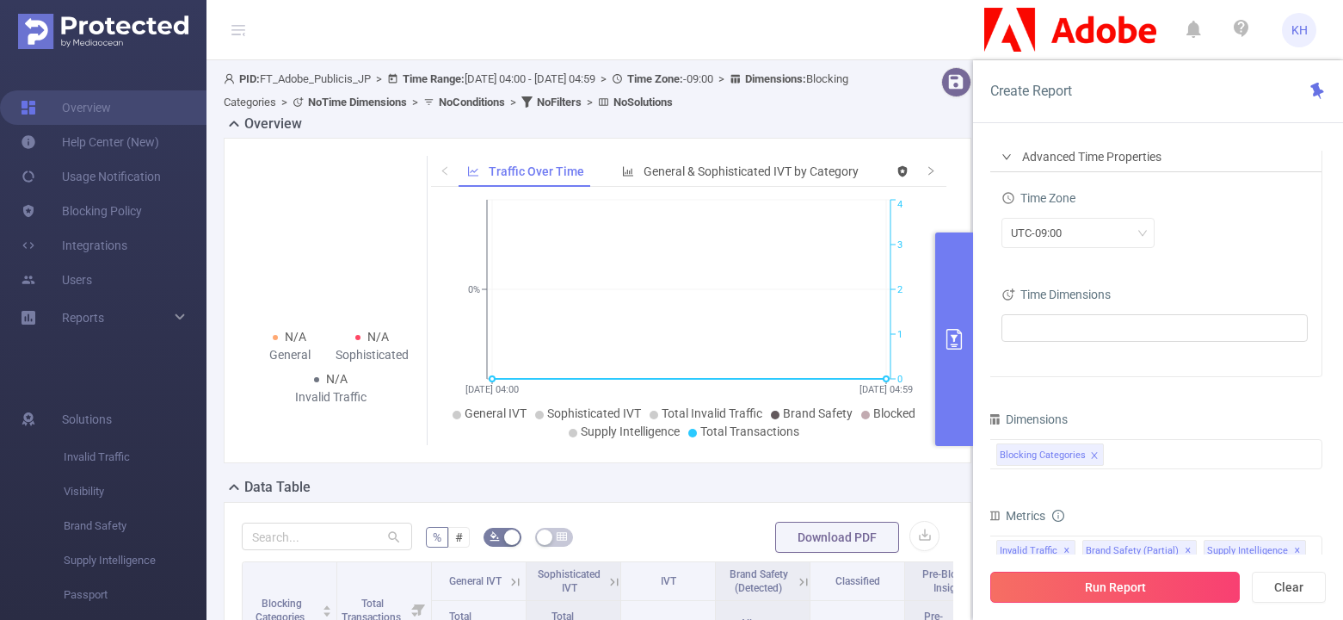
click at [1090, 581] on button "Run Report" at bounding box center [1116, 586] width 250 height 31
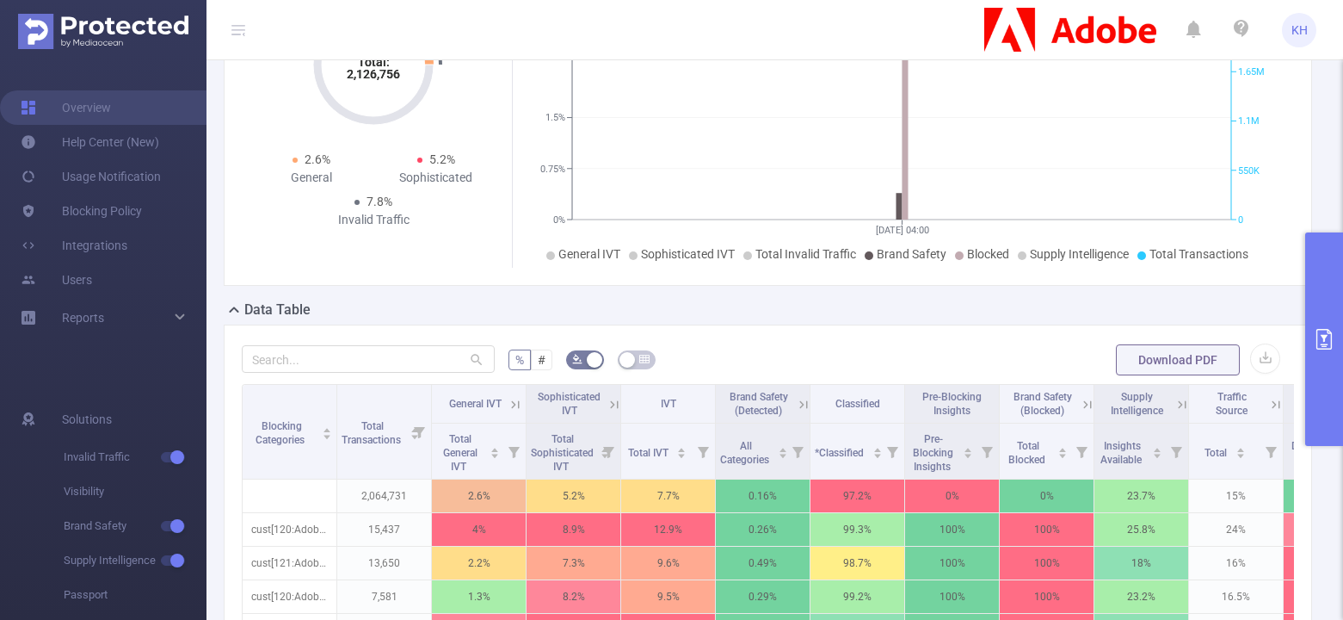
scroll to position [220, 0]
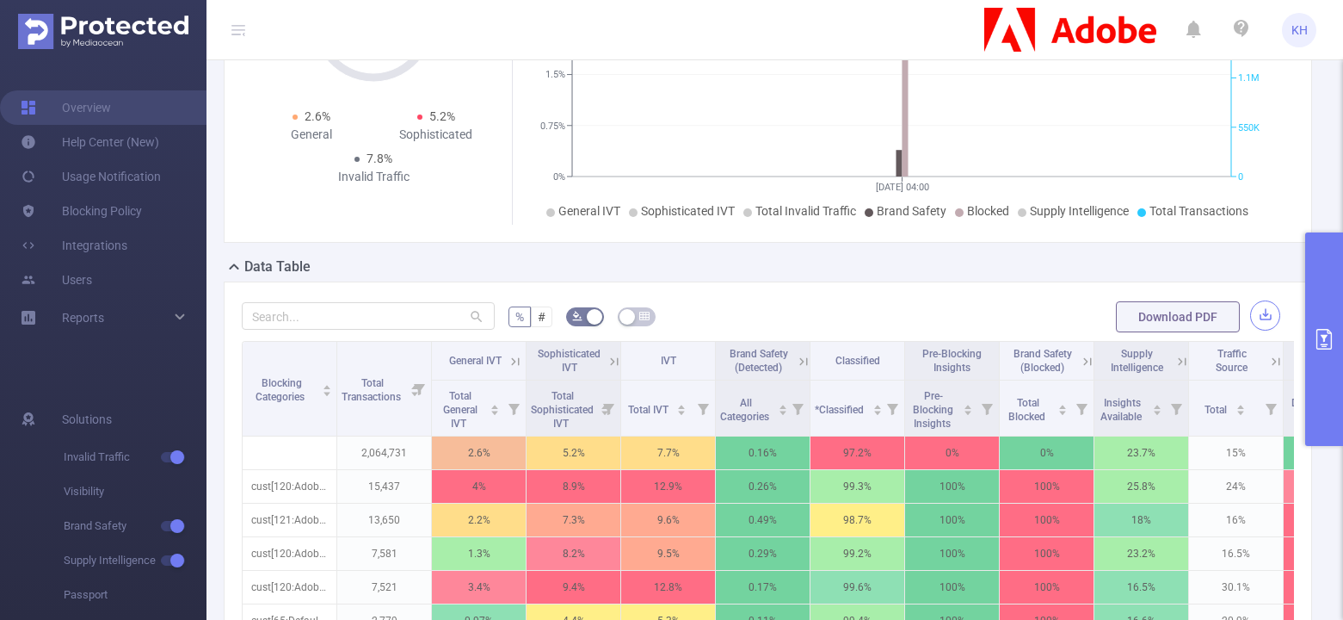
click at [1259, 312] on button "button" at bounding box center [1265, 315] width 30 height 30
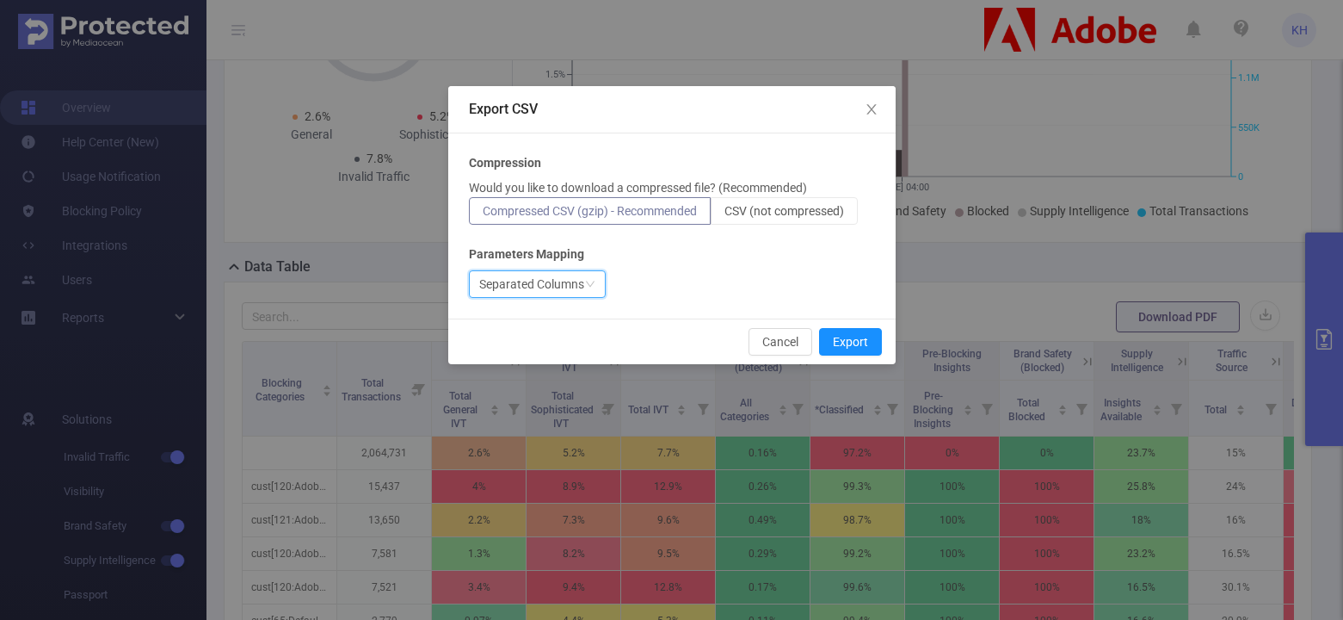
click at [563, 287] on div "Separated Columns" at bounding box center [531, 284] width 105 height 26
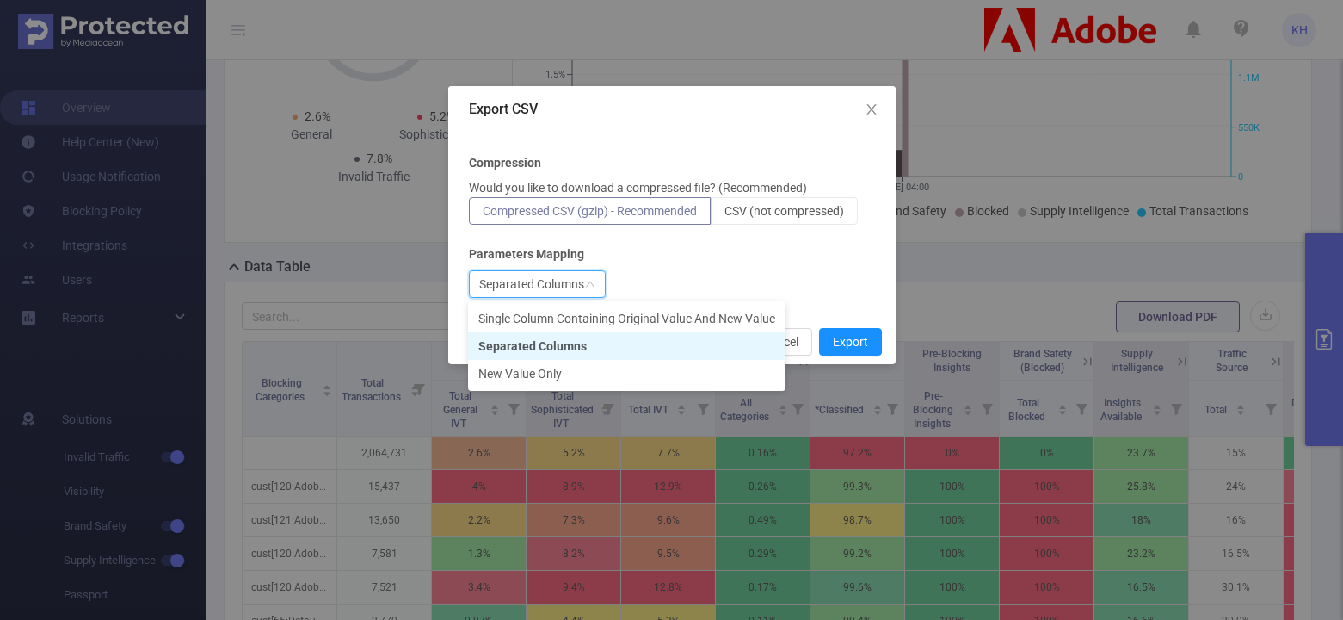
click at [656, 258] on div "Parameters Mapping" at bounding box center [672, 254] width 406 height 18
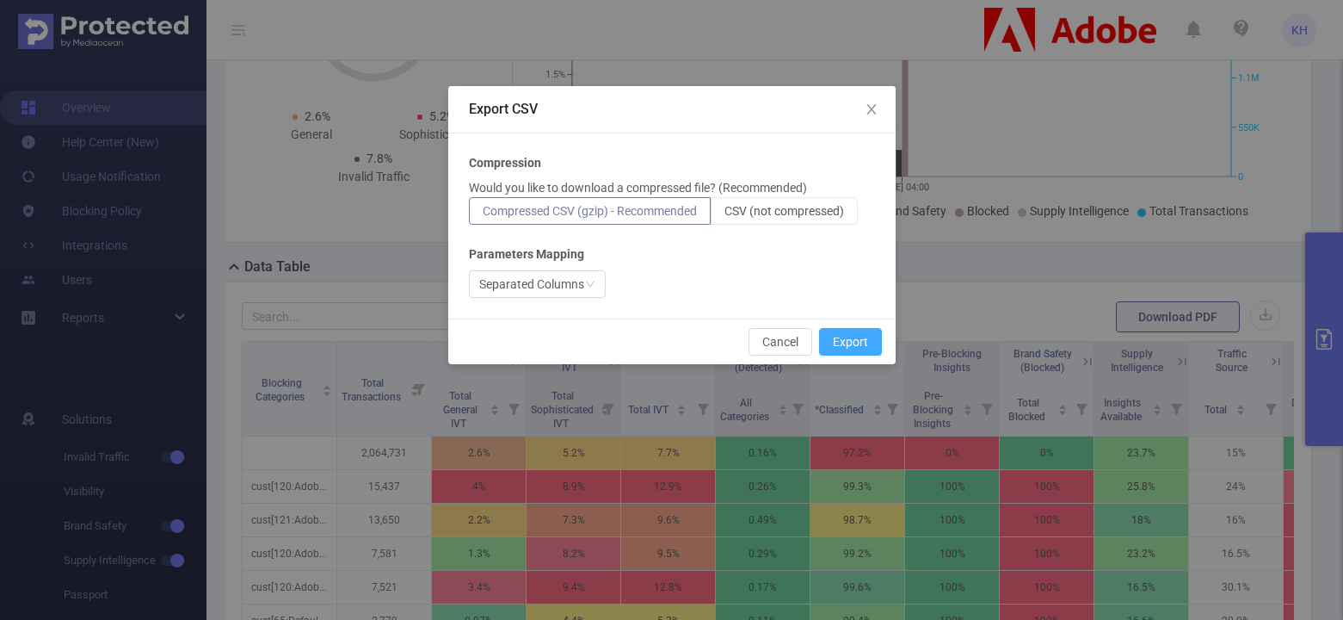
click at [858, 339] on button "Export" at bounding box center [850, 342] width 63 height 28
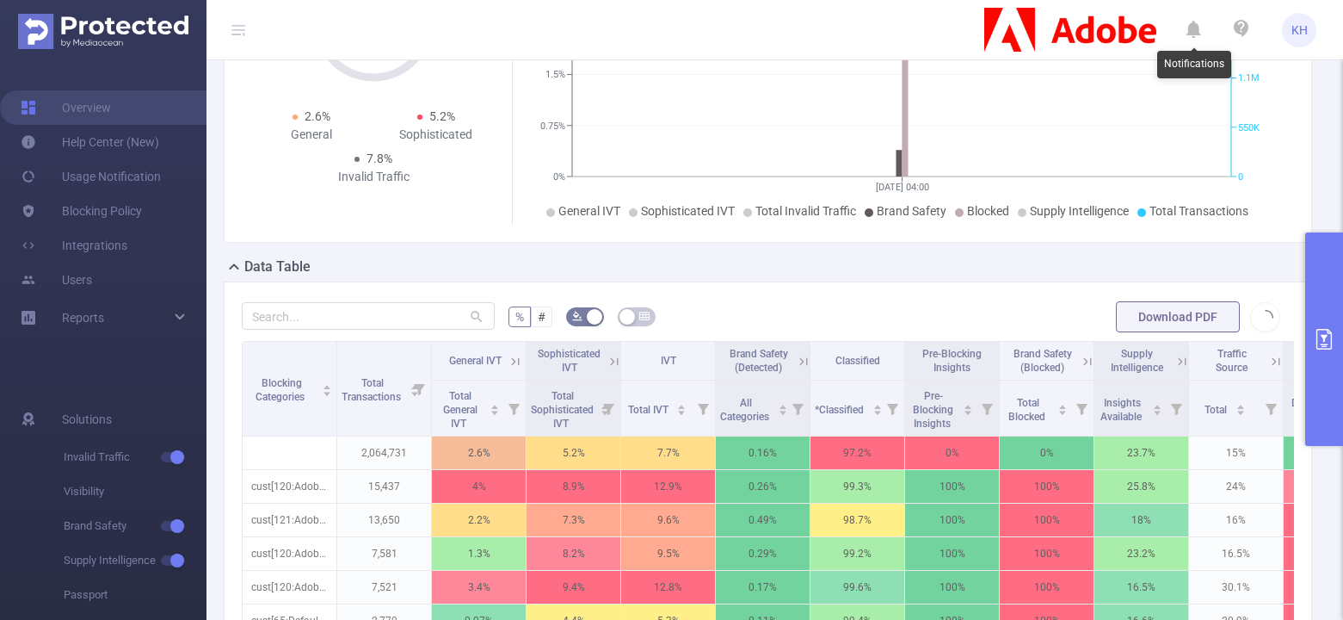
click at [1194, 28] on icon at bounding box center [1194, 30] width 15 height 24
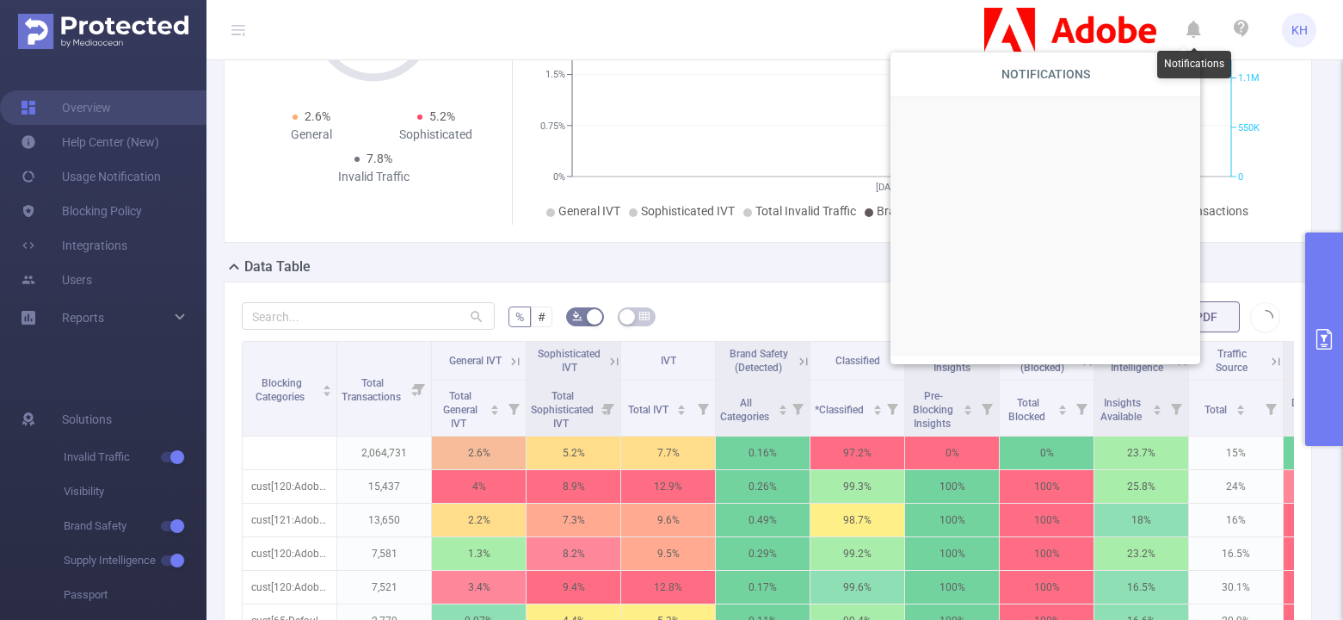
click at [1194, 28] on icon at bounding box center [1194, 30] width 15 height 24
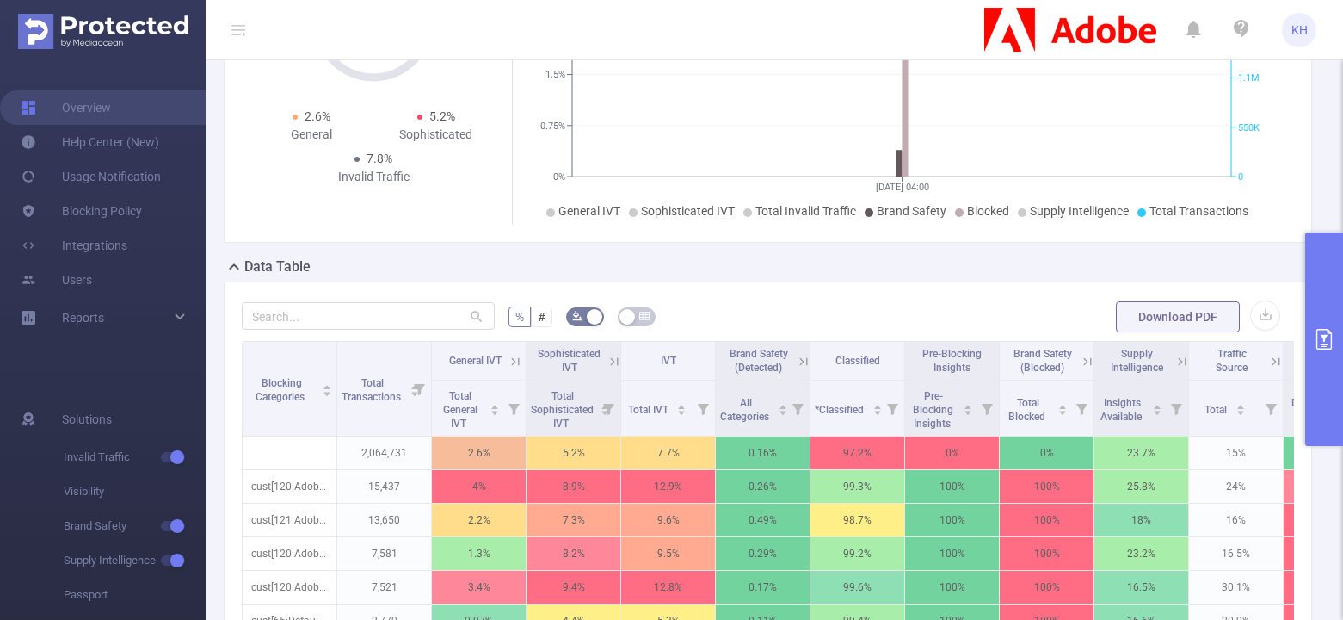
click at [1319, 339] on icon "primary" at bounding box center [1324, 339] width 21 height 21
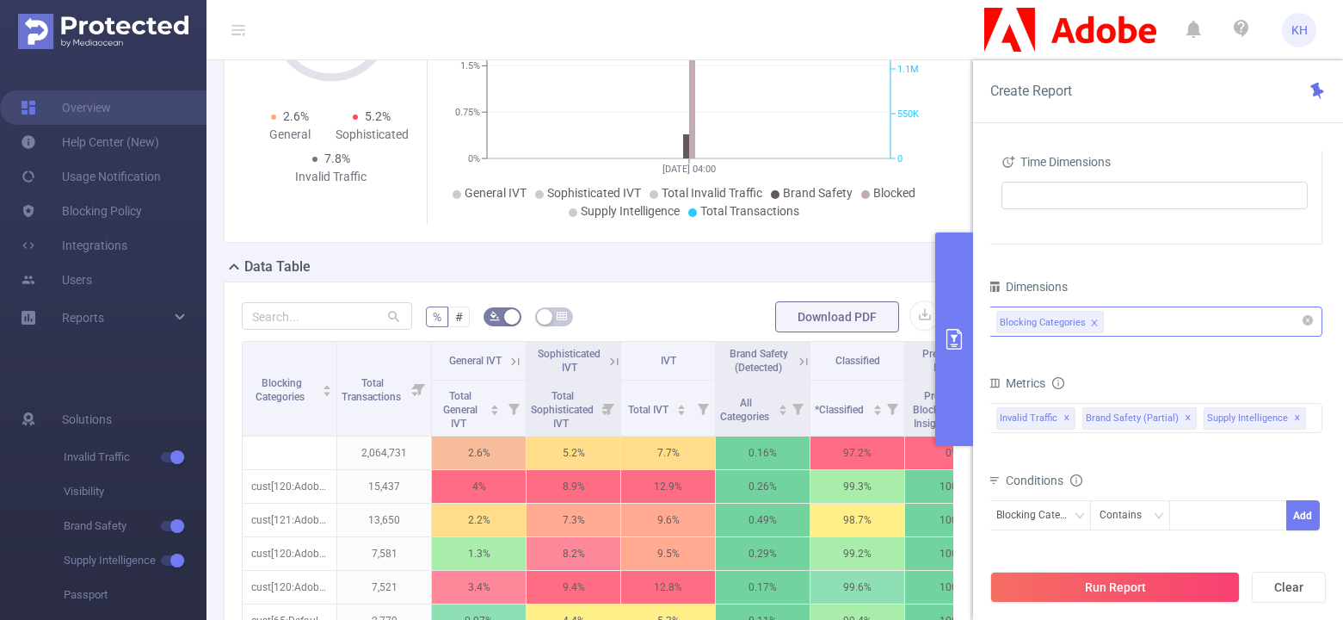
click at [1160, 319] on div "Blocking Categories" at bounding box center [1155, 321] width 317 height 28
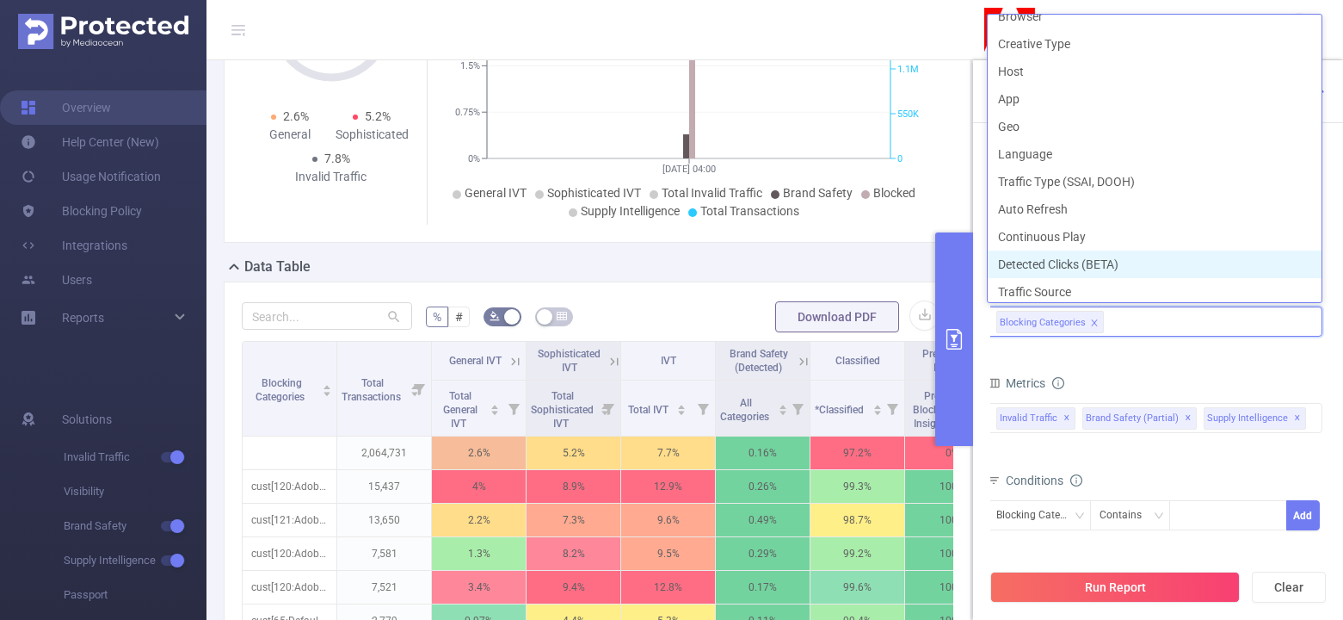
scroll to position [344, 0]
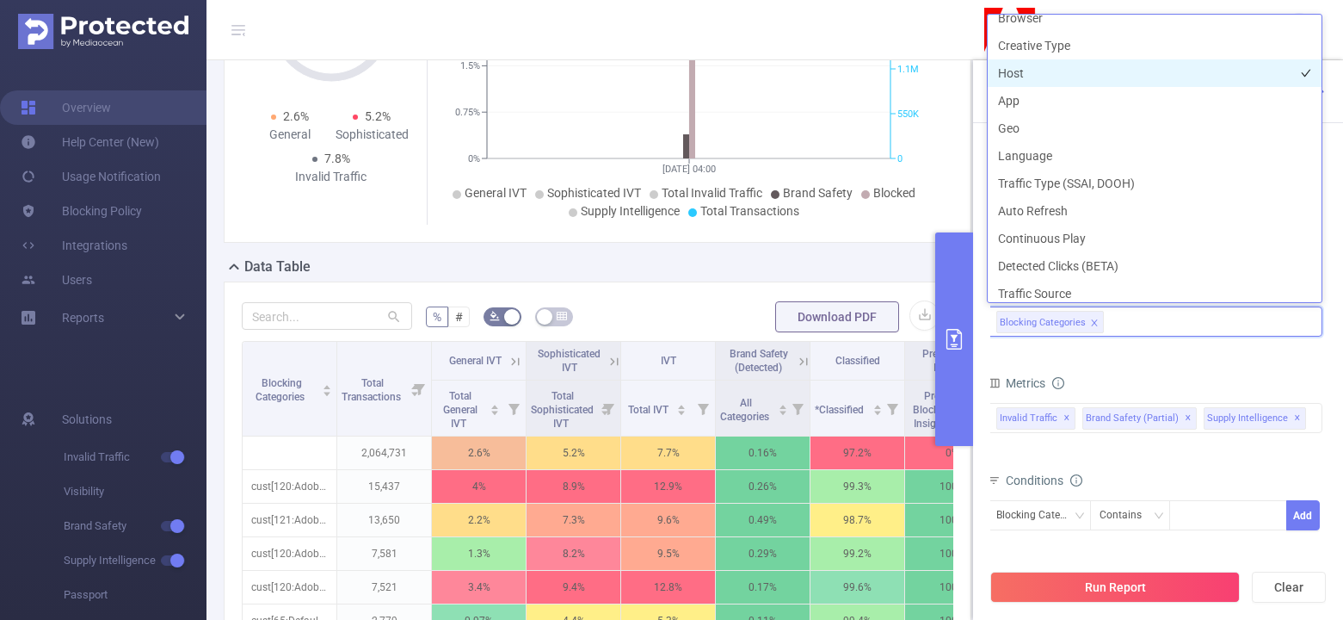
click at [1029, 74] on li "Host" at bounding box center [1155, 73] width 334 height 28
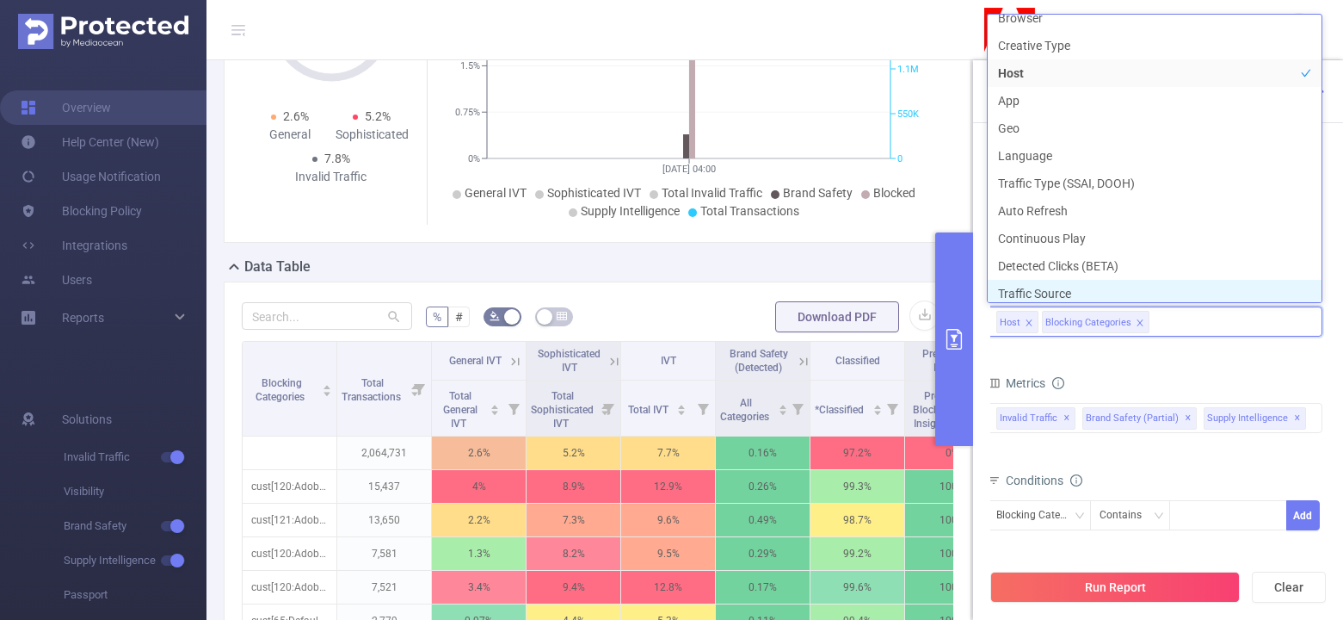
scroll to position [349, 0]
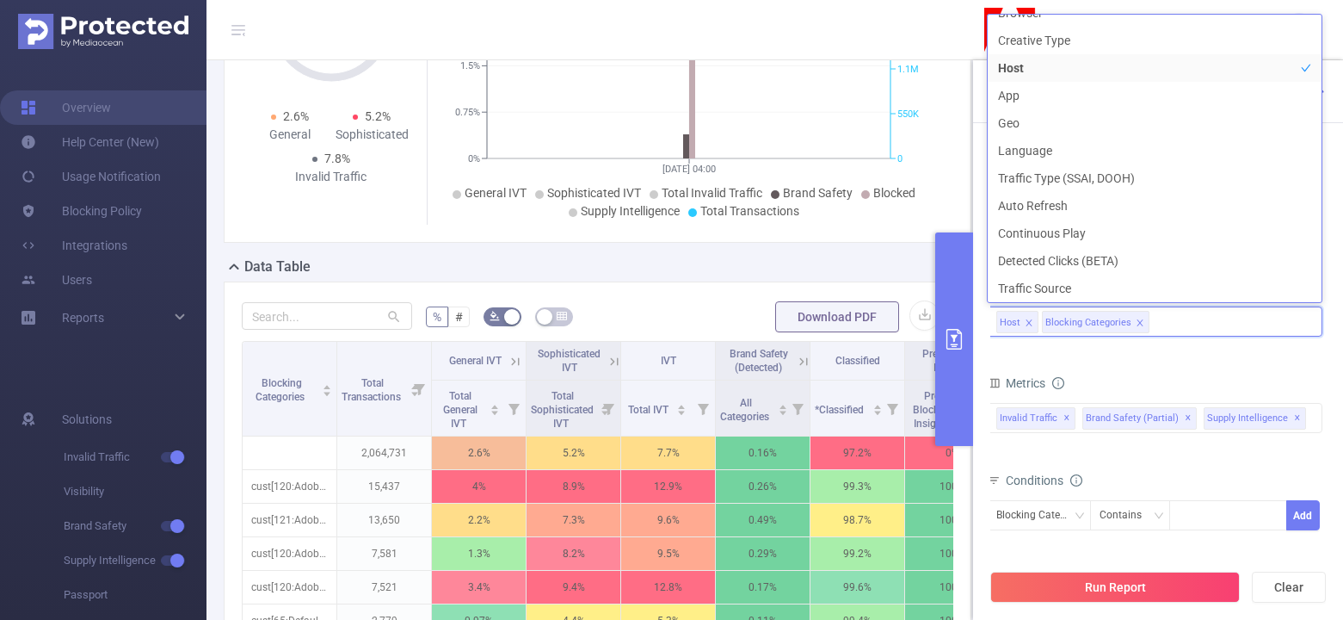
drag, startPoint x: 1009, startPoint y: 324, endPoint x: 1119, endPoint y: 324, distance: 110.2
click at [1119, 307] on ul "Host Blocking Categories" at bounding box center [1155, 307] width 317 height 0
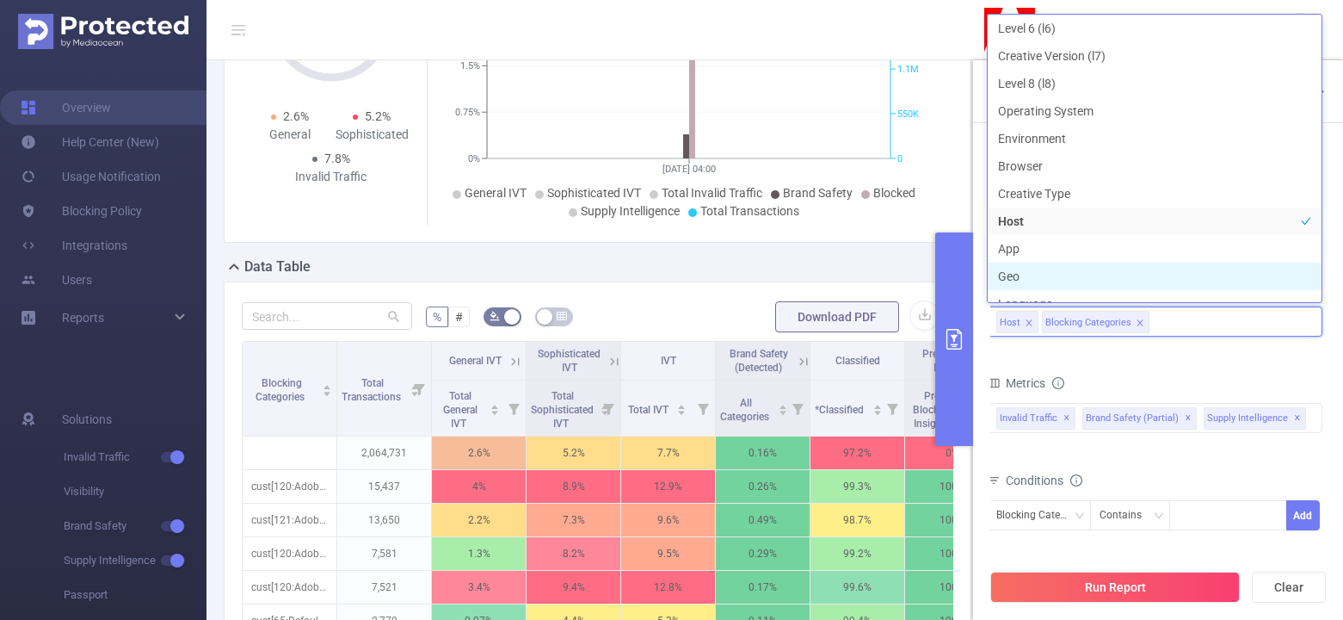
scroll to position [190, 0]
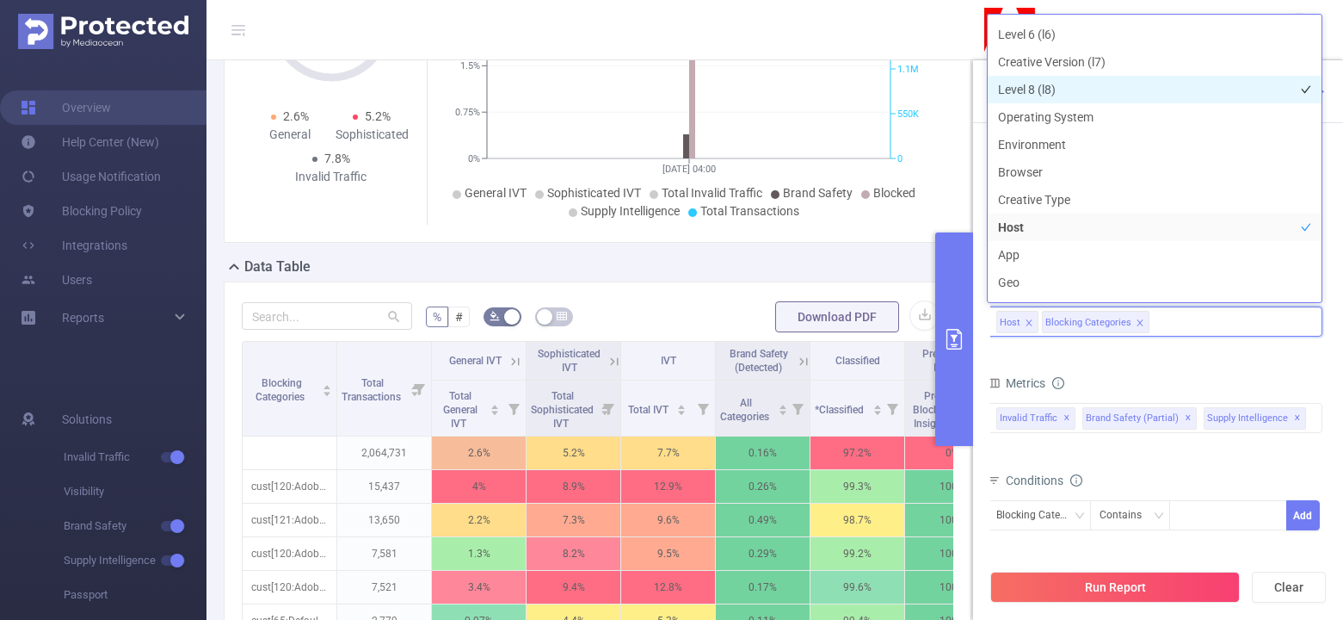
click at [1053, 90] on li "Level 8 (l8)" at bounding box center [1155, 90] width 334 height 28
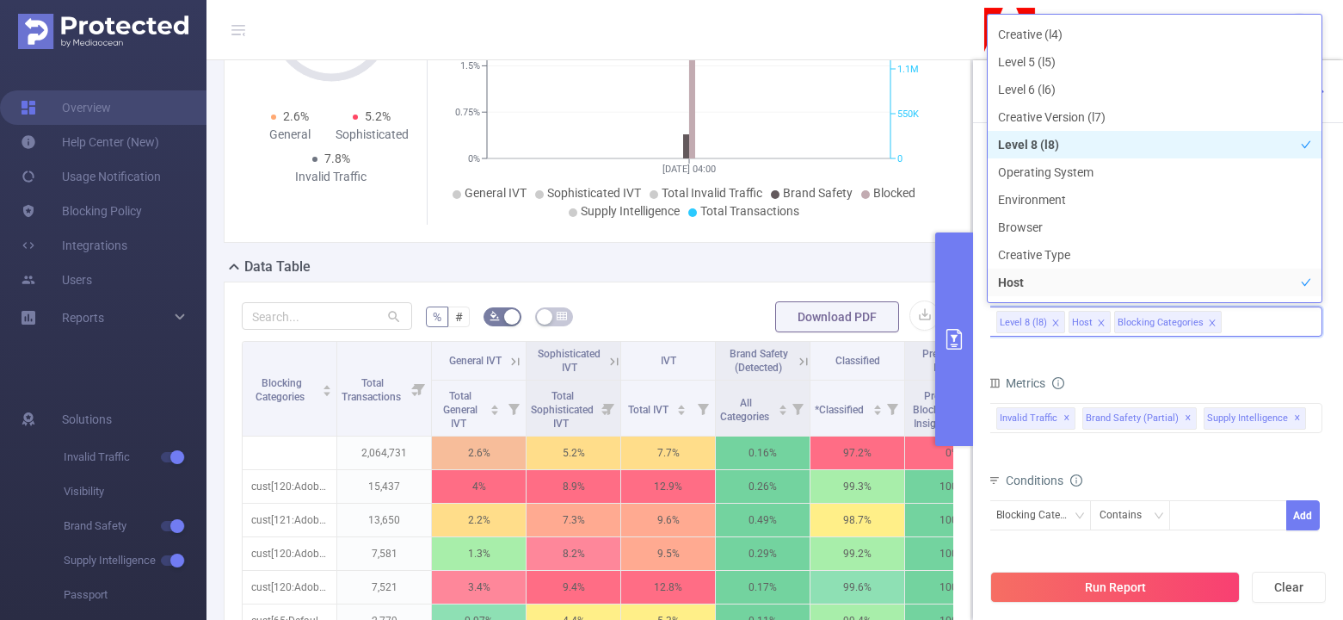
scroll to position [132, 0]
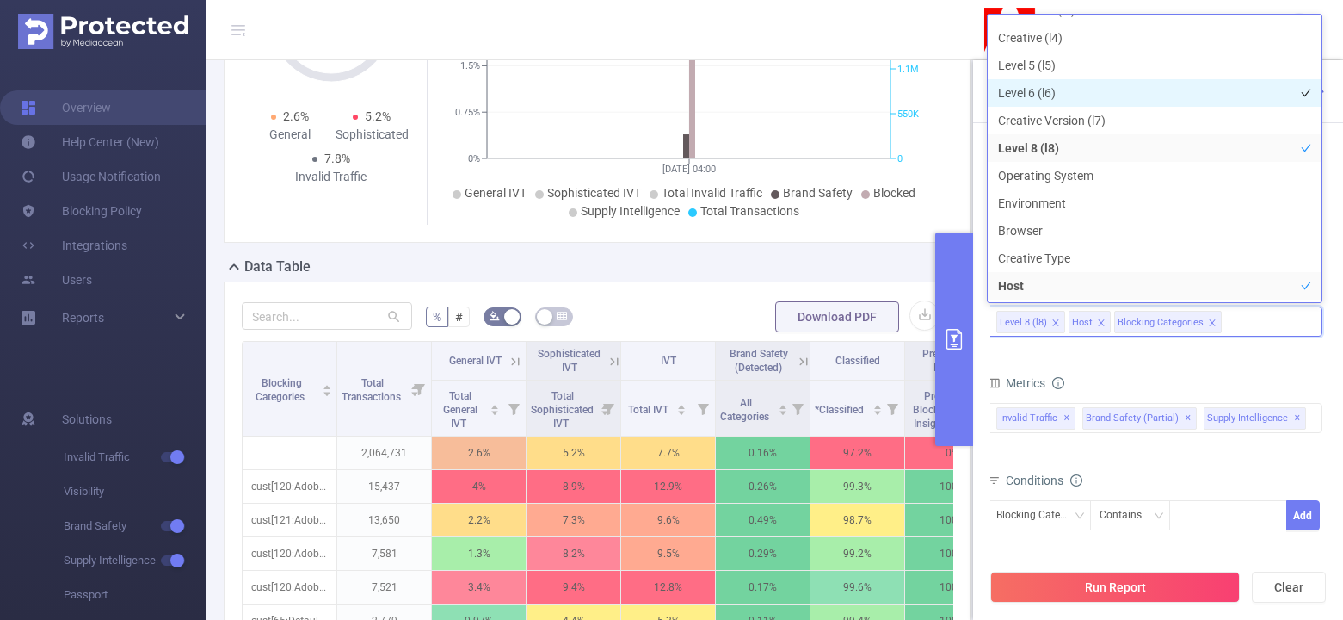
click at [1053, 91] on li "Level 6 (l6)" at bounding box center [1155, 93] width 334 height 28
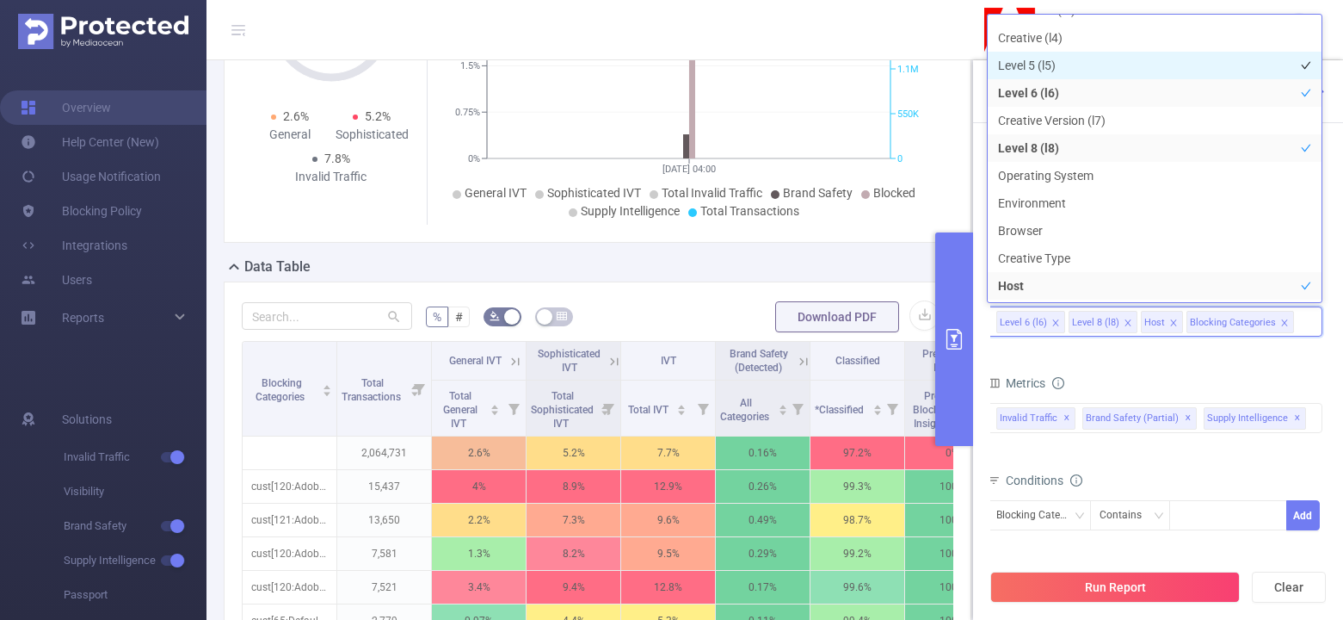
click at [1046, 58] on li "Level 5 (l5)" at bounding box center [1155, 66] width 334 height 28
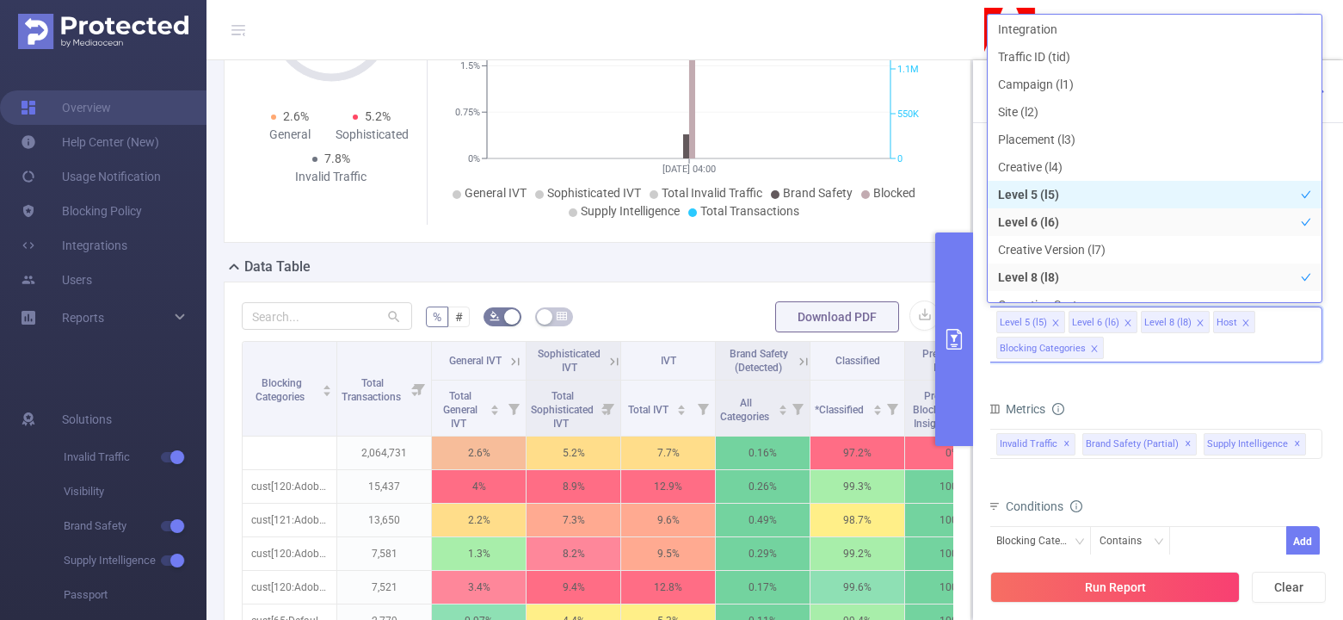
scroll to position [0, 0]
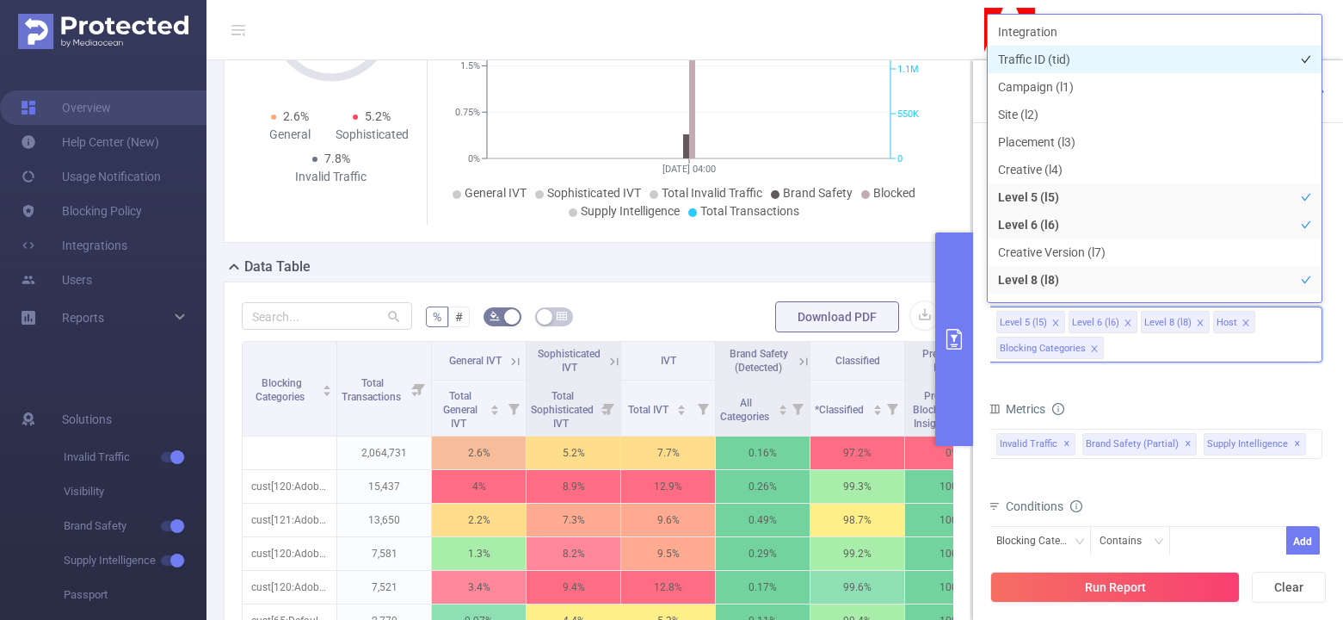
click at [1083, 58] on li "Traffic ID (tid)" at bounding box center [1155, 60] width 334 height 28
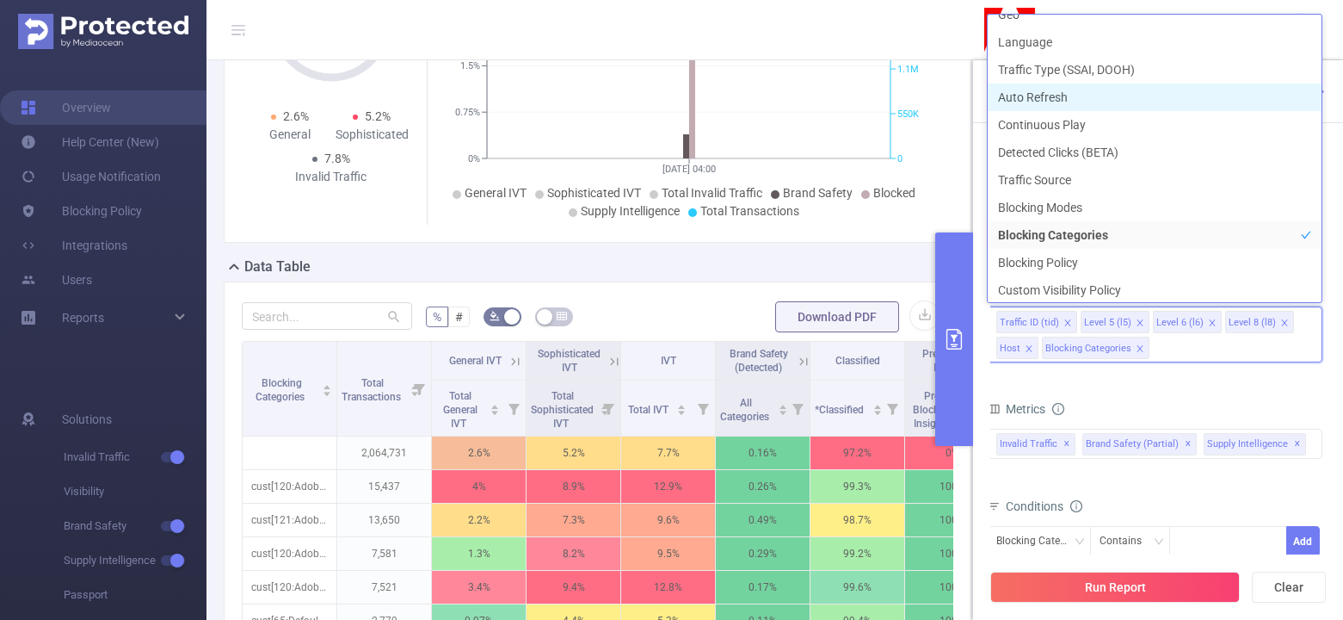
scroll to position [463, 0]
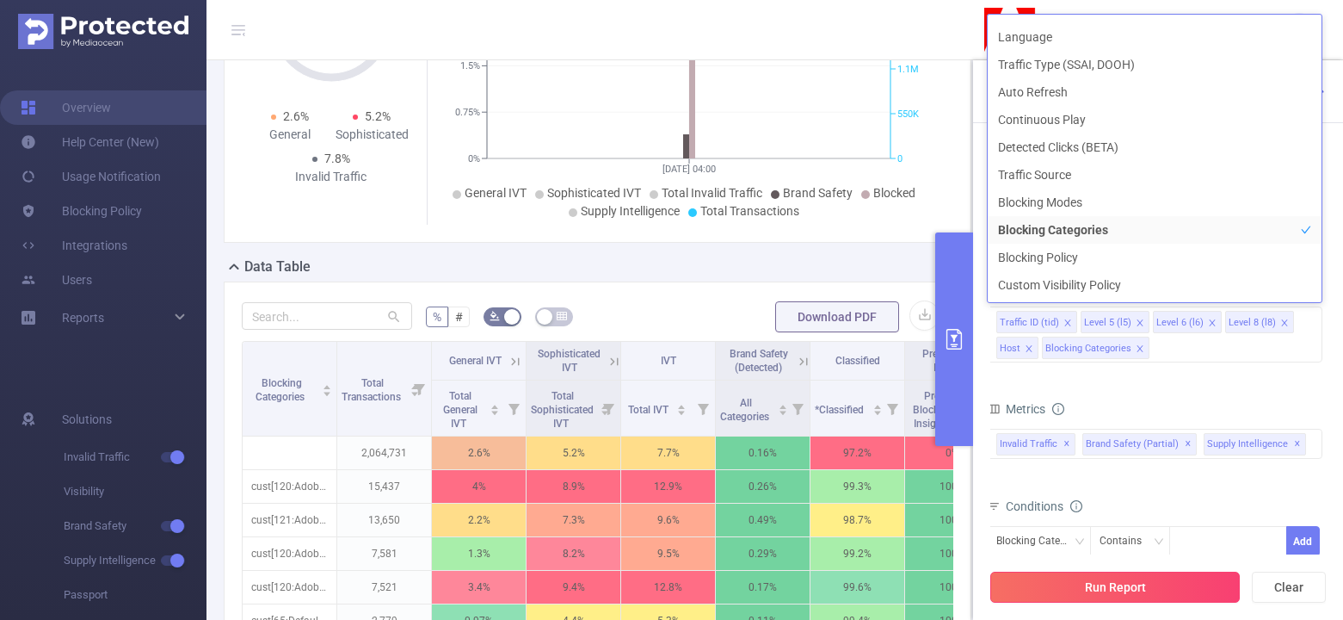
click at [1088, 591] on button "Run Report" at bounding box center [1116, 586] width 250 height 31
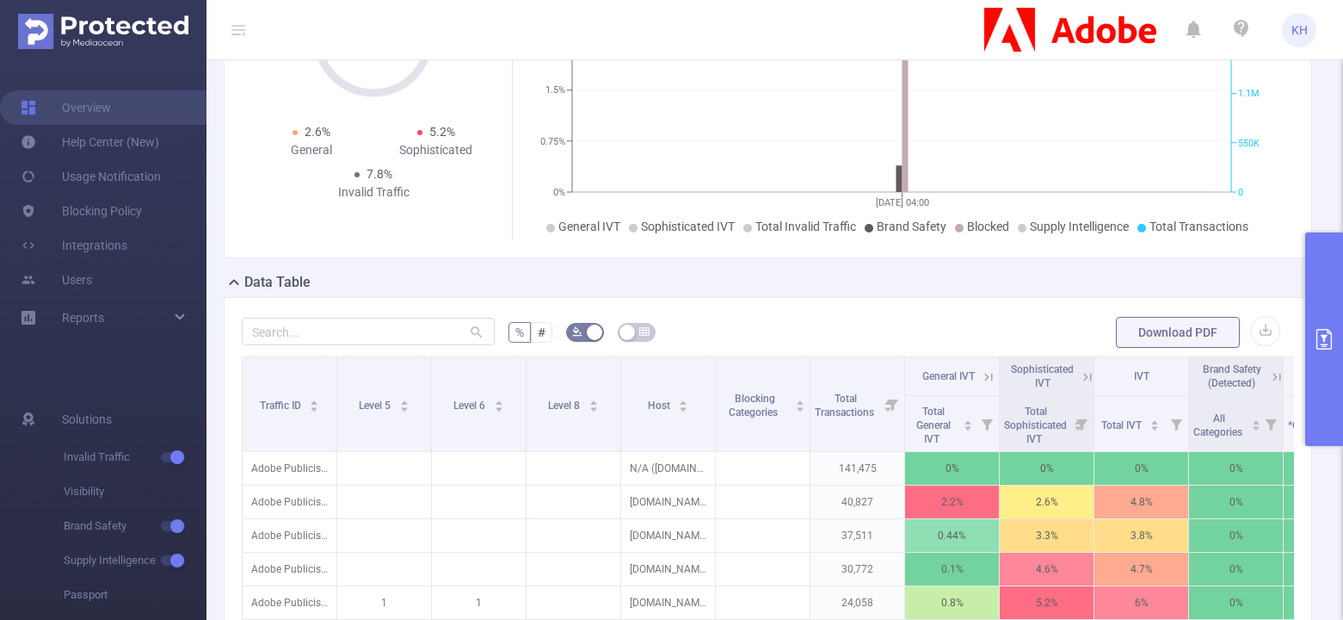
scroll to position [203, 0]
click at [1324, 342] on icon "primary" at bounding box center [1324, 339] width 21 height 21
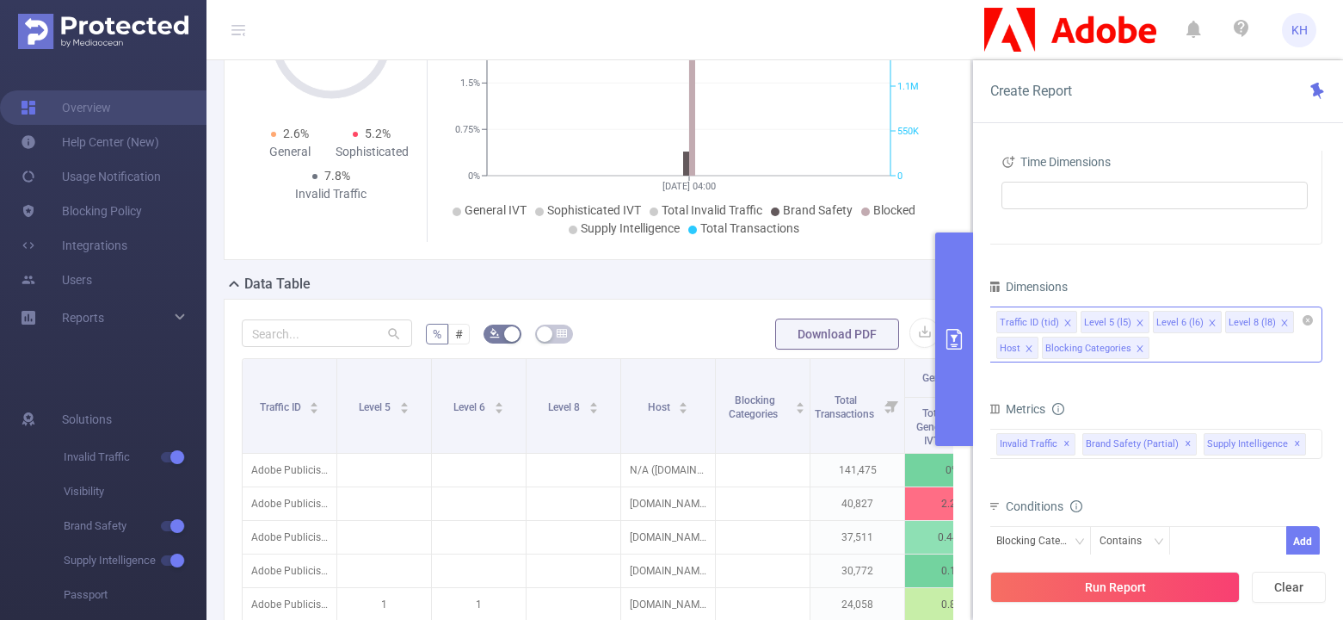
click at [1228, 352] on div "Traffic ID (tid) Level 5 (l5) Level 6 (l6) Level 8 (l8) Host Blocking Categories" at bounding box center [1155, 334] width 336 height 56
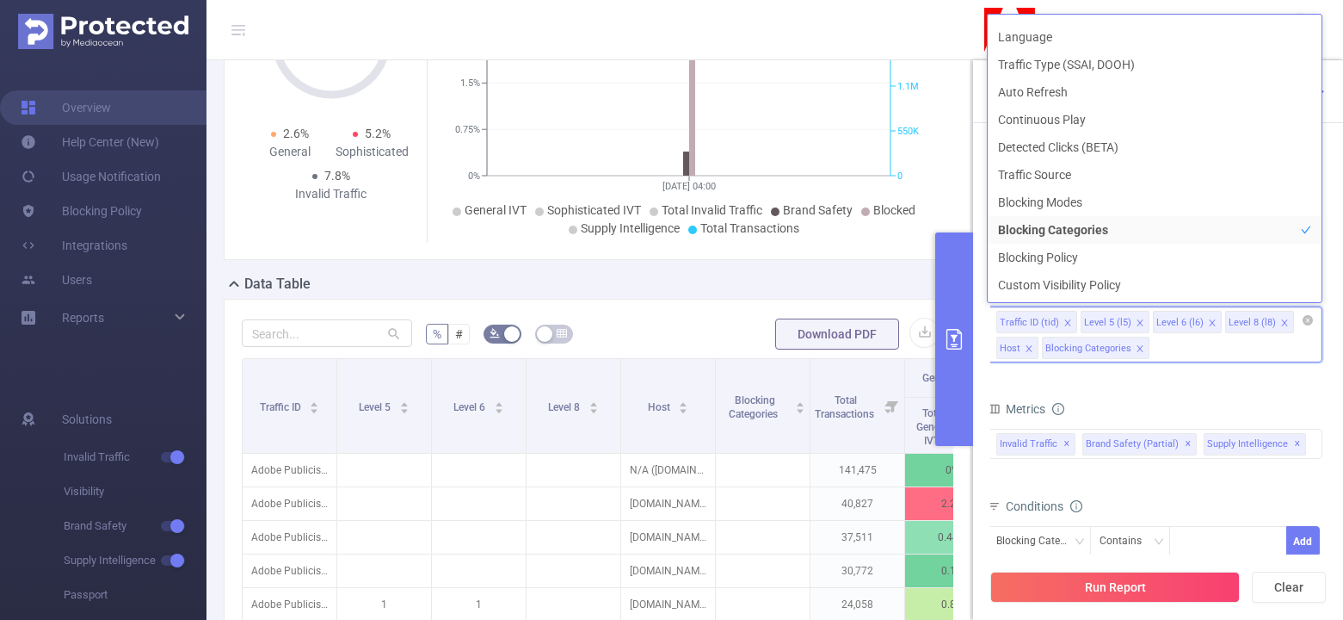
scroll to position [31, 0]
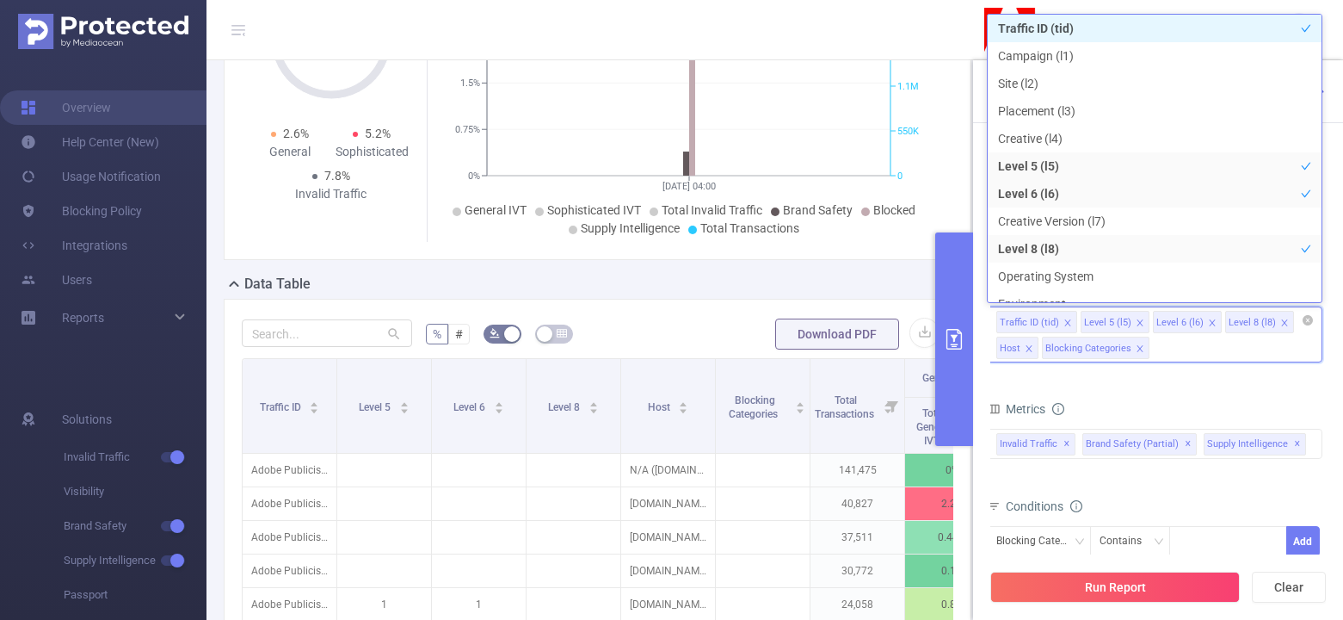
paste input "custom_keyword"
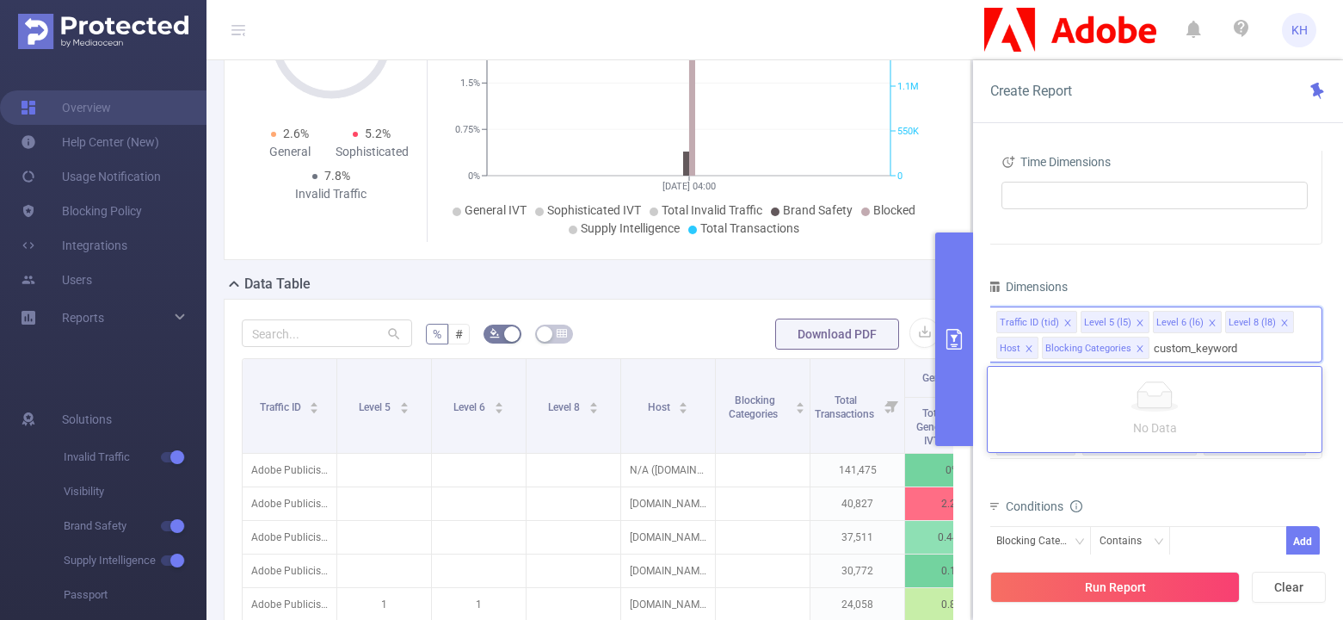
type input "custom_keyword"
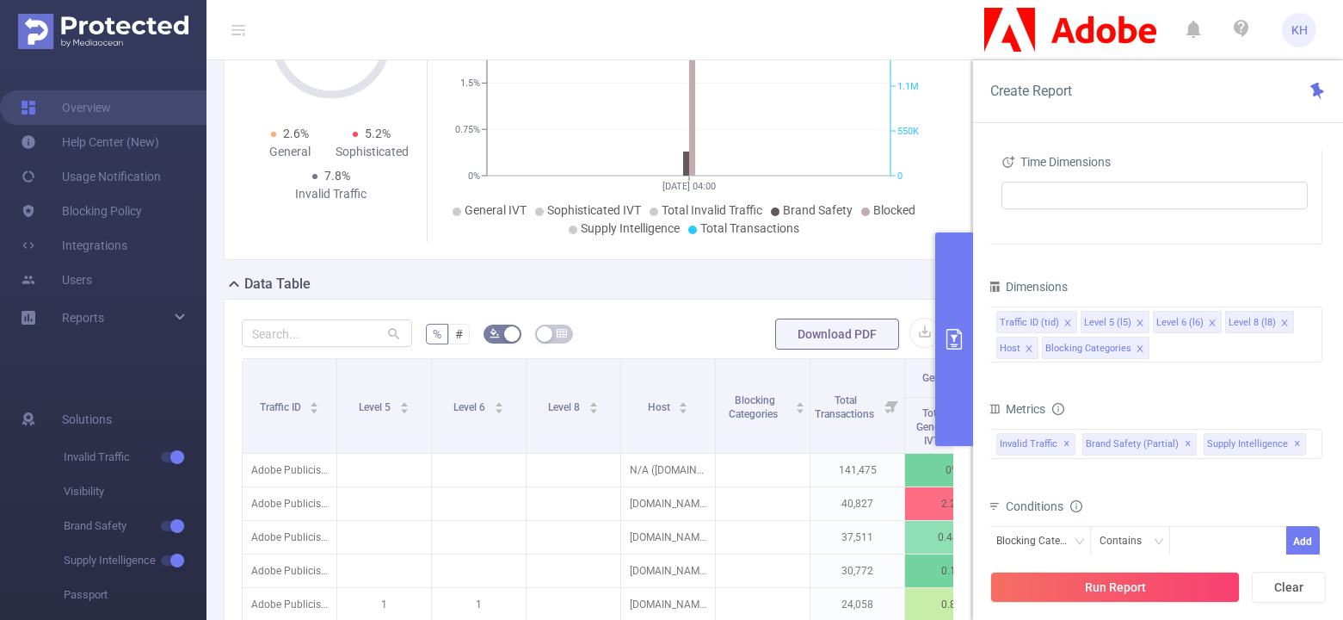
click at [1340, 368] on div "PID 1000943 - FT_Adobe_Publicis_JP 1000943 - FT_Adobe_Publicis_JP Time Range 20…" at bounding box center [1158, 391] width 370 height 516
click at [1291, 350] on div "Traffic ID (tid) Level 5 (l5) Level 6 (l6) Level 8 (l8) Host Blocking Categories" at bounding box center [1155, 334] width 336 height 56
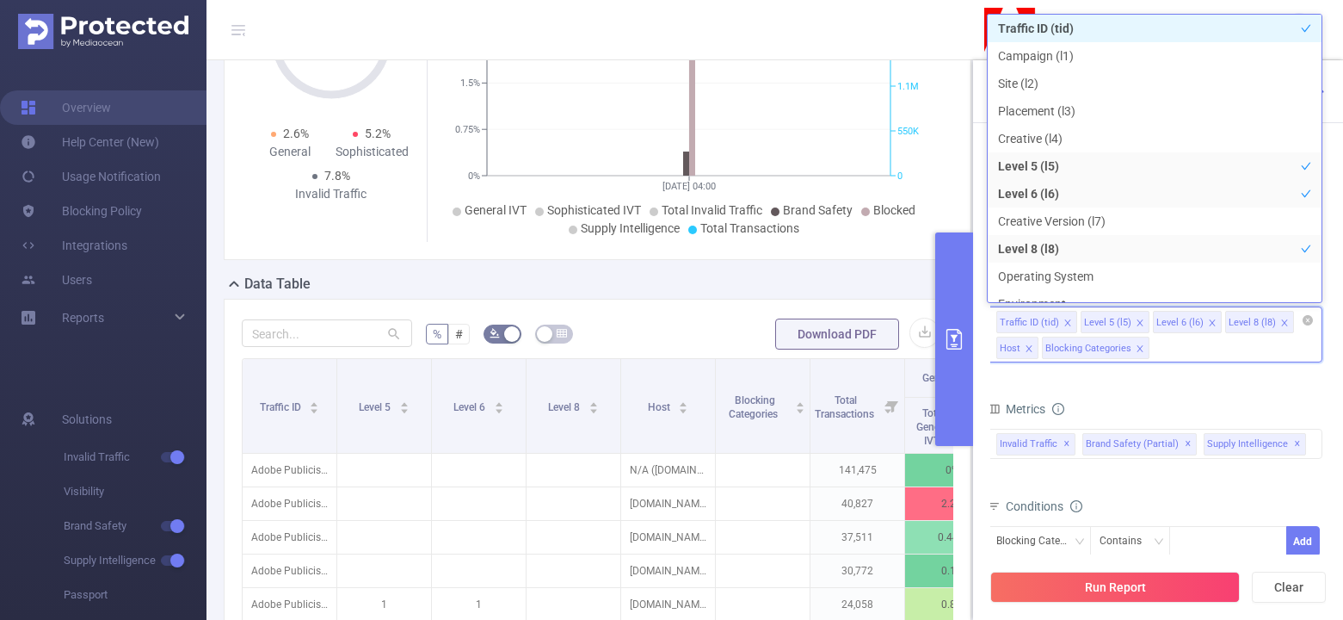
paste input "custom_keyword"
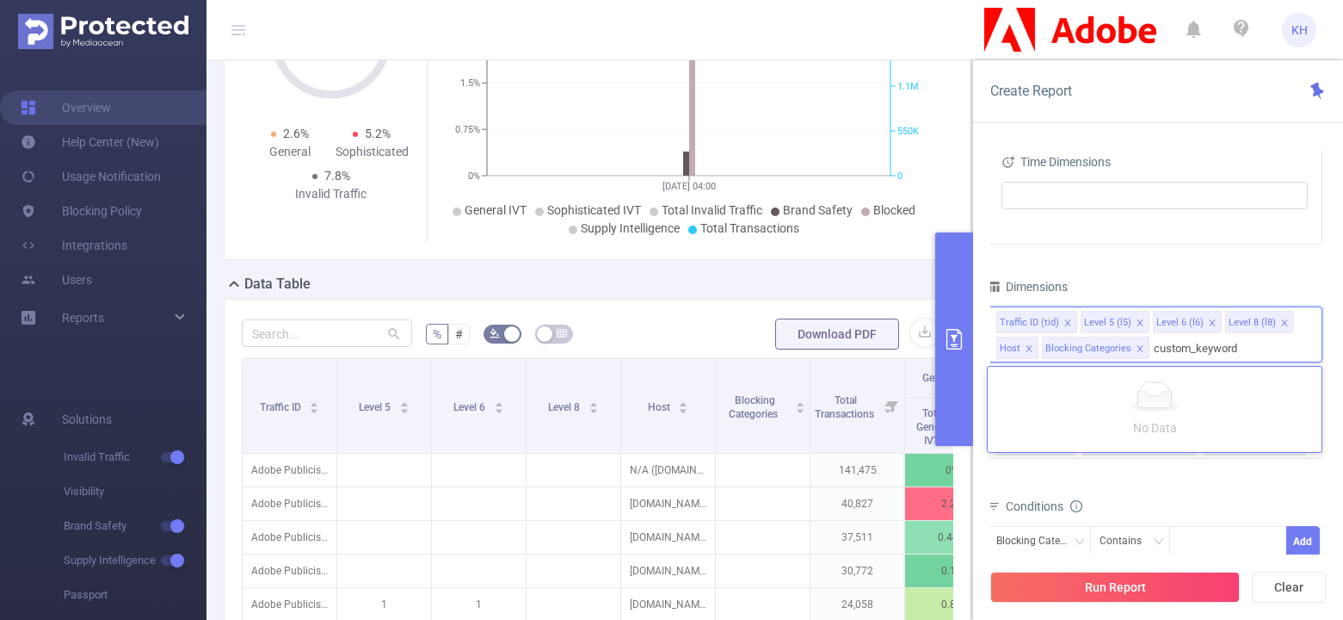
type input "custom_keyword"
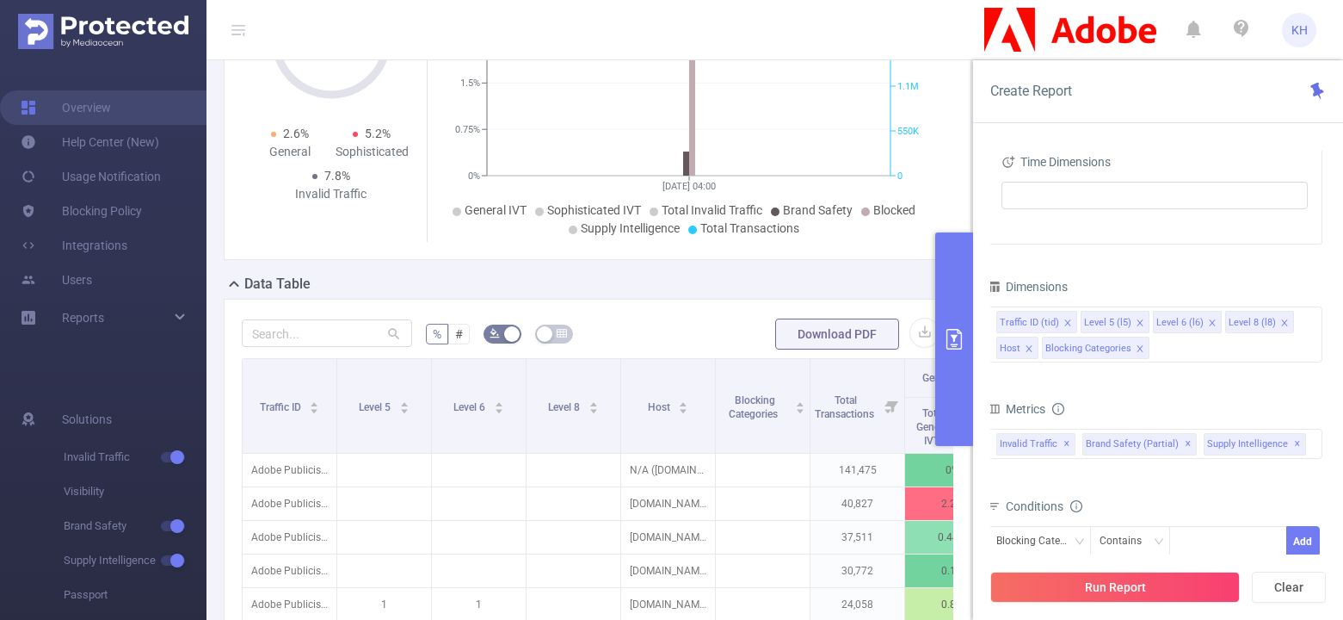
click at [1329, 378] on div "PID 1000943 - FT_Adobe_Publicis_JP 1000943 - FT_Adobe_Publicis_JP Time Range 20…" at bounding box center [1158, 391] width 370 height 516
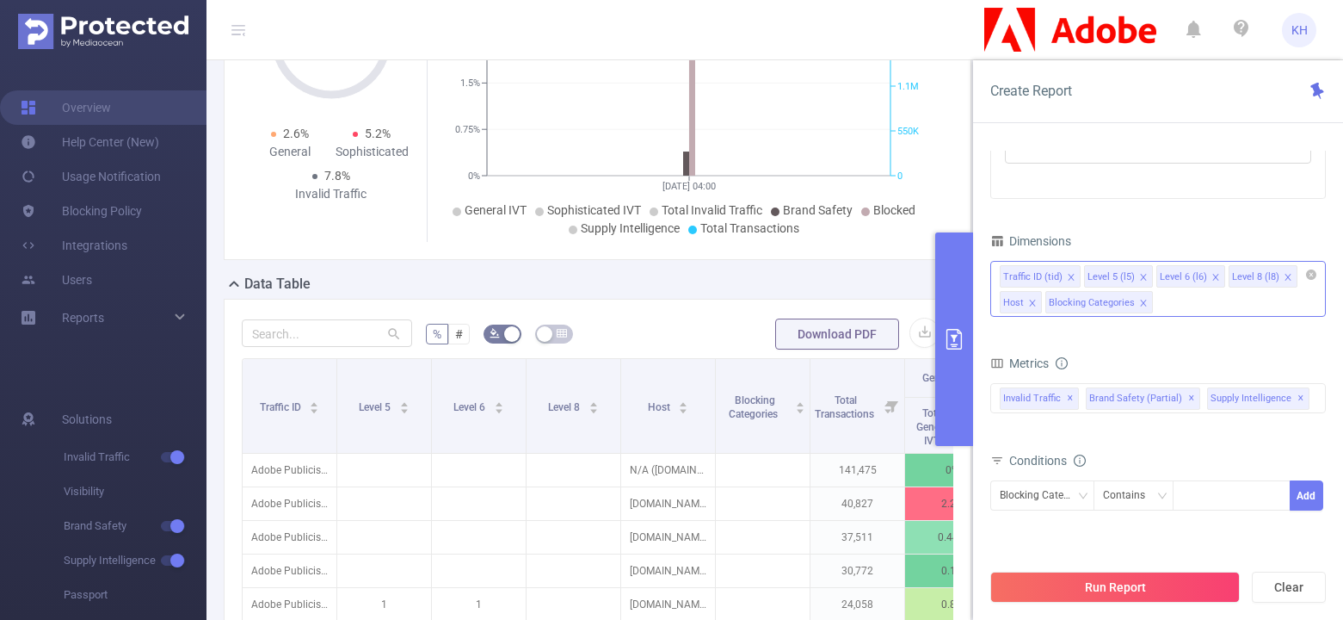
click at [1207, 296] on div "Traffic ID (tid) Level 5 (l5) Level 6 (l6) Level 8 (l8) Host Blocking Categories" at bounding box center [1159, 289] width 336 height 56
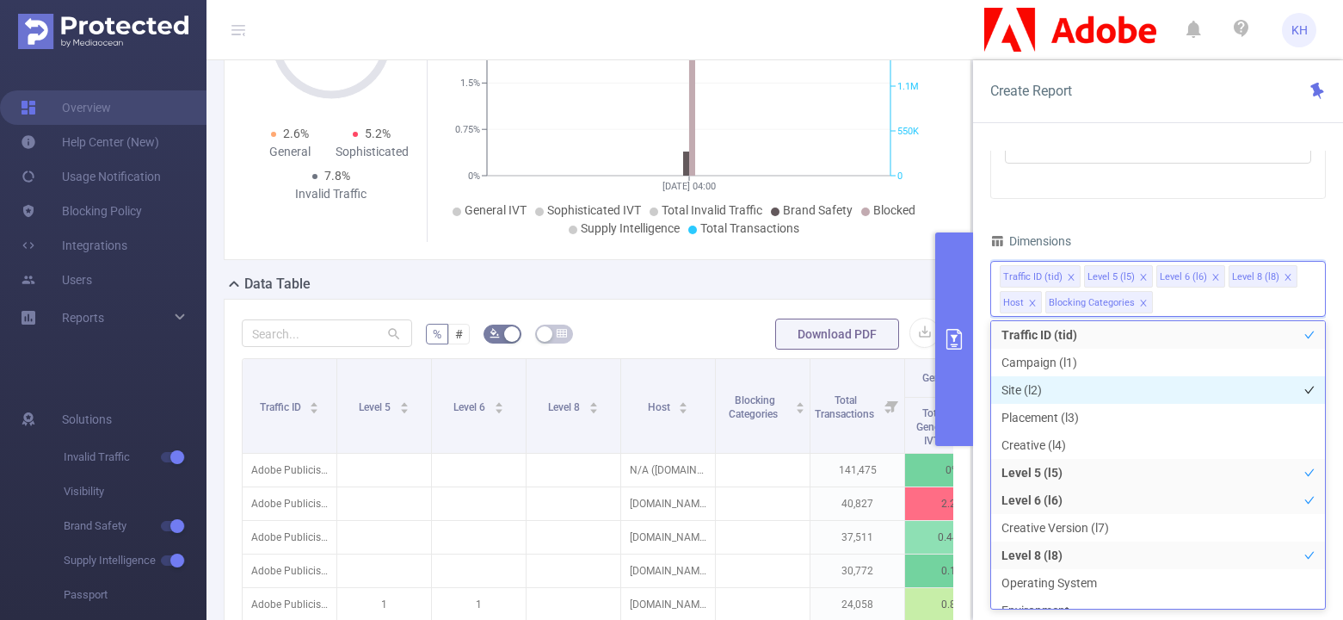
click at [1069, 404] on li "Site (l2)" at bounding box center [1158, 390] width 334 height 28
click at [1068, 404] on li "Site (l2)" at bounding box center [1158, 390] width 334 height 28
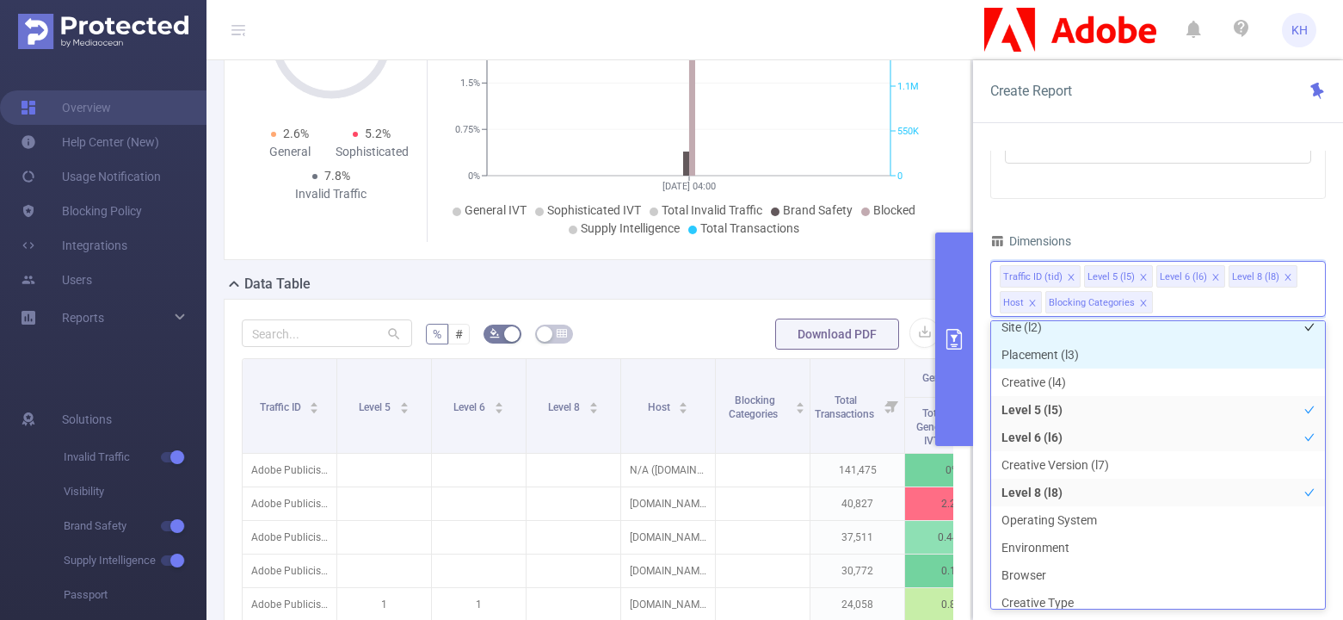
scroll to position [86, 0]
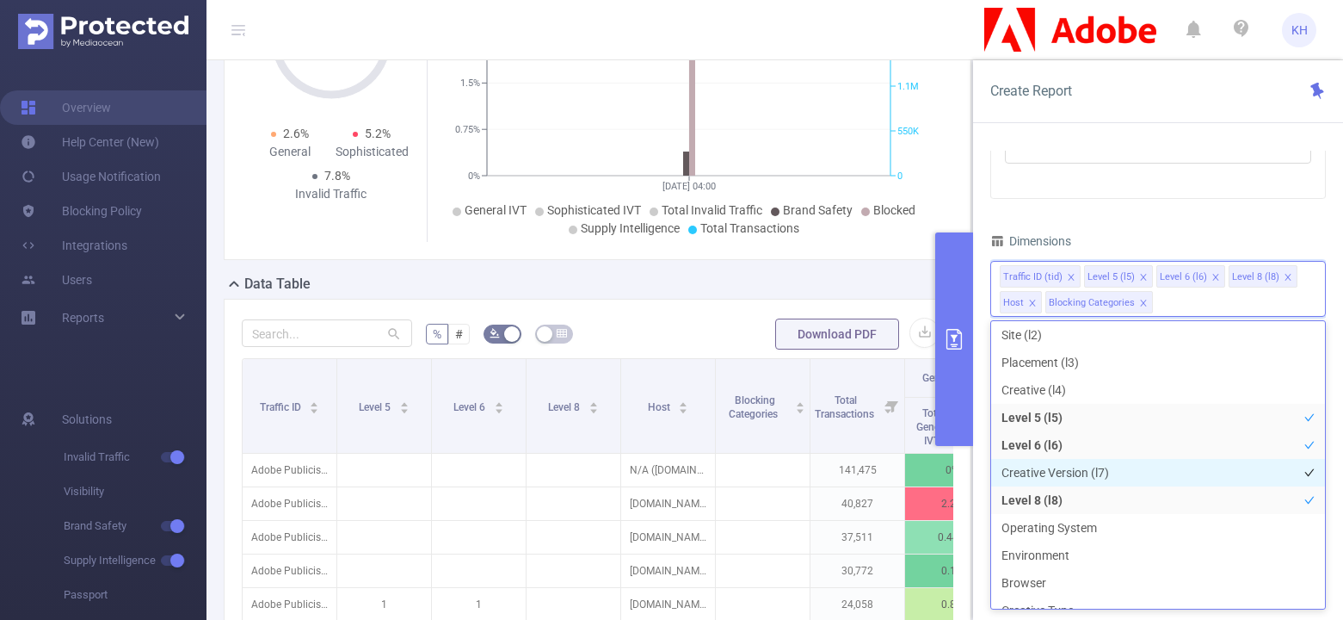
click at [1051, 470] on li "Creative Version (l7)" at bounding box center [1158, 473] width 334 height 28
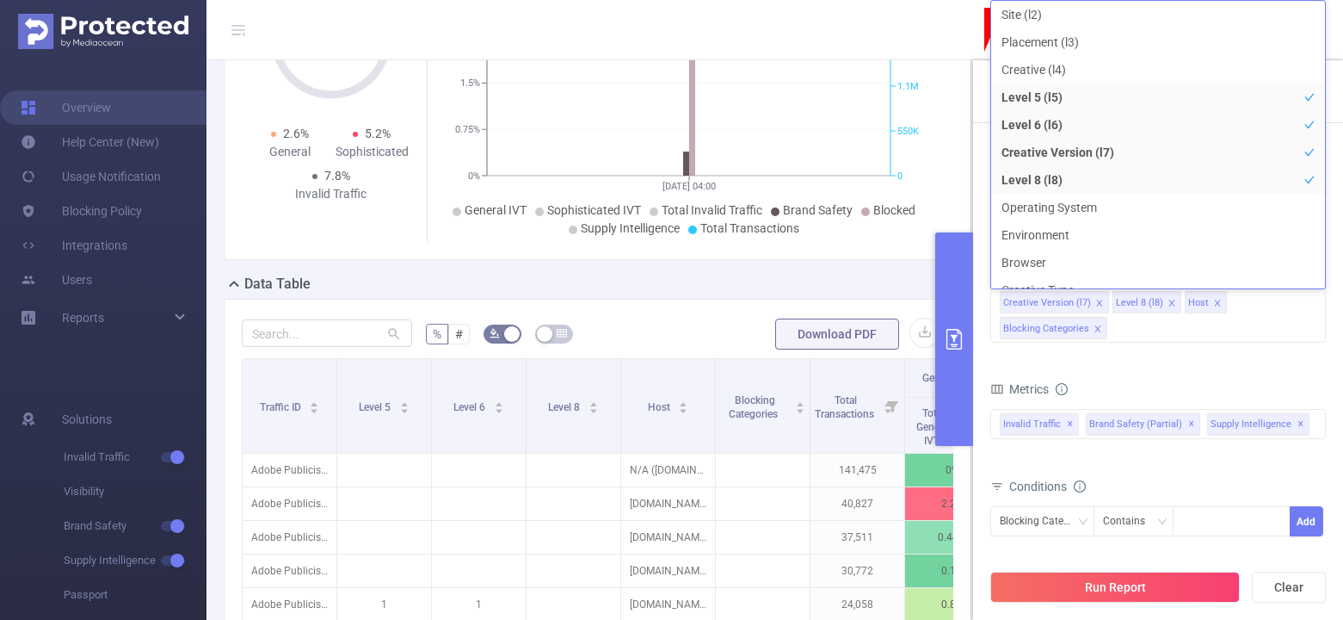
click at [1126, 359] on form "Dimensions Traffic ID (tid) Level 5 (l5) Level 6 (l6) Creative Version (l7) Lev…" at bounding box center [1159, 446] width 336 height 435
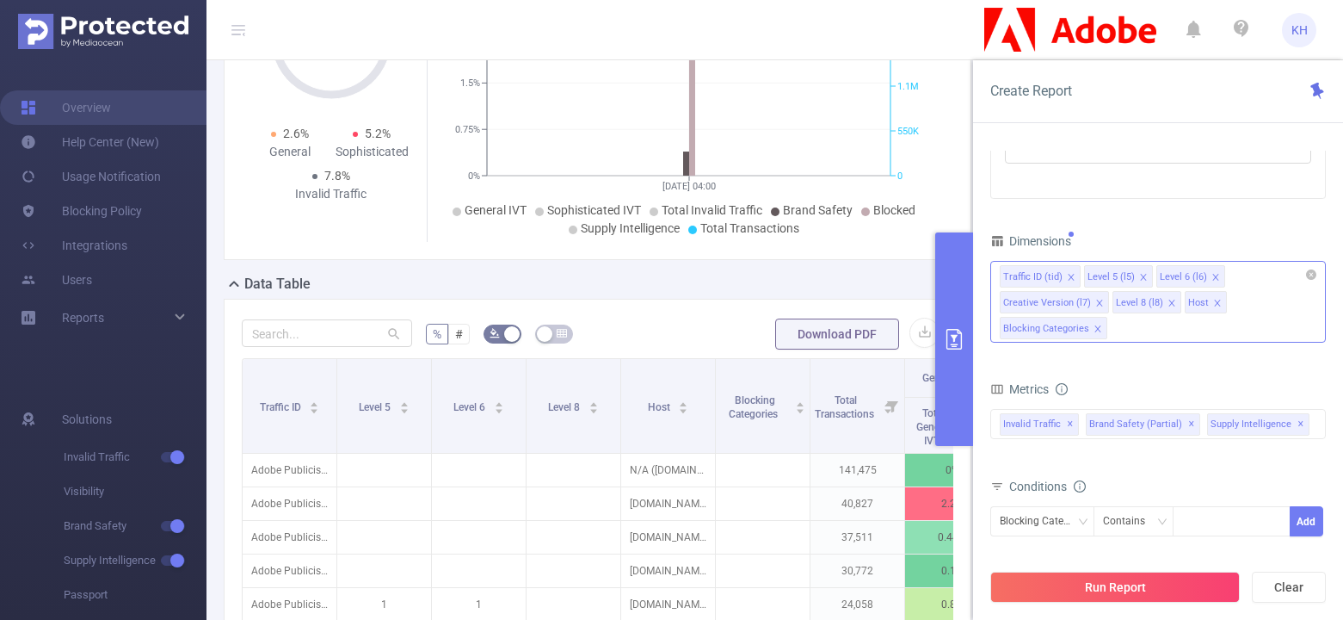
click at [1133, 326] on div "Traffic ID (tid) Level 5 (l5) Level 6 (l6) Creative Version (l7) Level 8 (l8) H…" at bounding box center [1159, 302] width 336 height 82
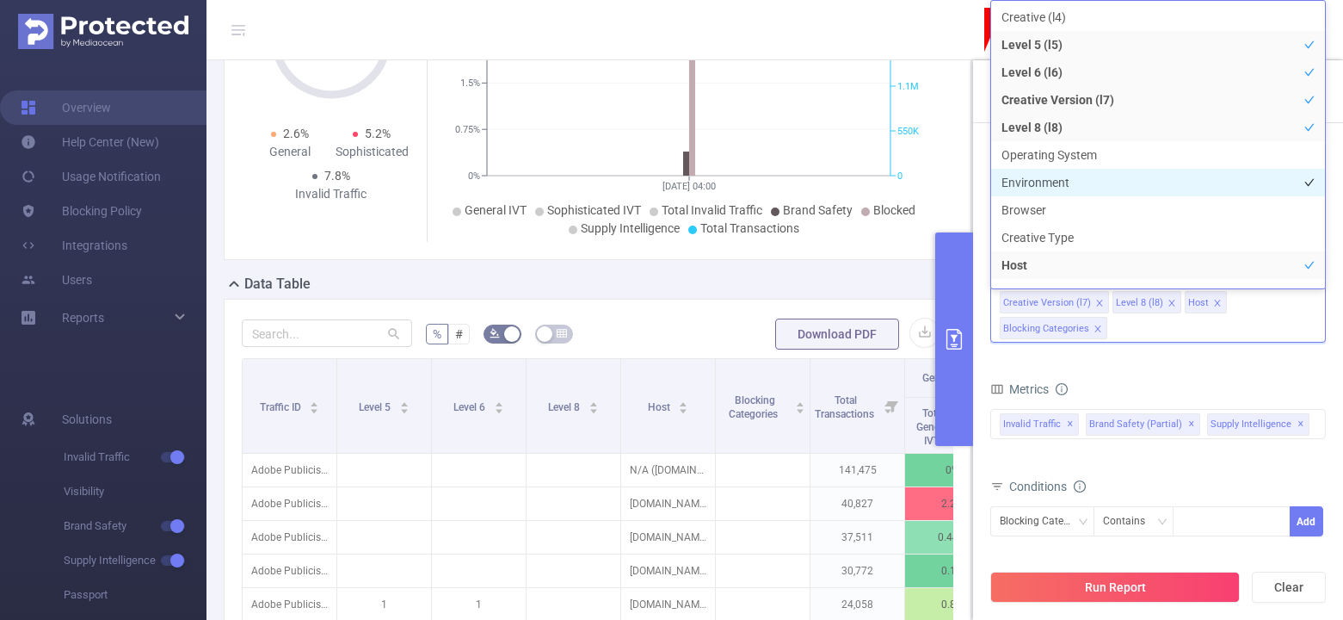
scroll to position [150, 0]
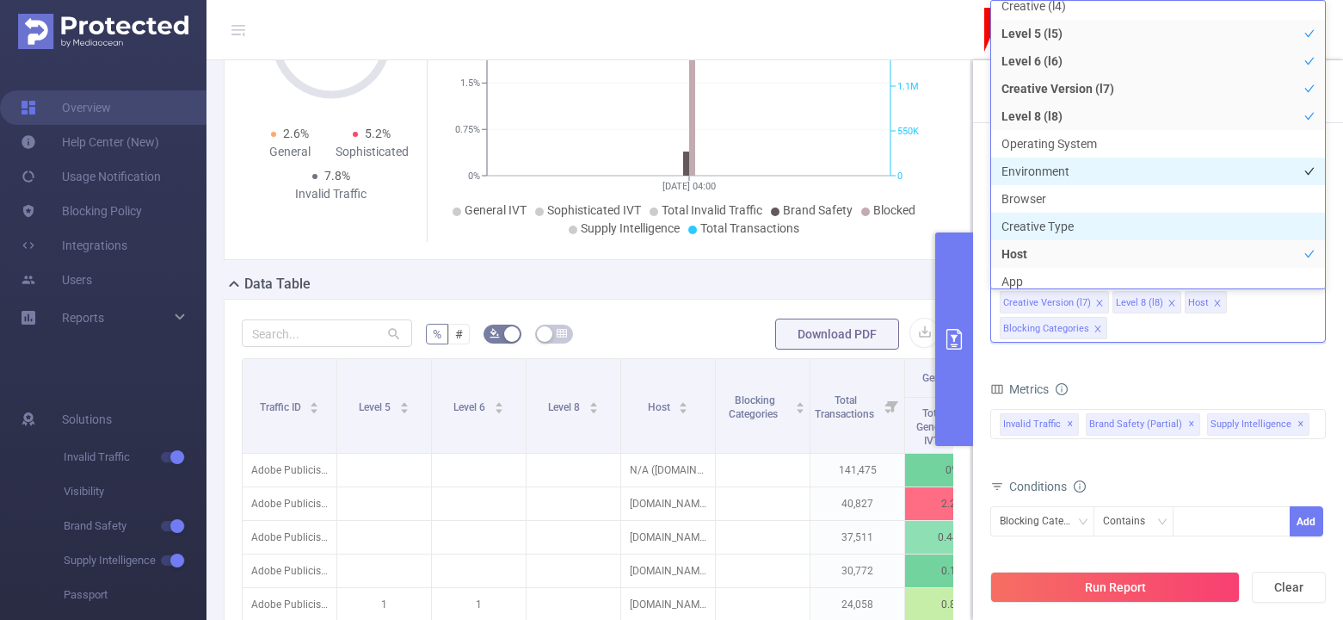
click at [1087, 224] on li "Creative Type" at bounding box center [1158, 227] width 334 height 28
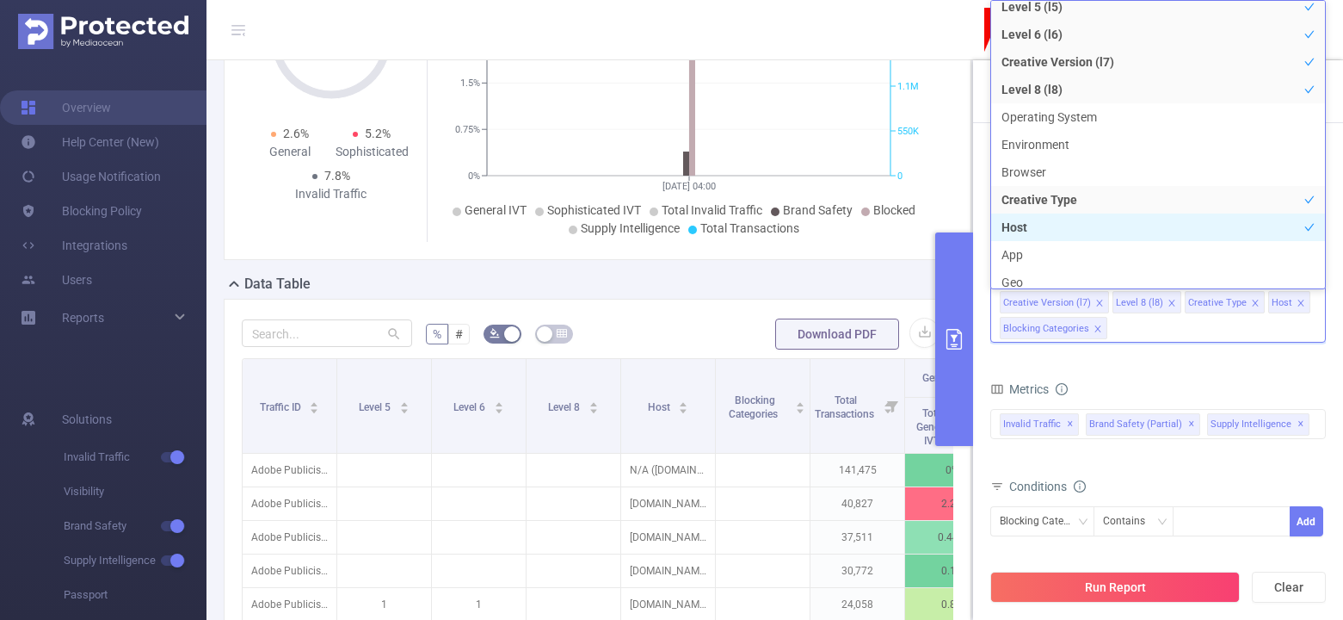
scroll to position [177, 0]
click at [1086, 223] on li "Host" at bounding box center [1158, 227] width 334 height 28
click at [1084, 228] on li "Host" at bounding box center [1158, 227] width 334 height 28
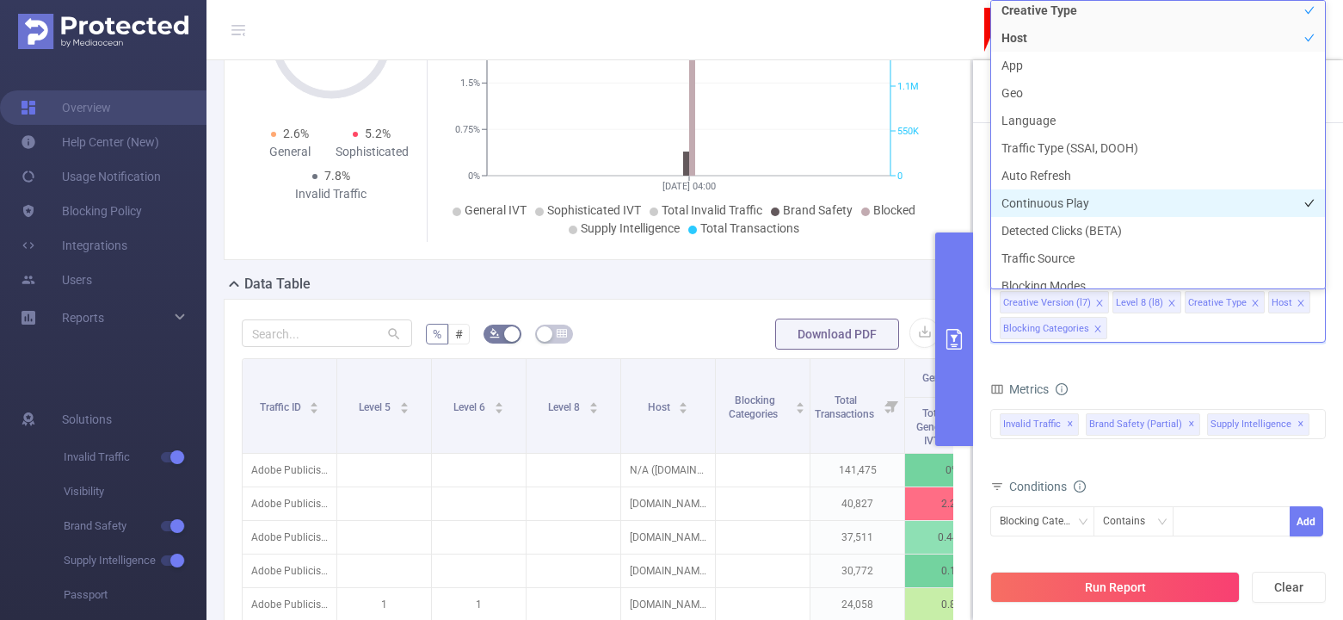
scroll to position [365, 0]
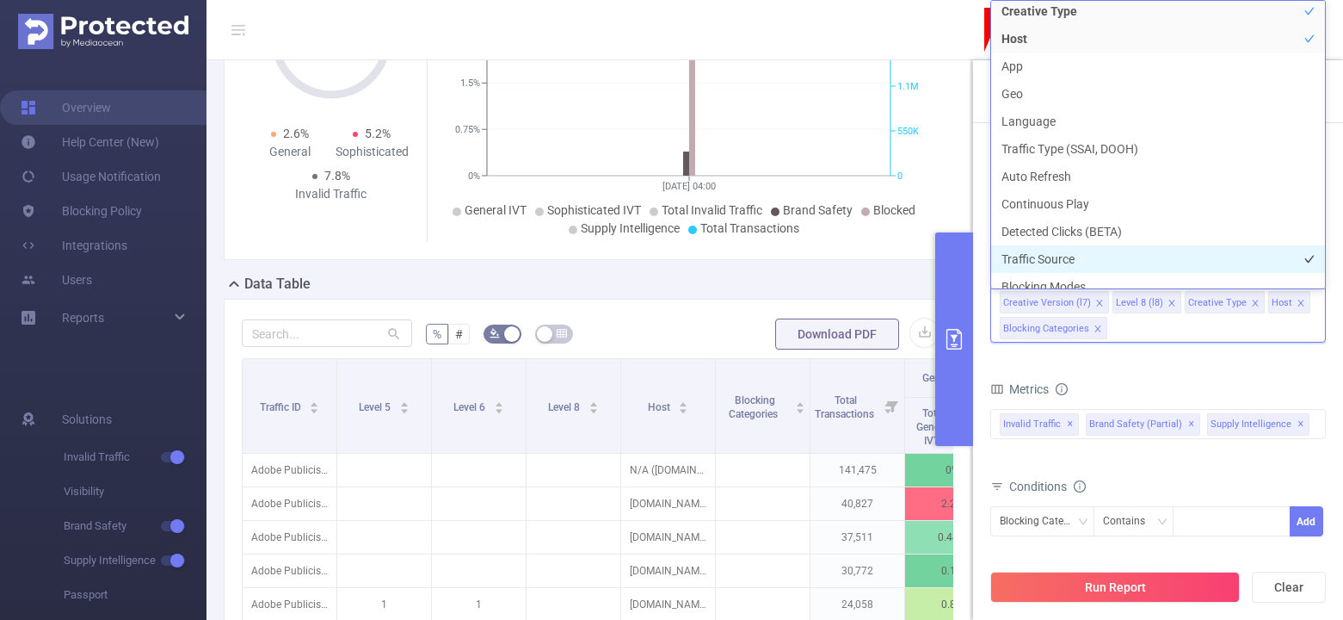
click at [1093, 253] on li "Traffic Source" at bounding box center [1158, 259] width 334 height 28
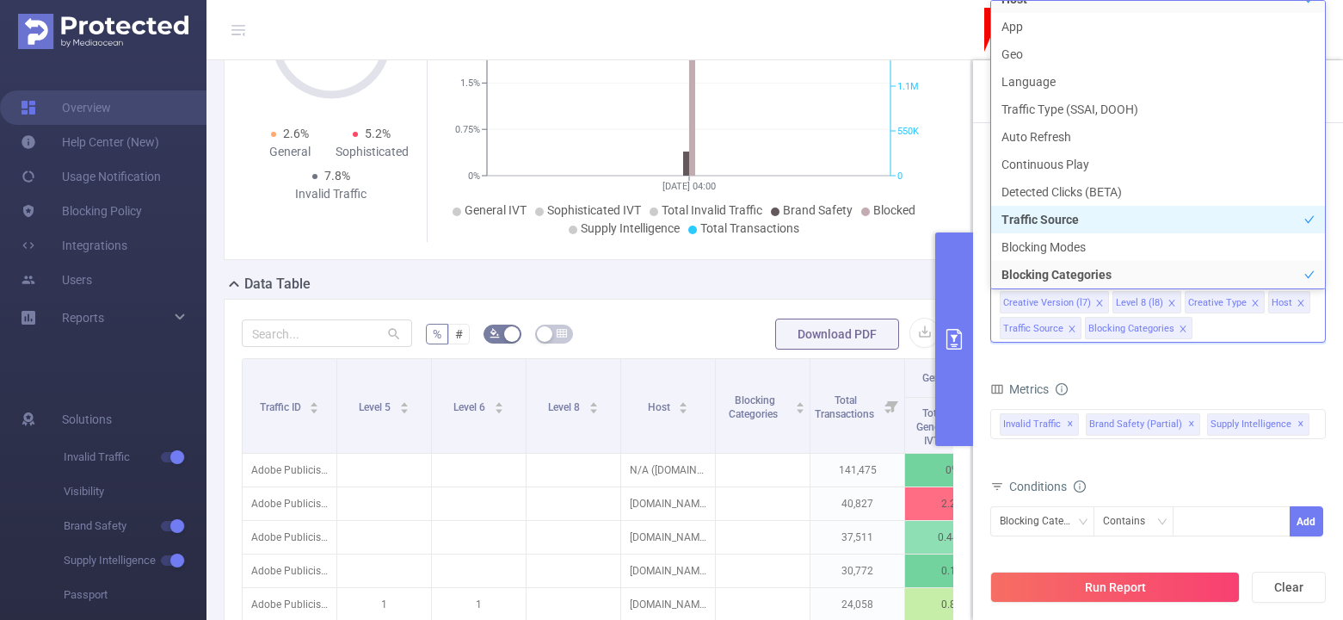
scroll to position [410, 0]
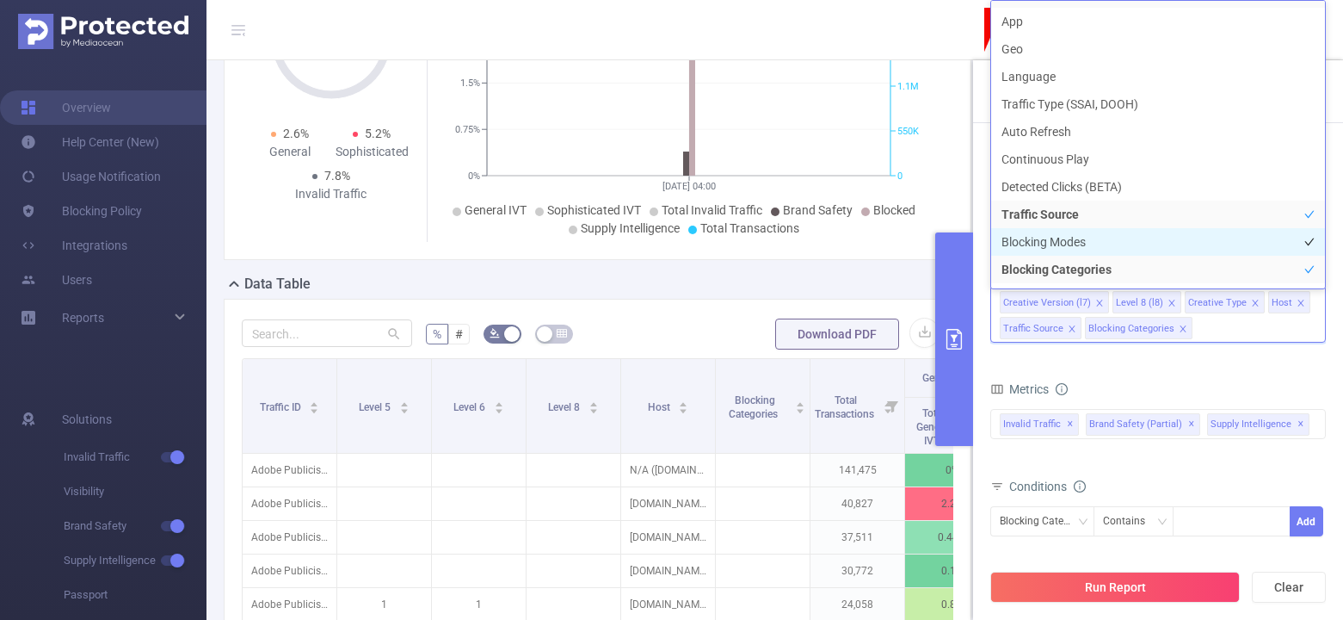
click at [1071, 239] on li "Blocking Modes" at bounding box center [1158, 242] width 334 height 28
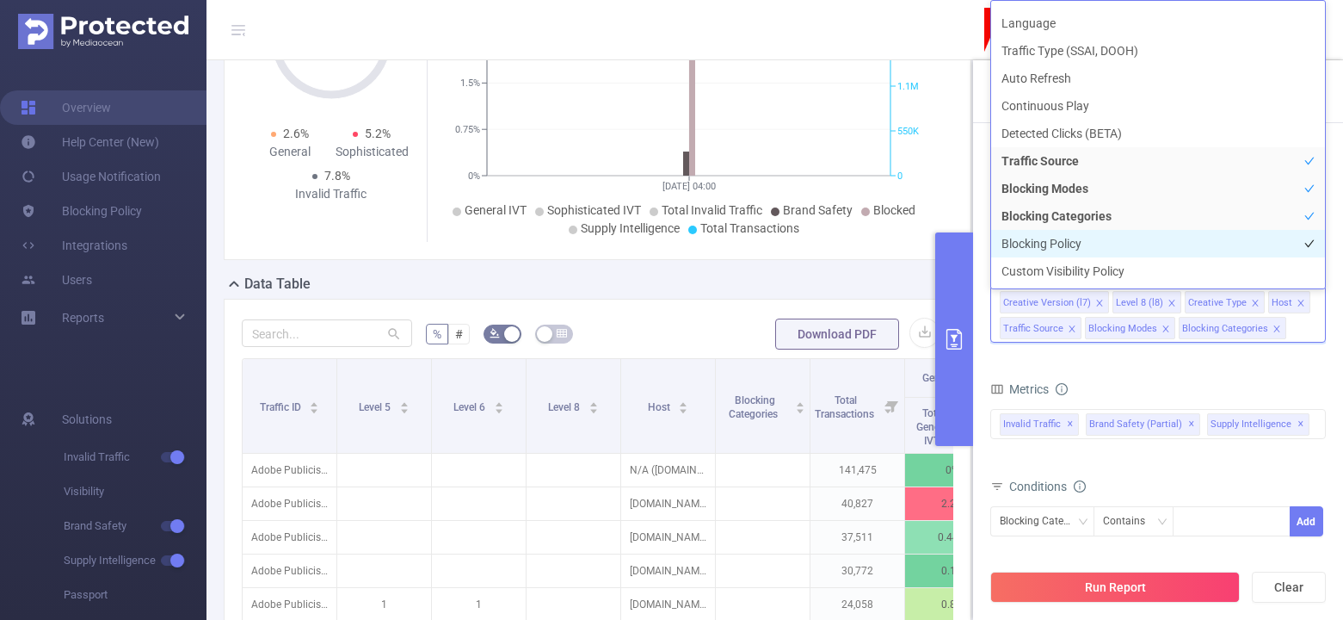
click at [1085, 244] on li "Blocking Policy" at bounding box center [1158, 244] width 334 height 28
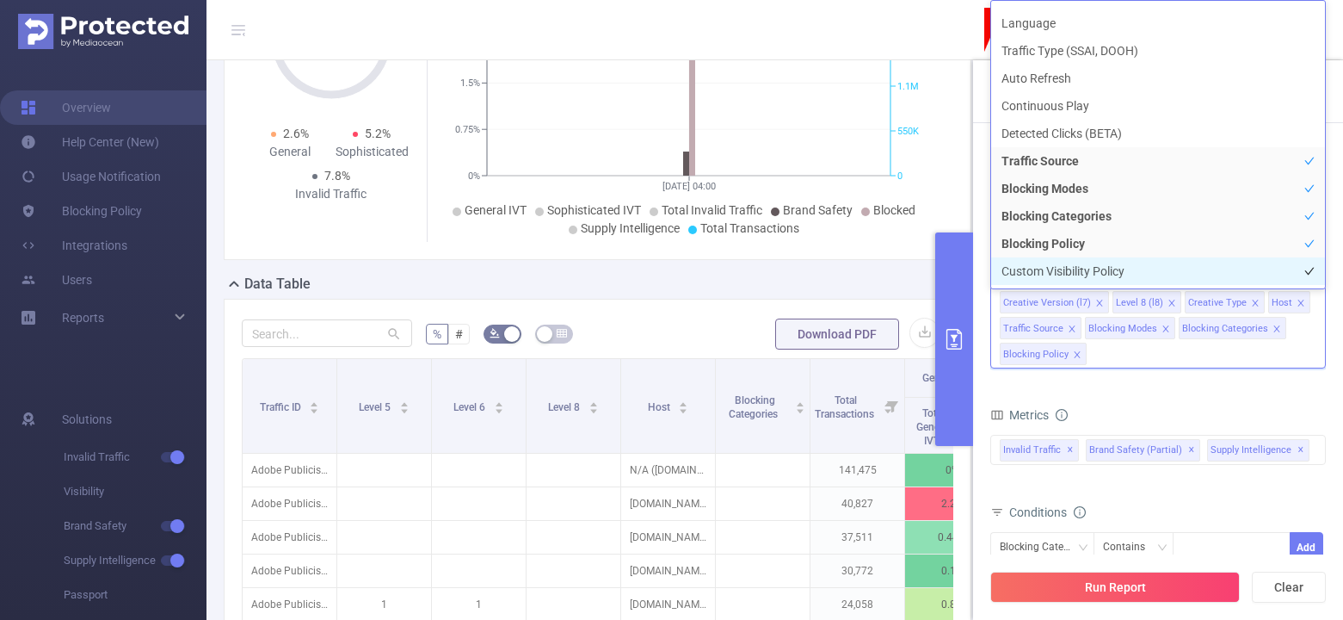
click at [1088, 269] on li "Custom Visibility Policy" at bounding box center [1158, 271] width 334 height 28
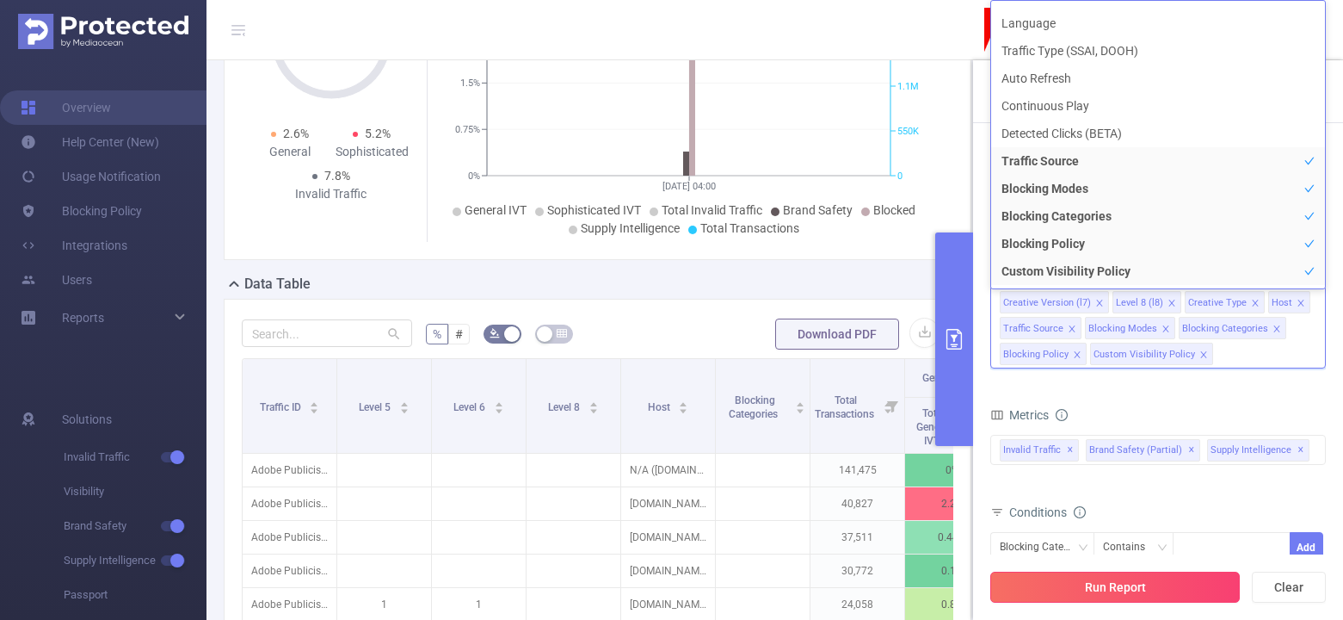
click at [1221, 588] on button "Run Report" at bounding box center [1116, 586] width 250 height 31
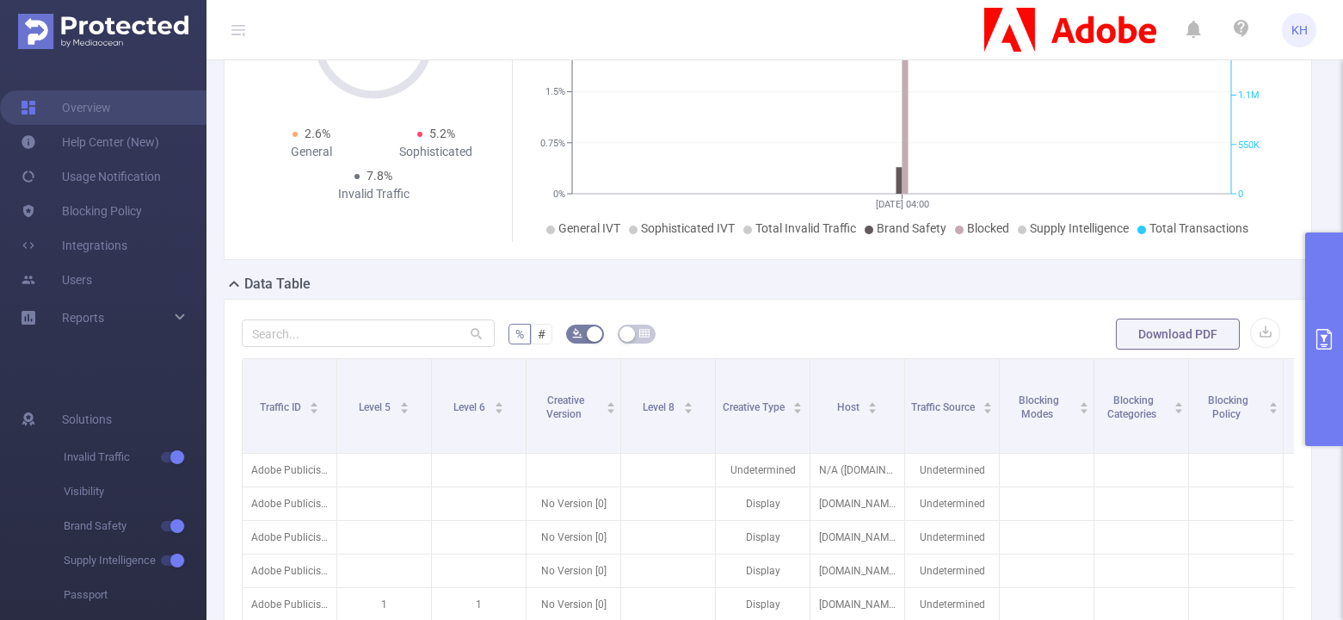
click at [1317, 344] on icon "primary" at bounding box center [1324, 339] width 15 height 21
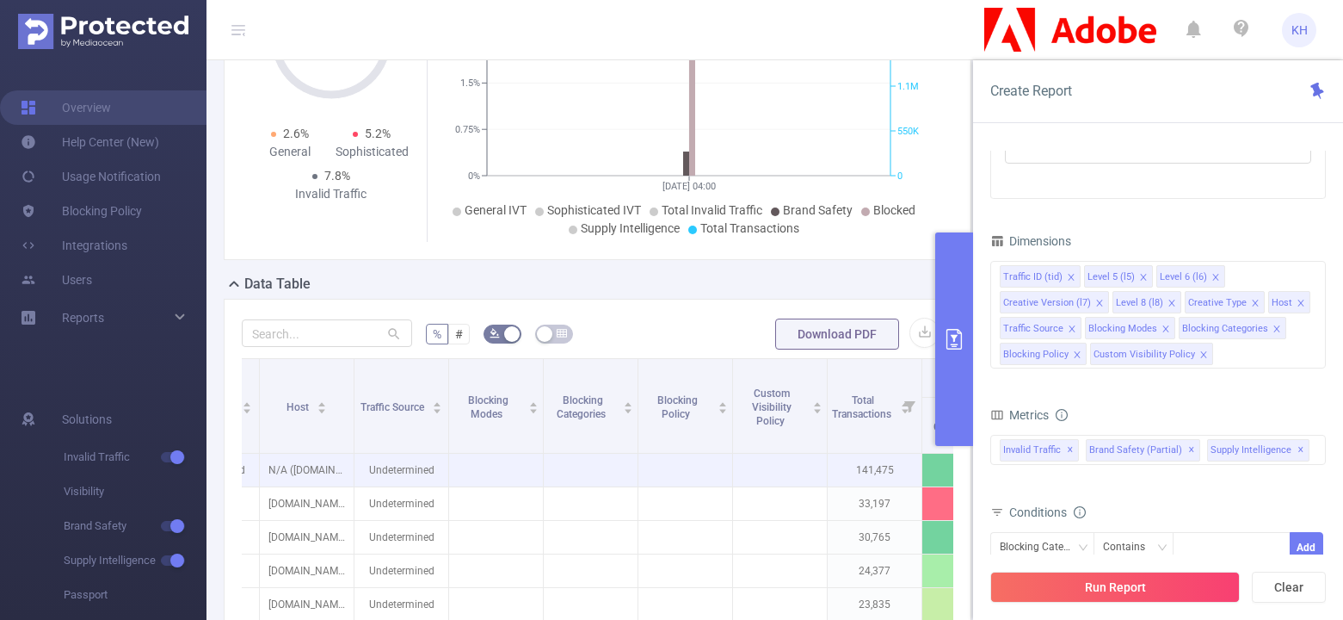
scroll to position [0, 649]
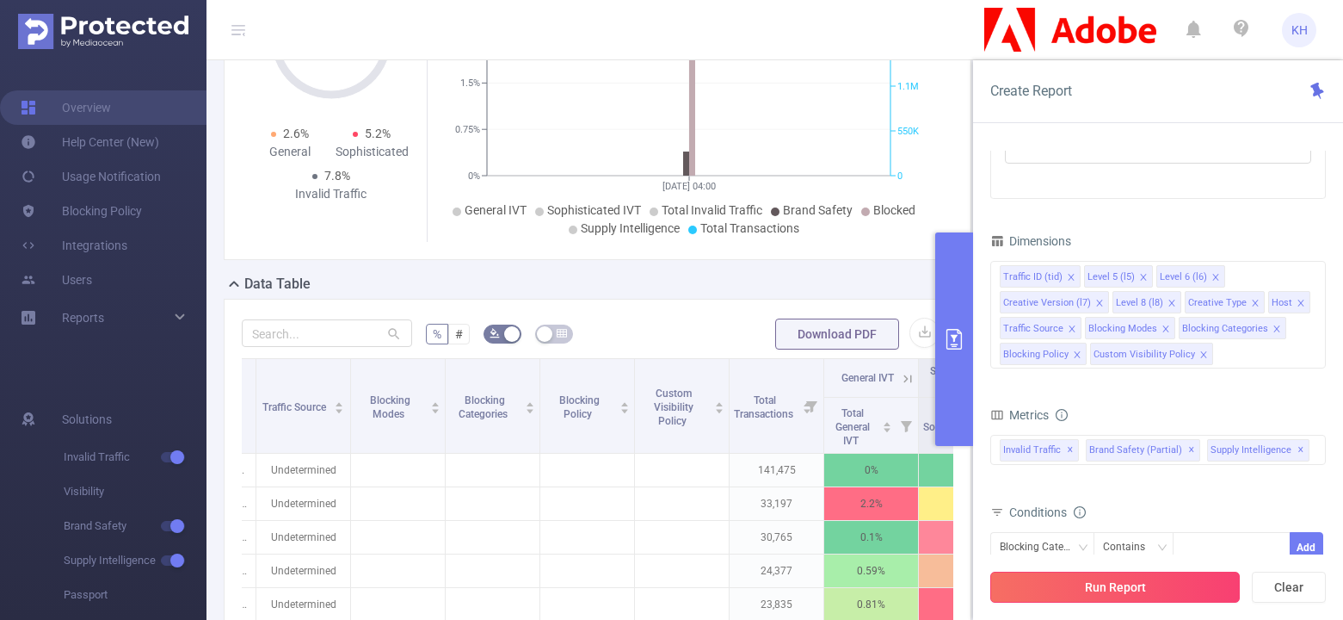
click at [1199, 593] on button "Run Report" at bounding box center [1116, 586] width 250 height 31
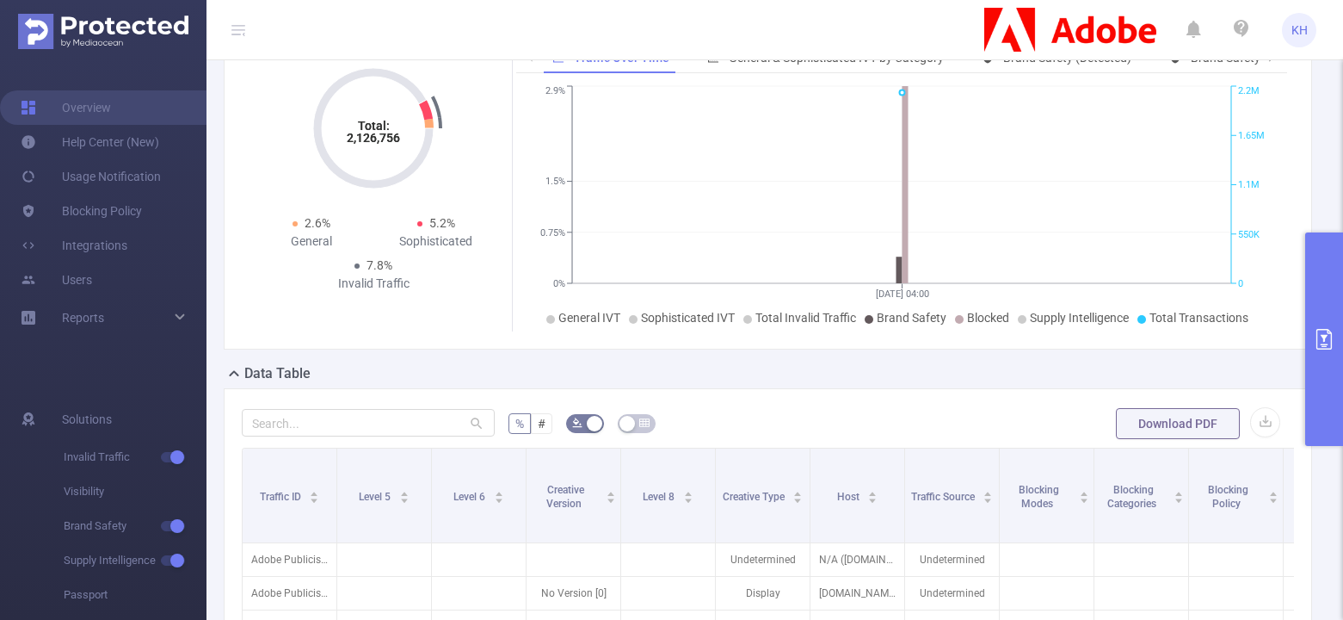
scroll to position [199, 0]
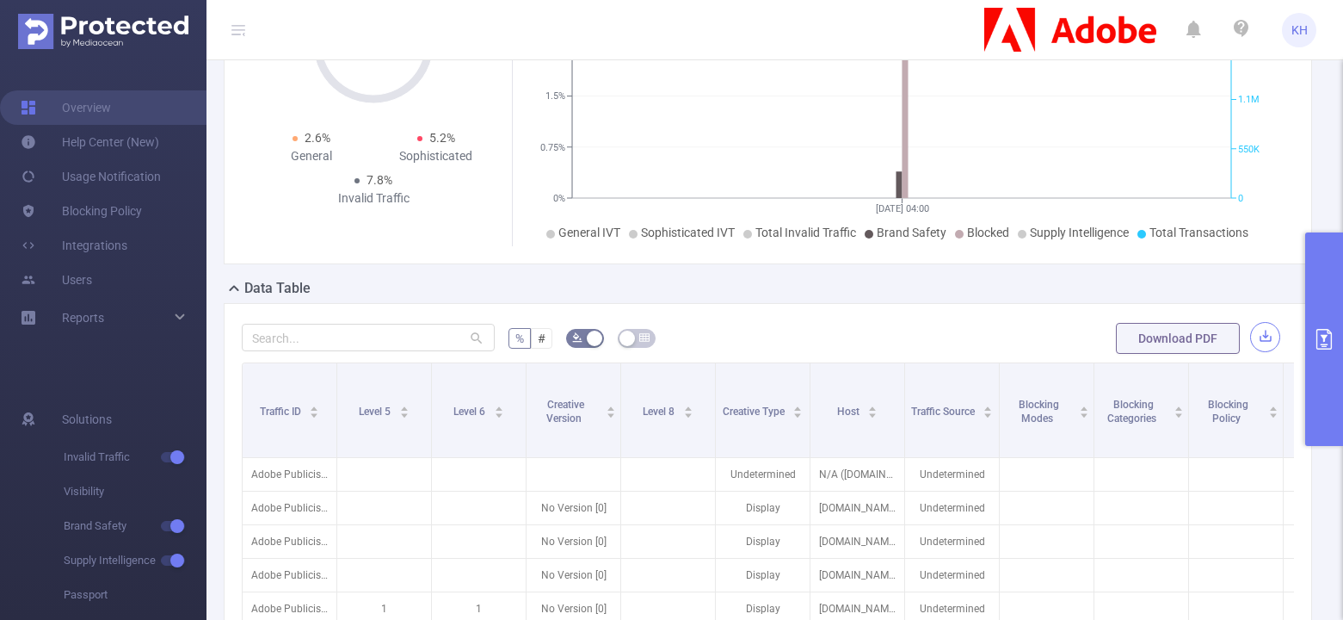
click at [1267, 339] on button "button" at bounding box center [1265, 337] width 30 height 30
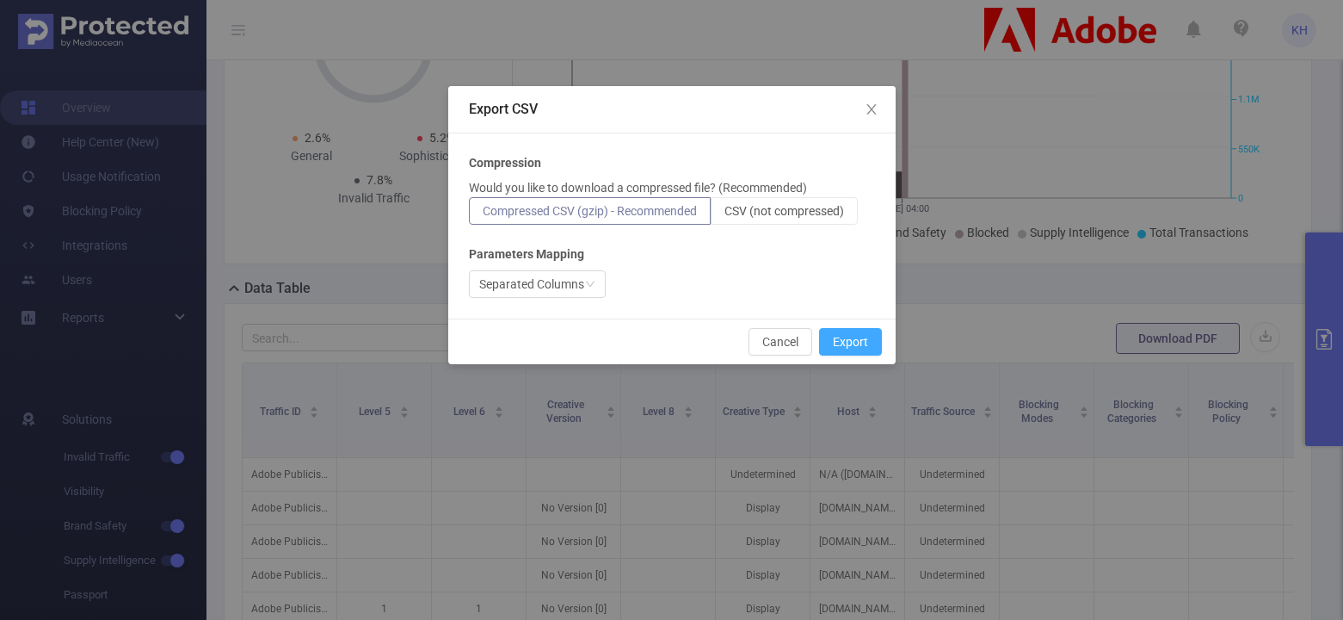
click at [852, 338] on button "Export" at bounding box center [850, 342] width 63 height 28
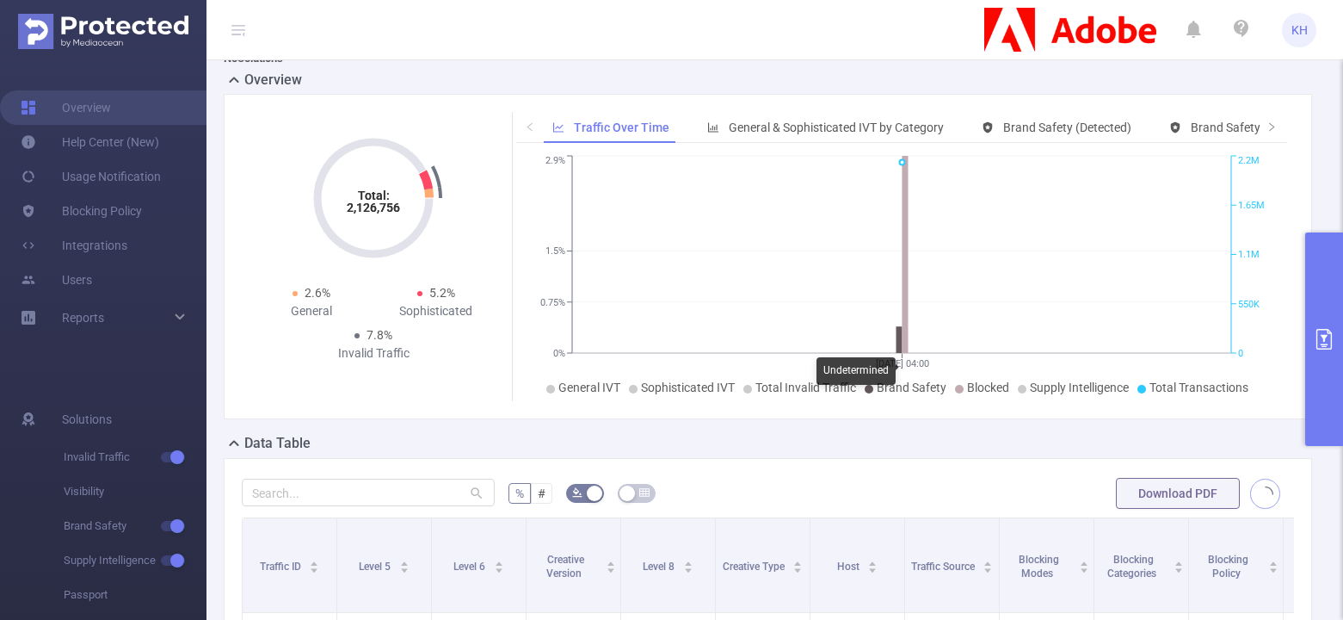
scroll to position [0, 0]
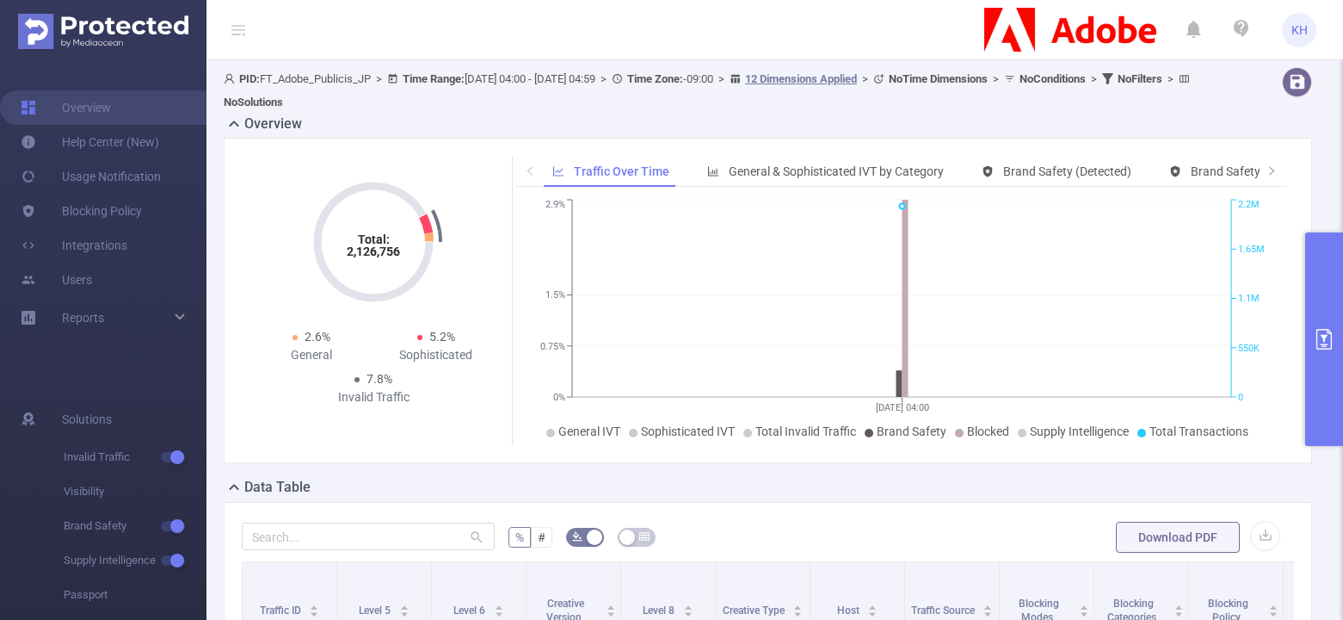
click at [1317, 344] on icon "primary" at bounding box center [1324, 339] width 15 height 21
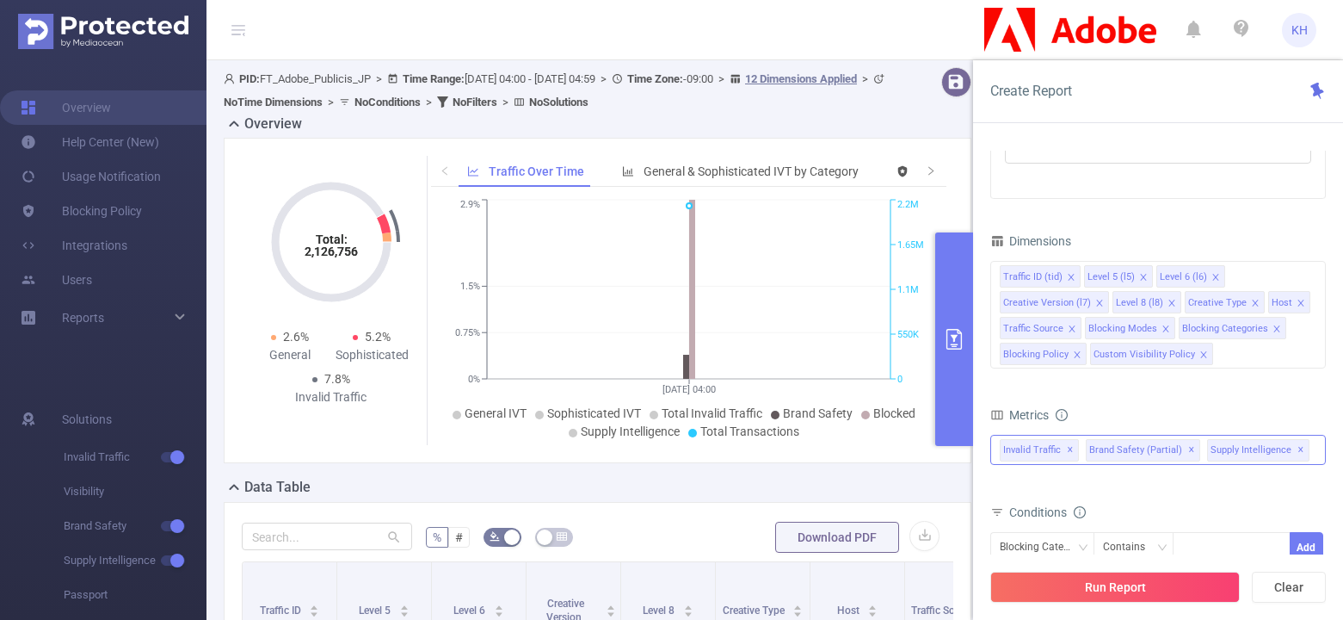
click at [1069, 450] on span "✕" at bounding box center [1070, 450] width 7 height 21
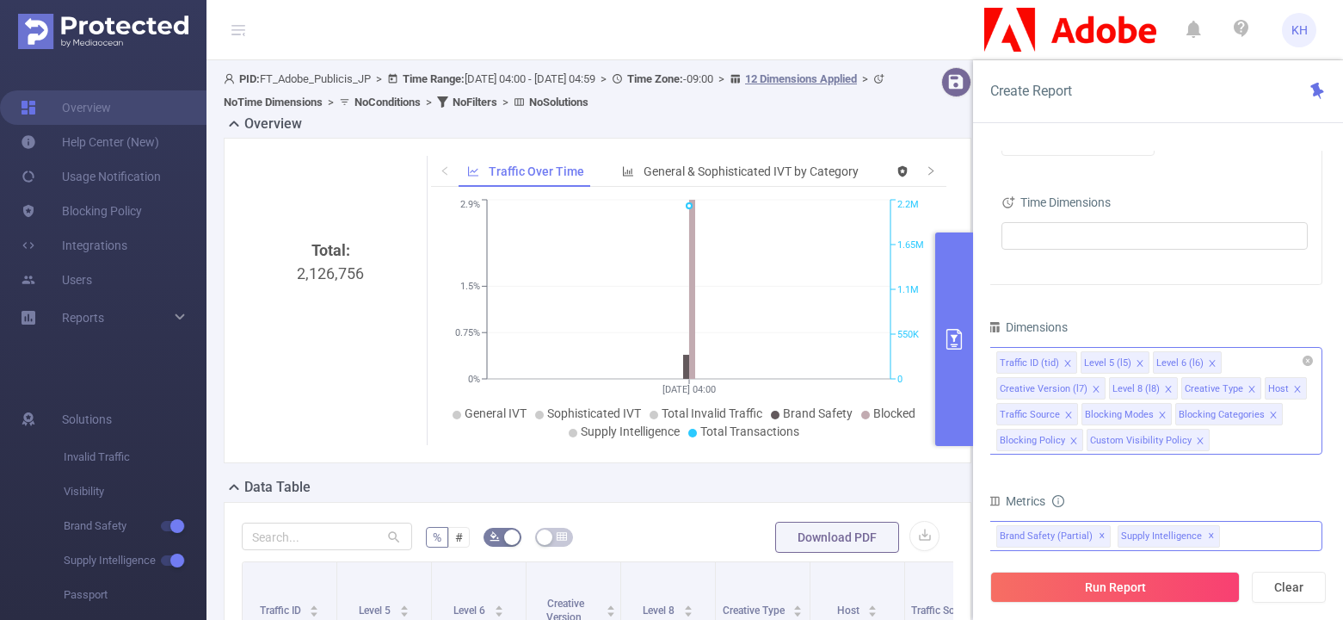
click at [1249, 386] on icon "icon: close" at bounding box center [1252, 389] width 6 height 6
click at [1095, 389] on icon "icon: close" at bounding box center [1096, 389] width 6 height 6
click at [1136, 361] on icon "icon: close" at bounding box center [1140, 363] width 9 height 9
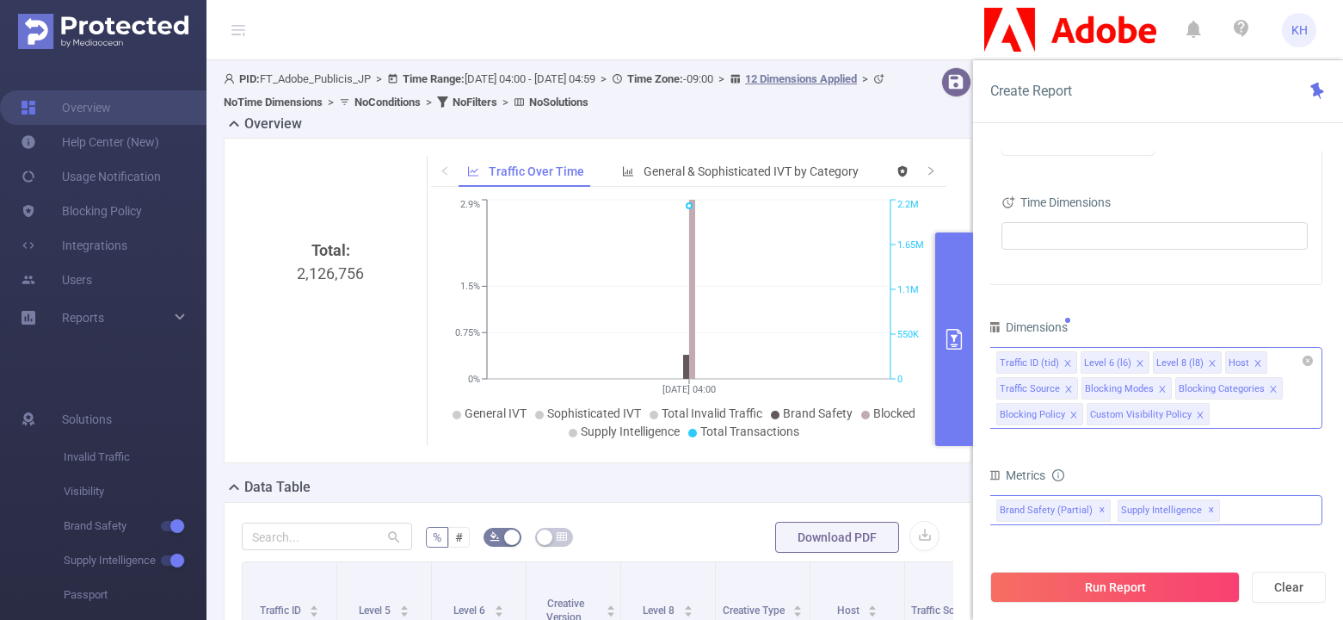
click at [1137, 360] on icon "icon: close" at bounding box center [1140, 363] width 6 height 6
click at [1065, 361] on icon "icon: close" at bounding box center [1068, 363] width 6 height 6
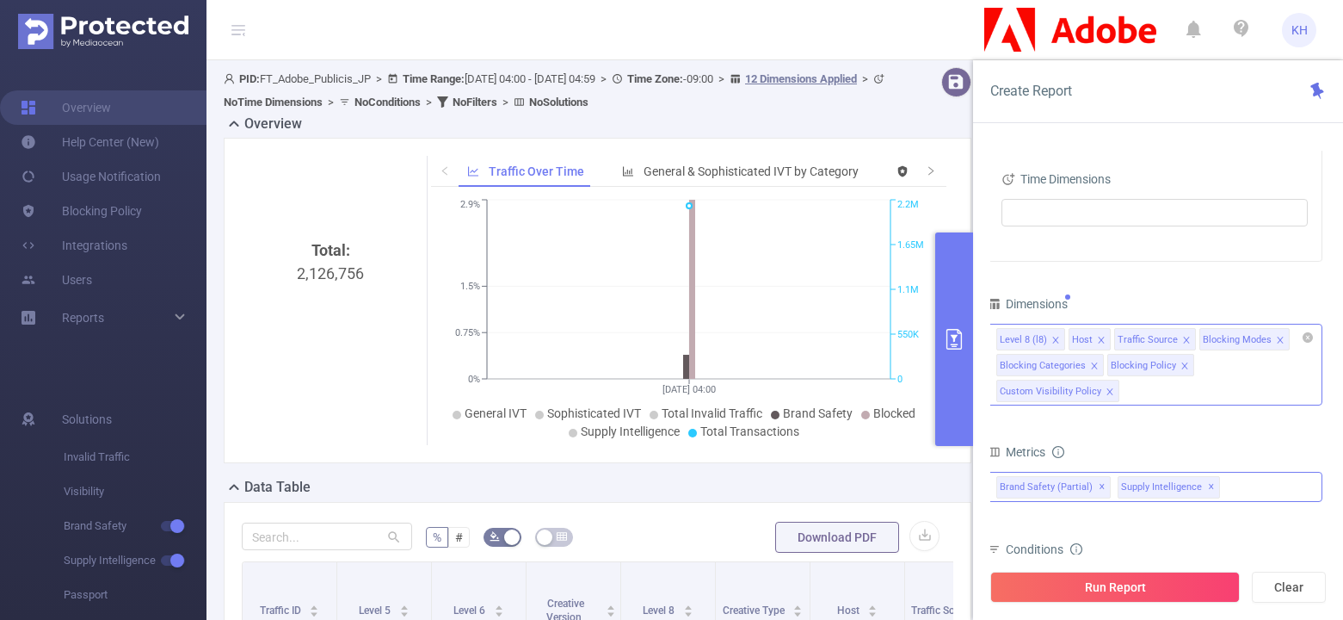
click at [1147, 392] on div "Level 8 (l8) Host Traffic Source Blocking Modes Blocking Categories Blocking Po…" at bounding box center [1155, 365] width 336 height 82
click at [1130, 585] on button "Run Report" at bounding box center [1116, 586] width 250 height 31
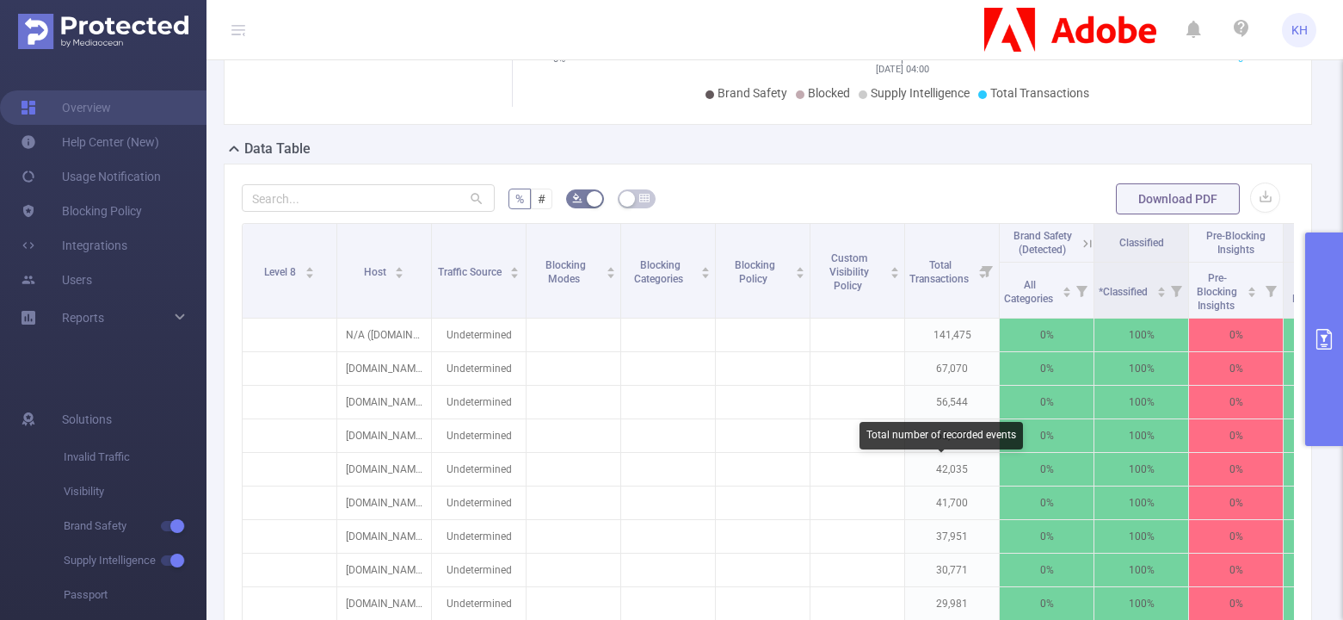
scroll to position [369, 0]
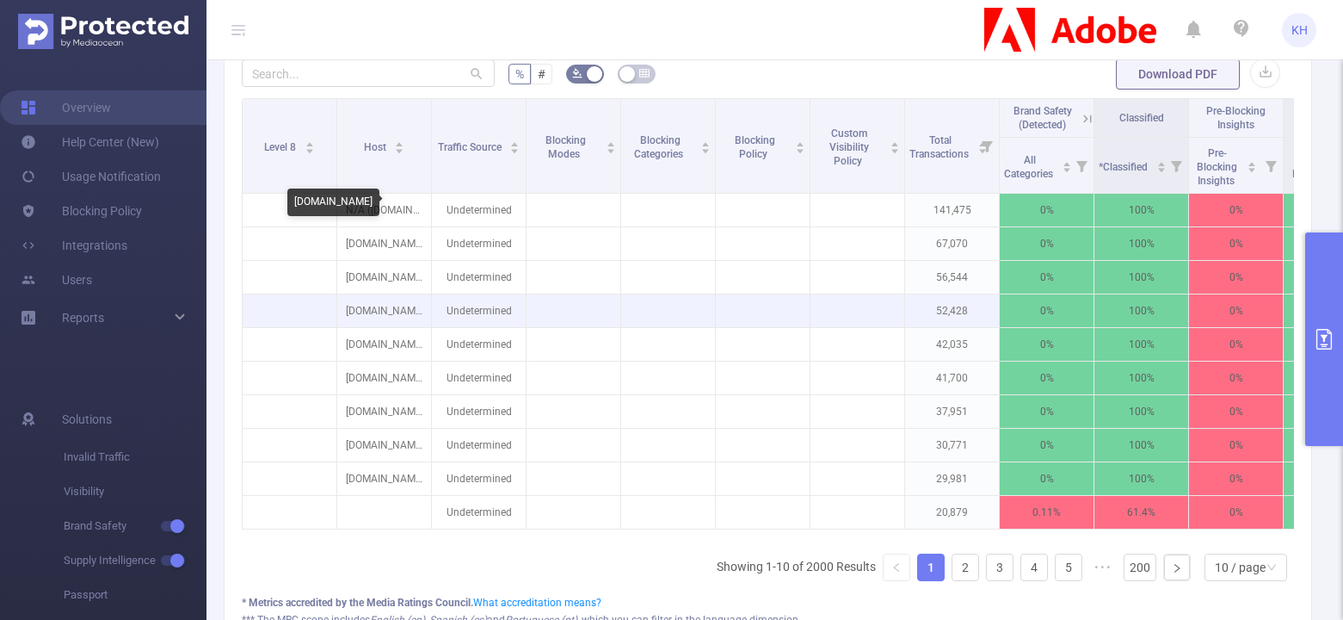
scroll to position [461, 0]
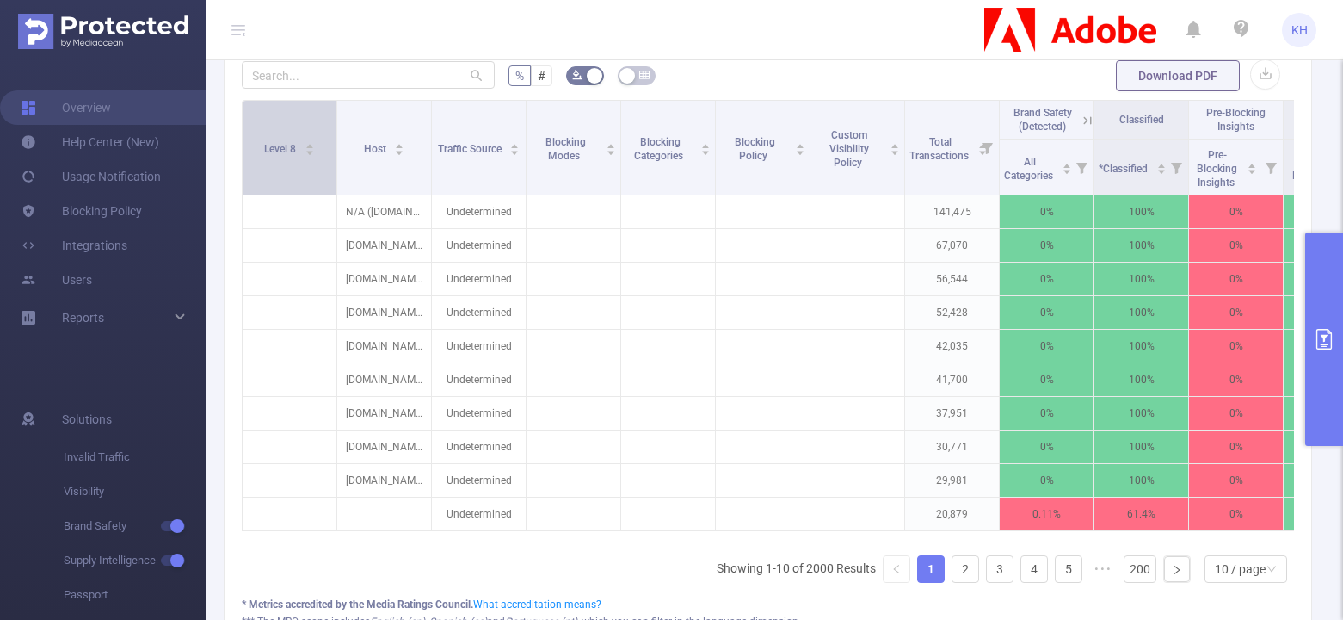
click at [295, 149] on span "Level 8" at bounding box center [281, 149] width 34 height 12
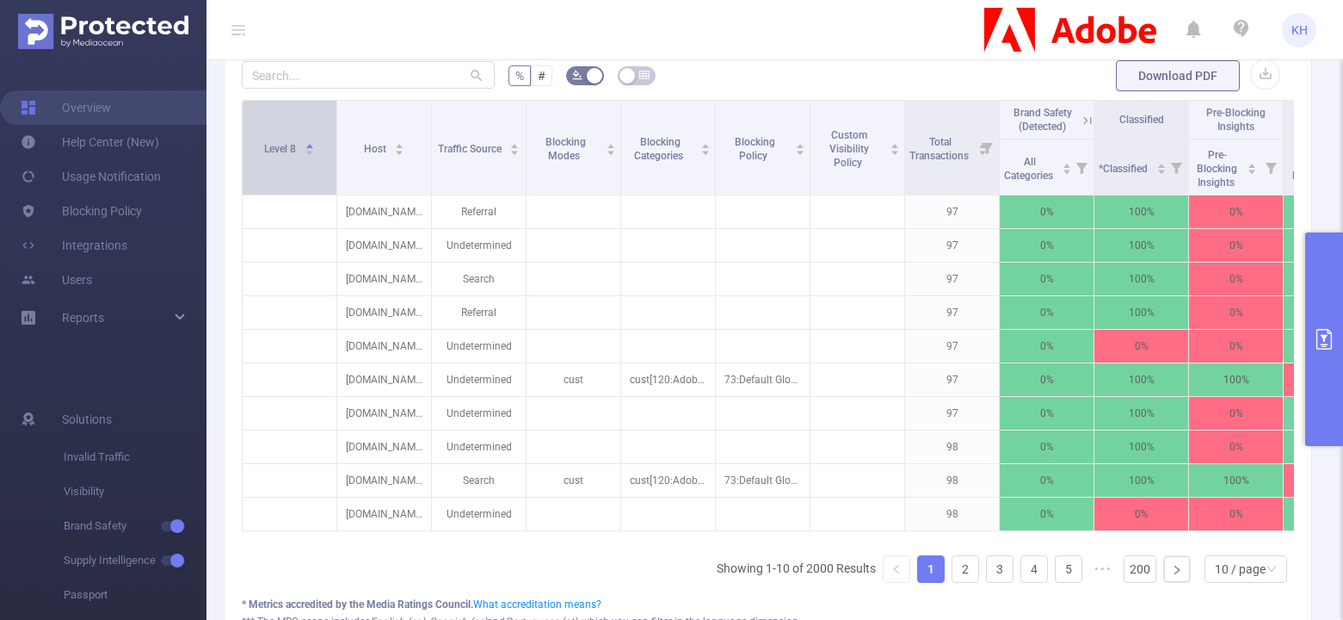
click at [295, 149] on span "Level 8" at bounding box center [281, 149] width 34 height 12
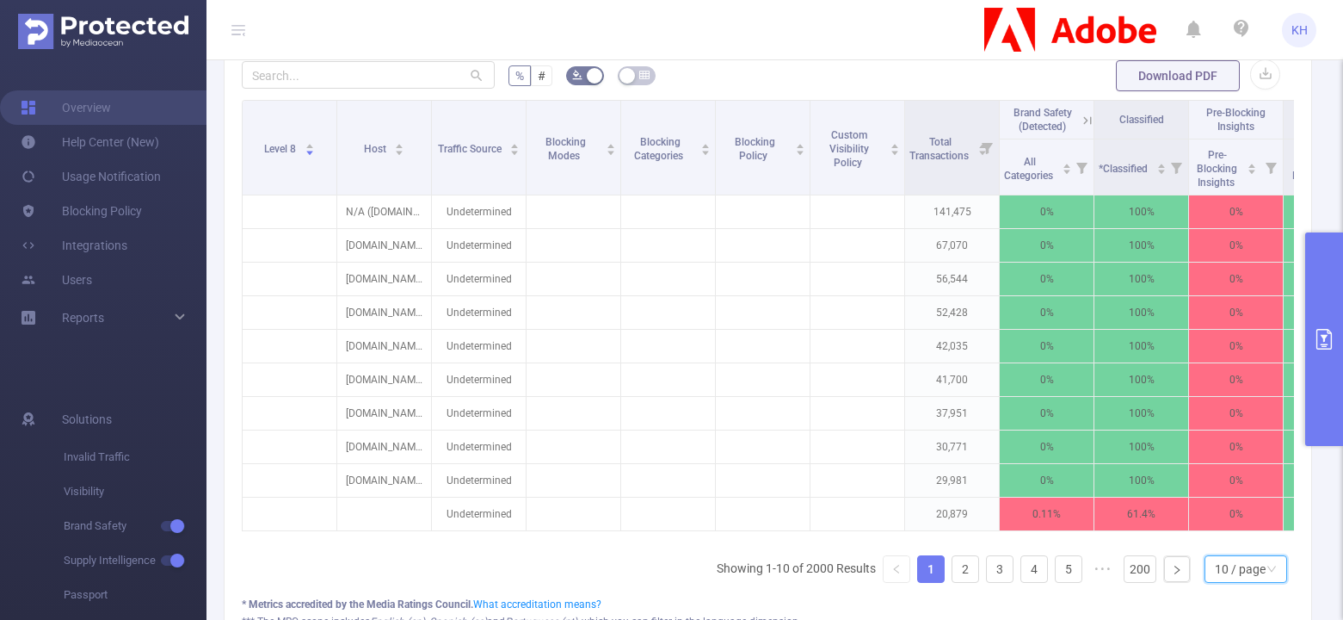
click at [1252, 565] on div "10 / page" at bounding box center [1240, 569] width 51 height 26
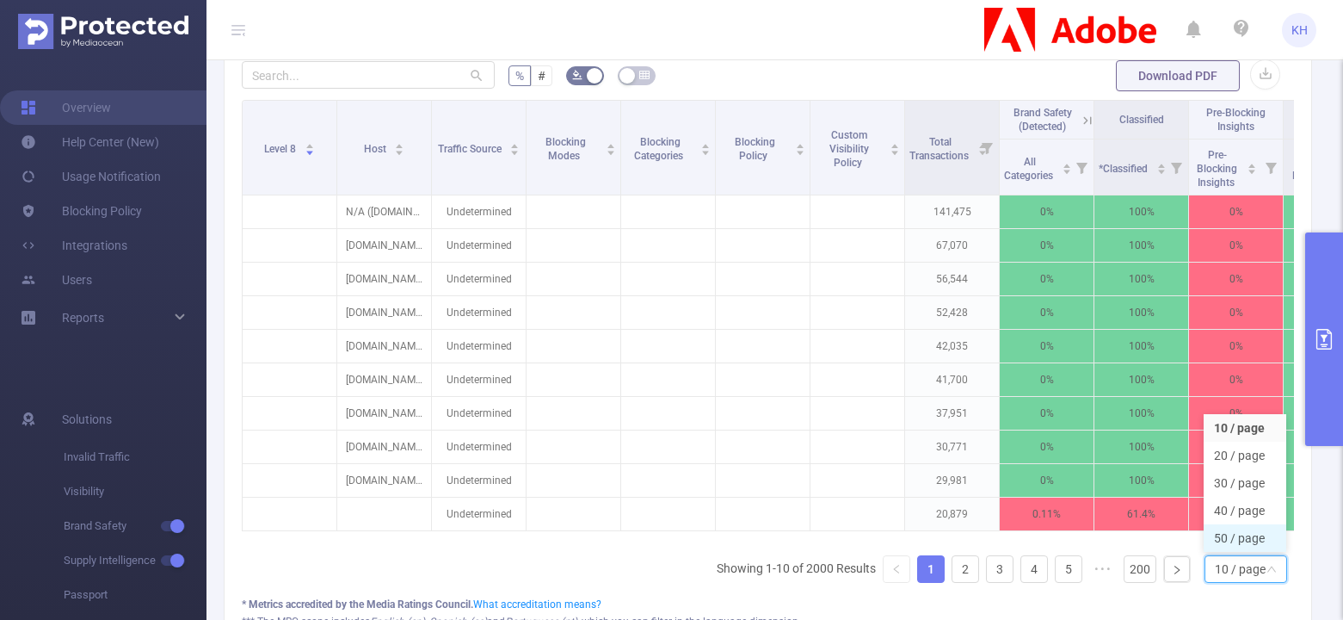
click at [1254, 538] on li "50 / page" at bounding box center [1245, 538] width 83 height 28
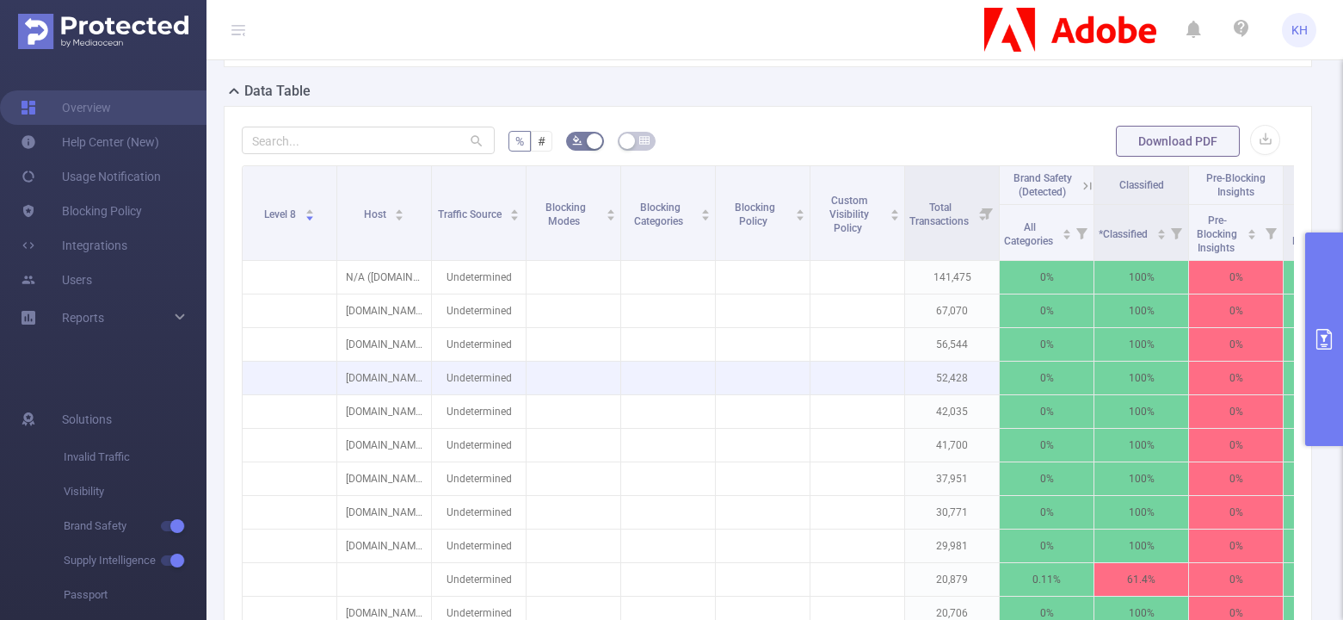
scroll to position [385, 0]
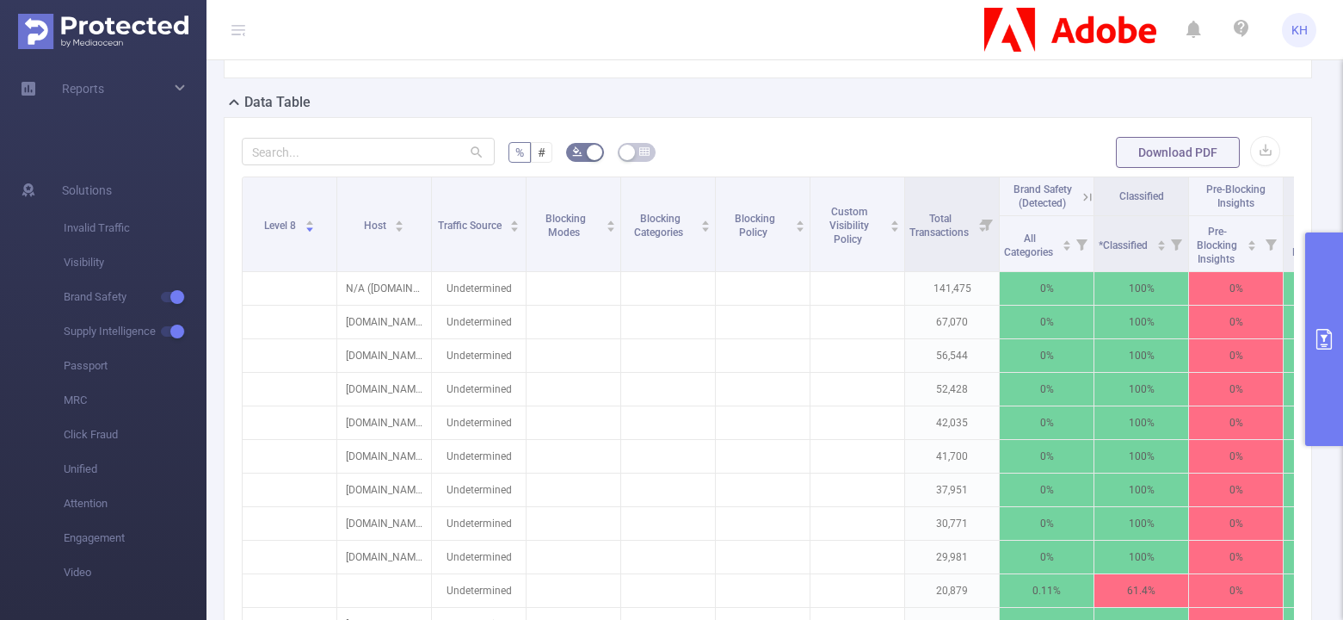
click at [1324, 333] on icon "primary" at bounding box center [1324, 339] width 21 height 21
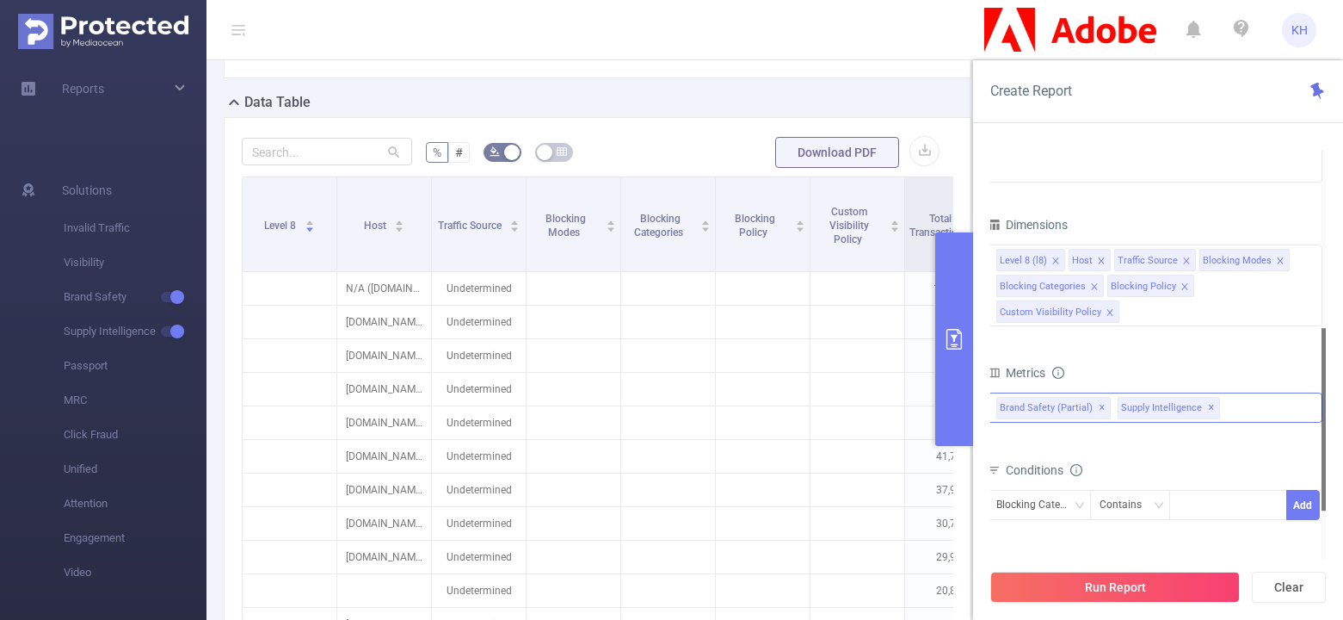
drag, startPoint x: 1325, startPoint y: 349, endPoint x: 1325, endPoint y: 390, distance: 41.3
click at [1325, 390] on div at bounding box center [1324, 419] width 4 height 182
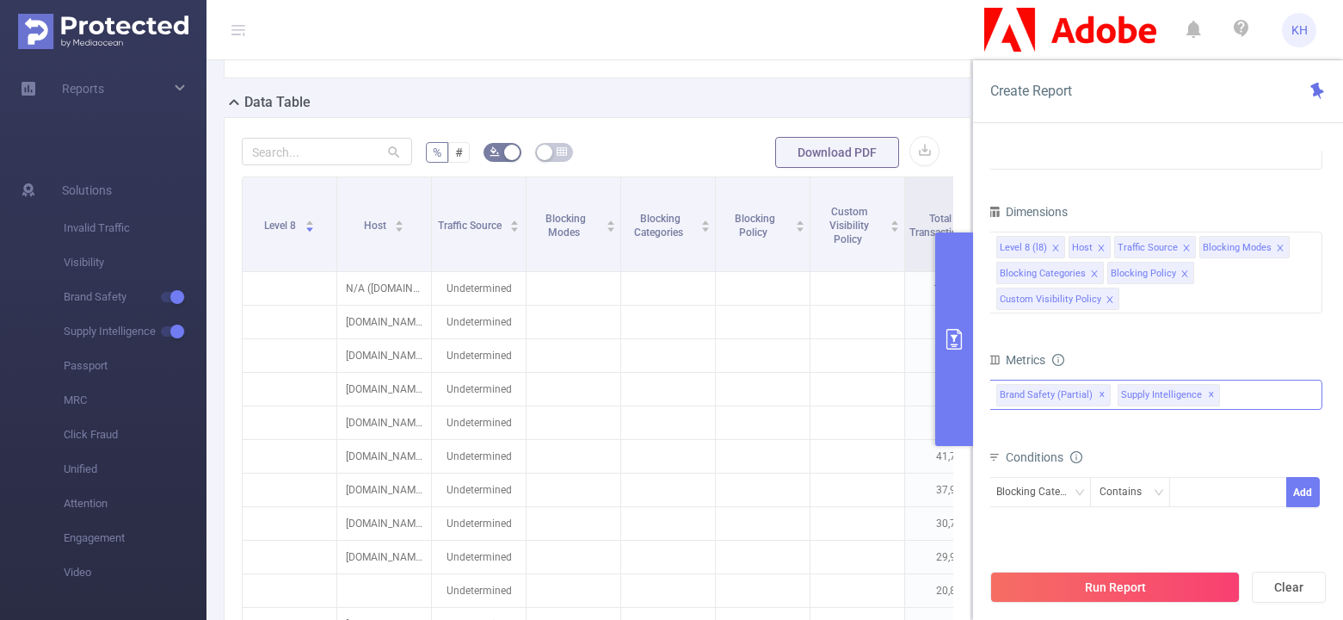
click at [1053, 245] on icon "icon: close" at bounding box center [1056, 247] width 6 height 6
click at [1110, 245] on icon "icon: close" at bounding box center [1114, 248] width 9 height 9
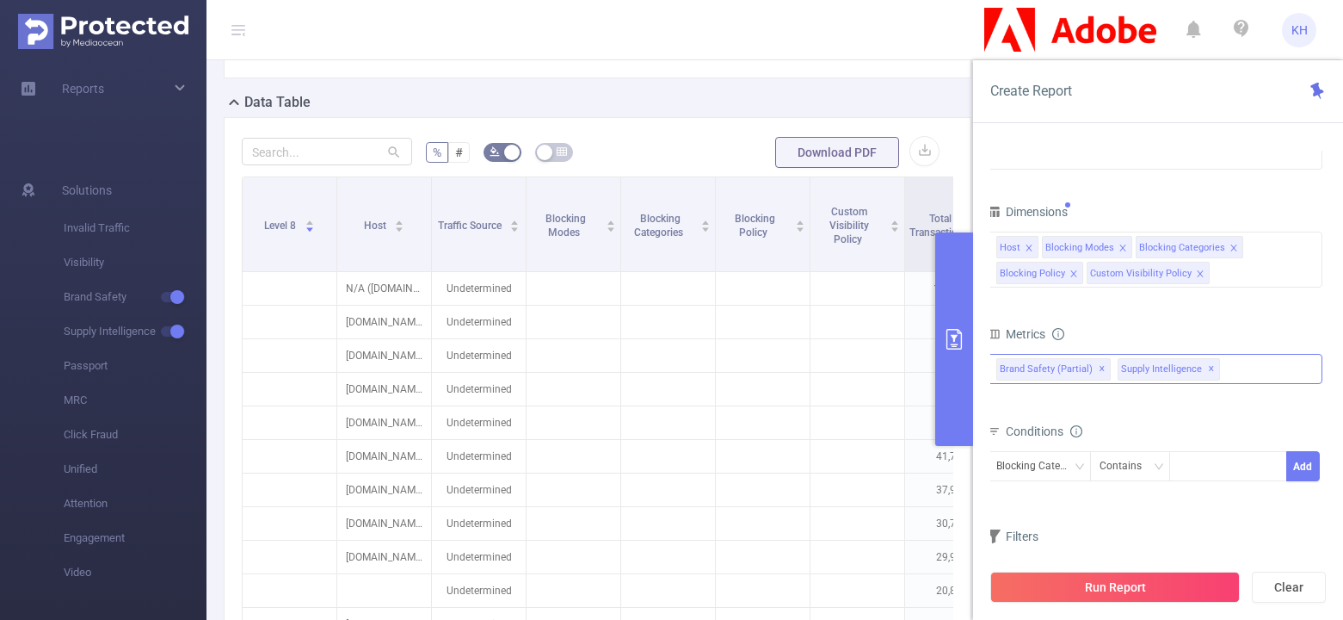
click at [1120, 246] on icon "icon: close" at bounding box center [1123, 248] width 9 height 9
click at [1030, 246] on icon "icon: close" at bounding box center [1029, 248] width 9 height 9
click at [1189, 281] on div "Blocking Categories Blocking Policy Custom Visibility Policy" at bounding box center [1155, 260] width 336 height 56
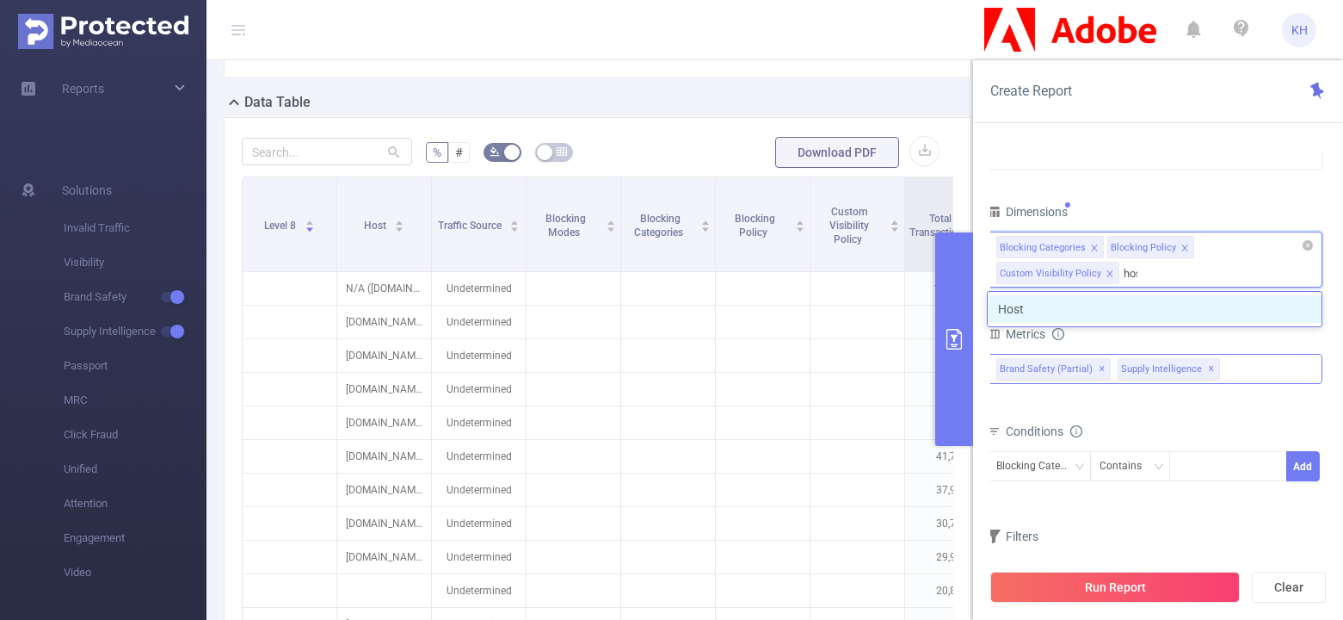
type input "host"
click at [1149, 304] on li "Host" at bounding box center [1155, 309] width 334 height 28
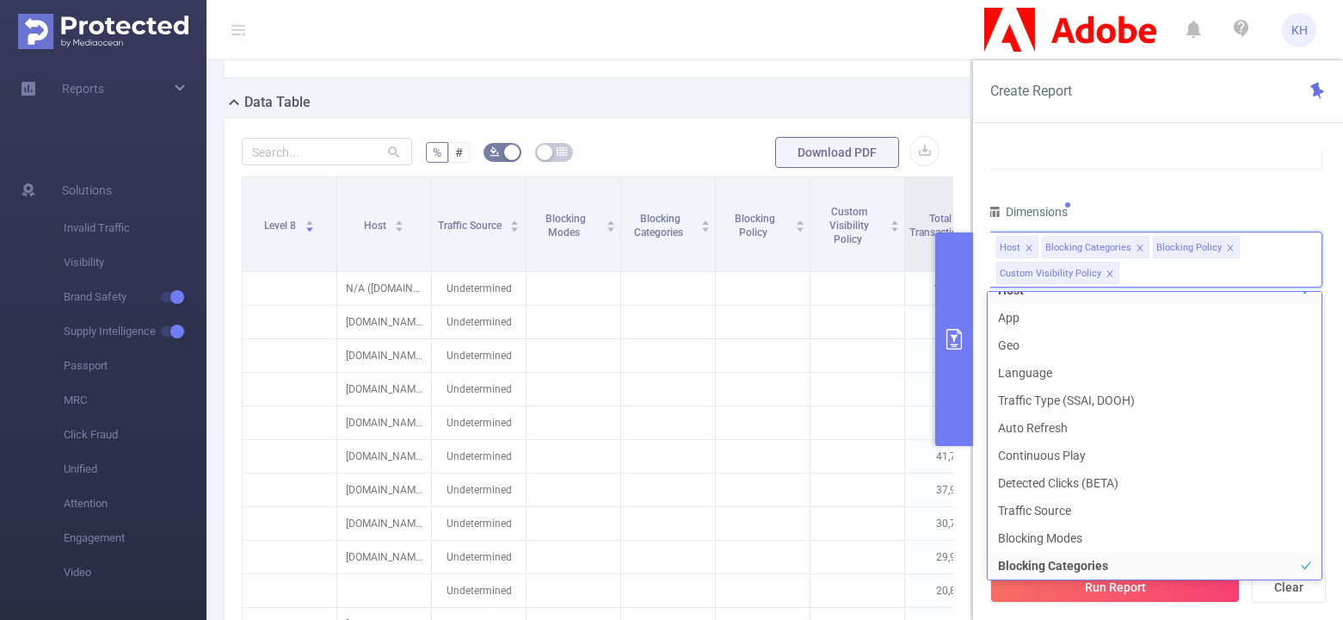
click at [1107, 274] on icon "icon: close" at bounding box center [1110, 273] width 6 height 6
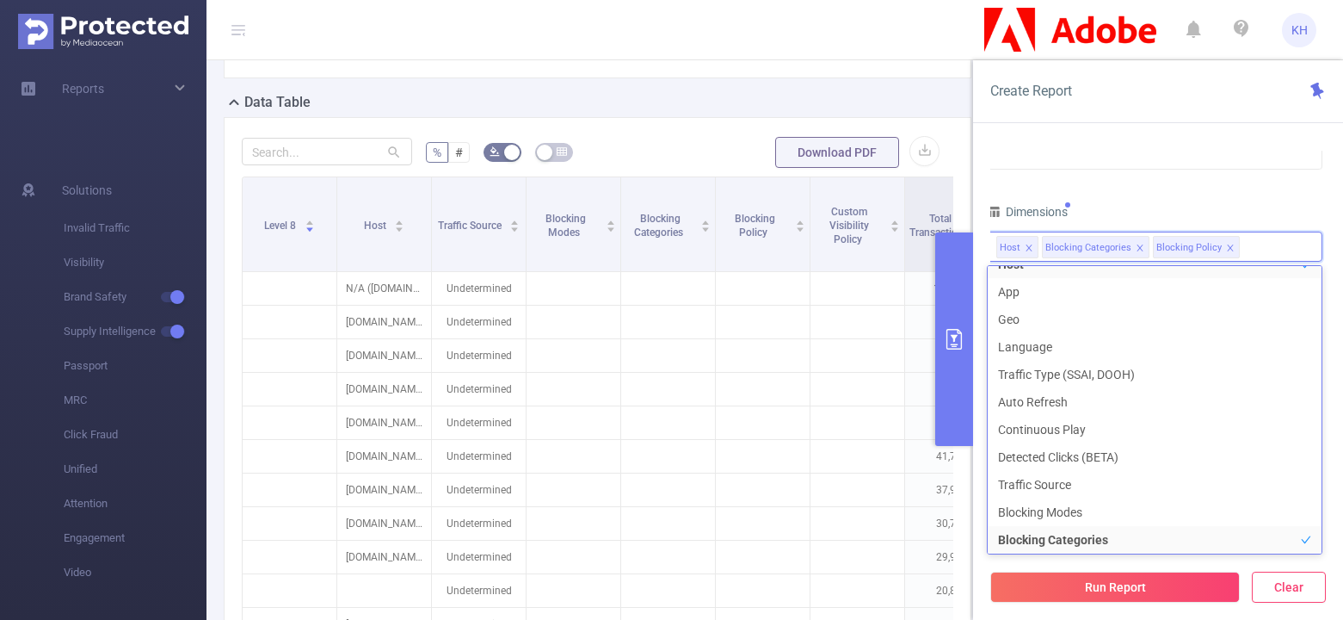
scroll to position [19, 0]
click at [1337, 420] on div "PID 1000943 - FT_Adobe_Publicis_JP 1000943 - FT_Adobe_Publicis_JP Time Range 20…" at bounding box center [1158, 391] width 370 height 516
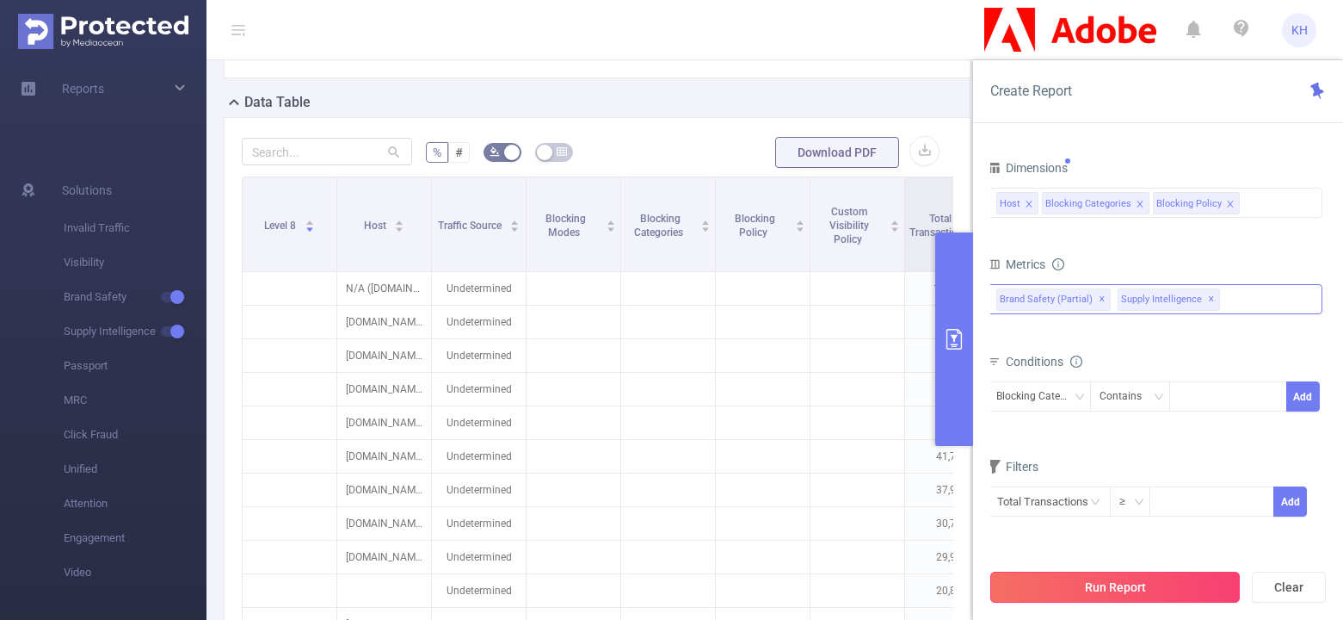
click at [1127, 587] on button "Run Report" at bounding box center [1116, 586] width 250 height 31
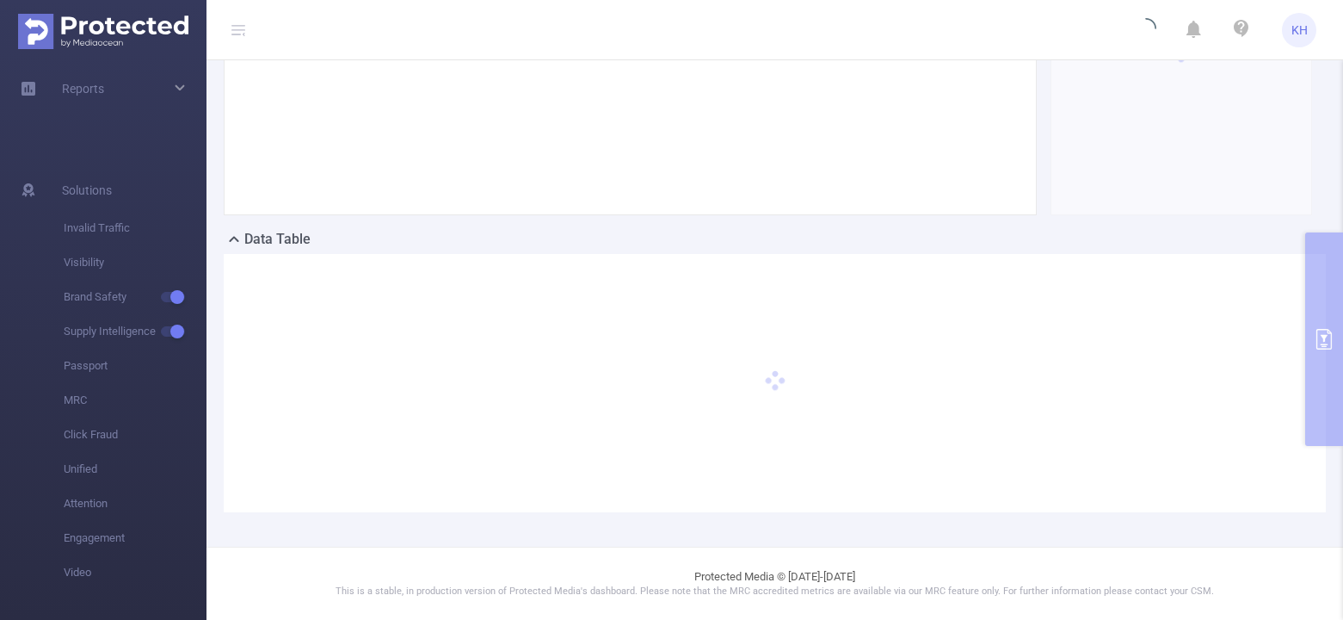
scroll to position [248, 0]
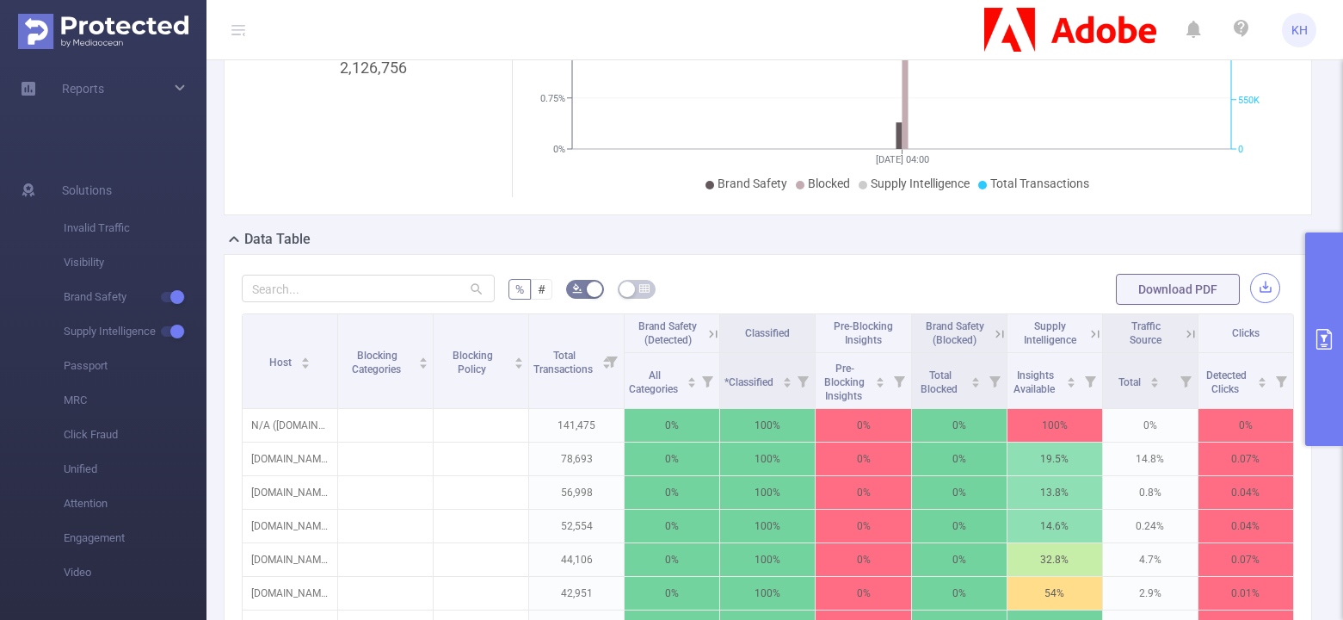
click at [1262, 282] on button "button" at bounding box center [1265, 288] width 30 height 30
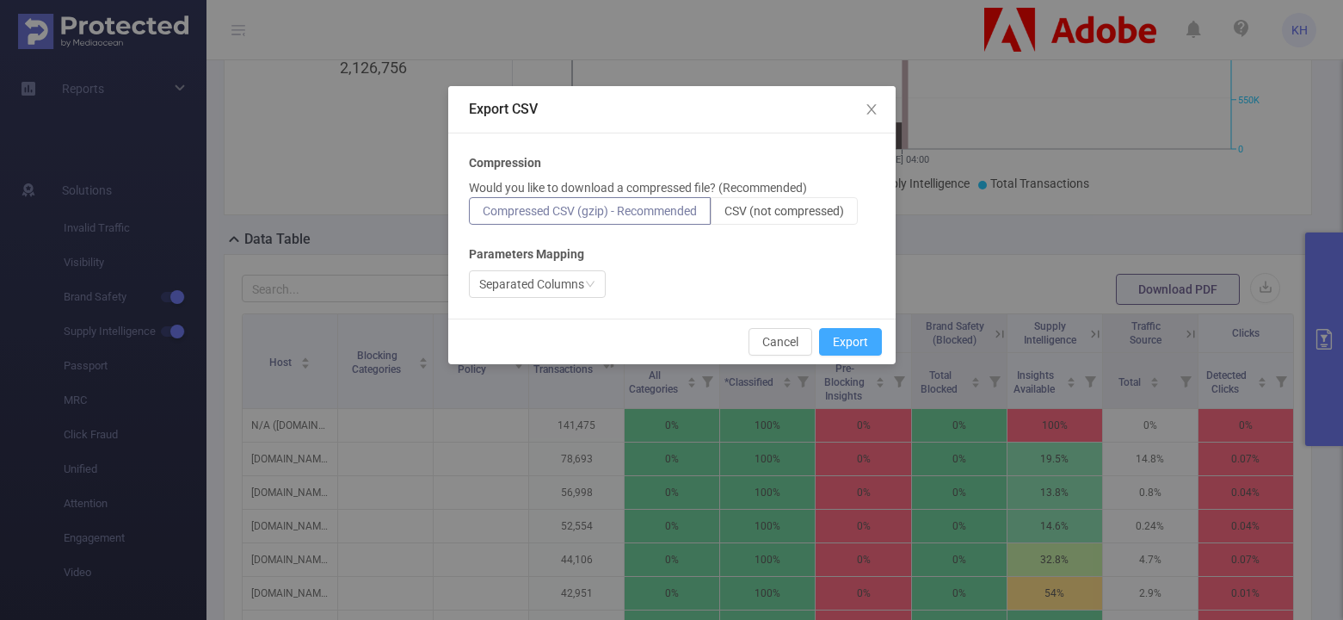
click at [865, 339] on button "Export" at bounding box center [850, 342] width 63 height 28
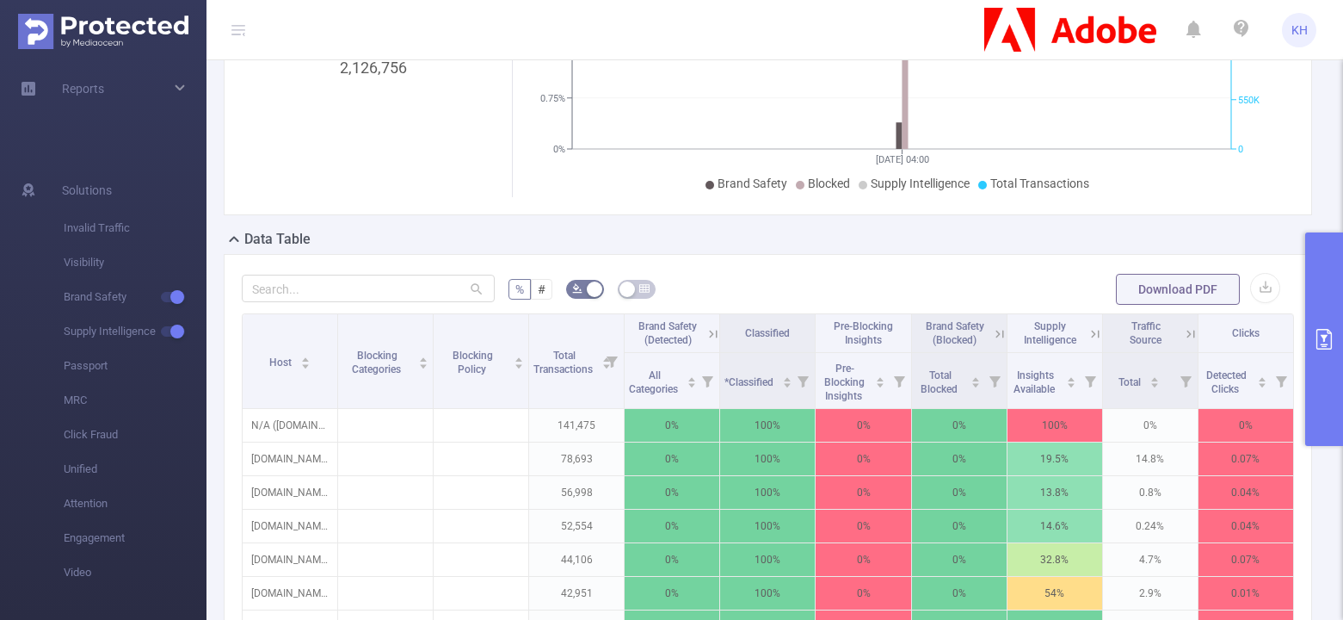
click at [1324, 341] on icon "primary" at bounding box center [1324, 339] width 21 height 21
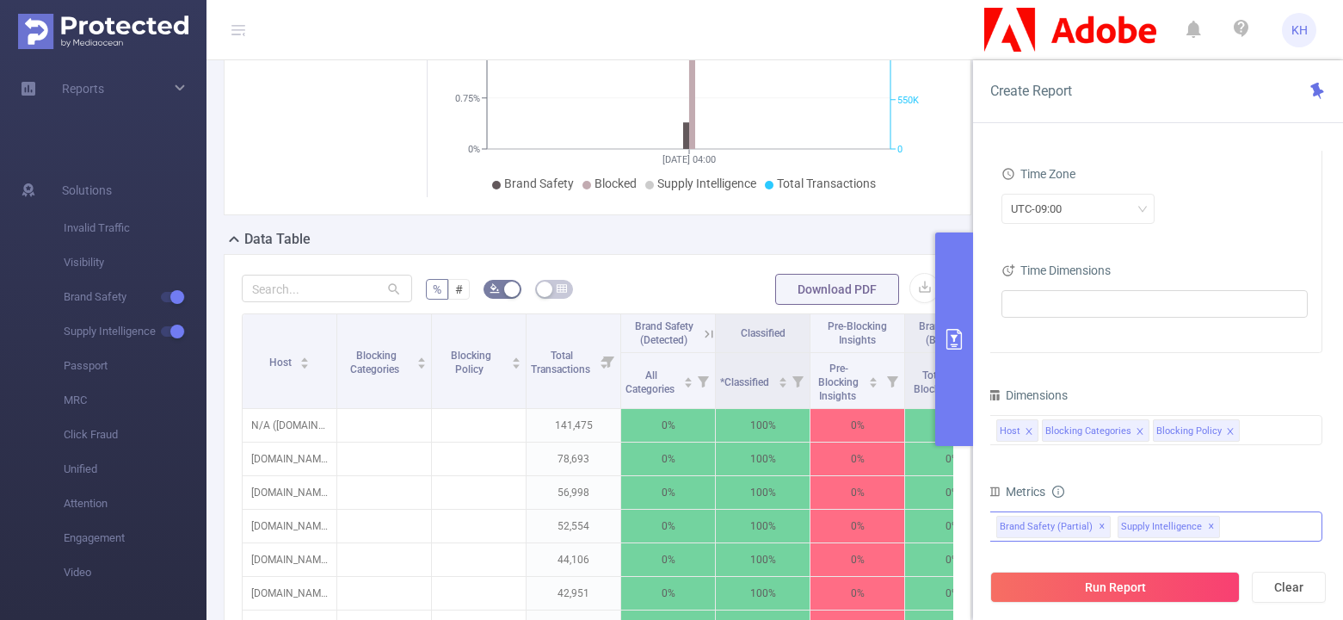
click at [907, 218] on div "Total: 2,126,756 Traffic Over Time Brand Safety (Detected) Brand Safety (Blocke…" at bounding box center [598, 59] width 762 height 339
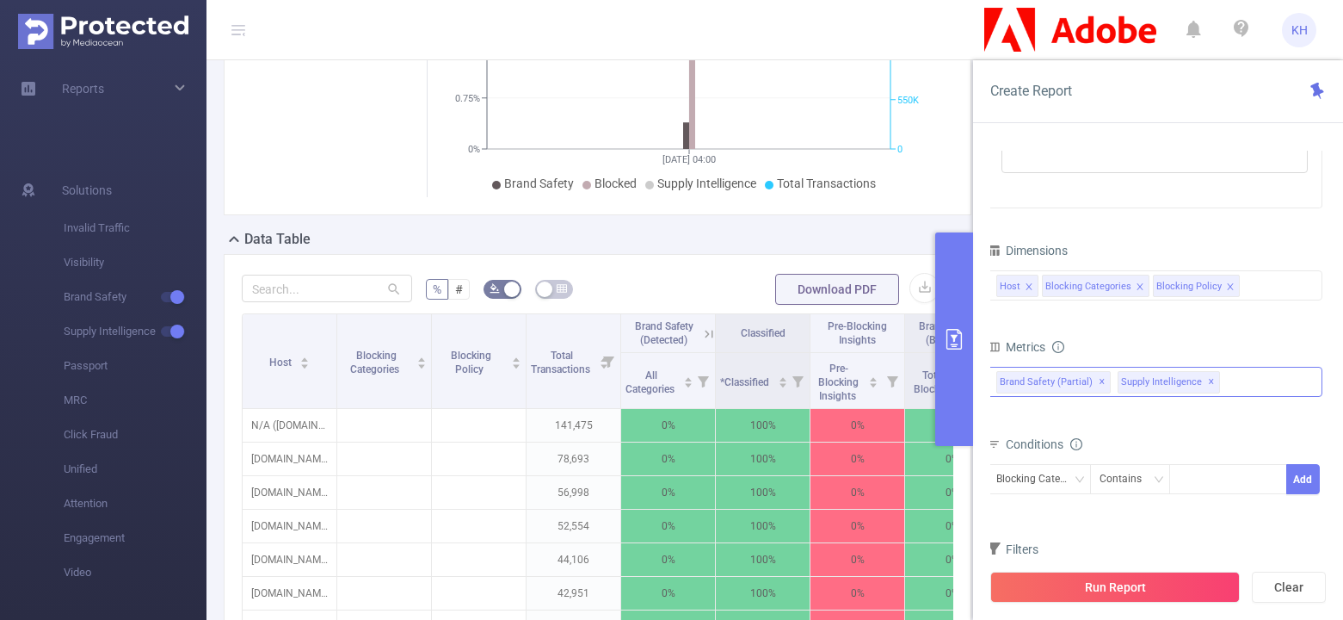
click at [1120, 333] on form "Dimensions Host Blocking Categories Blocking Policy Metrics Total General IVT D…" at bounding box center [1155, 429] width 336 height 383
click at [1208, 380] on span "✕" at bounding box center [1211, 382] width 7 height 21
click at [1227, 284] on icon "icon: close" at bounding box center [1230, 286] width 6 height 6
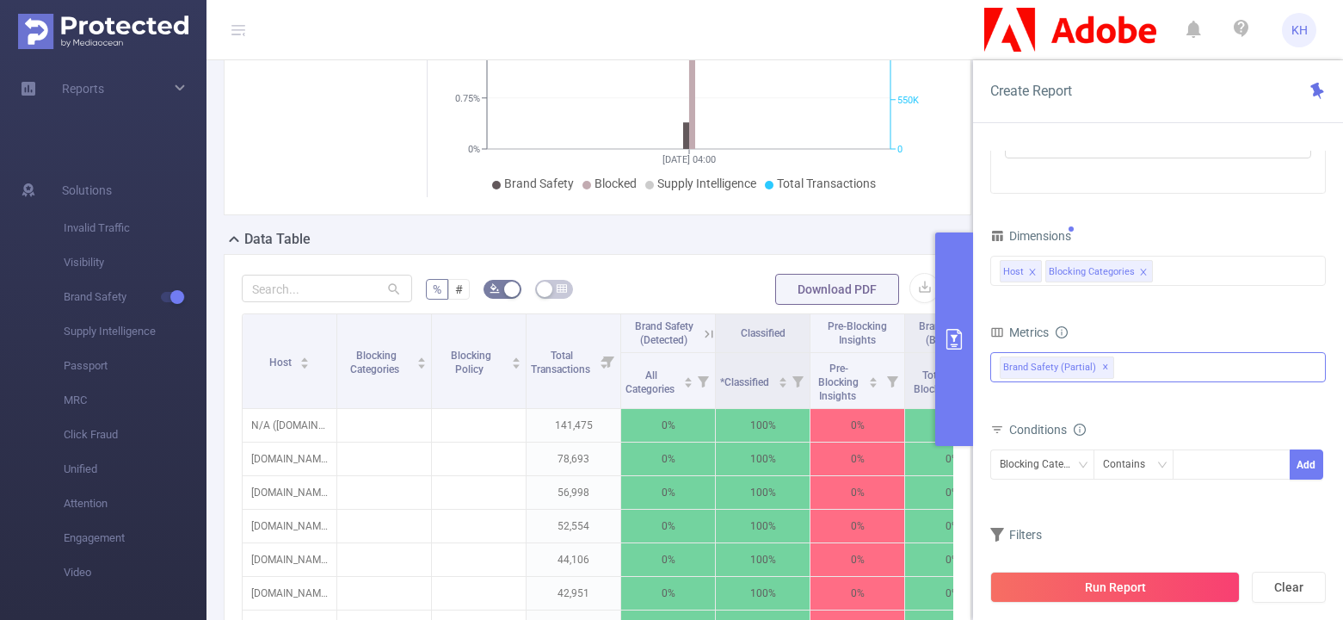
click at [1032, 272] on icon "icon: close" at bounding box center [1032, 272] width 6 height 6
click at [1152, 591] on button "Run Report" at bounding box center [1116, 586] width 250 height 31
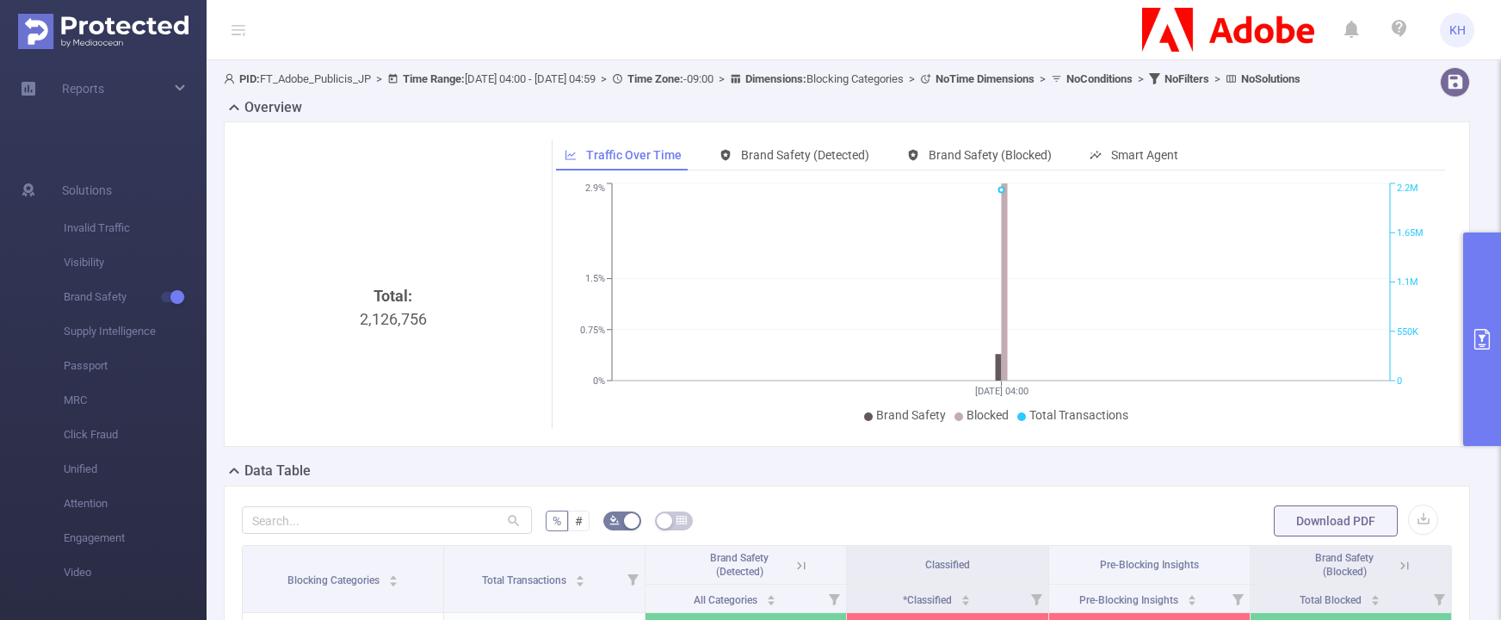
click at [1343, 341] on icon "primary" at bounding box center [1482, 339] width 21 height 21
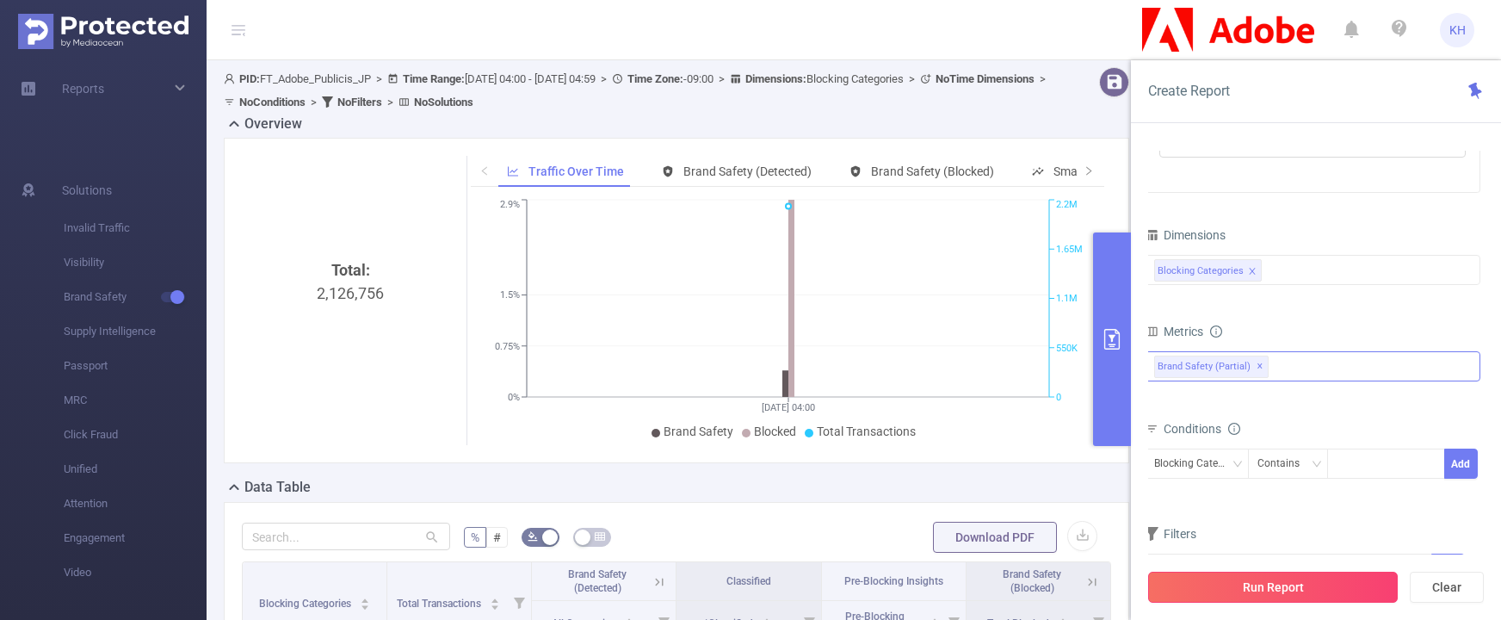
click at [1264, 585] on button "Run Report" at bounding box center [1273, 586] width 250 height 31
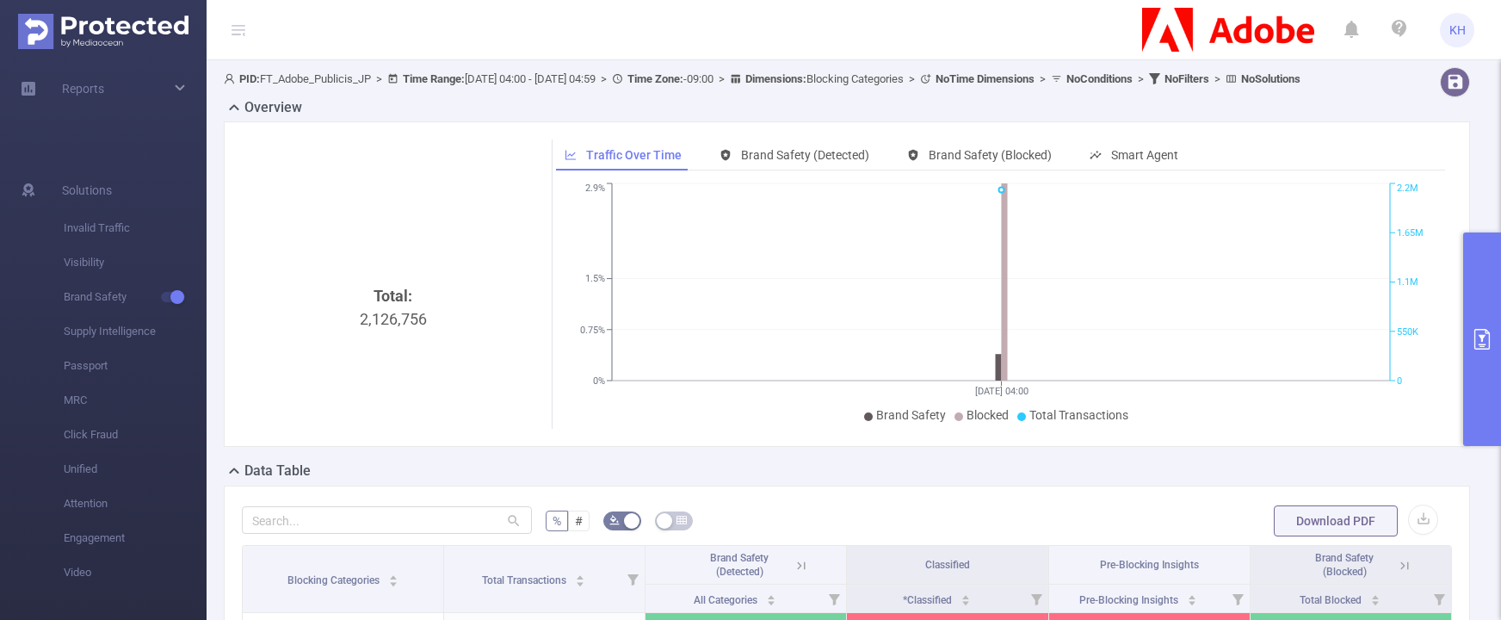
click at [1343, 355] on button "primary" at bounding box center [1482, 338] width 38 height 213
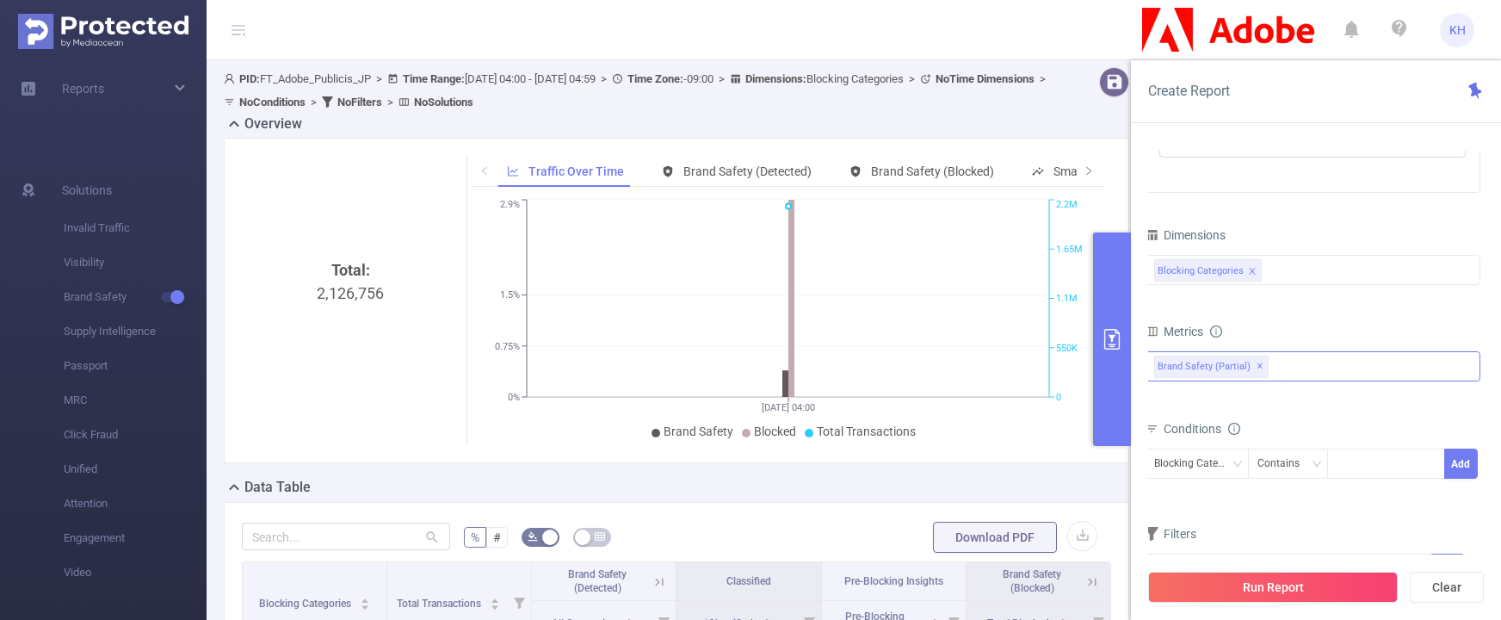
click at [1317, 269] on div "Blocking Categories" at bounding box center [1312, 270] width 317 height 28
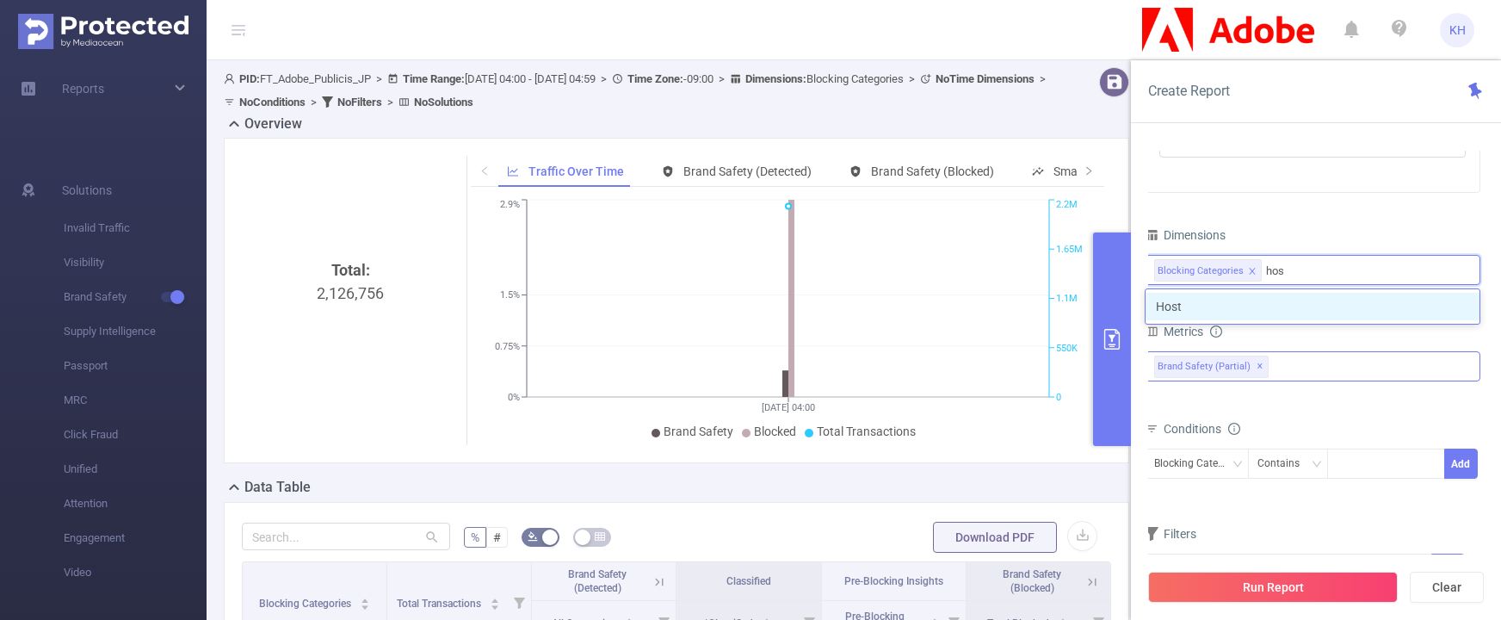
type input "host"
click at [1308, 304] on li "Host" at bounding box center [1312, 307] width 334 height 28
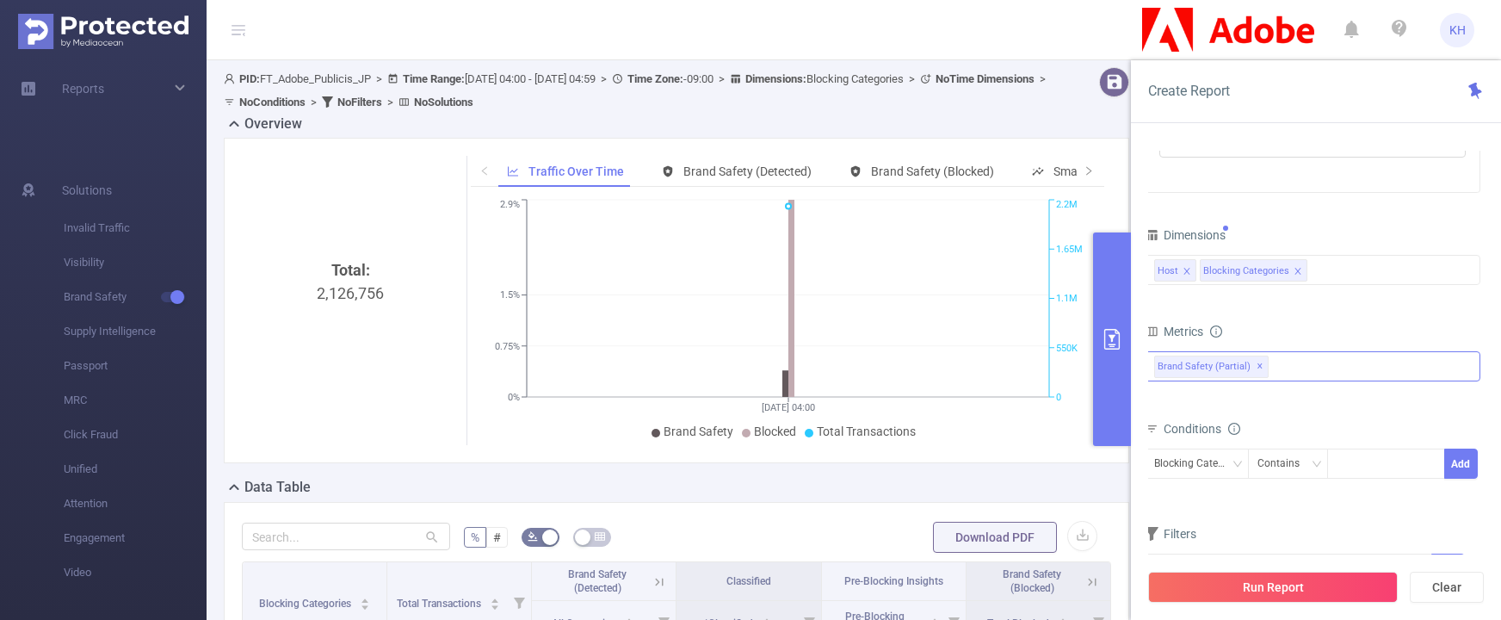
click at [1343, 502] on div "PID 1000943 - FT_Adobe_Publicis_JP 1000943 - FT_Adobe_Publicis_JP Time Range 20…" at bounding box center [1316, 391] width 370 height 516
click at [1333, 583] on button "Run Report" at bounding box center [1273, 586] width 250 height 31
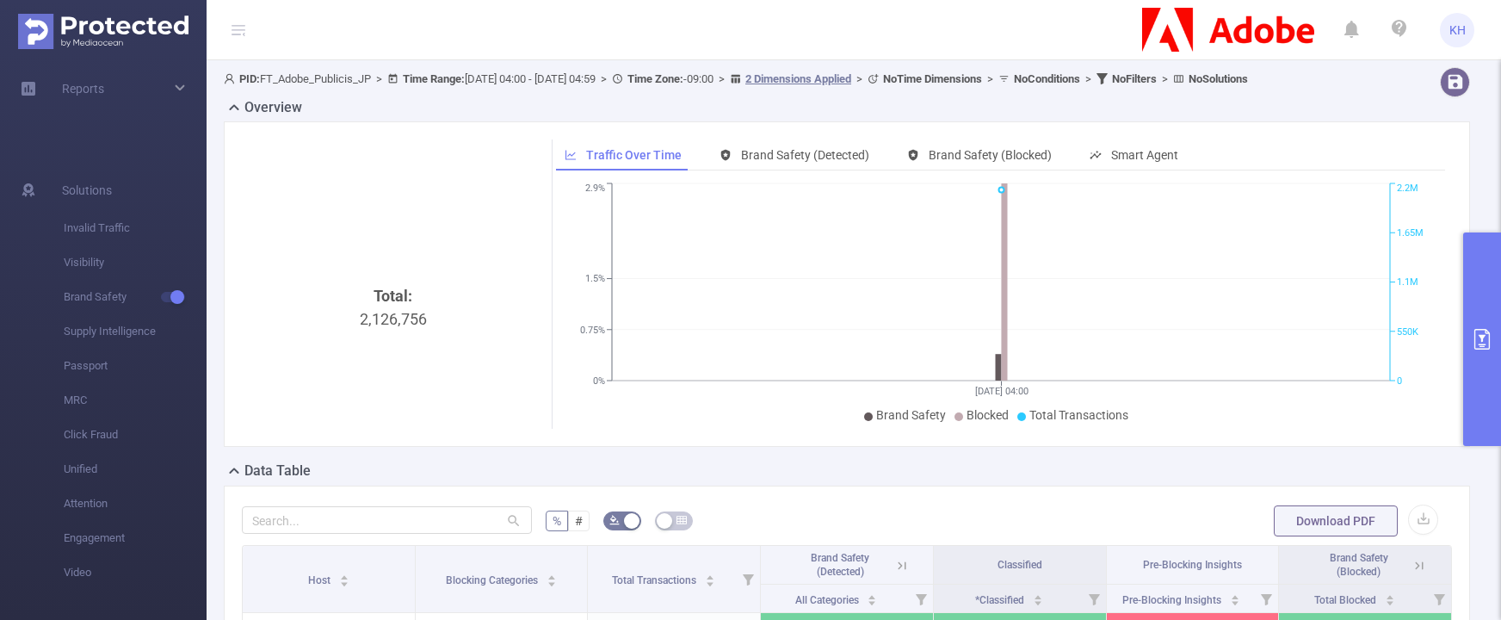
click at [1343, 306] on button "primary" at bounding box center [1482, 338] width 38 height 213
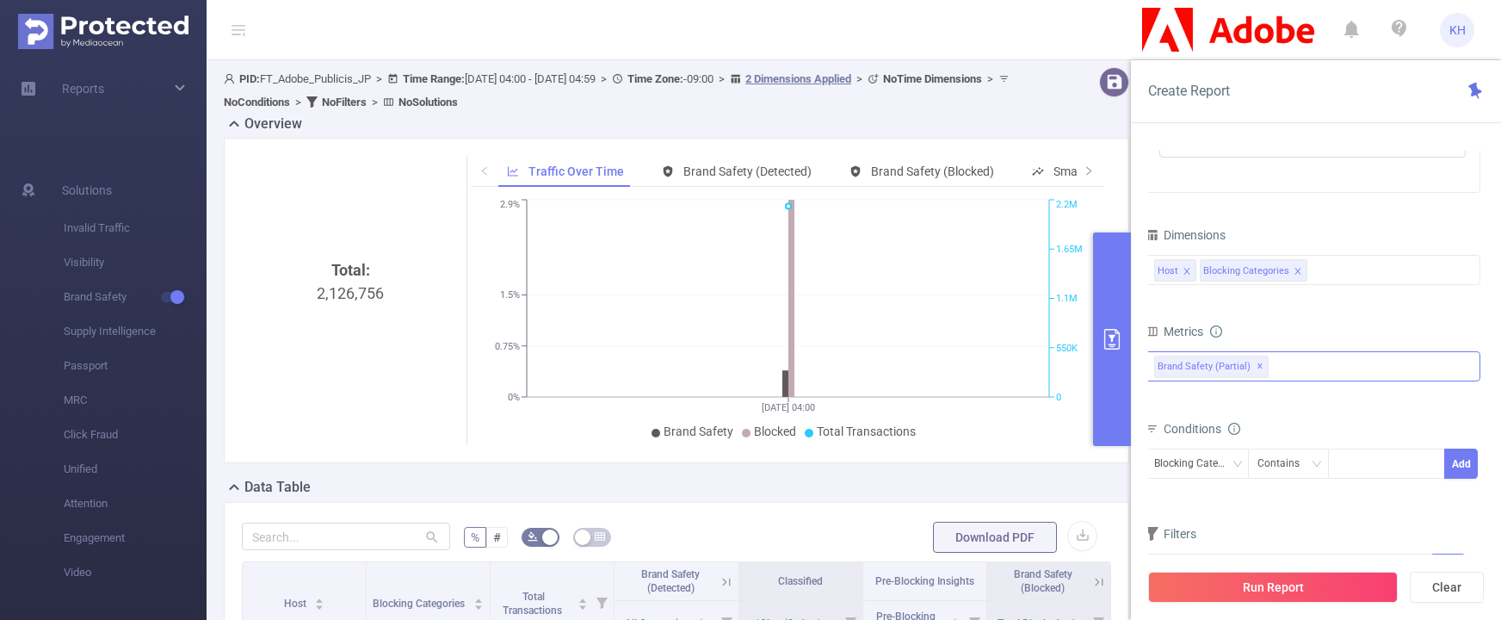
click at [1184, 270] on icon "icon: close" at bounding box center [1186, 271] width 9 height 9
click at [1343, 587] on button "Run Report" at bounding box center [1273, 586] width 250 height 31
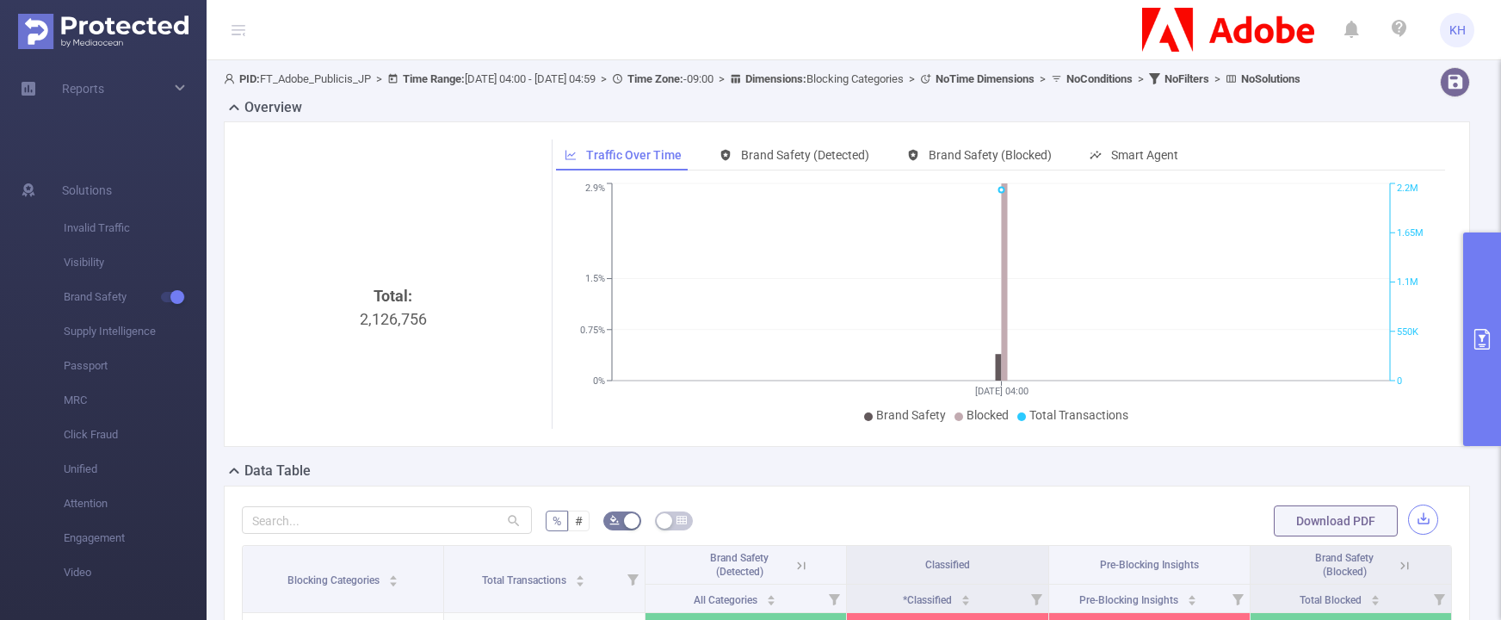
click at [1343, 534] on button "button" at bounding box center [1423, 519] width 30 height 30
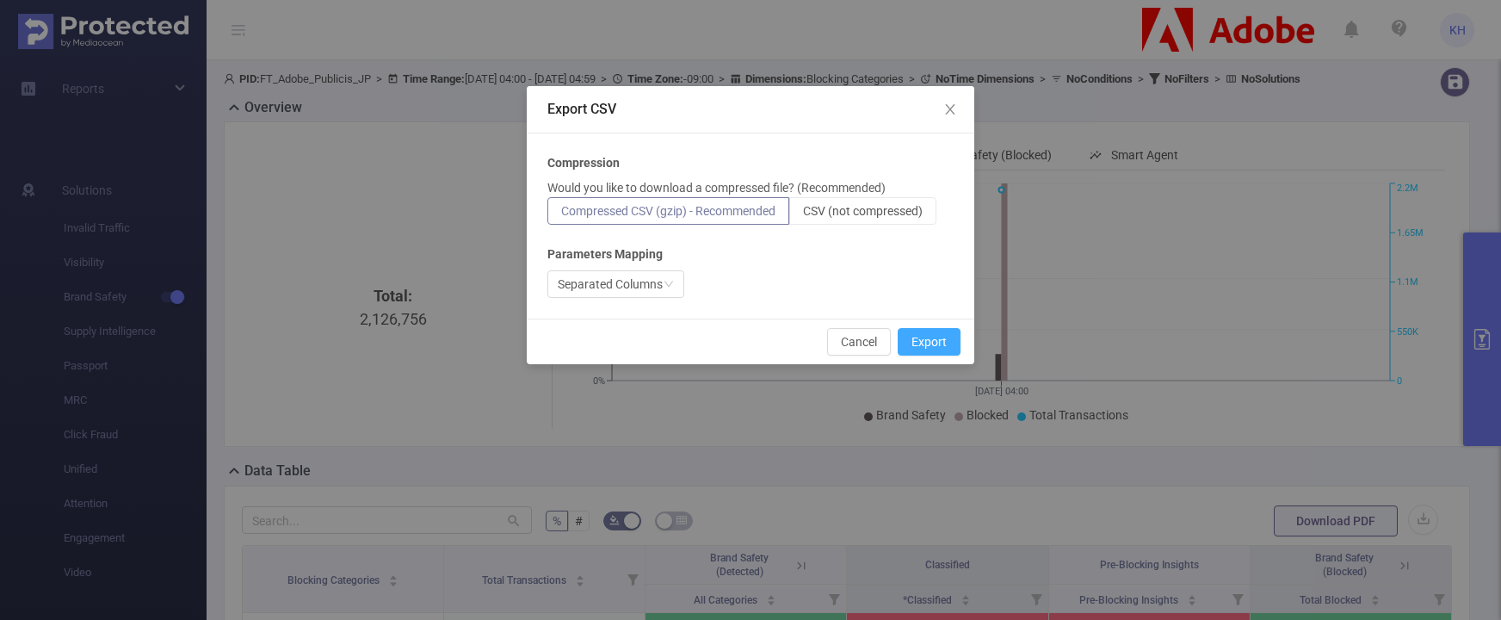
click at [918, 338] on button "Export" at bounding box center [929, 342] width 63 height 28
